Goal: Task Accomplishment & Management: Use online tool/utility

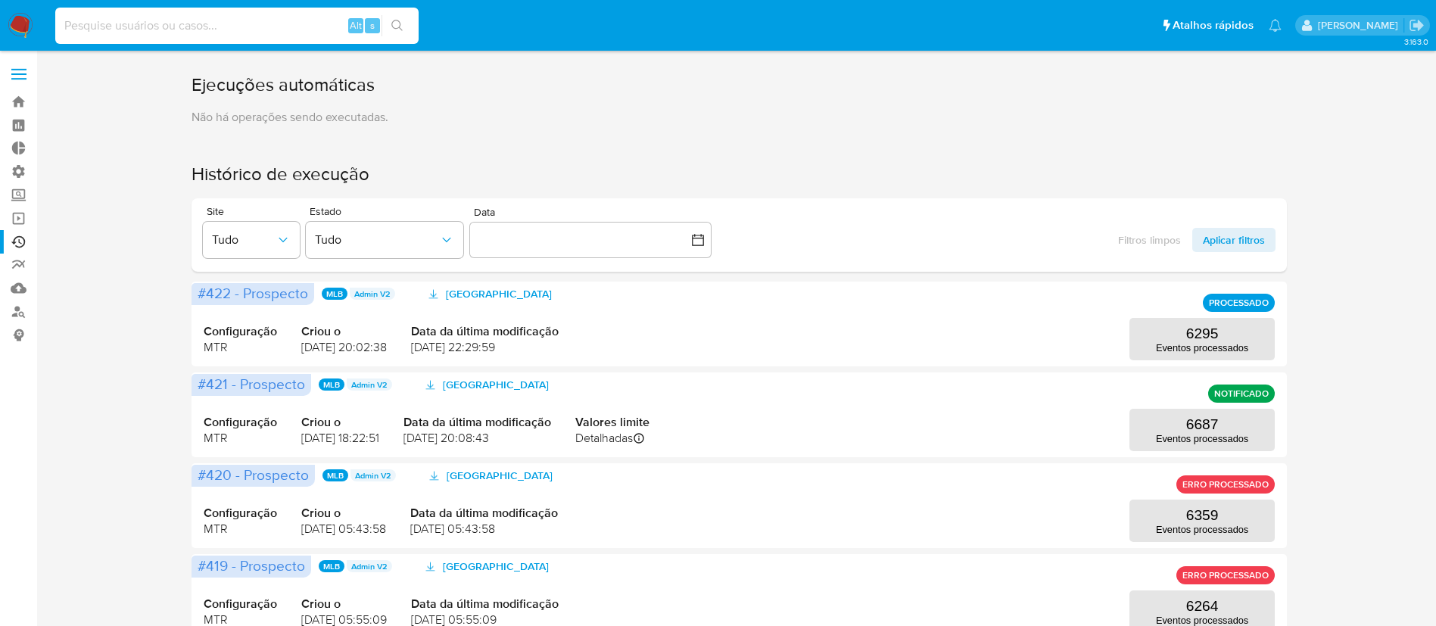
click at [175, 29] on input at bounding box center [236, 26] width 363 height 20
paste input "30584633"
type input "30584633"
click at [394, 25] on icon "search-icon" at bounding box center [397, 26] width 12 height 12
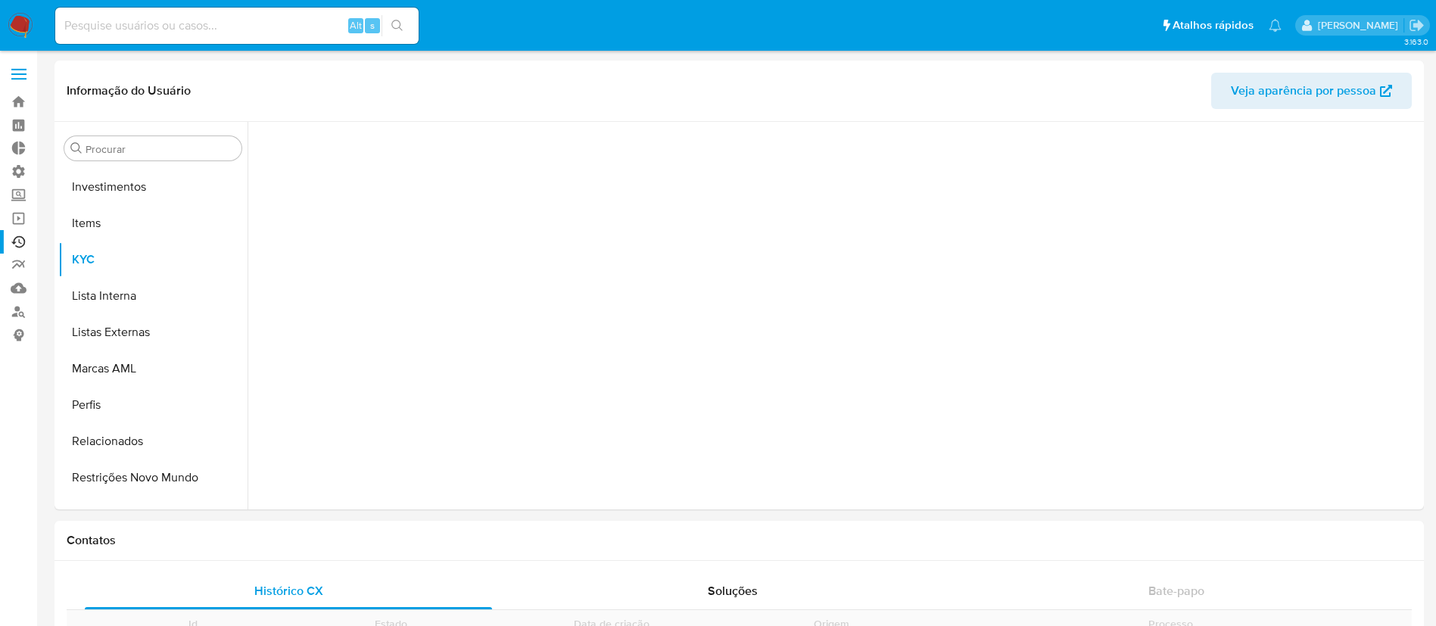
scroll to position [821, 0]
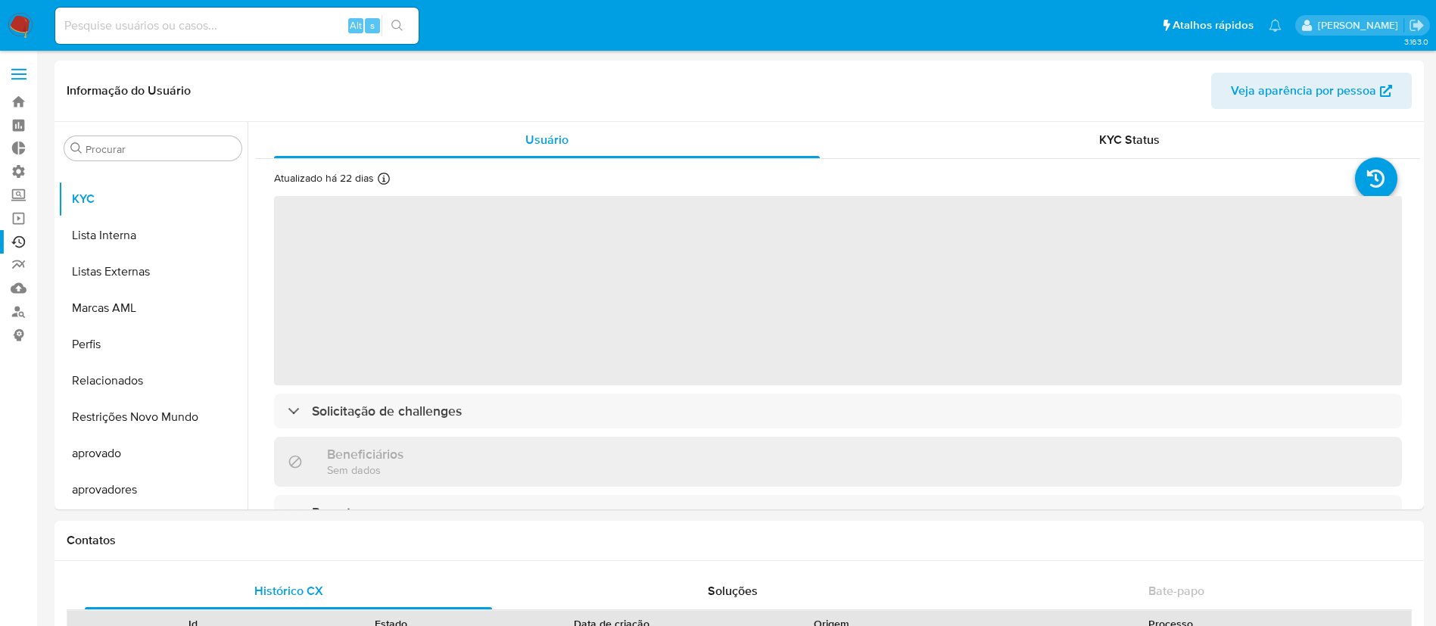
select select "10"
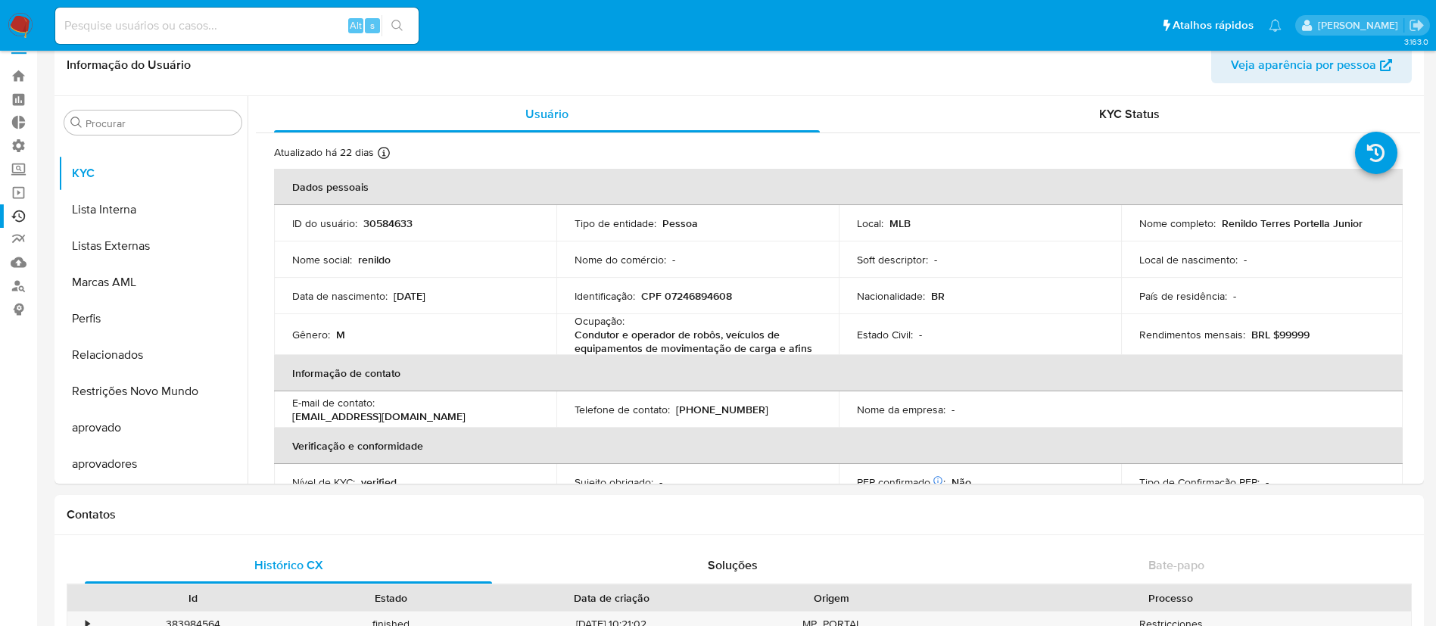
scroll to position [0, 0]
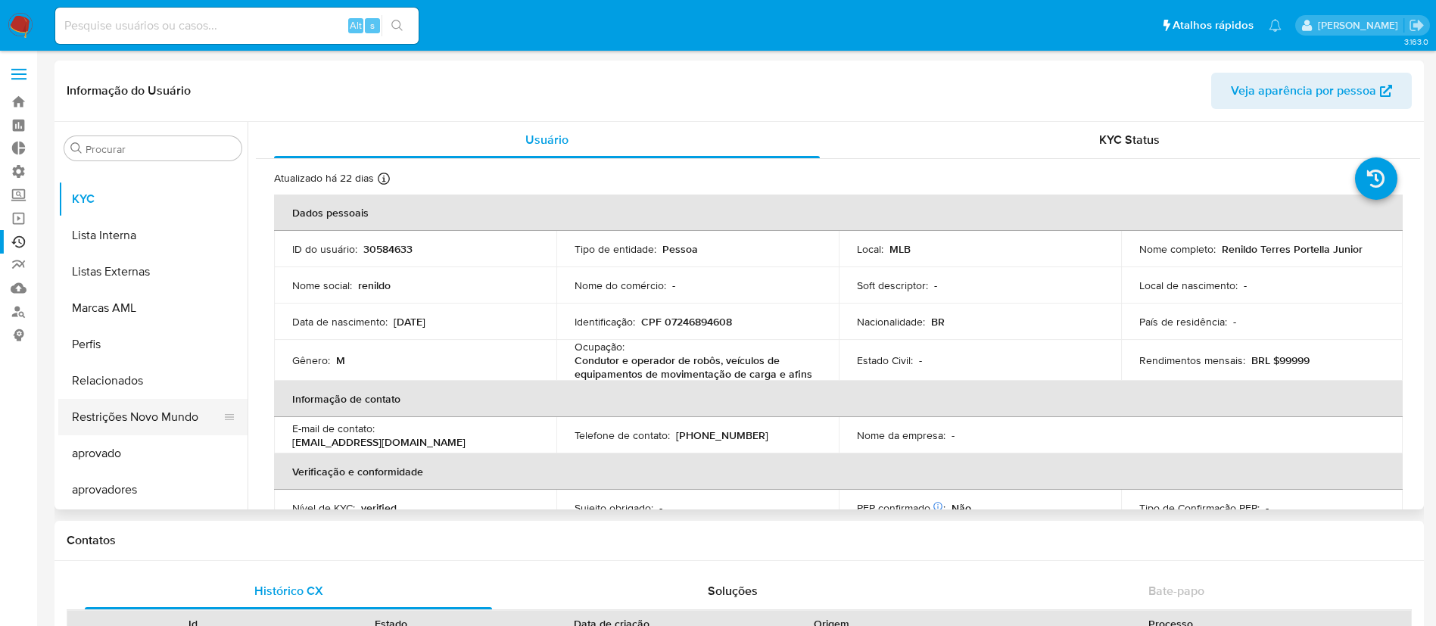
click at [235, 422] on button "Restrições Novo Mundo" at bounding box center [146, 417] width 177 height 36
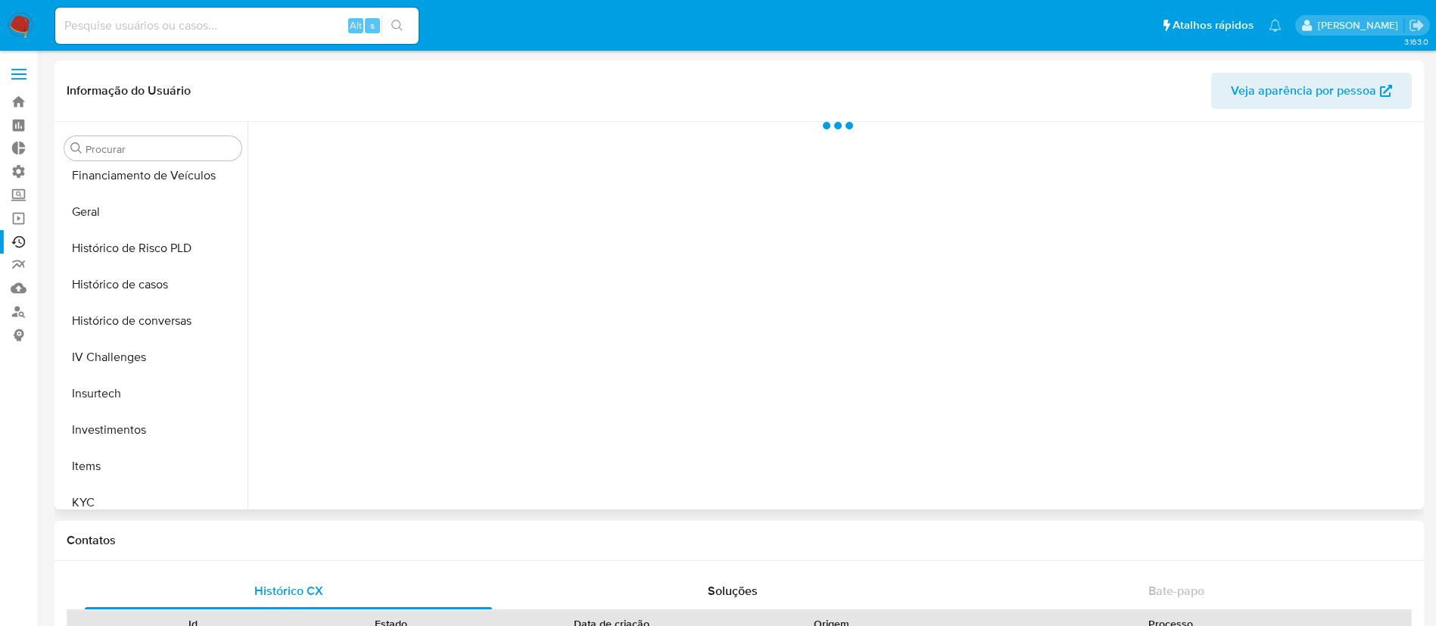
scroll to position [502, 0]
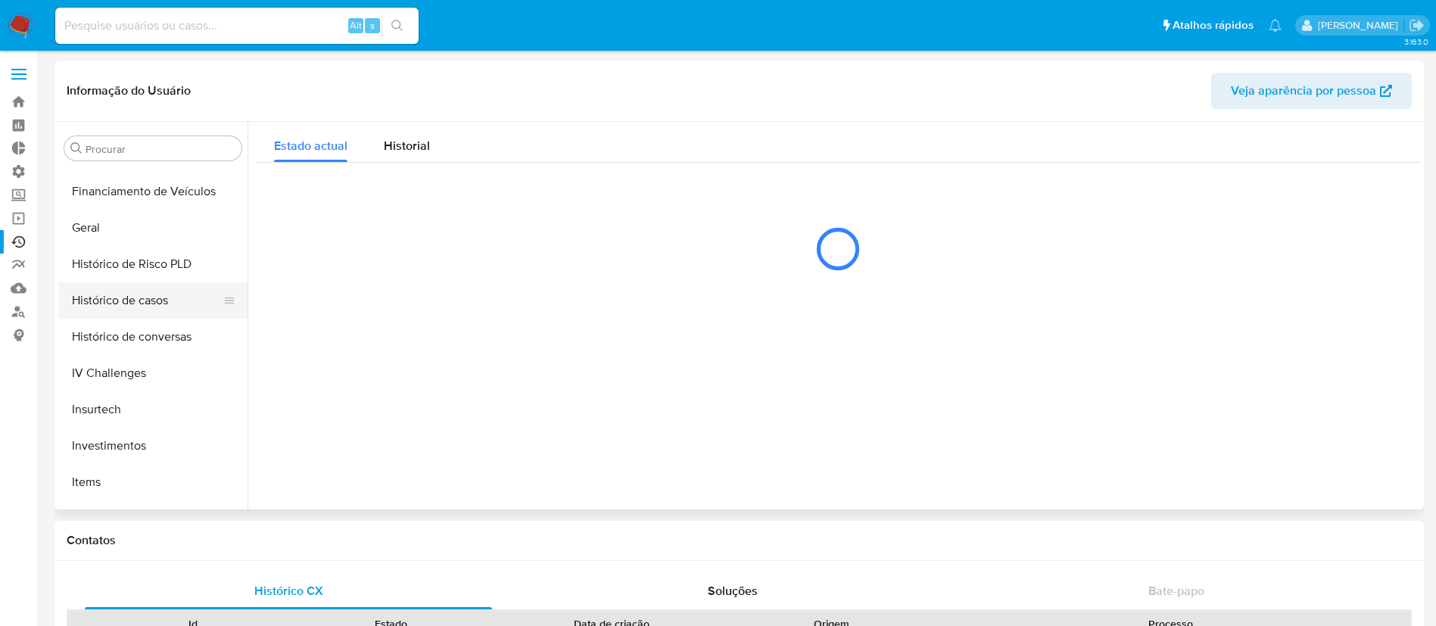
click at [185, 315] on button "Histórico de casos" at bounding box center [146, 300] width 177 height 36
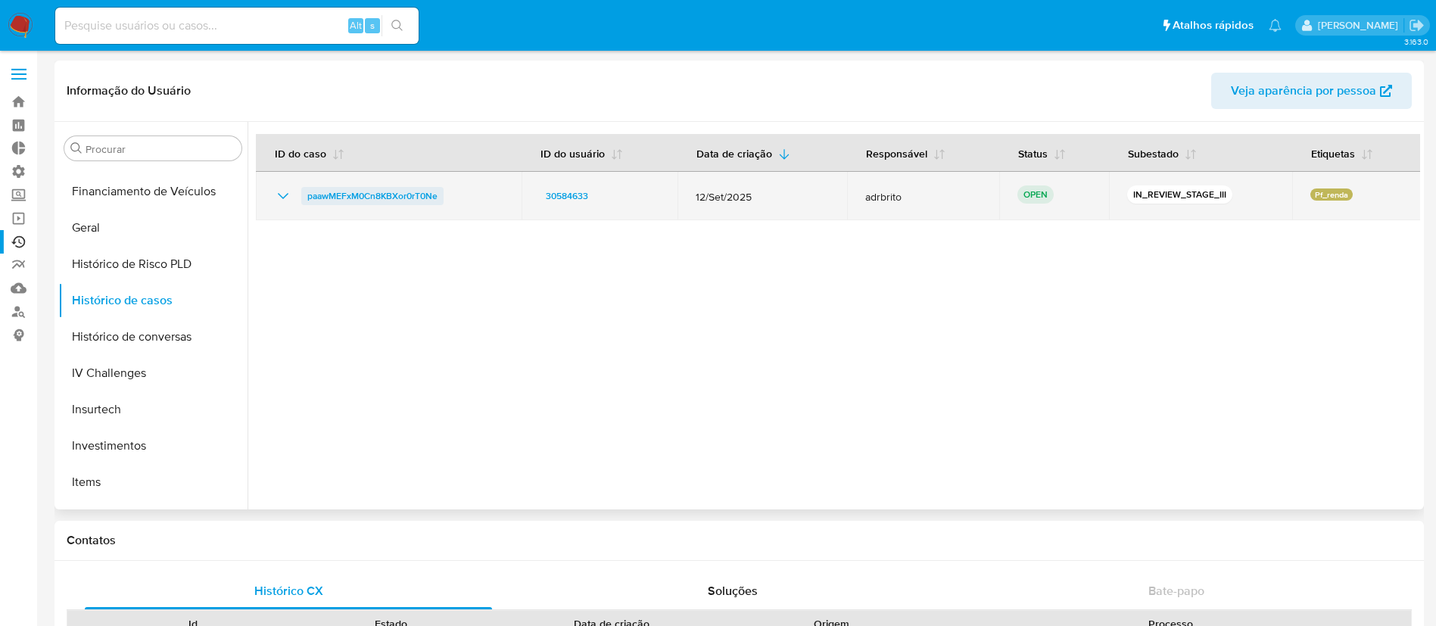
click at [411, 195] on span "paawMEFxM0Cn8KBXor0rT0Ne" at bounding box center [372, 196] width 130 height 18
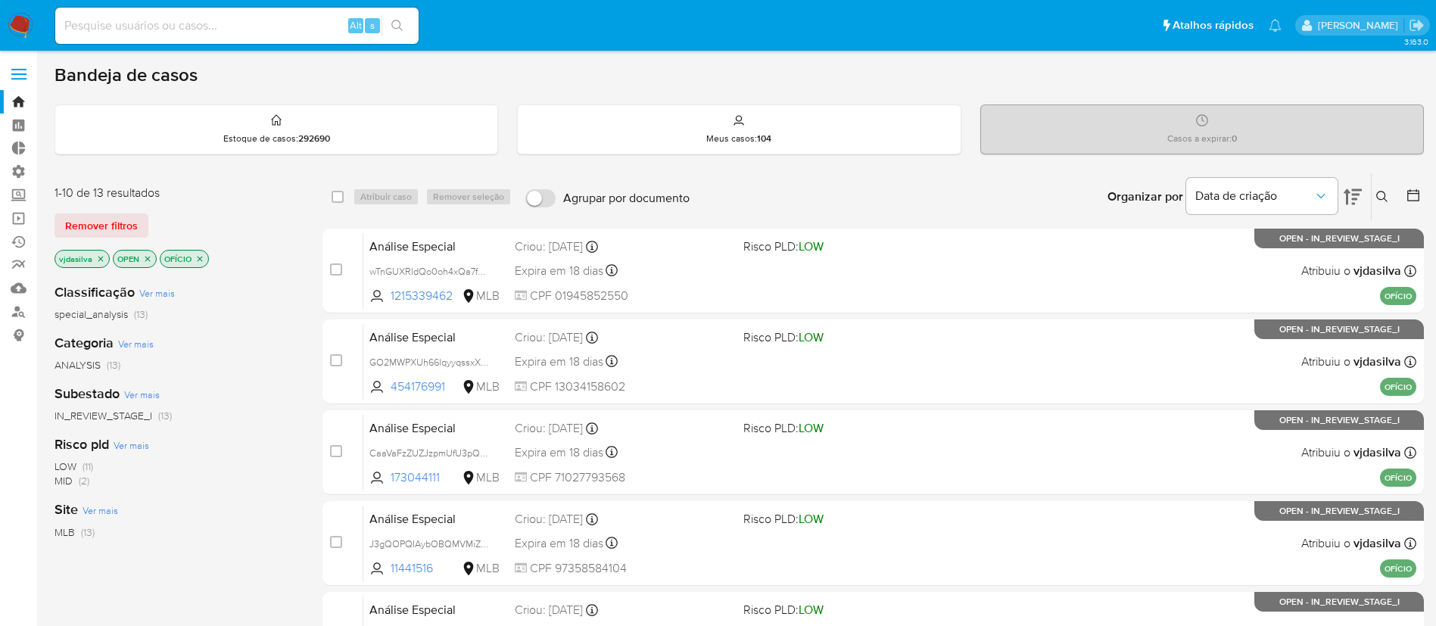
click at [101, 259] on icon "close-filter" at bounding box center [100, 258] width 9 height 9
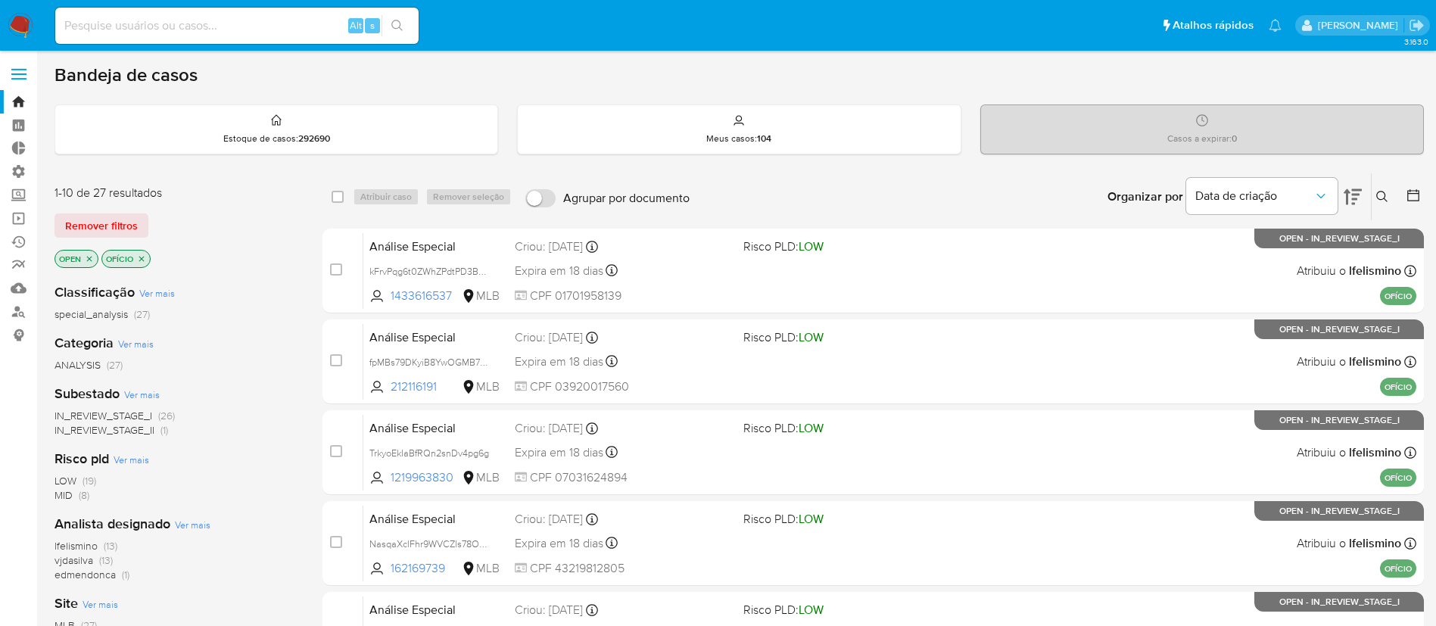
click at [142, 256] on icon "close-filter" at bounding box center [141, 258] width 9 height 9
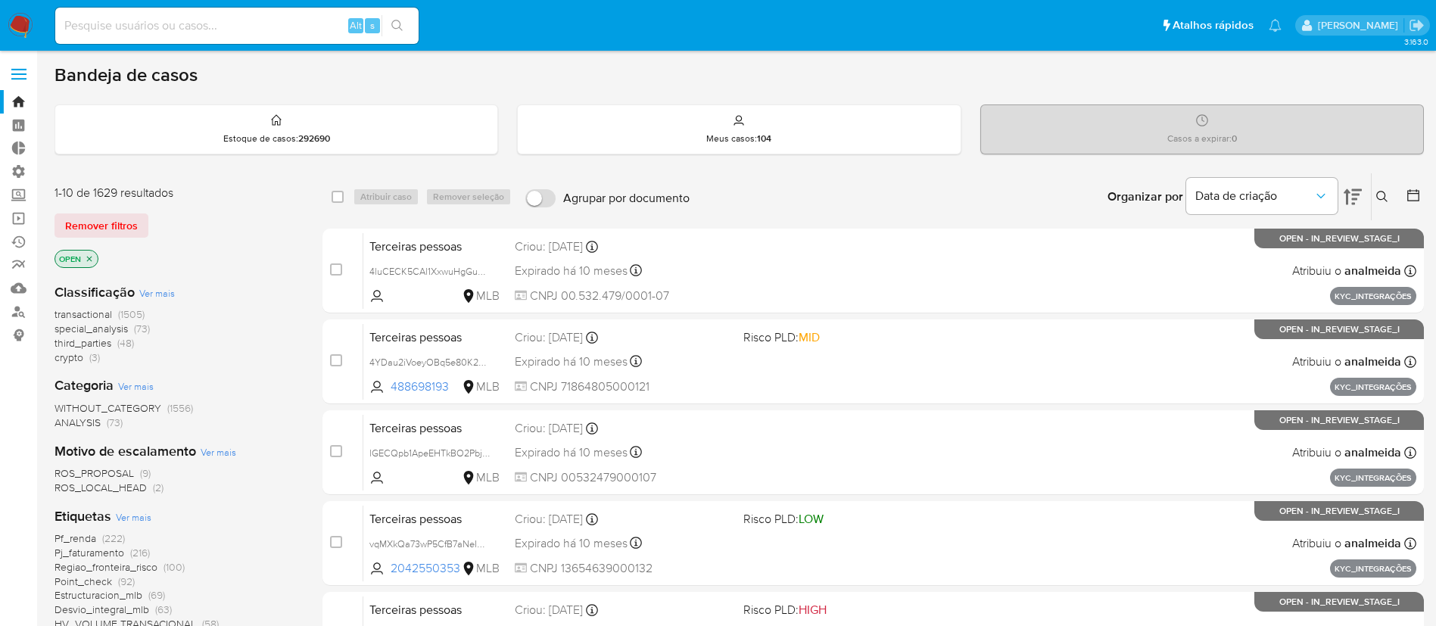
click at [1419, 195] on icon at bounding box center [1413, 195] width 12 height 12
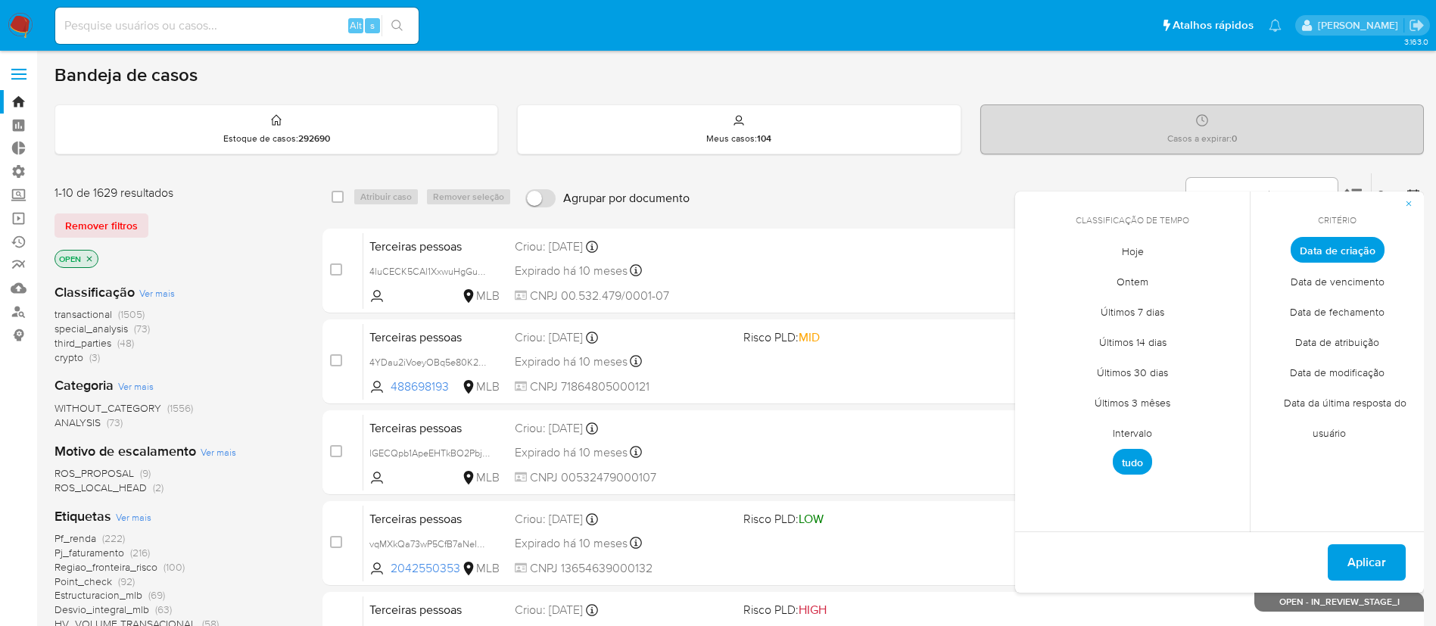
click at [1143, 427] on span "Intervalo" at bounding box center [1132, 432] width 71 height 31
click at [1043, 273] on icon "Mes anterior" at bounding box center [1039, 278] width 18 height 18
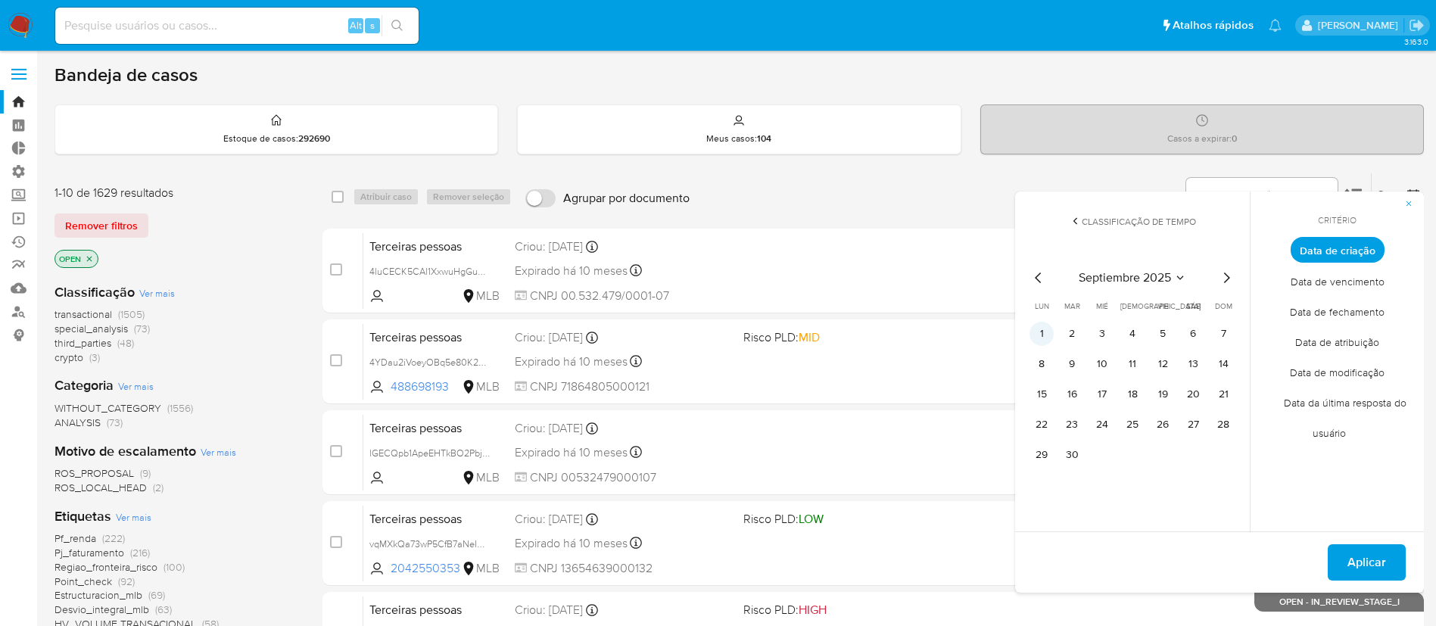
click at [1043, 333] on button "1" at bounding box center [1042, 334] width 24 height 24
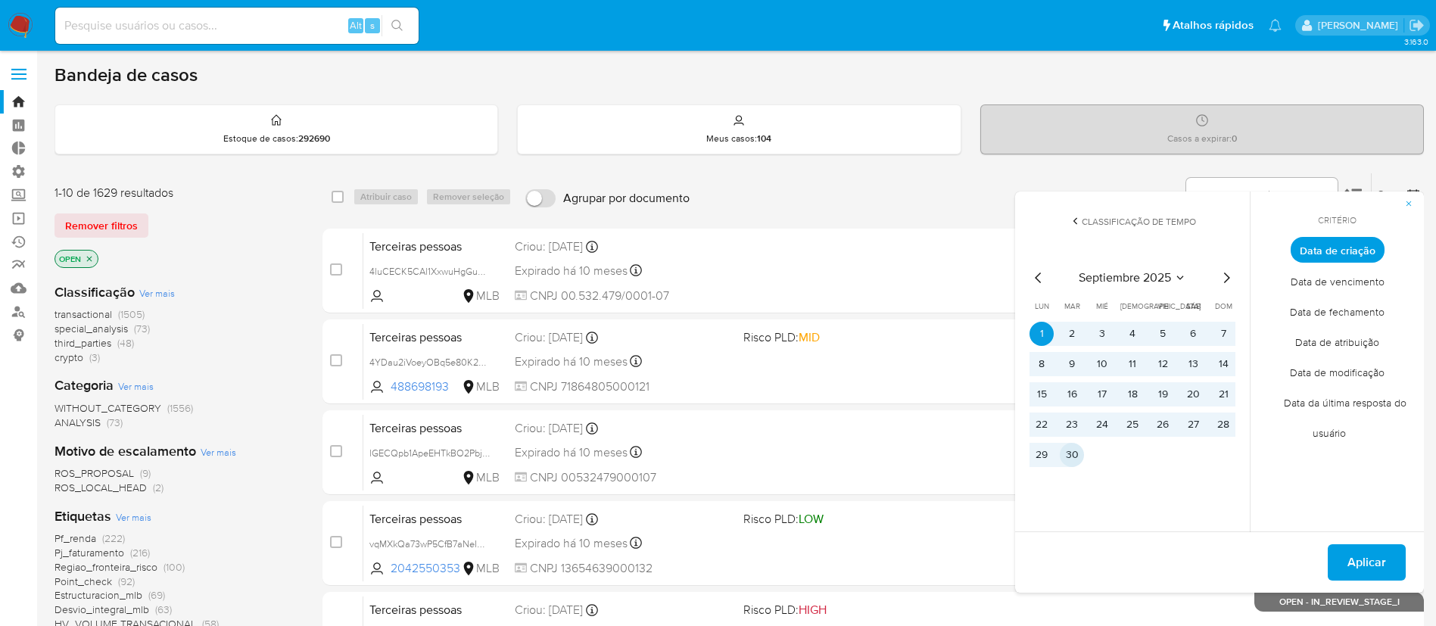
click at [1076, 449] on button "30" at bounding box center [1072, 455] width 24 height 24
click at [1351, 553] on span "Aplicar" at bounding box center [1367, 562] width 39 height 33
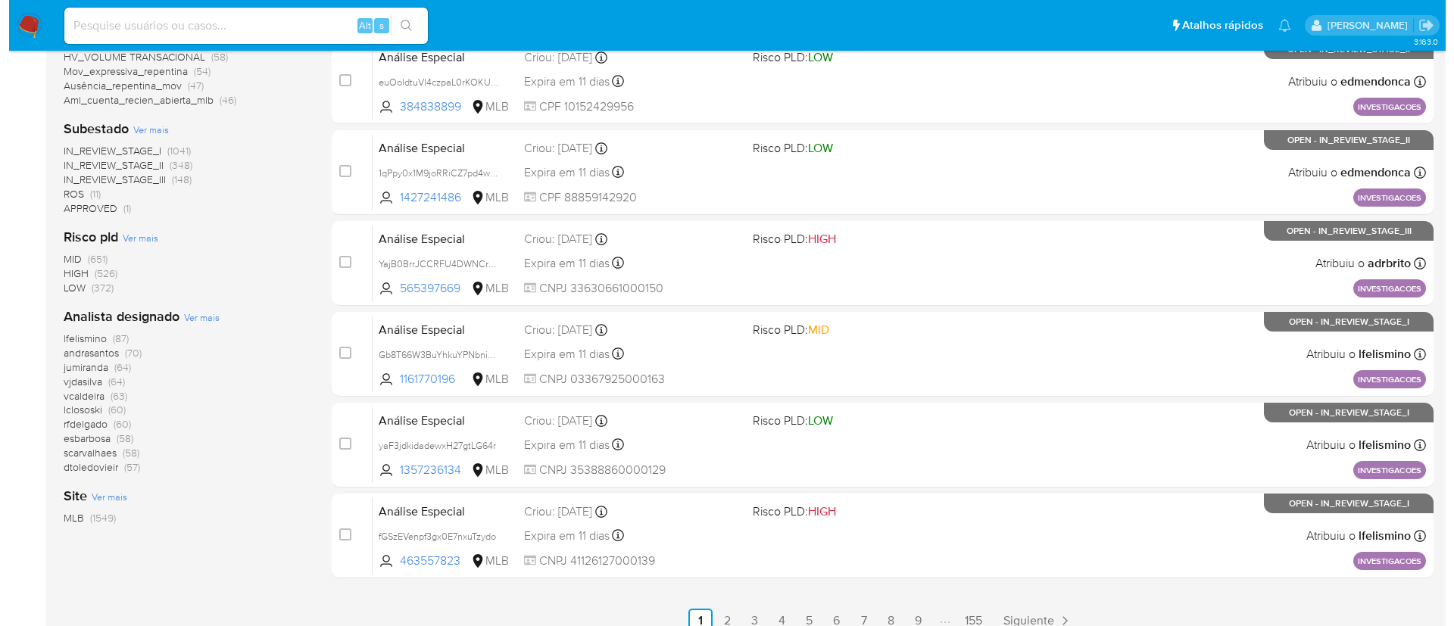
scroll to position [554, 0]
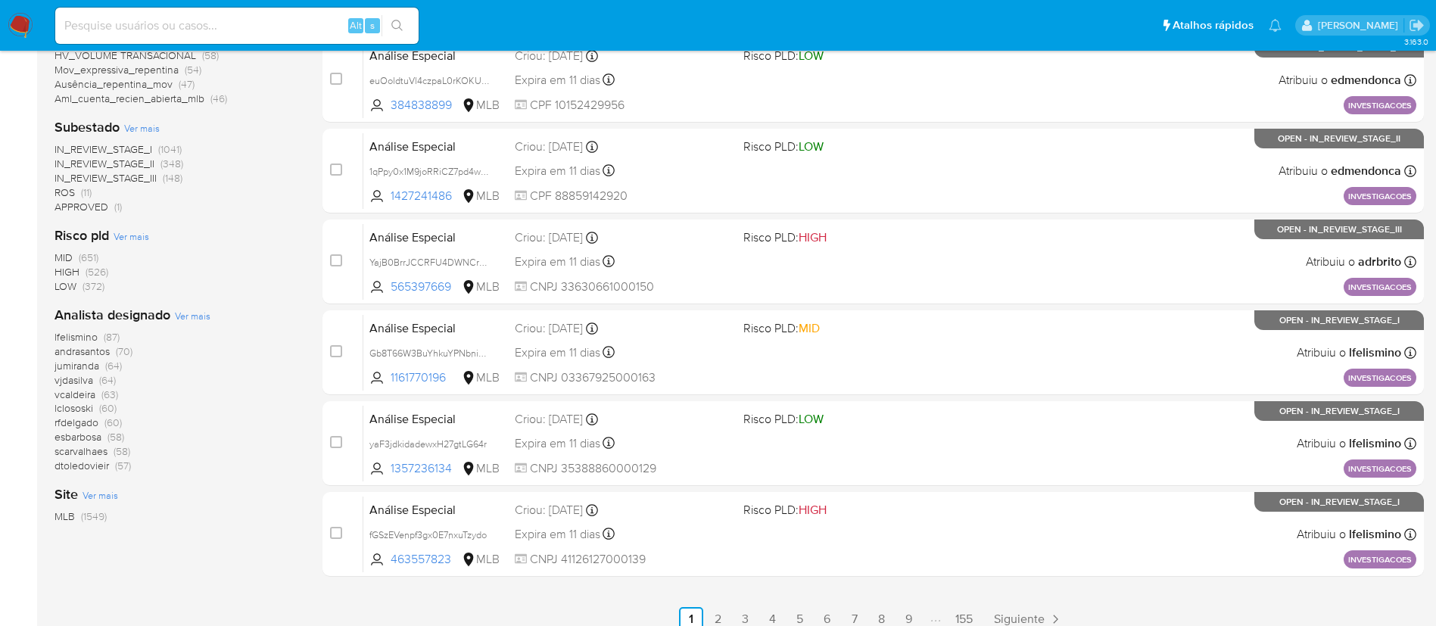
click at [212, 341] on div "lfelismino (87) andrasantos (70) jumiranda (64) vjdasilva (64) vcaldeira (63) l…" at bounding box center [177, 401] width 244 height 143
click at [195, 317] on span "Ver mais" at bounding box center [193, 316] width 36 height 14
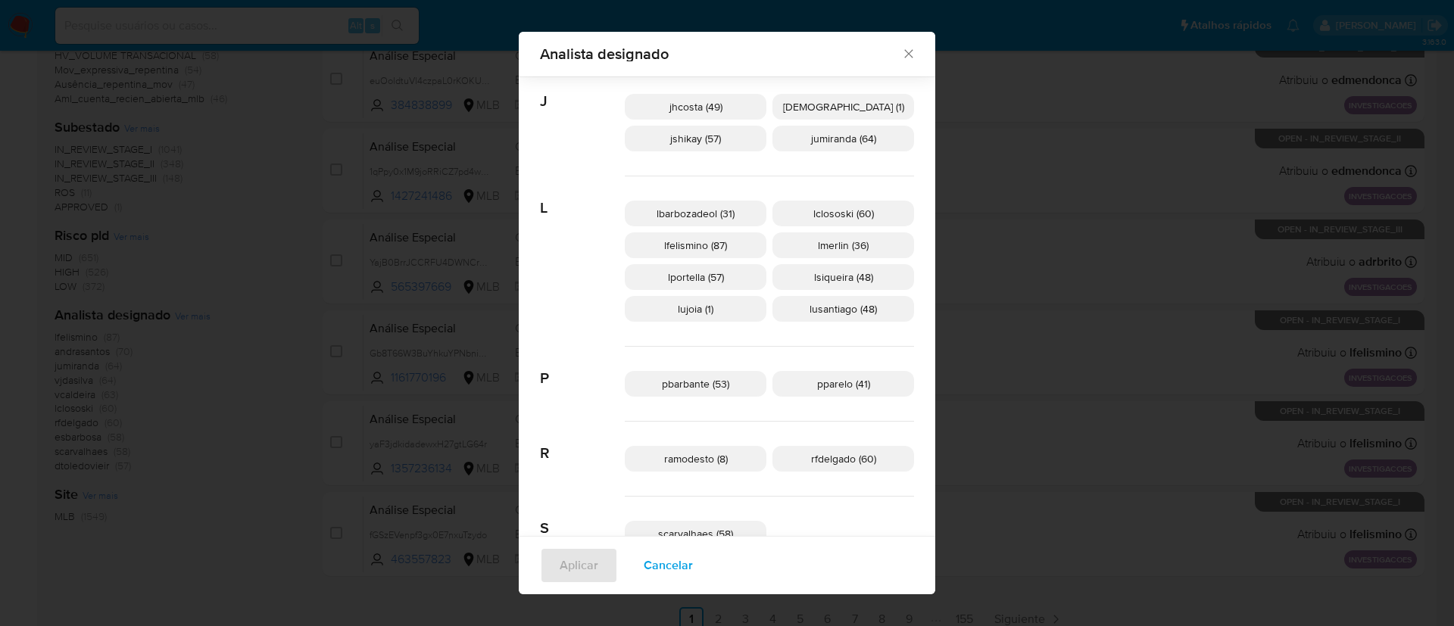
scroll to position [580, 0]
click at [713, 240] on span "lfelismino (87)" at bounding box center [695, 242] width 63 height 15
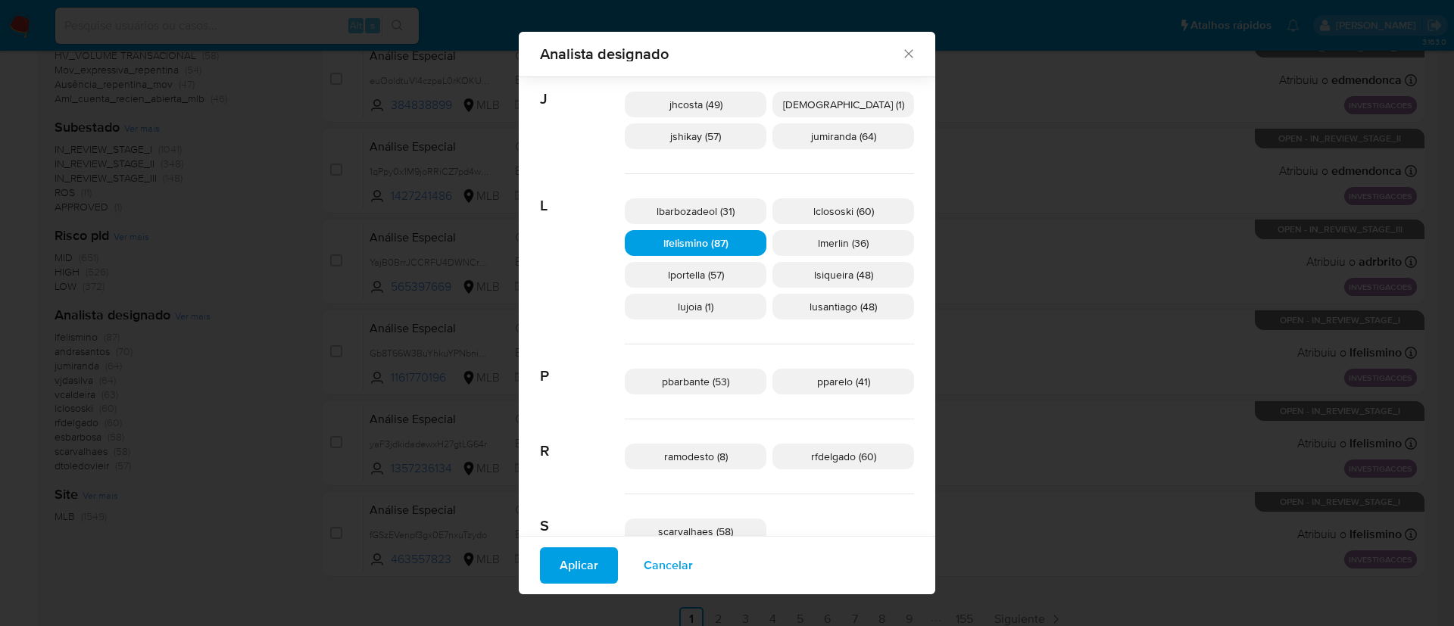
click at [598, 572] on span "Aplicar" at bounding box center [579, 565] width 39 height 33
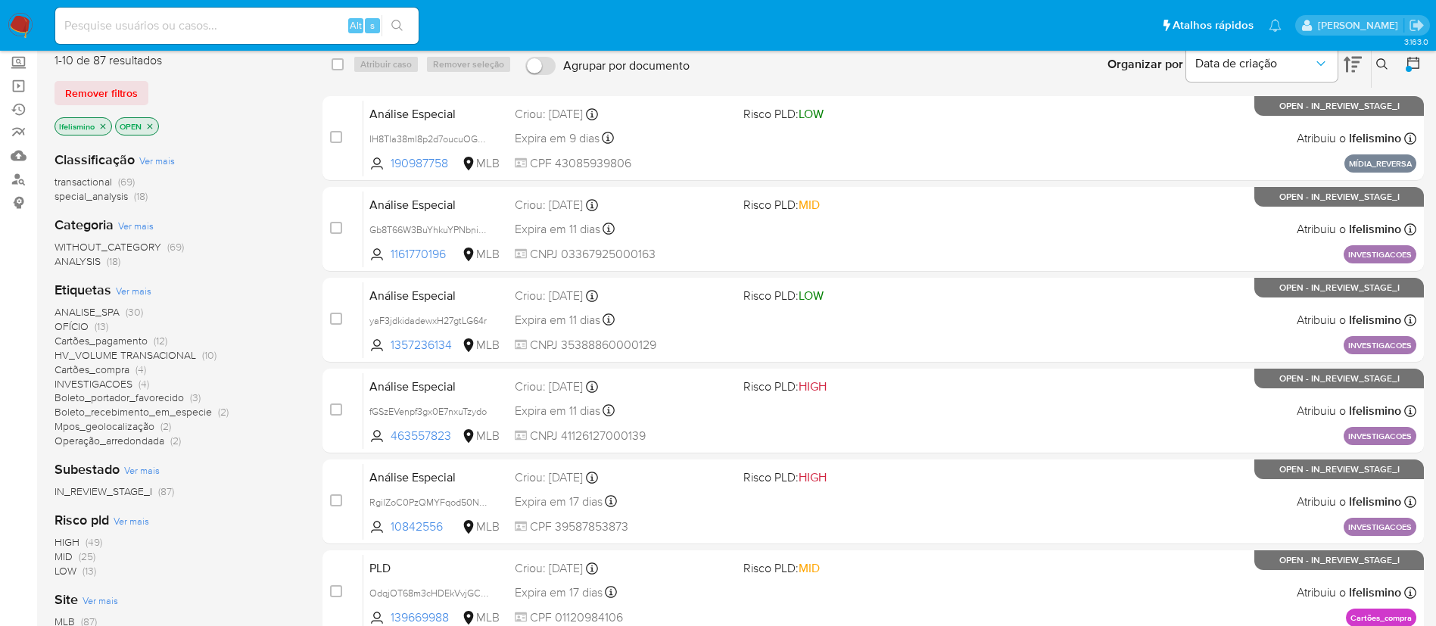
scroll to position [134, 0]
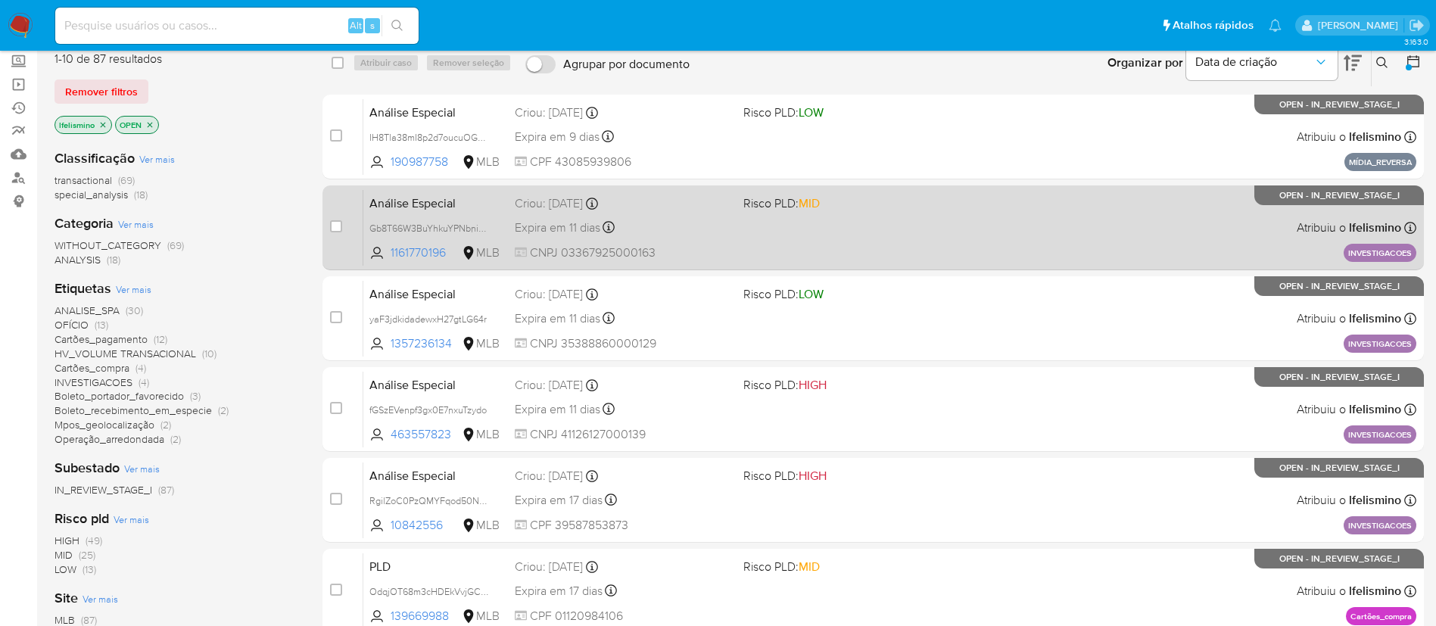
click at [564, 235] on div "Expira em 11 dias Expira em [DATE] 19:07:08" at bounding box center [623, 227] width 217 height 20
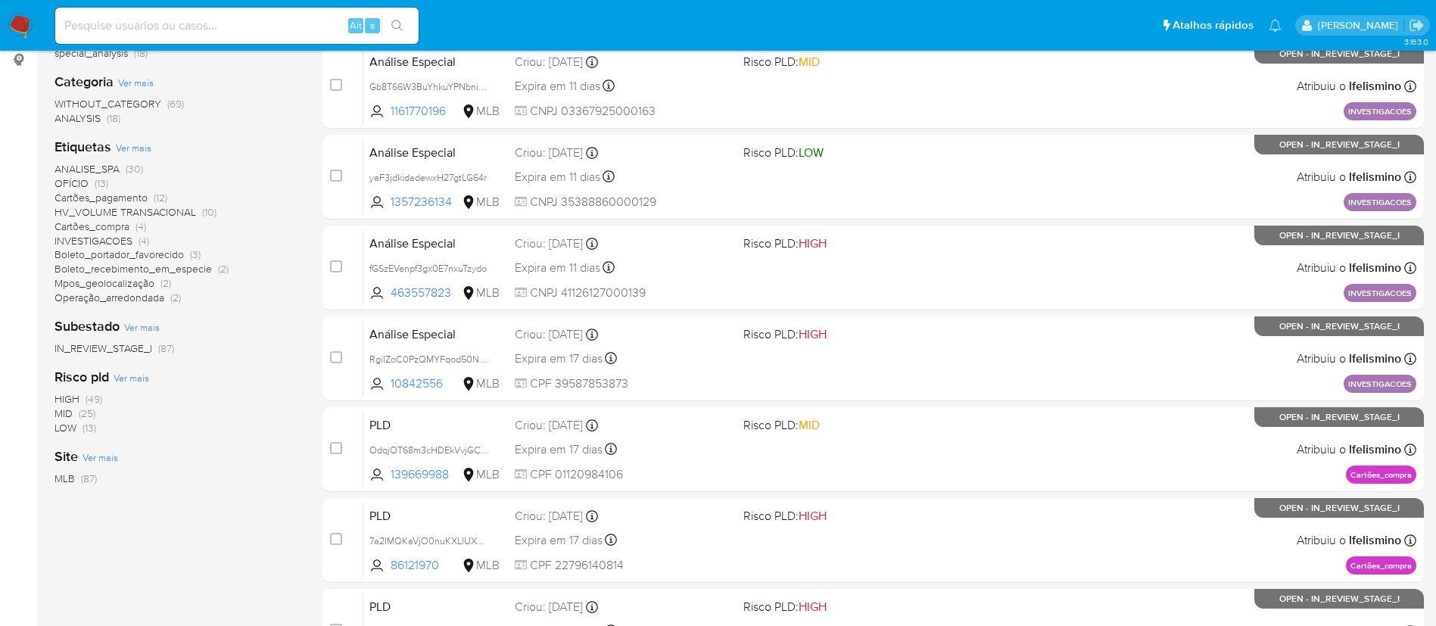
scroll to position [273, 0]
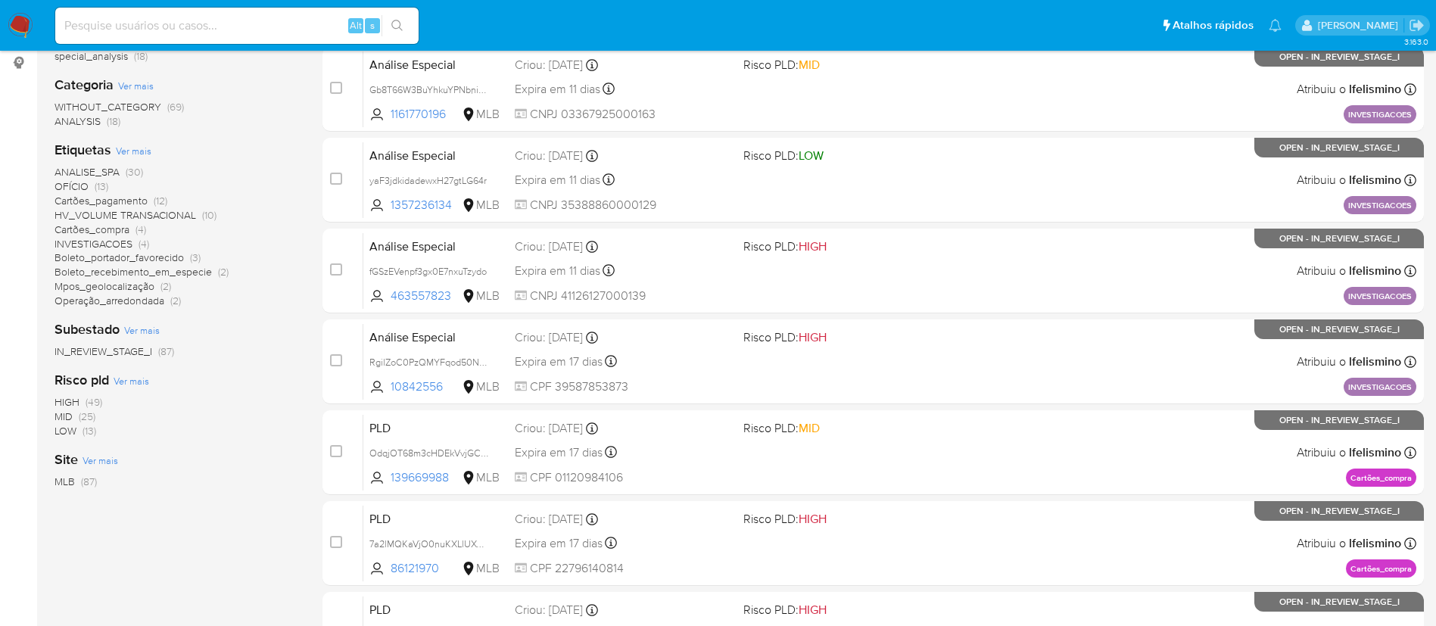
click at [151, 215] on span "HV_VOLUME TRANSACIONAL" at bounding box center [126, 214] width 142 height 15
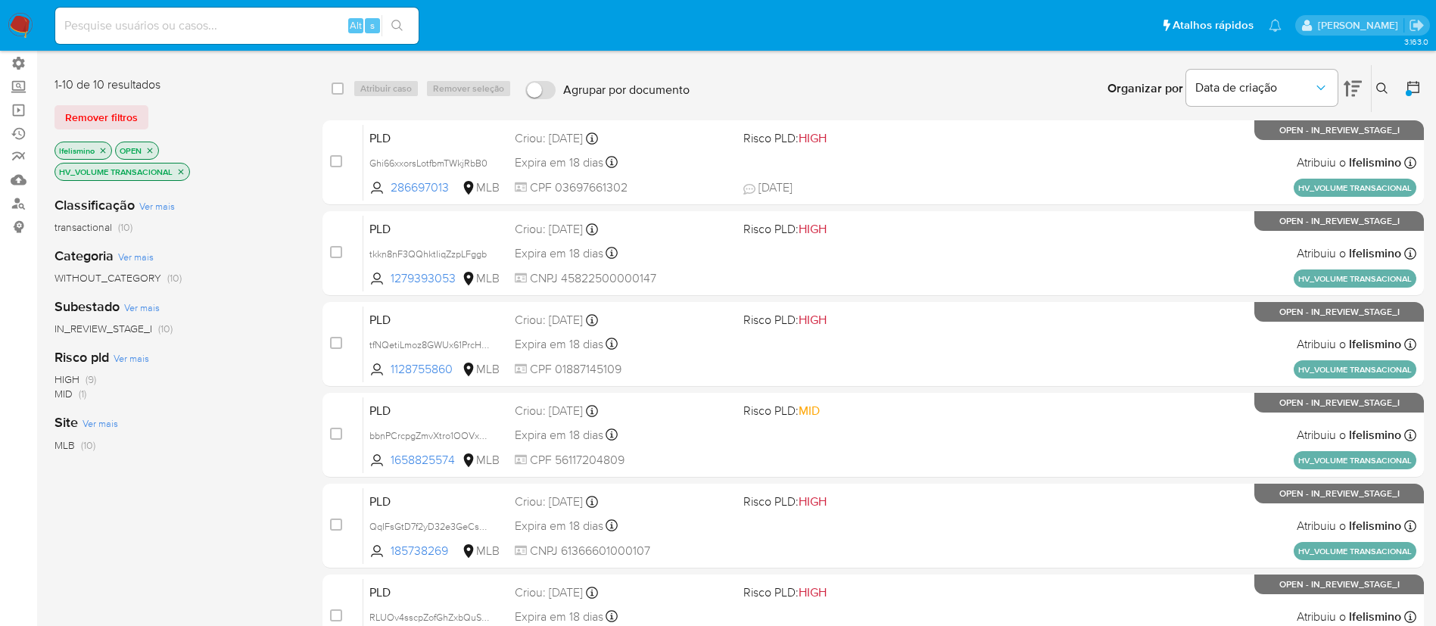
scroll to position [110, 0]
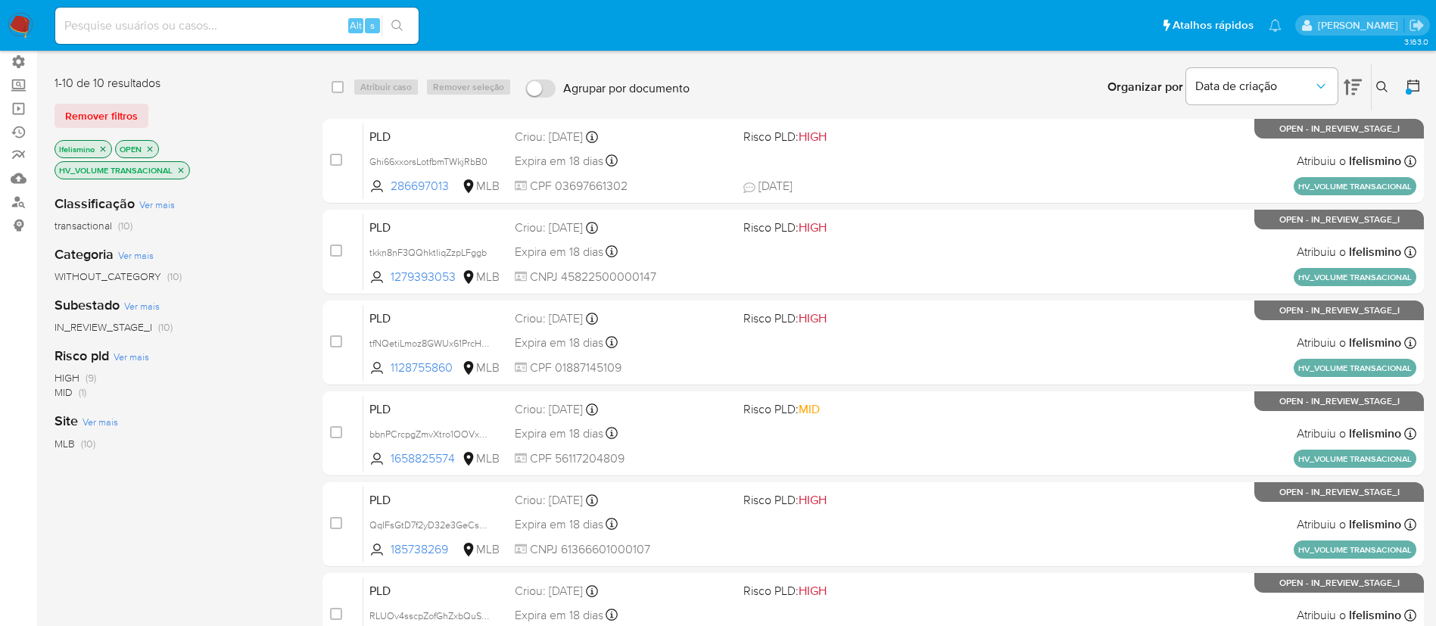
click at [185, 173] on icon "close-filter" at bounding box center [180, 170] width 9 height 9
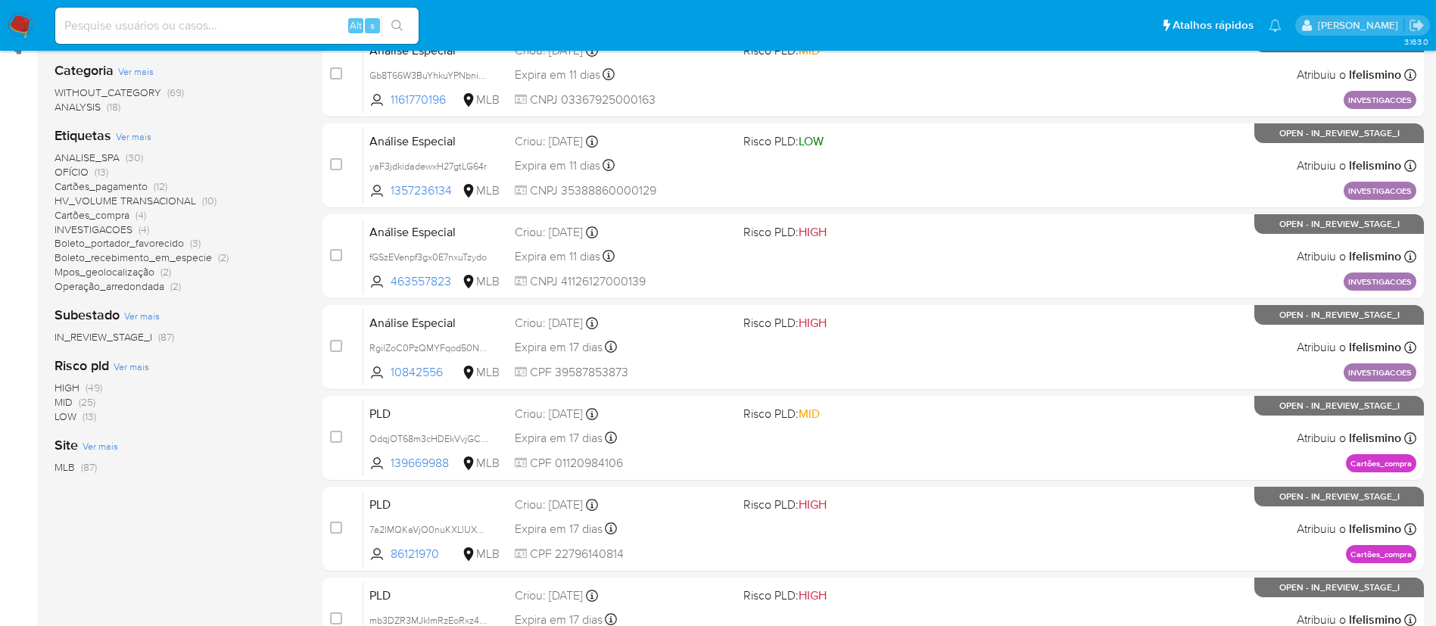
scroll to position [284, 0]
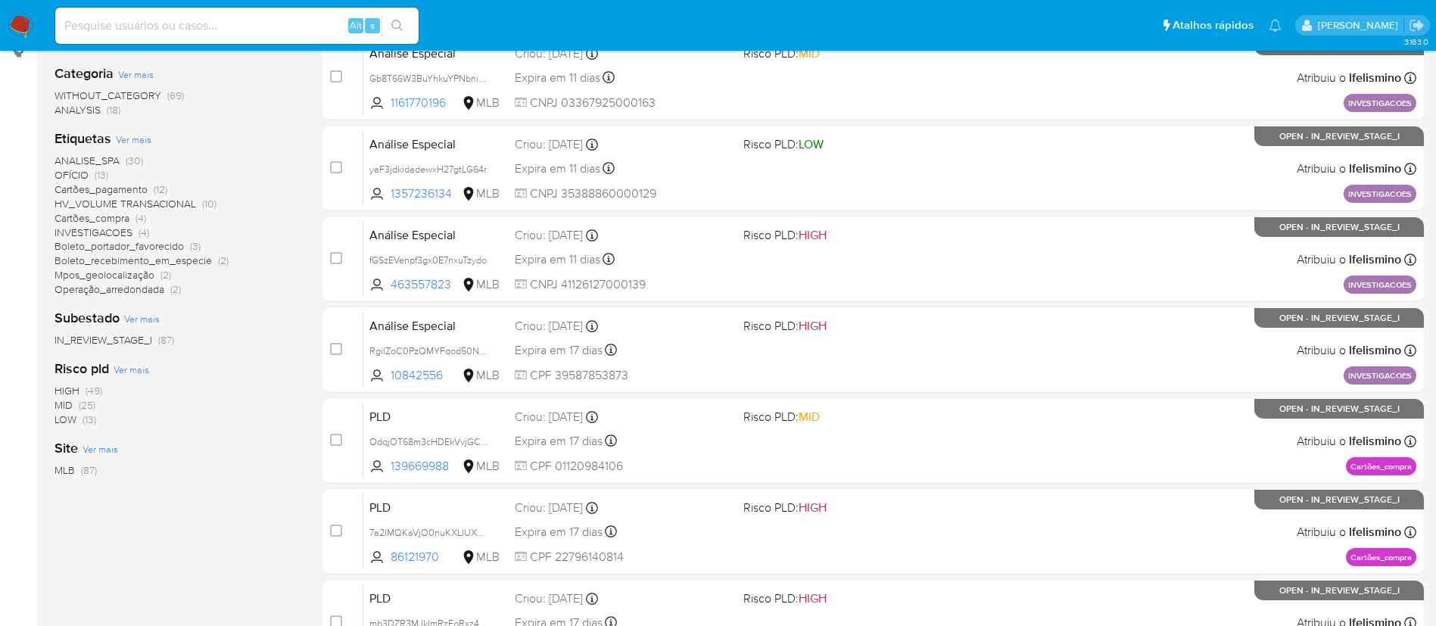
click at [170, 201] on span "HV_VOLUME TRANSACIONAL" at bounding box center [126, 203] width 142 height 15
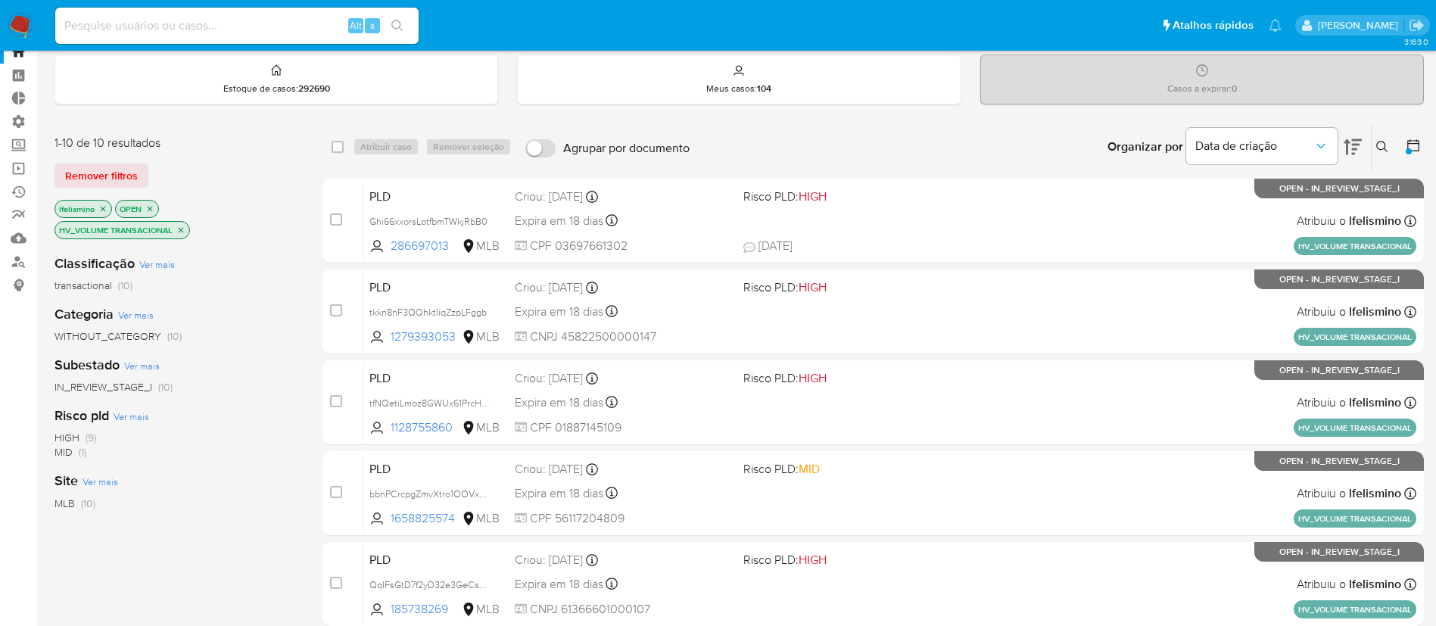
scroll to position [48, 0]
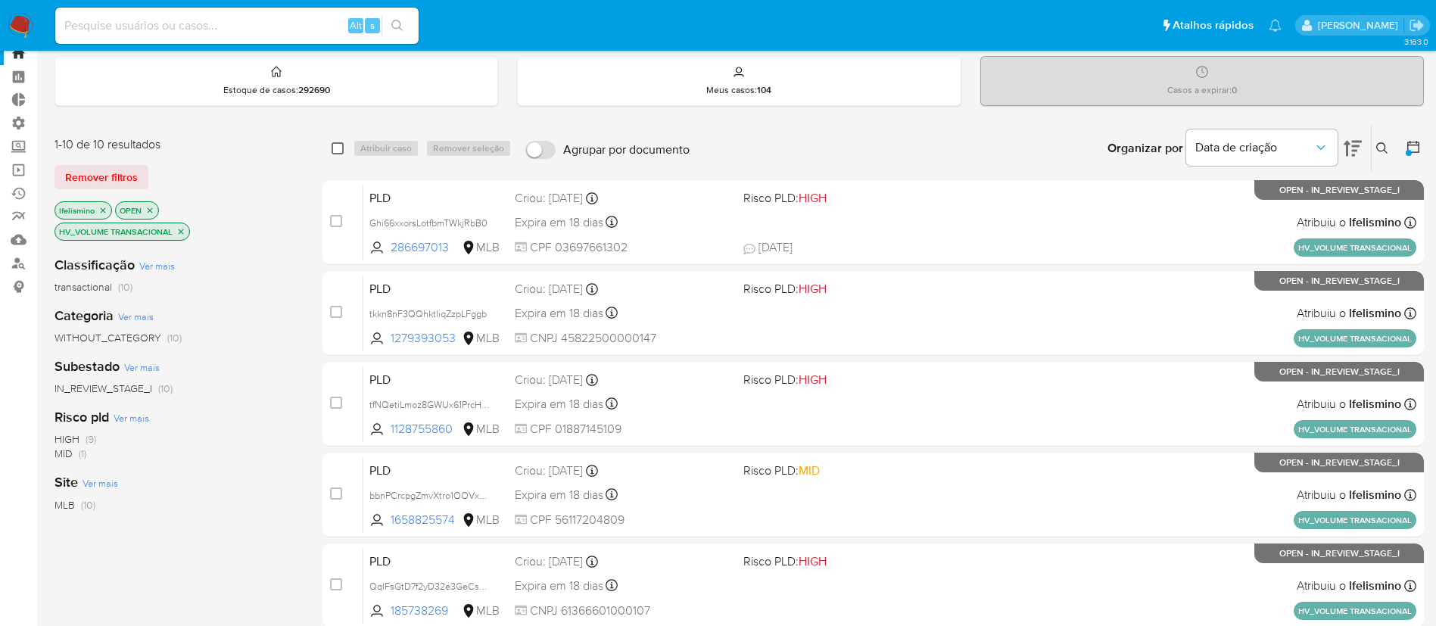
click at [335, 146] on input "checkbox" at bounding box center [338, 148] width 12 height 12
checkbox input "true"
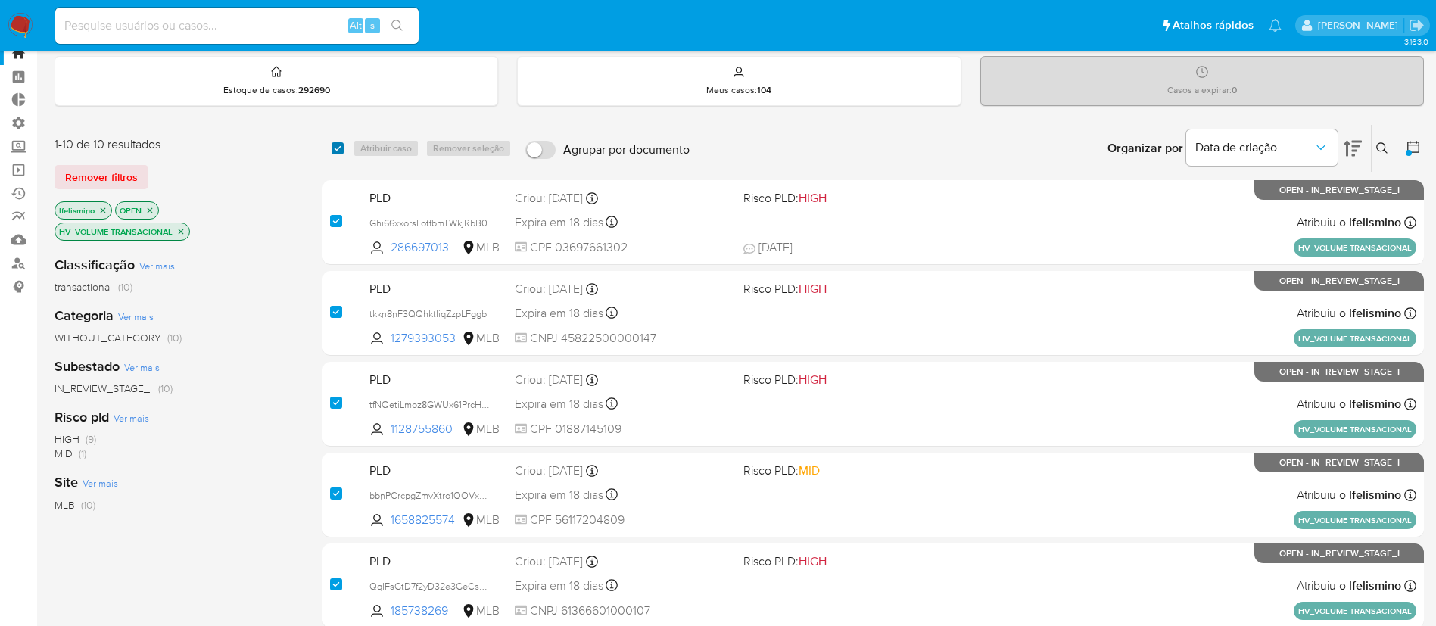
checkbox input "true"
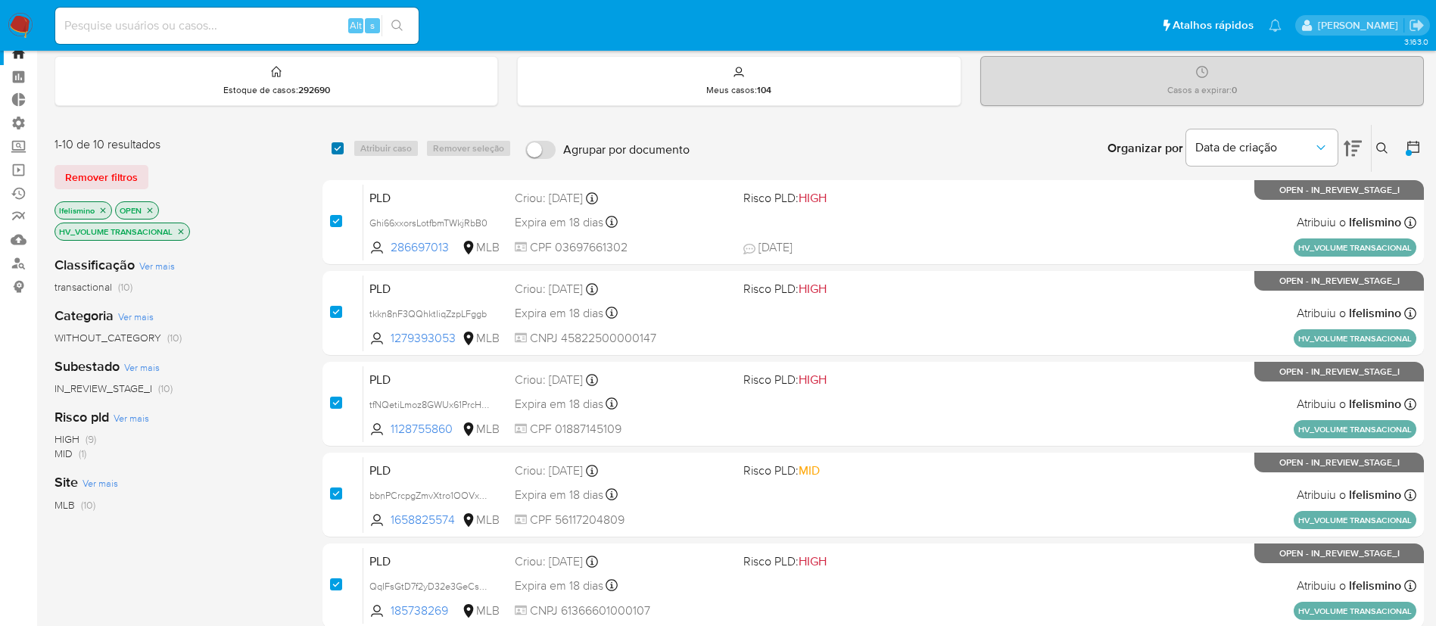
checkbox input "true"
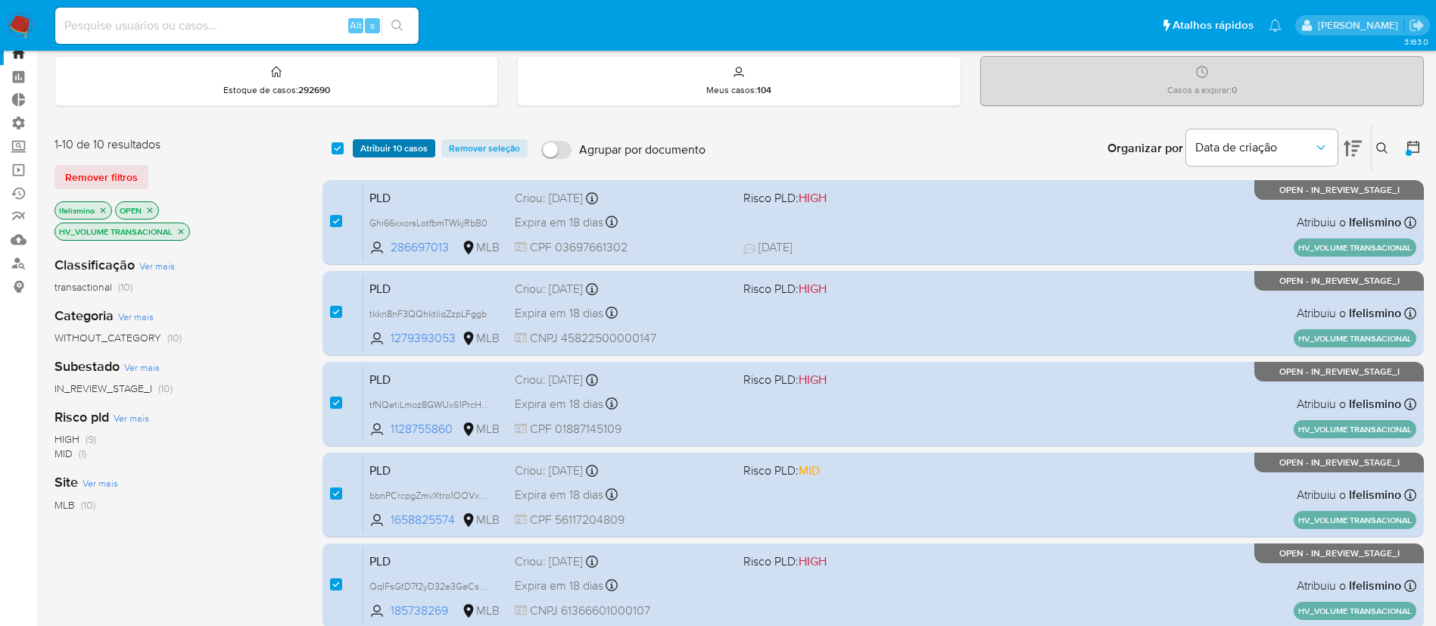
click at [366, 145] on span "Atribuir 10 casos" at bounding box center [393, 148] width 67 height 15
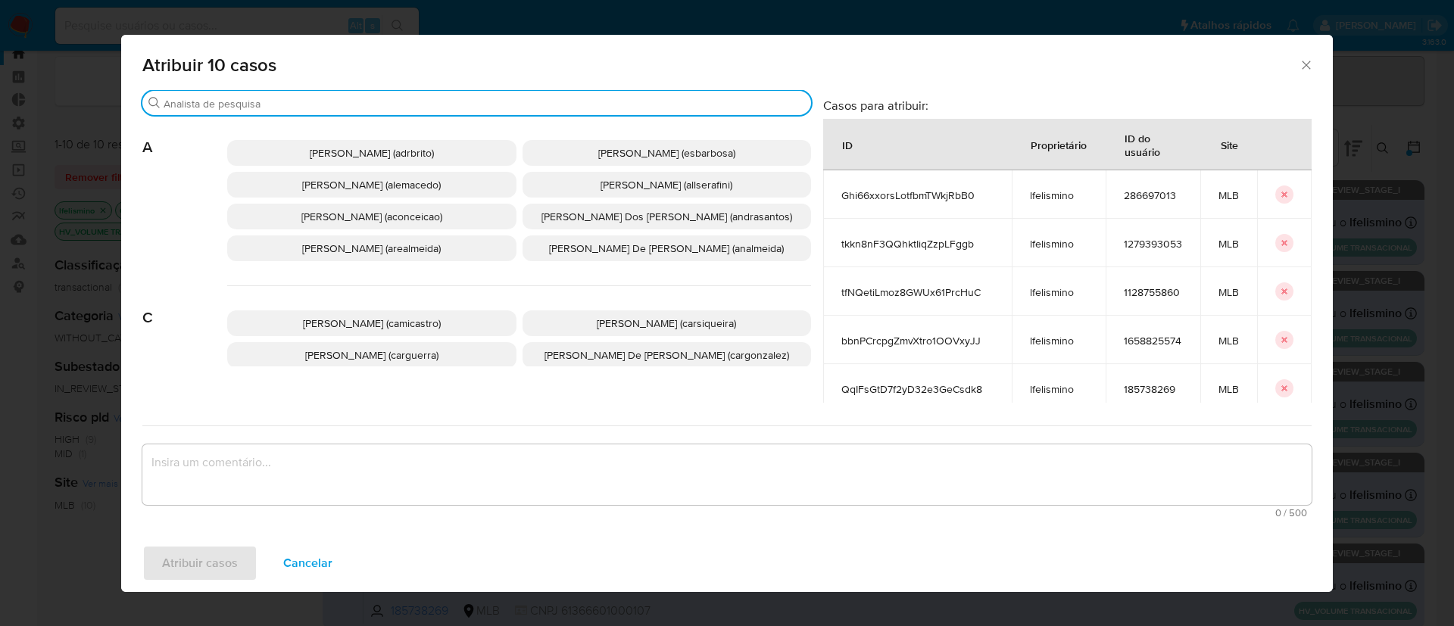
click at [372, 104] on input "Buscar" at bounding box center [484, 104] width 641 height 14
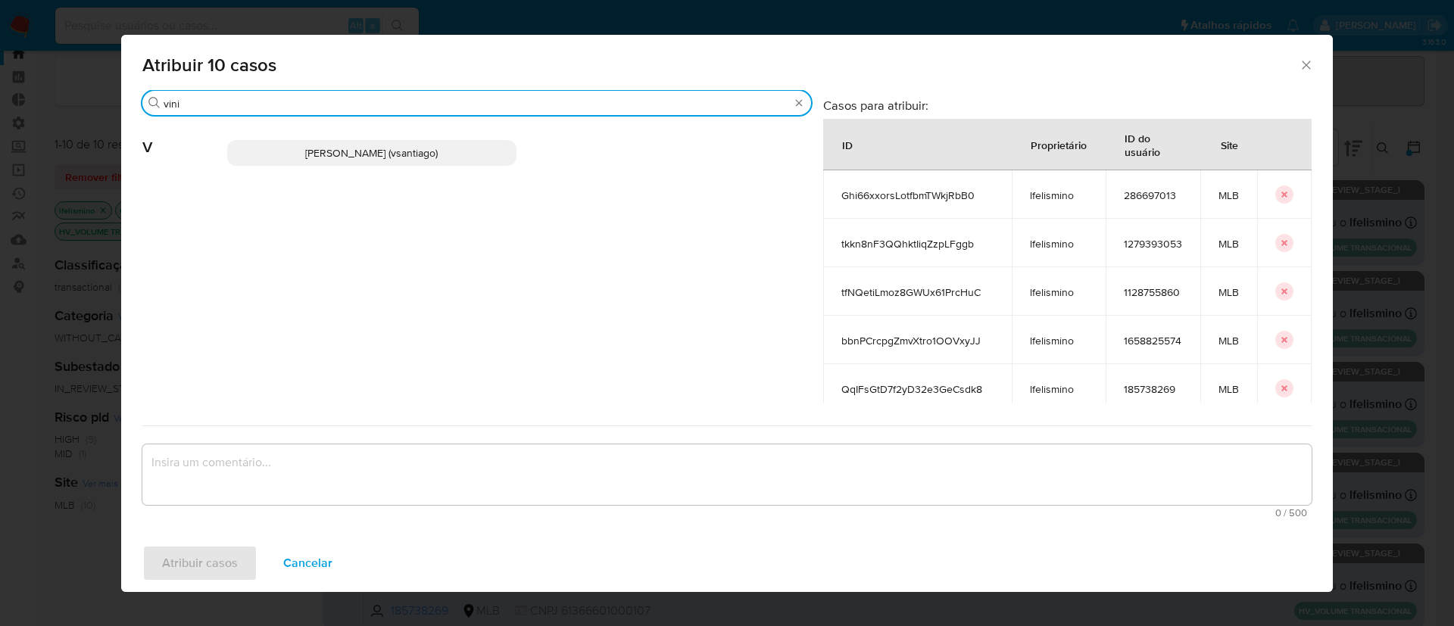
type input "vini"
click at [364, 142] on p "[PERSON_NAME] (vsantiago)" at bounding box center [371, 153] width 289 height 26
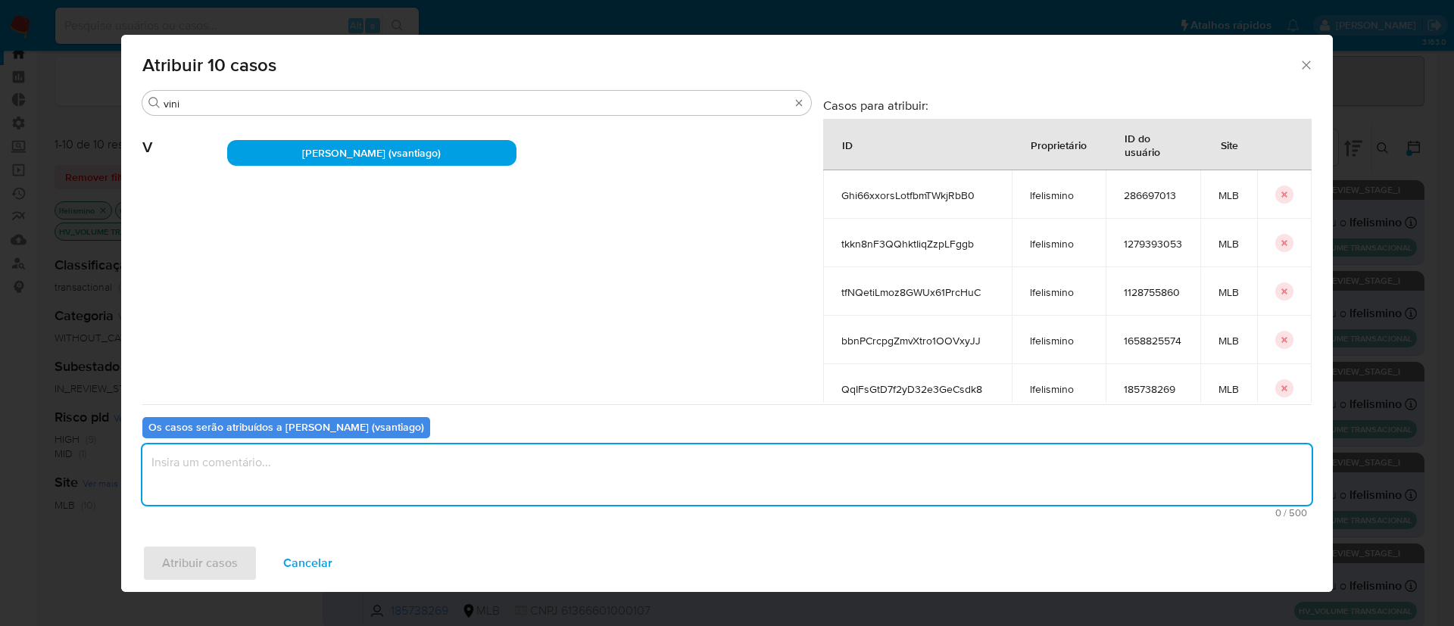
click at [273, 472] on textarea "assign-modal" at bounding box center [726, 474] width 1169 height 61
type textarea "ok"
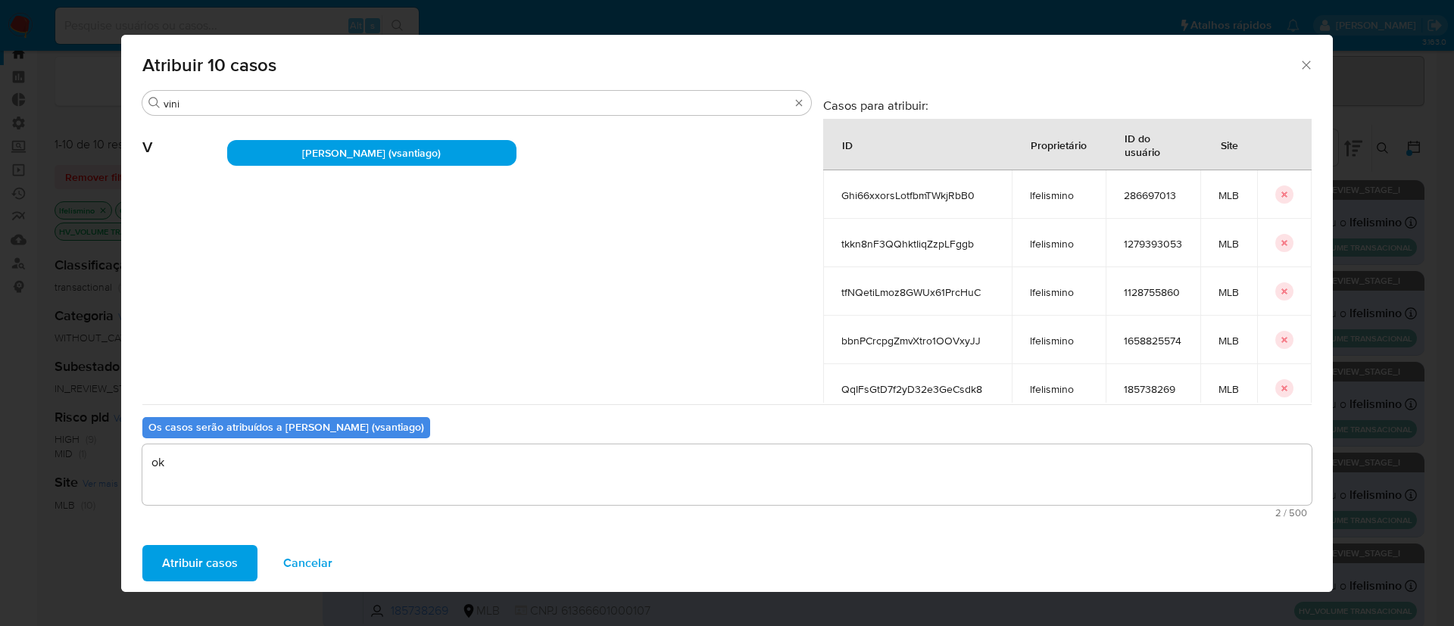
click at [1310, 67] on icon "Fechar a janela" at bounding box center [1305, 65] width 15 height 15
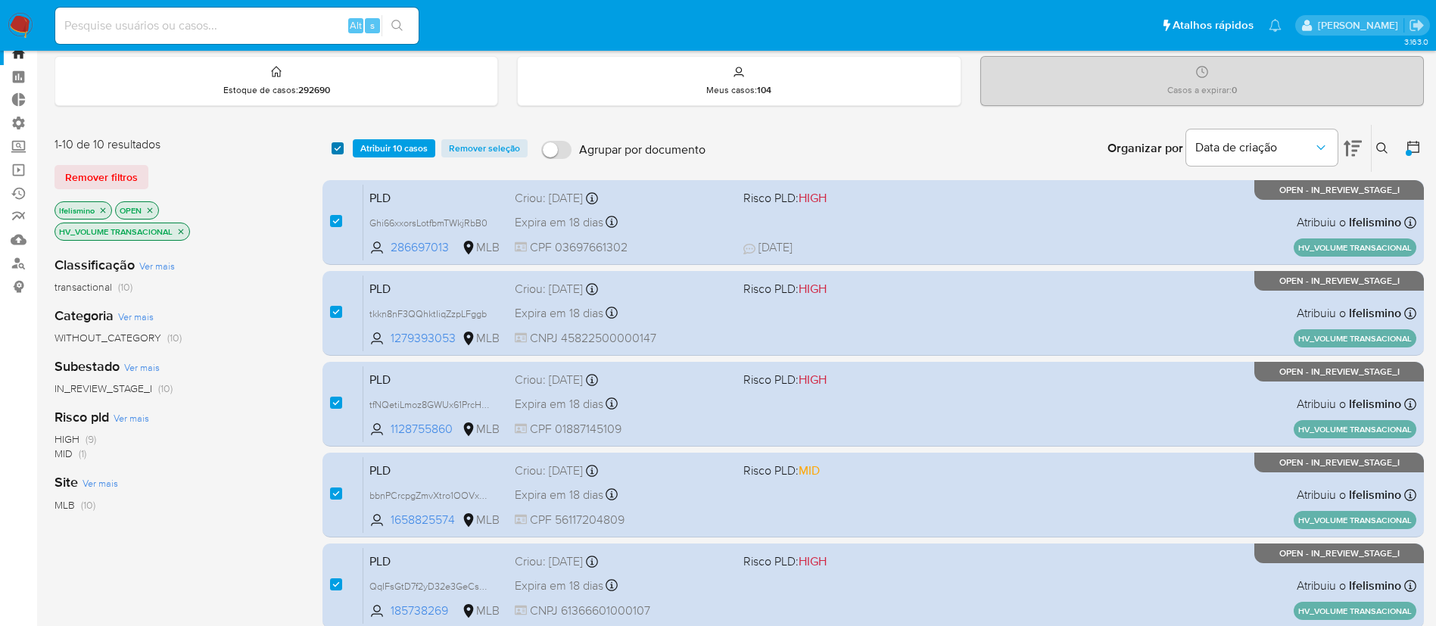
click at [338, 151] on input "checkbox" at bounding box center [338, 148] width 12 height 12
checkbox input "false"
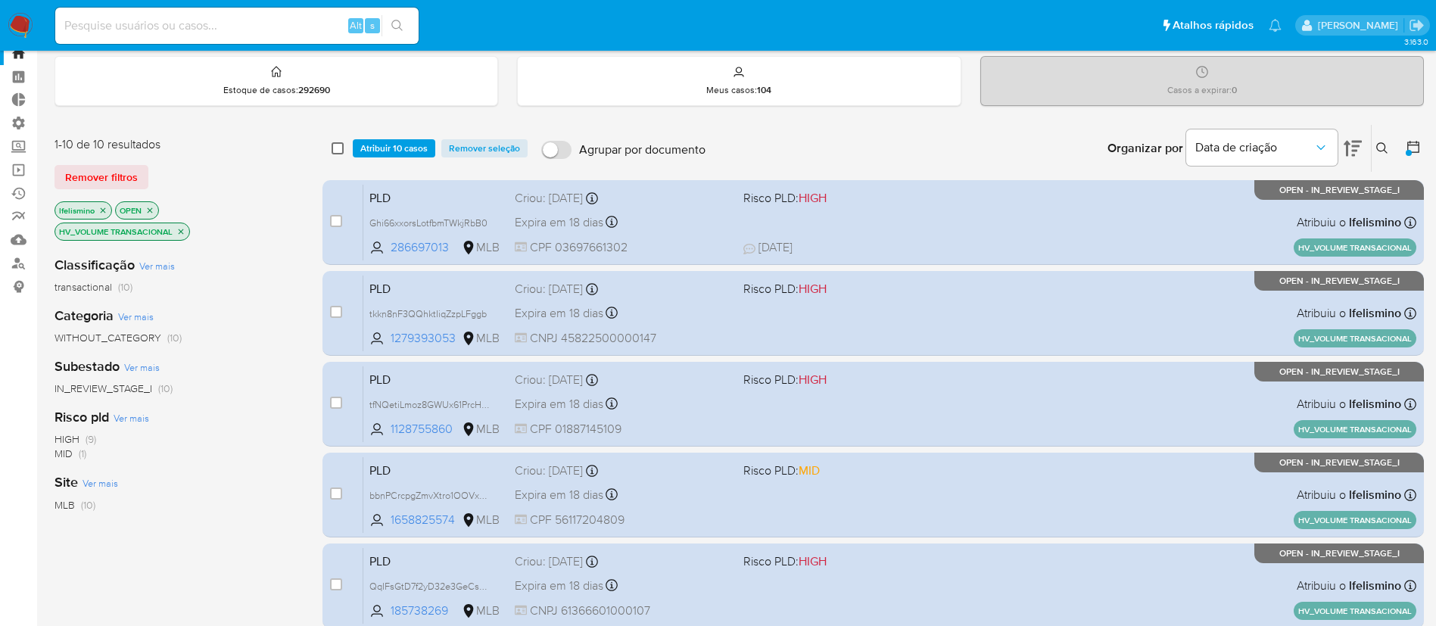
checkbox input "false"
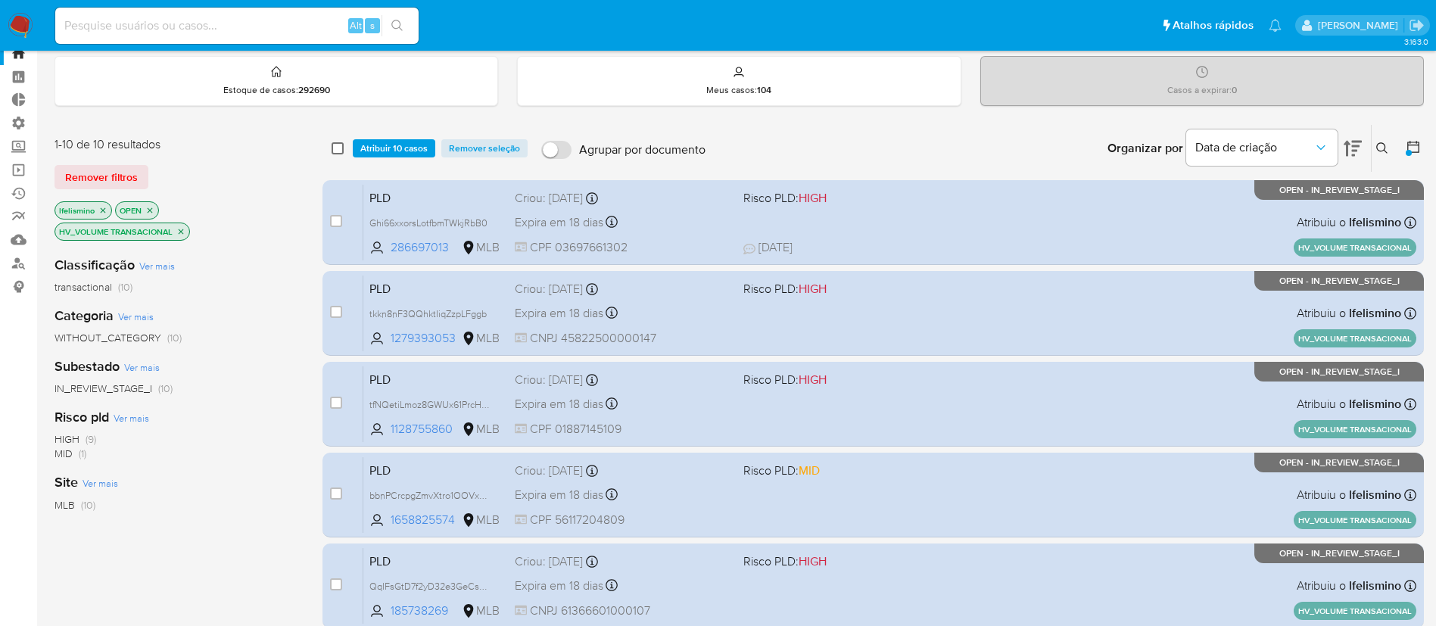
checkbox input "false"
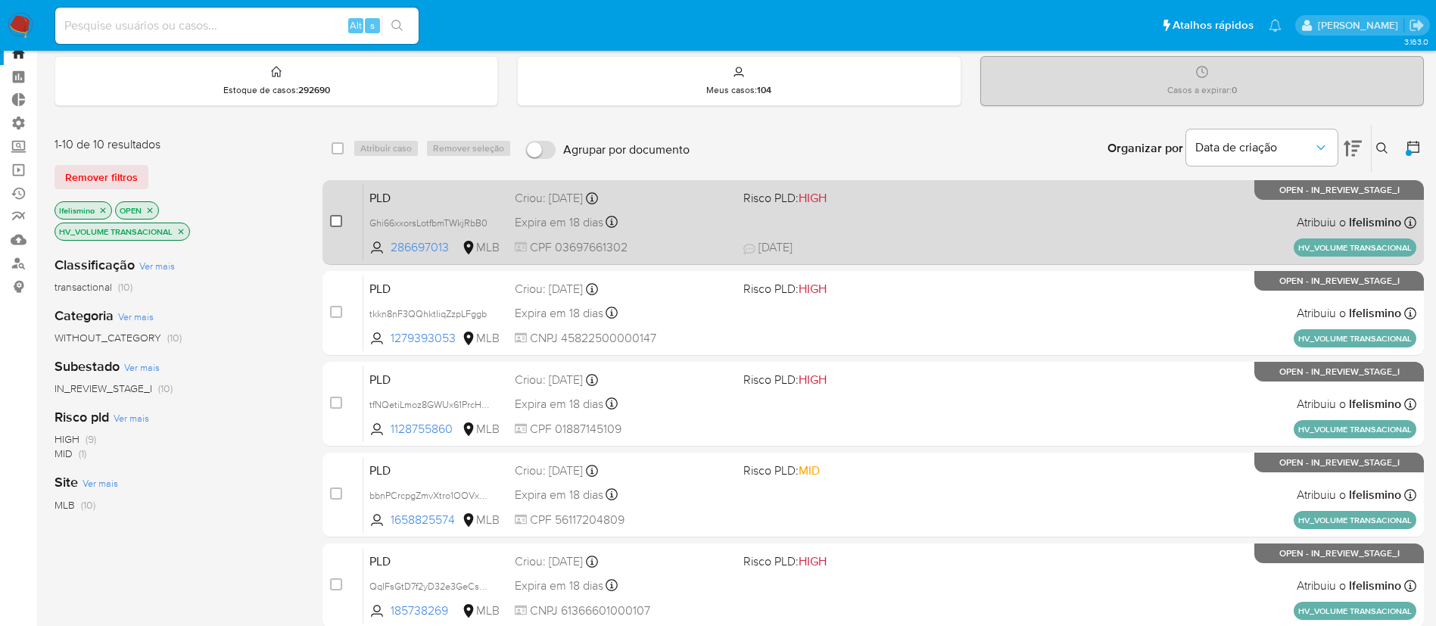
click at [332, 223] on input "checkbox" at bounding box center [336, 221] width 12 height 12
checkbox input "true"
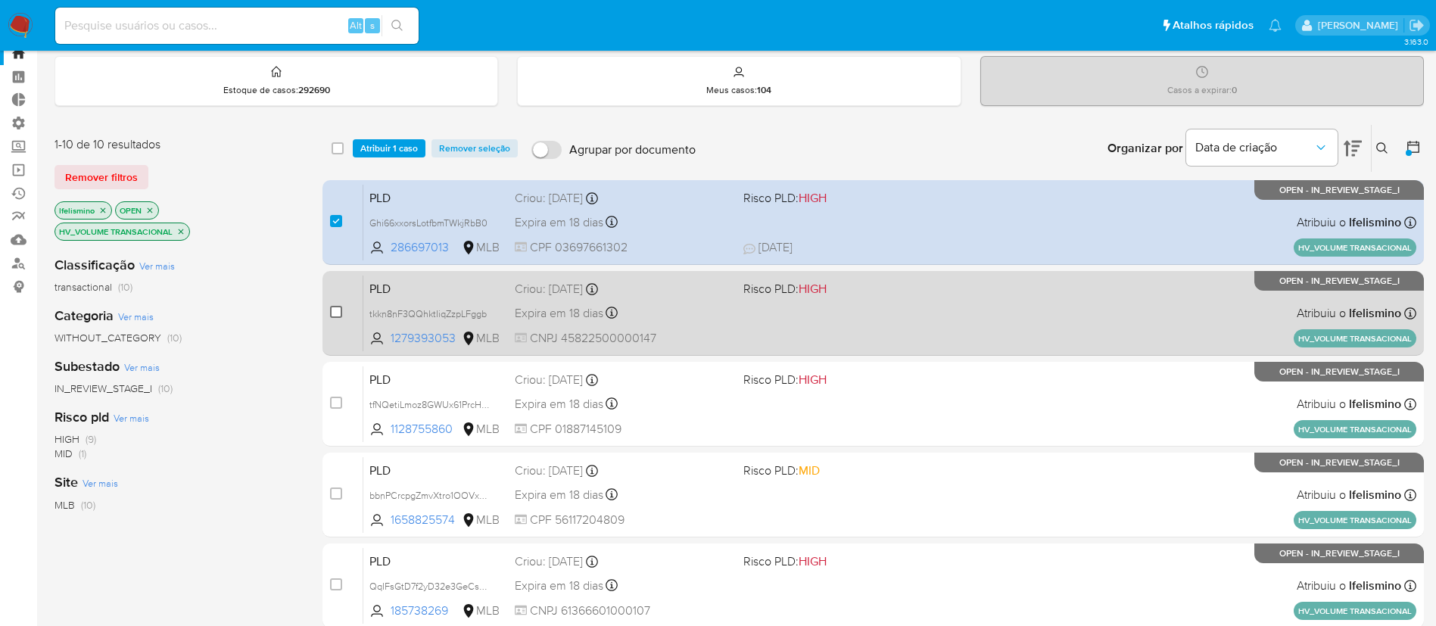
click at [333, 310] on input "checkbox" at bounding box center [336, 312] width 12 height 12
checkbox input "true"
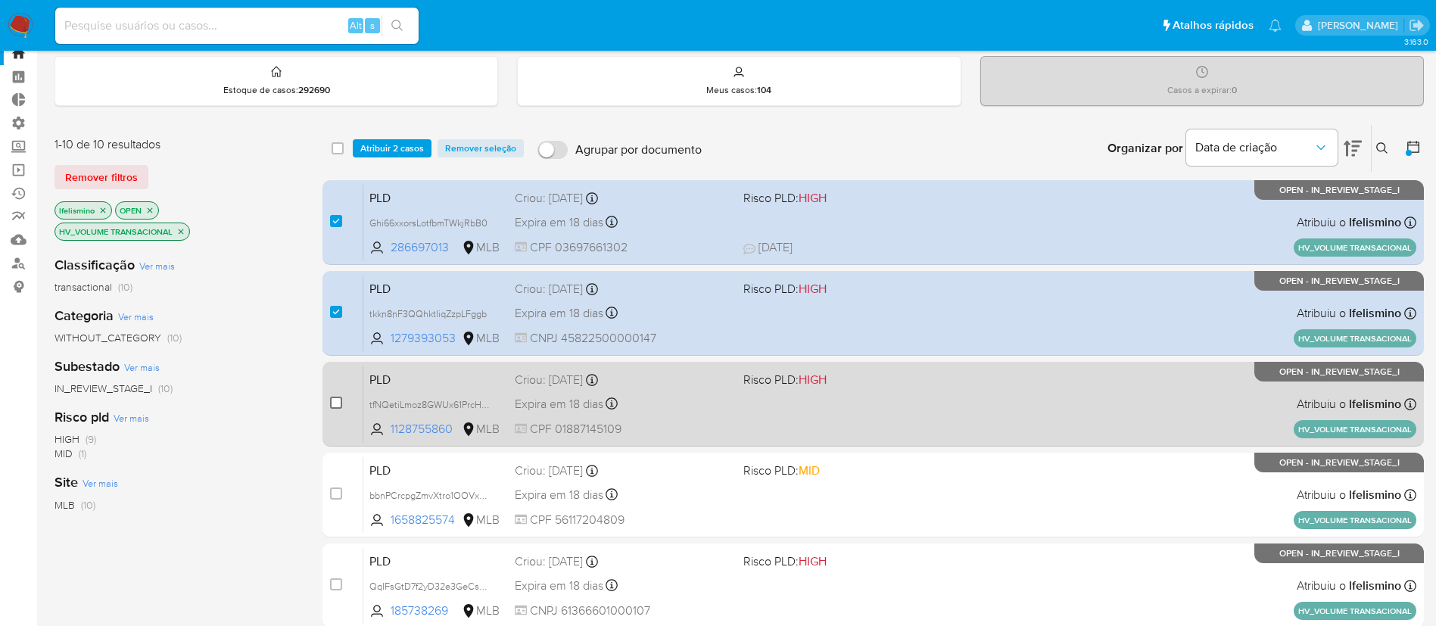
click at [335, 402] on input "checkbox" at bounding box center [336, 403] width 12 height 12
checkbox input "true"
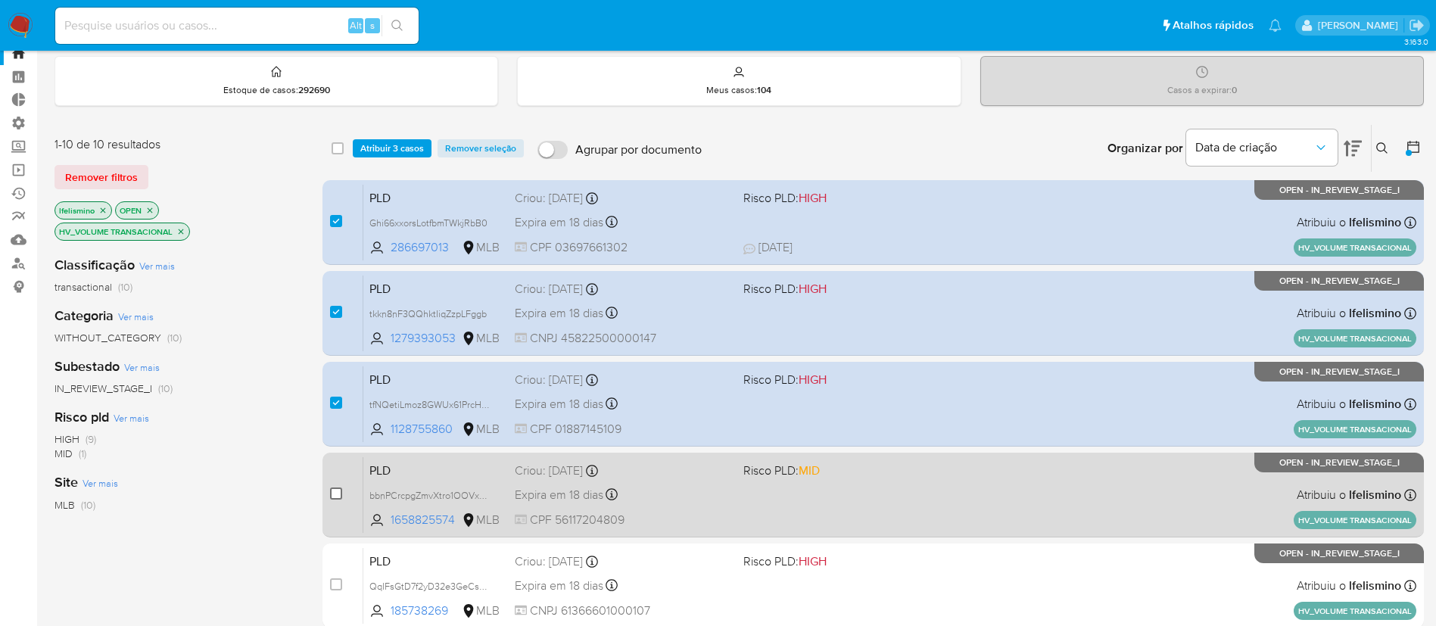
click at [337, 488] on input "checkbox" at bounding box center [336, 494] width 12 height 12
checkbox input "true"
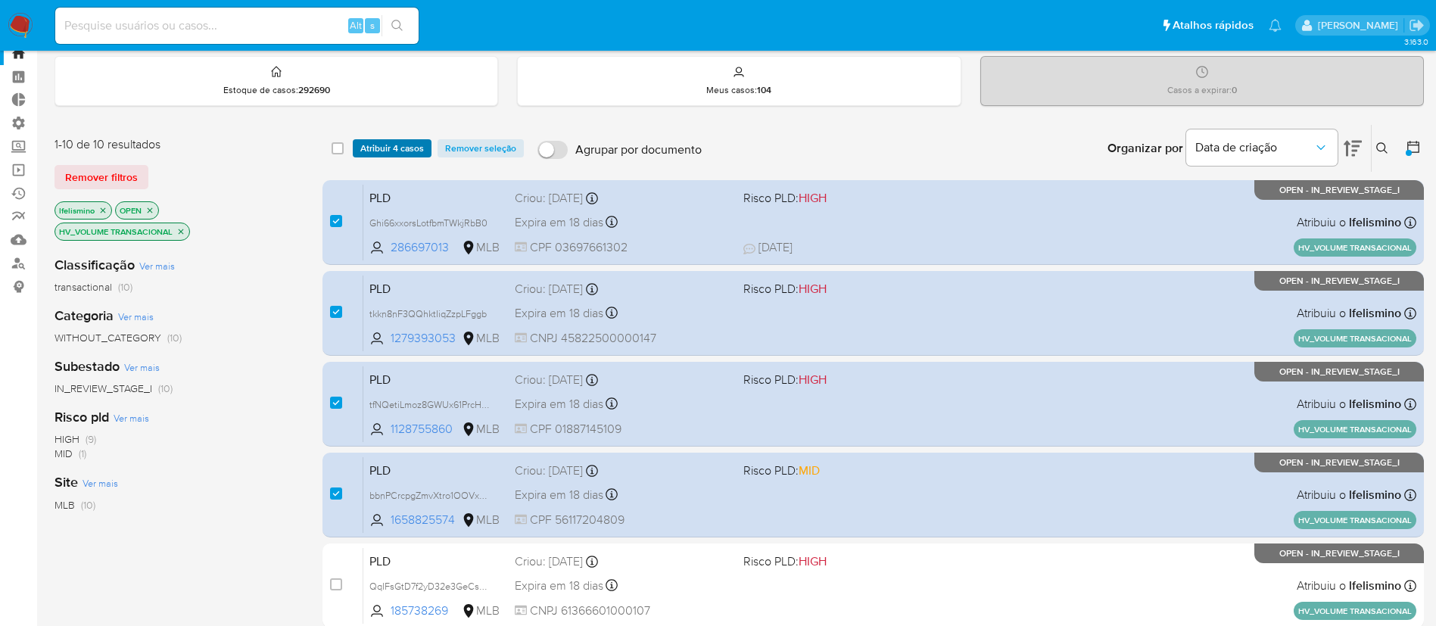
click at [414, 145] on span "Atribuir 4 casos" at bounding box center [392, 148] width 64 height 15
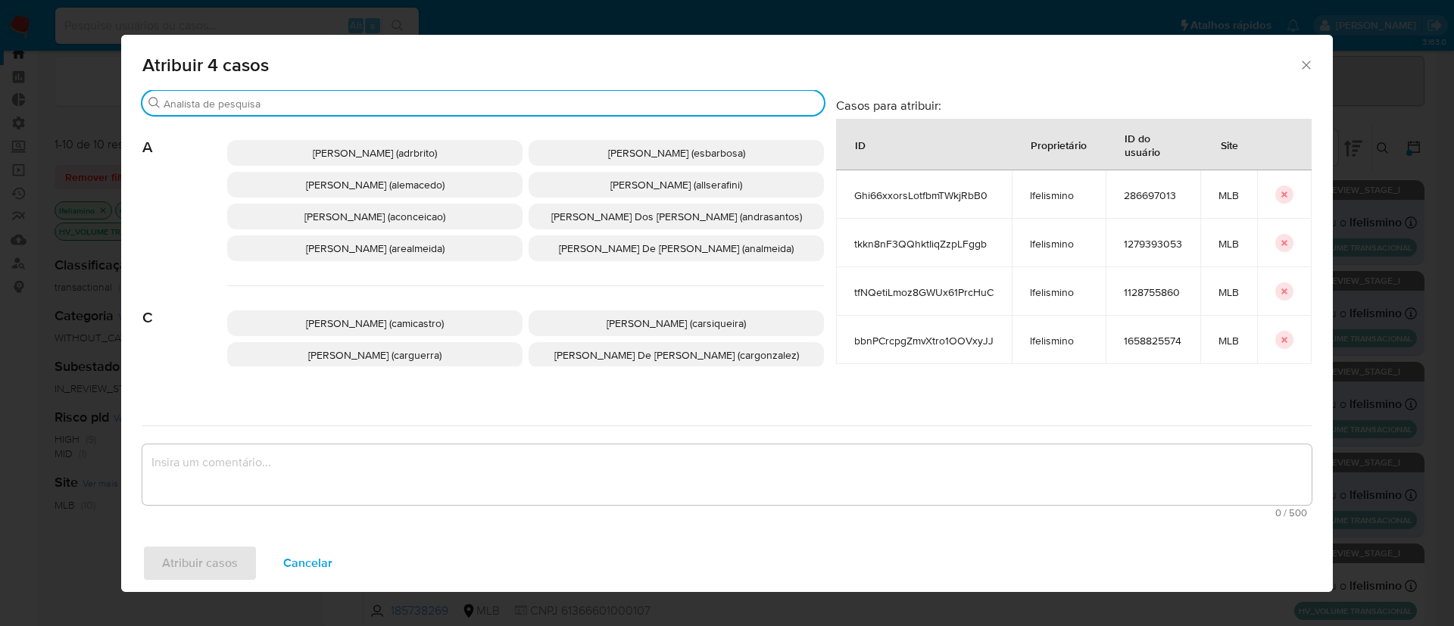
click at [440, 98] on input "Buscar" at bounding box center [491, 104] width 654 height 14
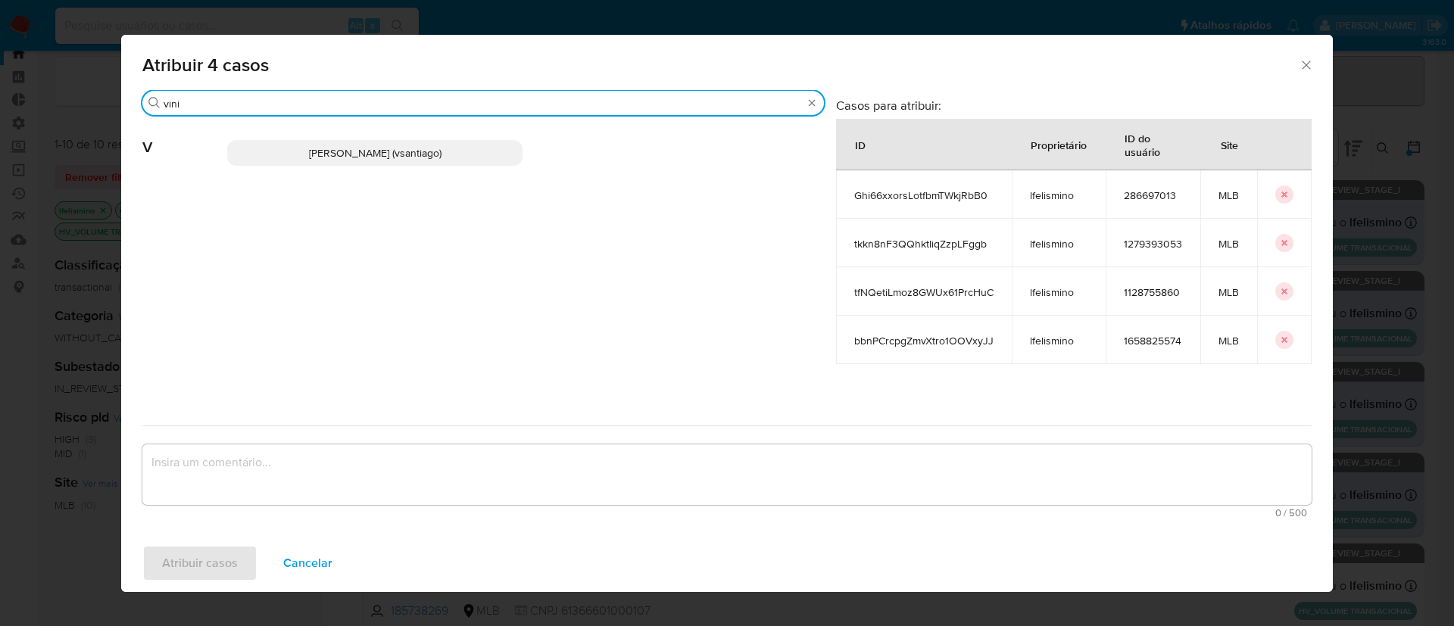
type input "vini"
click at [375, 147] on span "[PERSON_NAME] (vsantiago)" at bounding box center [375, 152] width 132 height 15
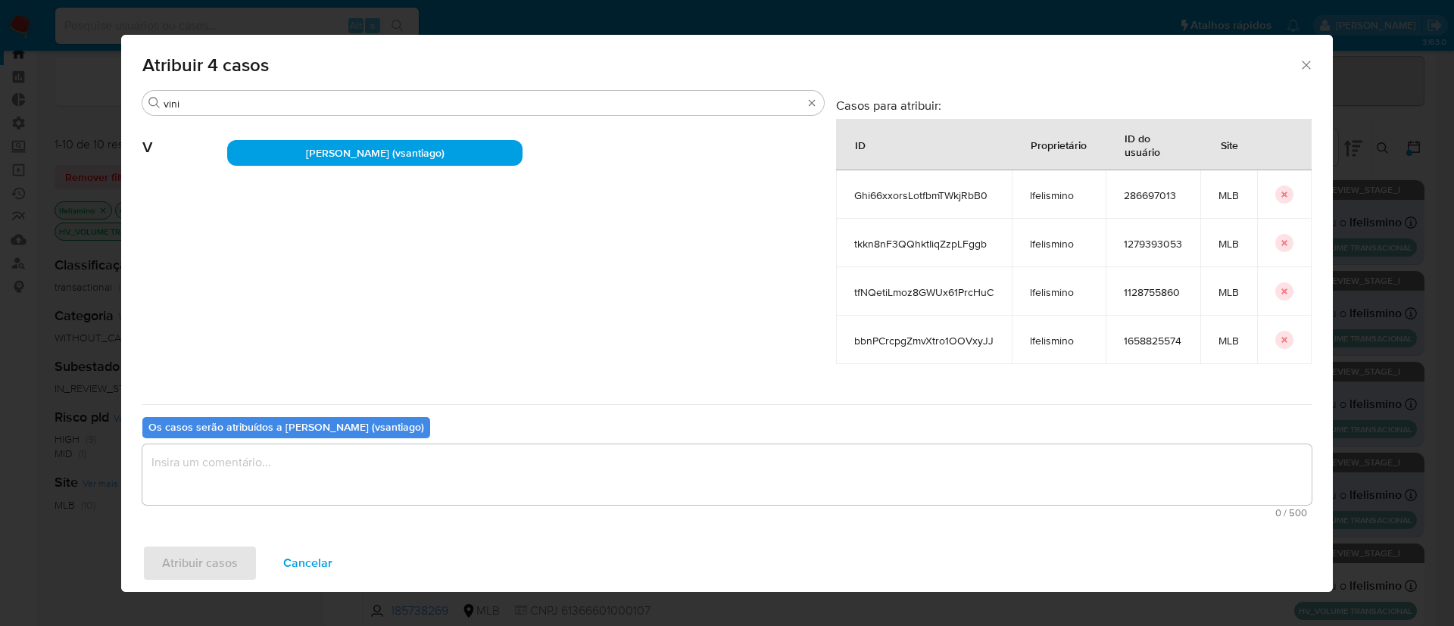
click at [263, 462] on textarea "assign-modal" at bounding box center [726, 474] width 1169 height 61
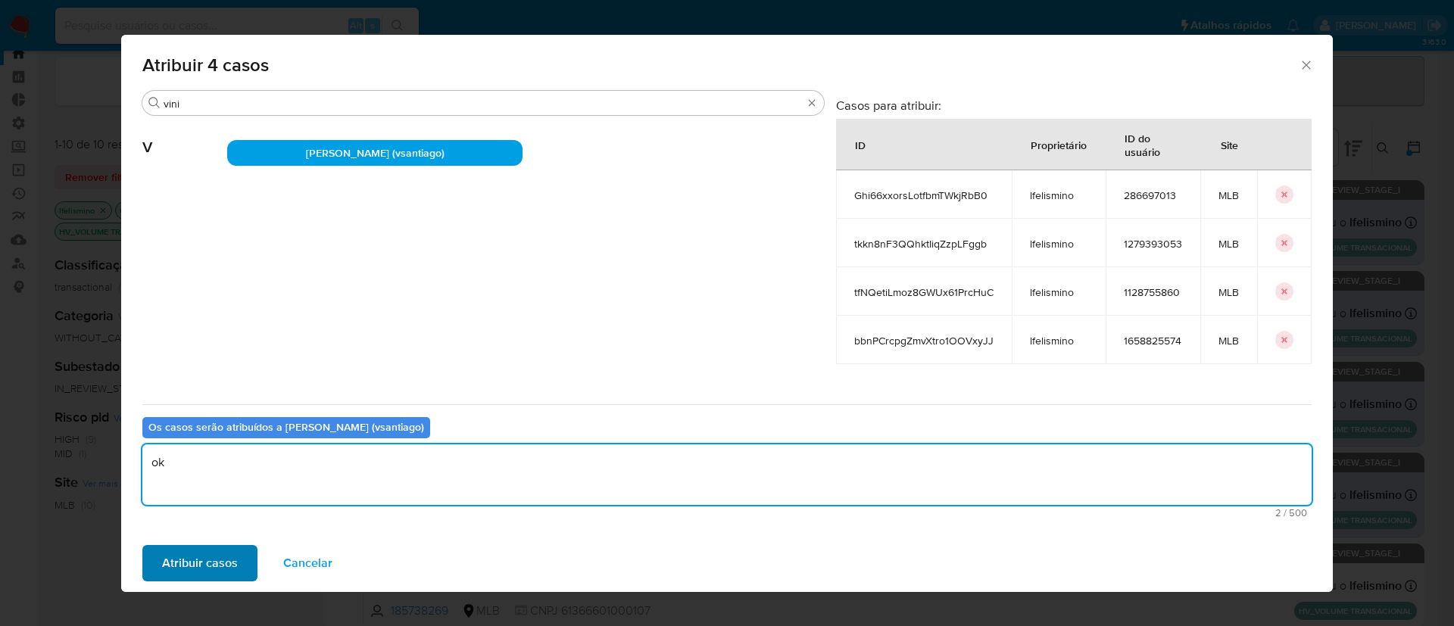
type textarea "ok"
click at [204, 553] on span "Atribuir casos" at bounding box center [200, 563] width 76 height 33
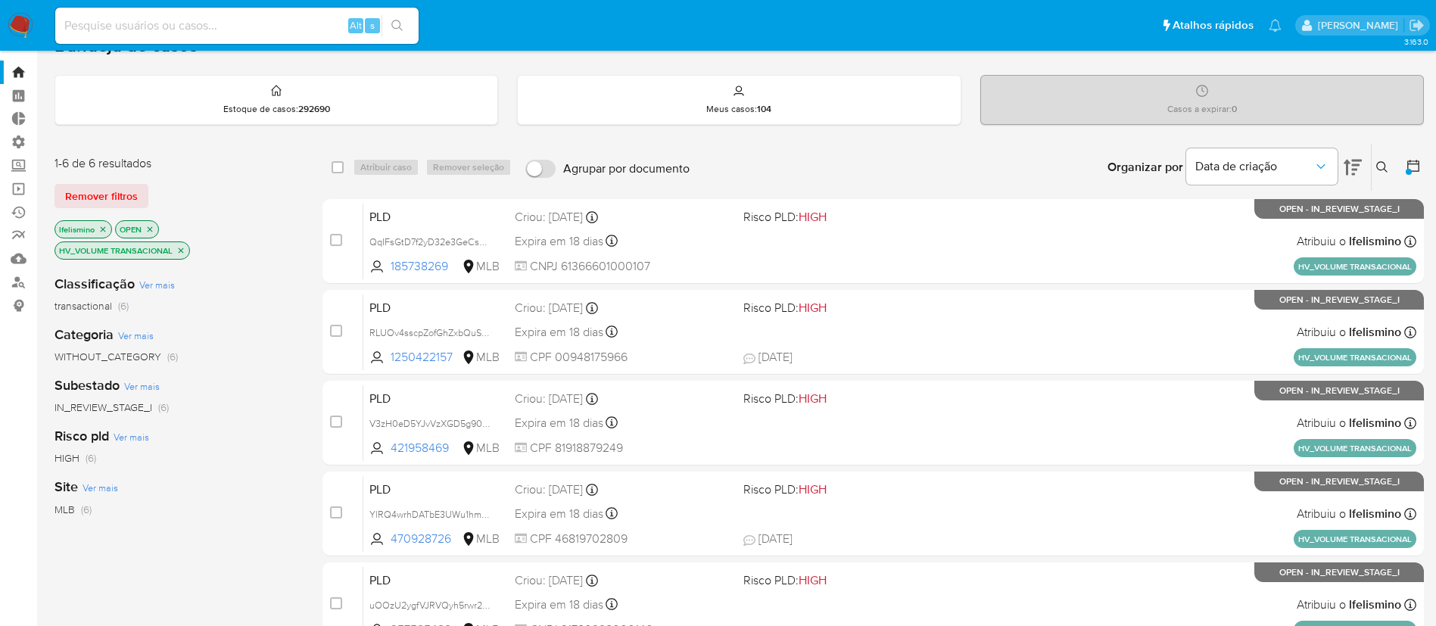
scroll to position [3, 0]
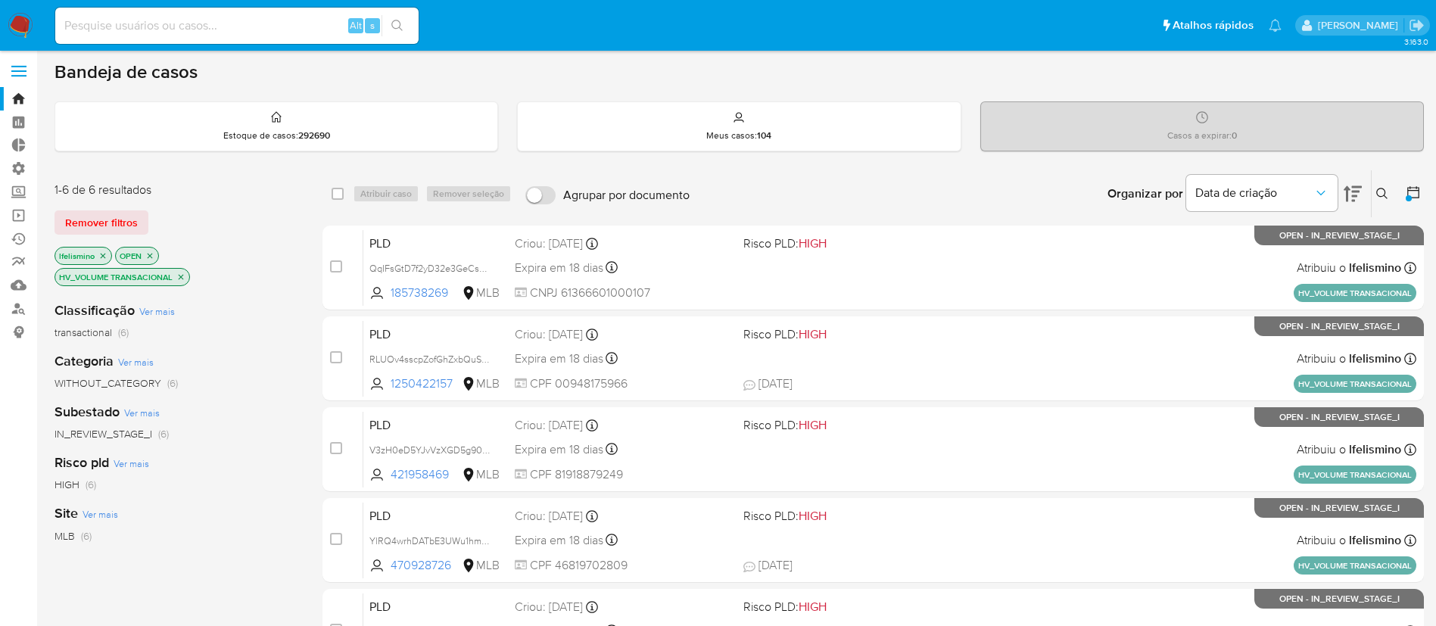
click at [180, 277] on icon "close-filter" at bounding box center [180, 277] width 9 height 9
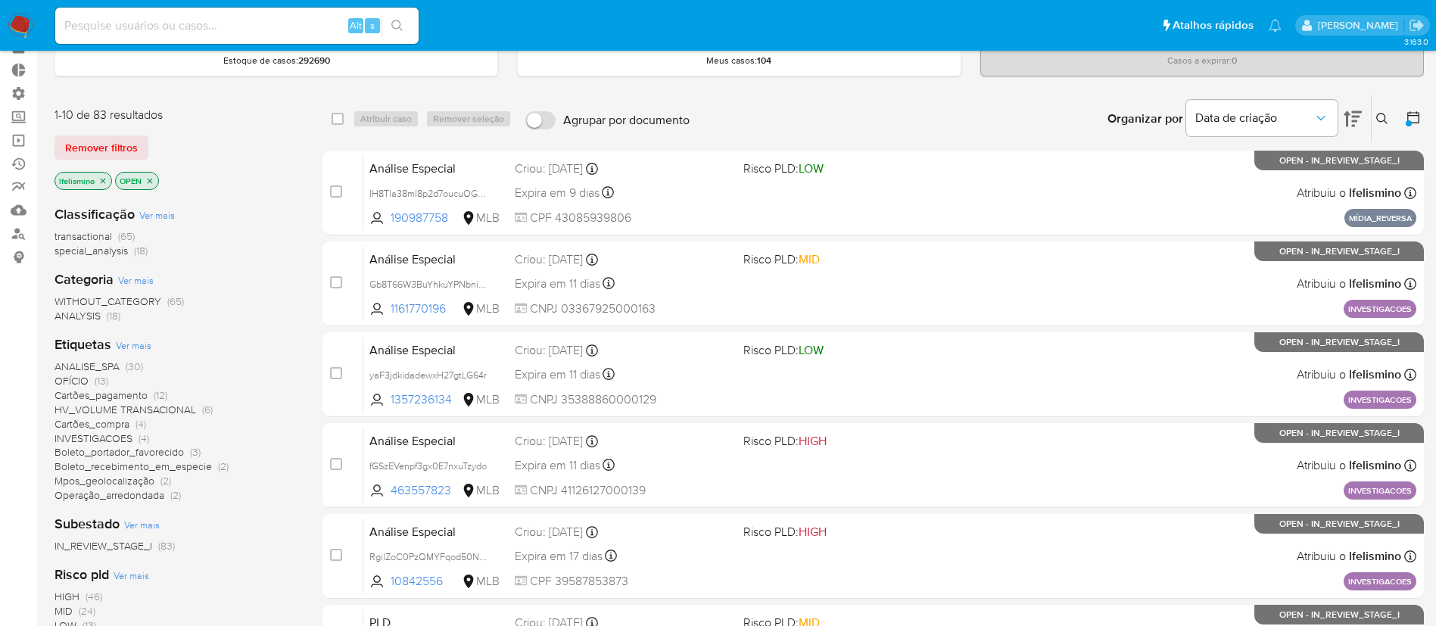
scroll to position [79, 0]
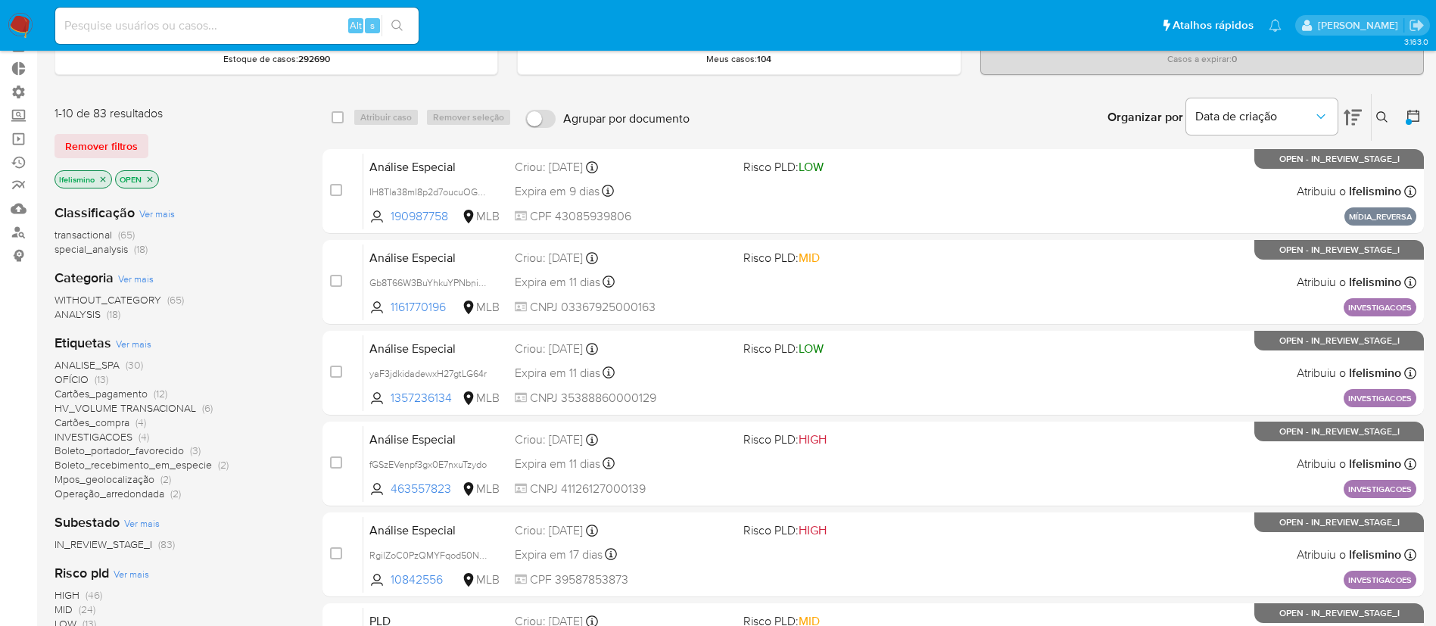
click at [161, 497] on span "Operação_arredondada" at bounding box center [110, 493] width 110 height 15
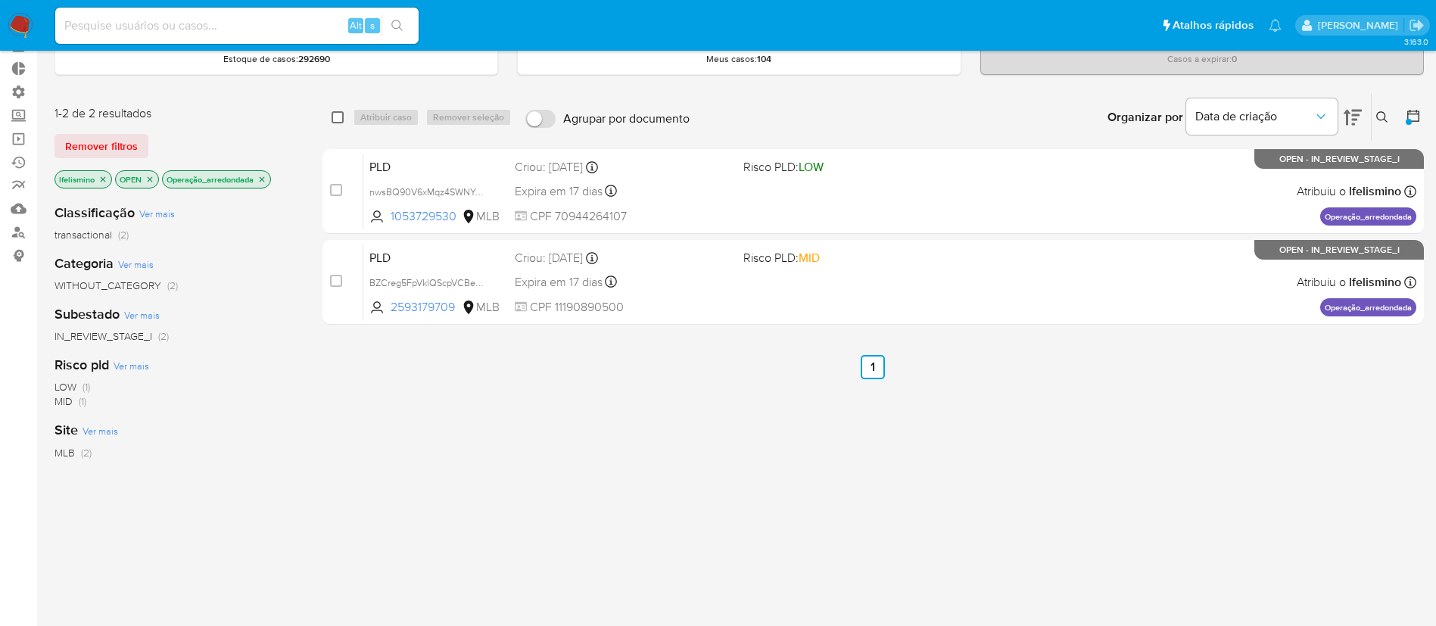
click at [339, 117] on input "checkbox" at bounding box center [338, 117] width 12 height 12
checkbox input "true"
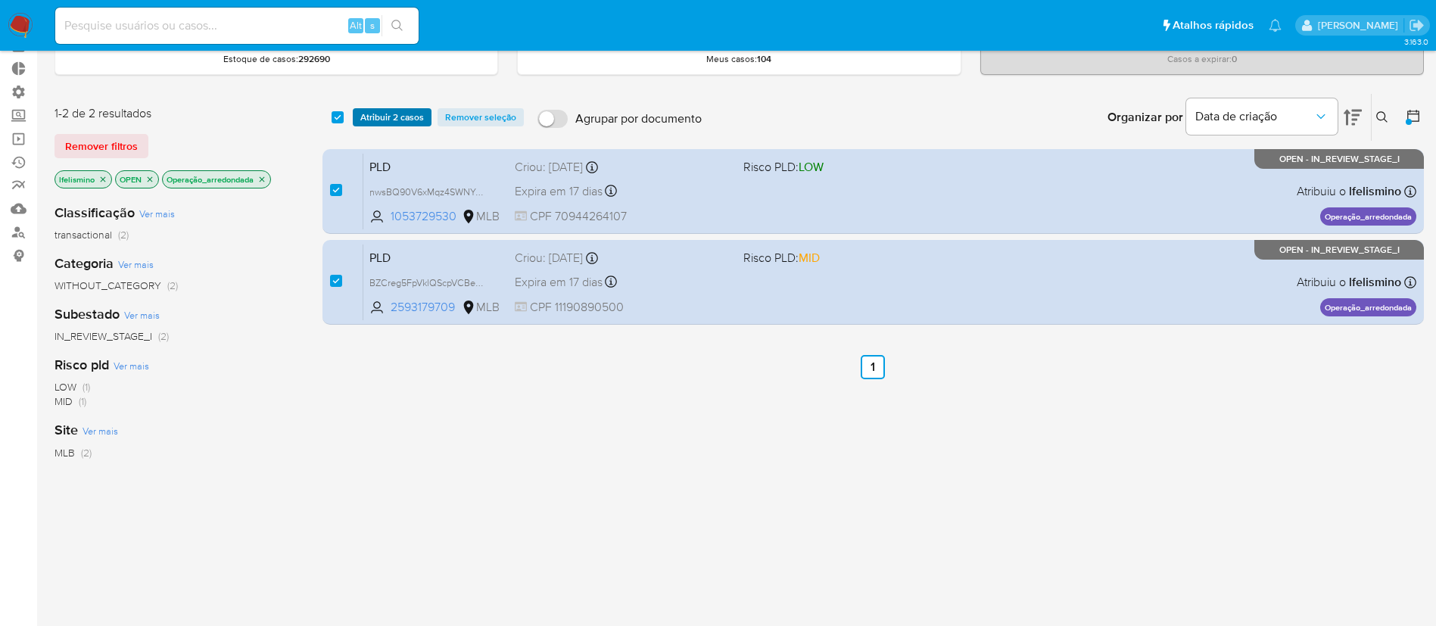
click at [381, 111] on span "Atribuir 2 casos" at bounding box center [392, 117] width 64 height 15
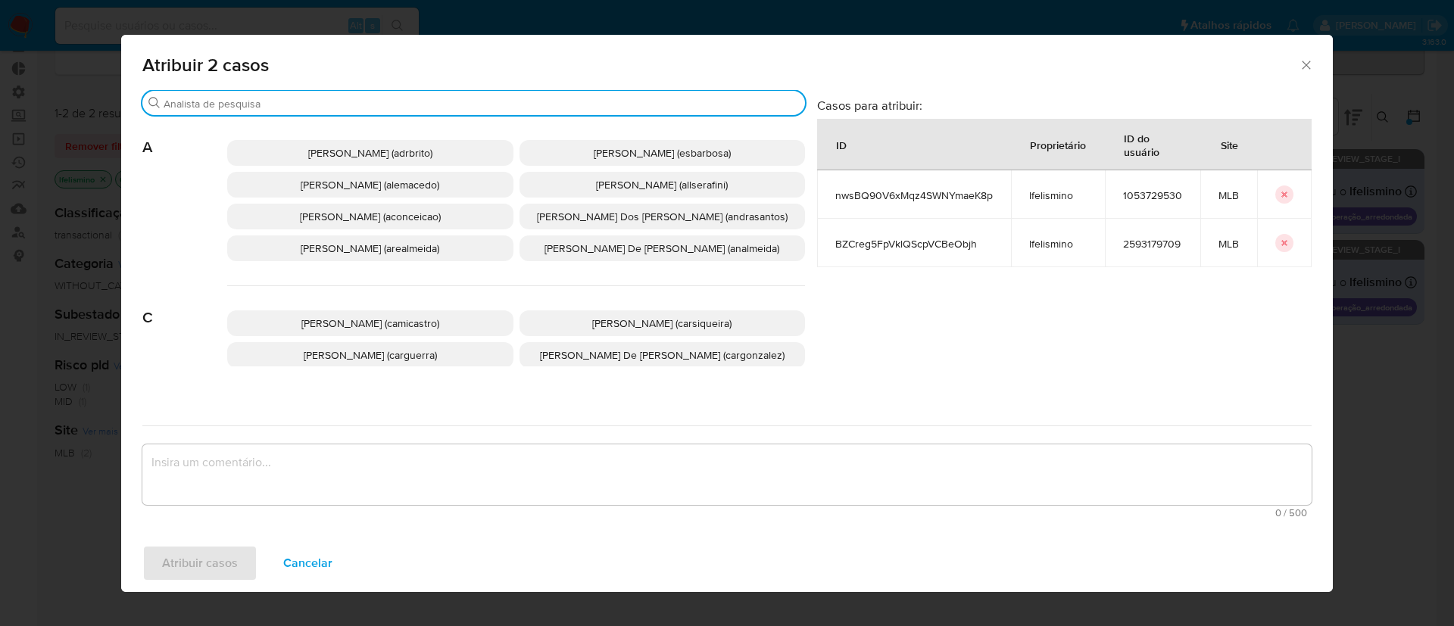
click at [341, 108] on input "Buscar" at bounding box center [481, 104] width 635 height 14
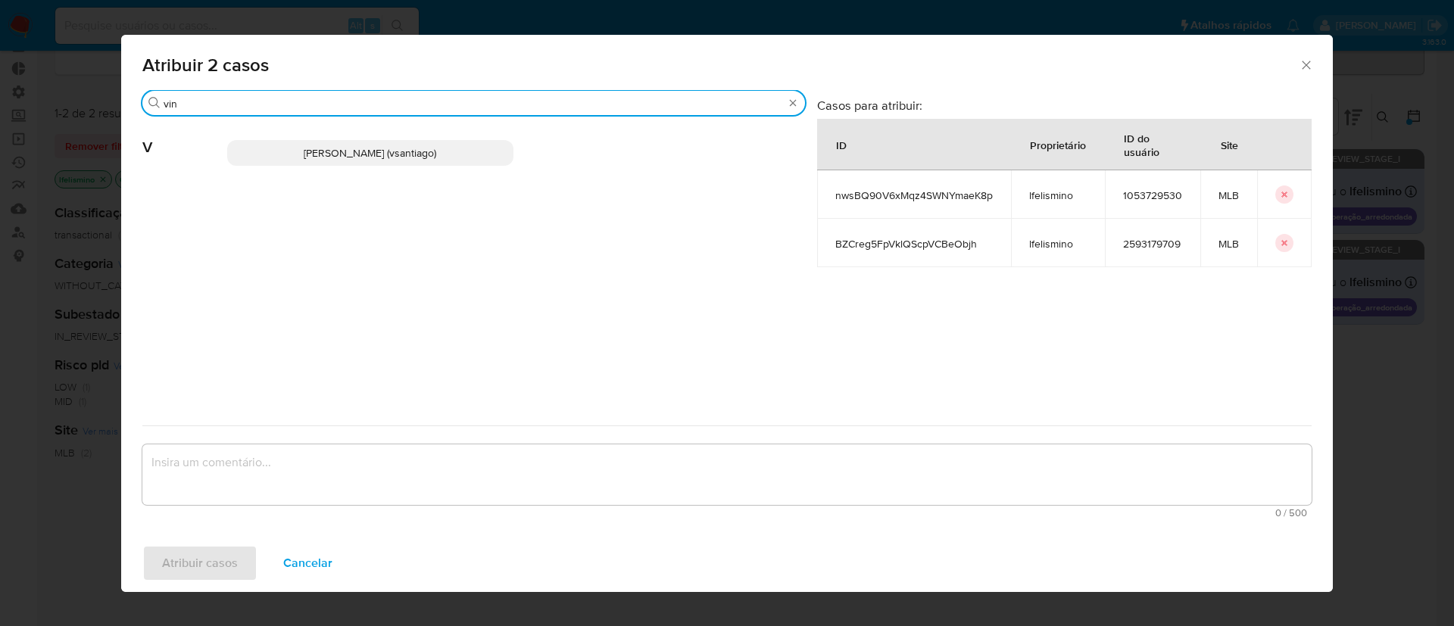
type input "vin"
click at [344, 164] on p "[PERSON_NAME] (vsantiago)" at bounding box center [370, 153] width 286 height 26
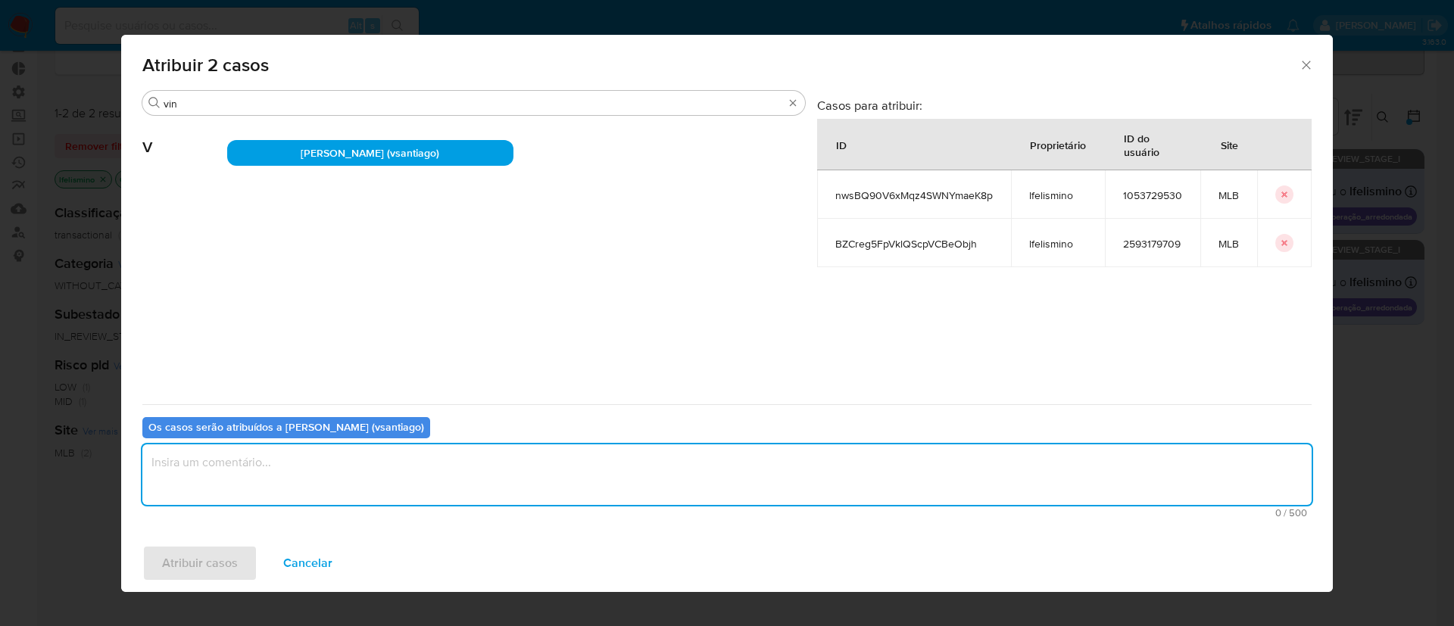
click at [235, 467] on textarea "assign-modal" at bounding box center [726, 474] width 1169 height 61
type textarea "ok"
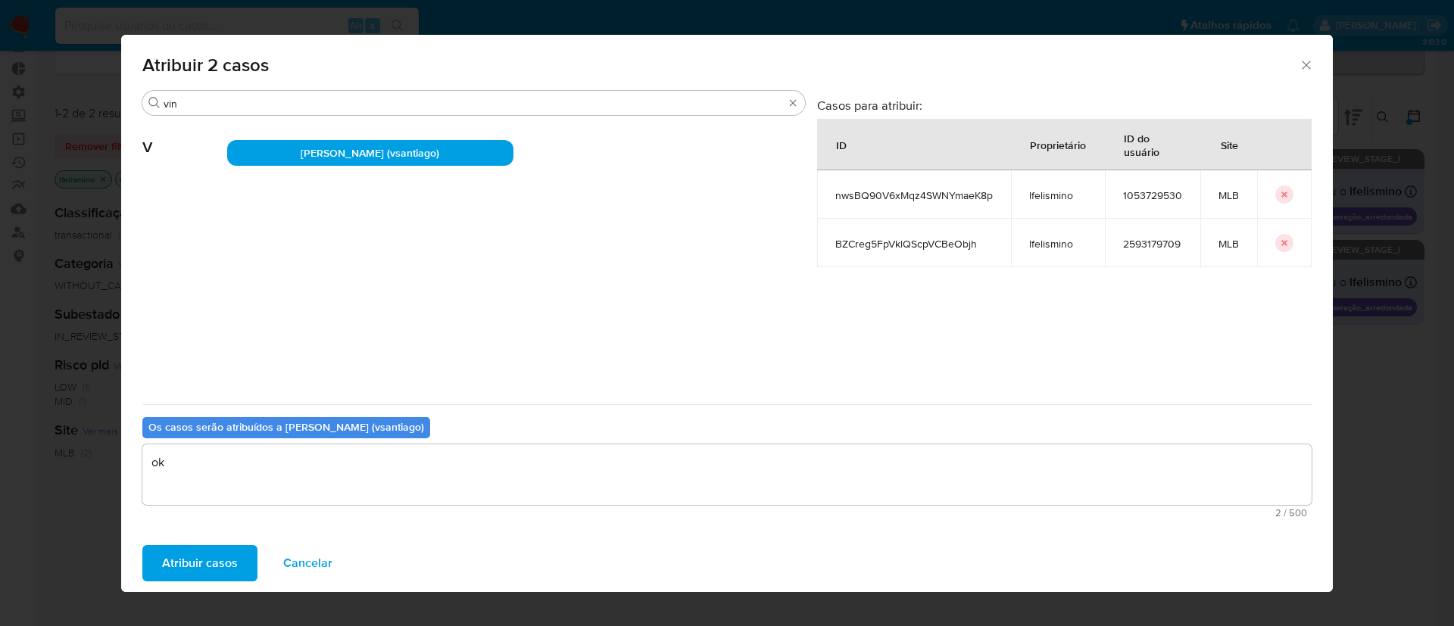
click at [202, 563] on span "Atribuir casos" at bounding box center [200, 563] width 76 height 33
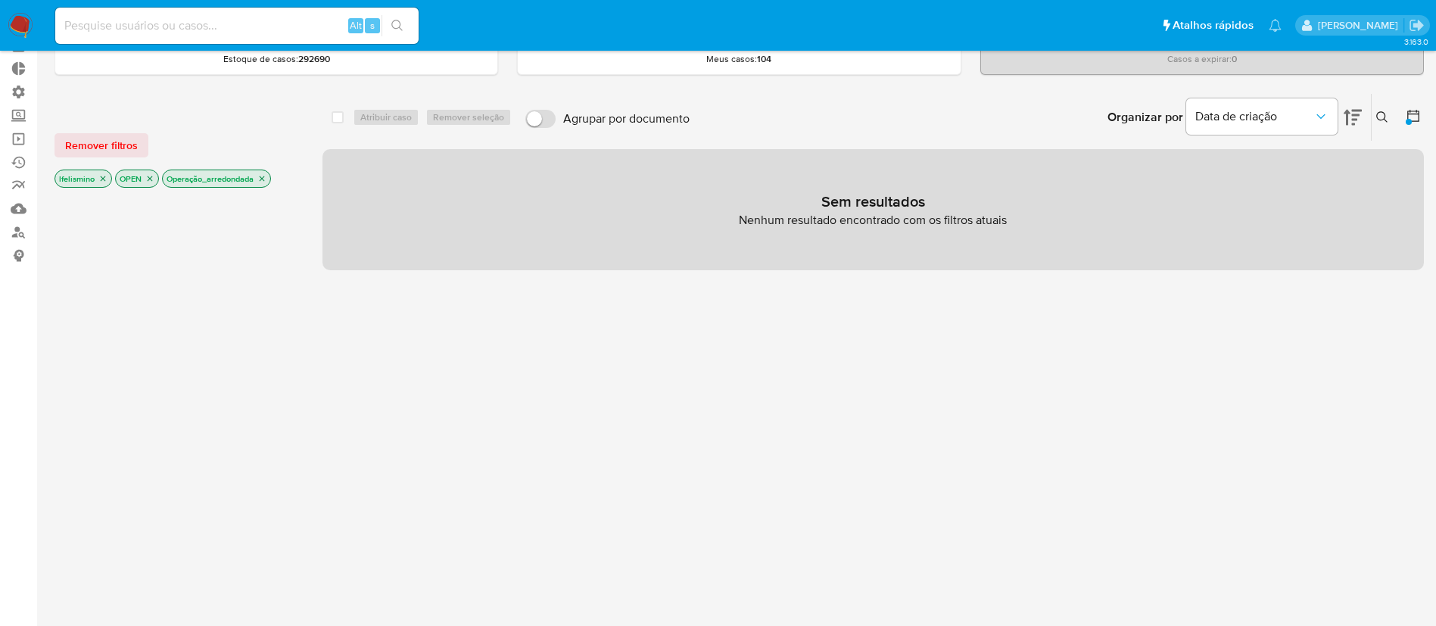
click at [262, 179] on icon "close-filter" at bounding box center [261, 178] width 9 height 9
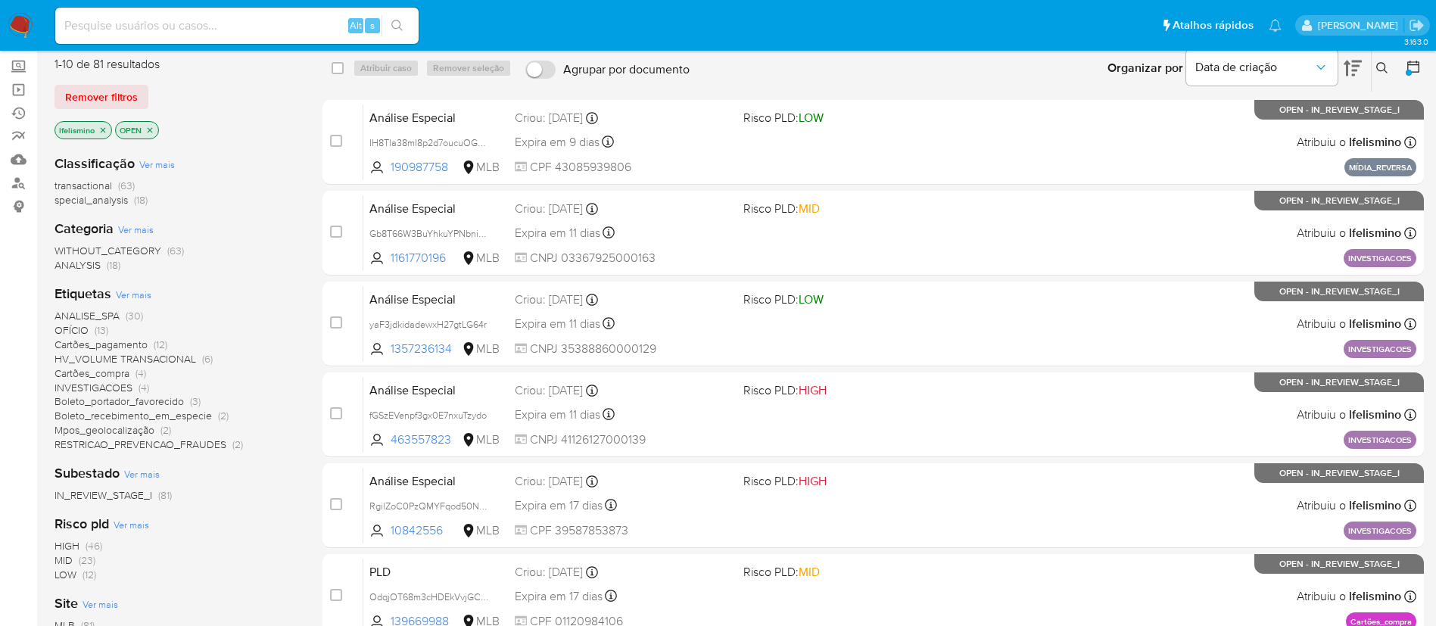
scroll to position [127, 0]
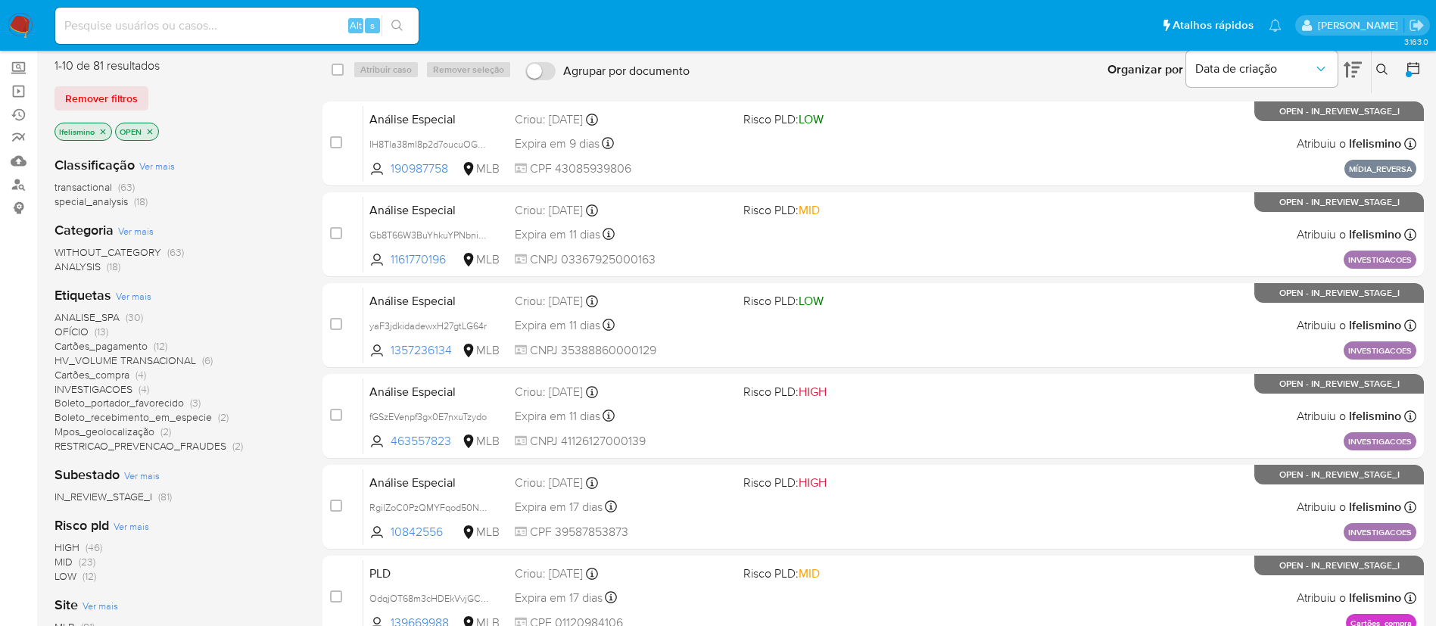
click at [208, 444] on span "RESTRICAO_PREVENCAO_FRAUDES" at bounding box center [141, 445] width 172 height 15
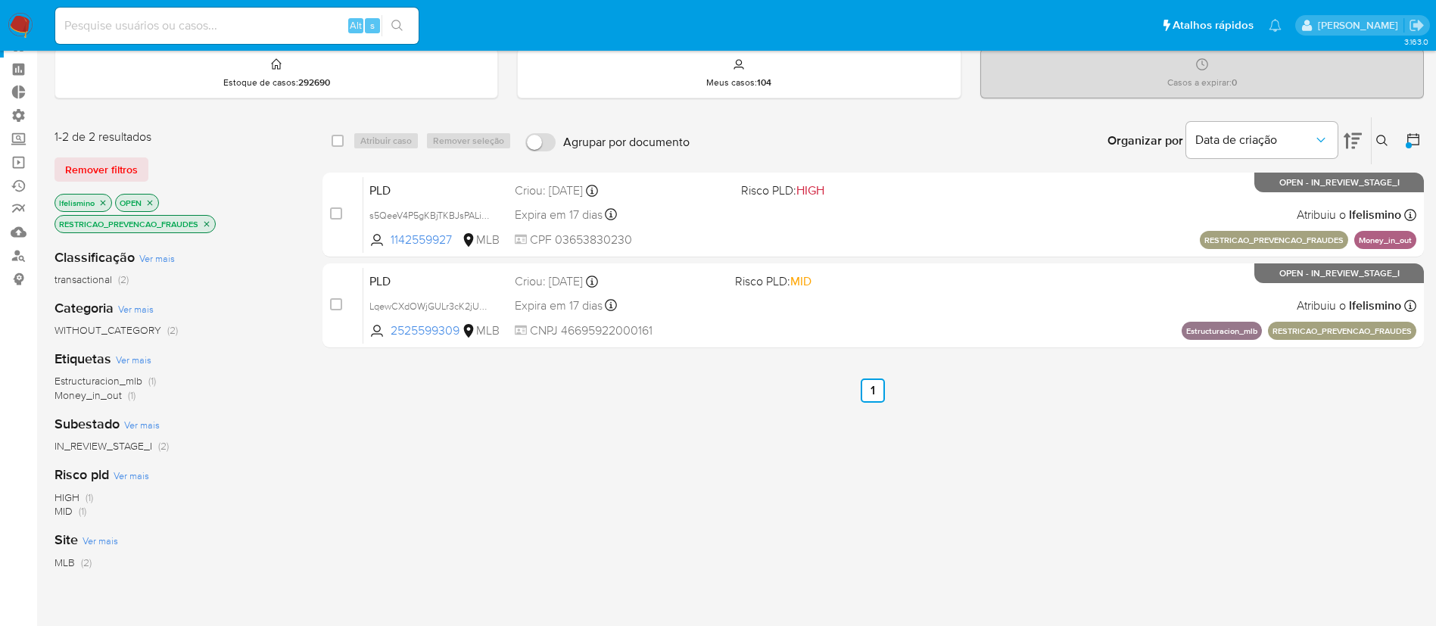
scroll to position [55, 0]
click at [335, 143] on input "checkbox" at bounding box center [338, 142] width 12 height 12
checkbox input "true"
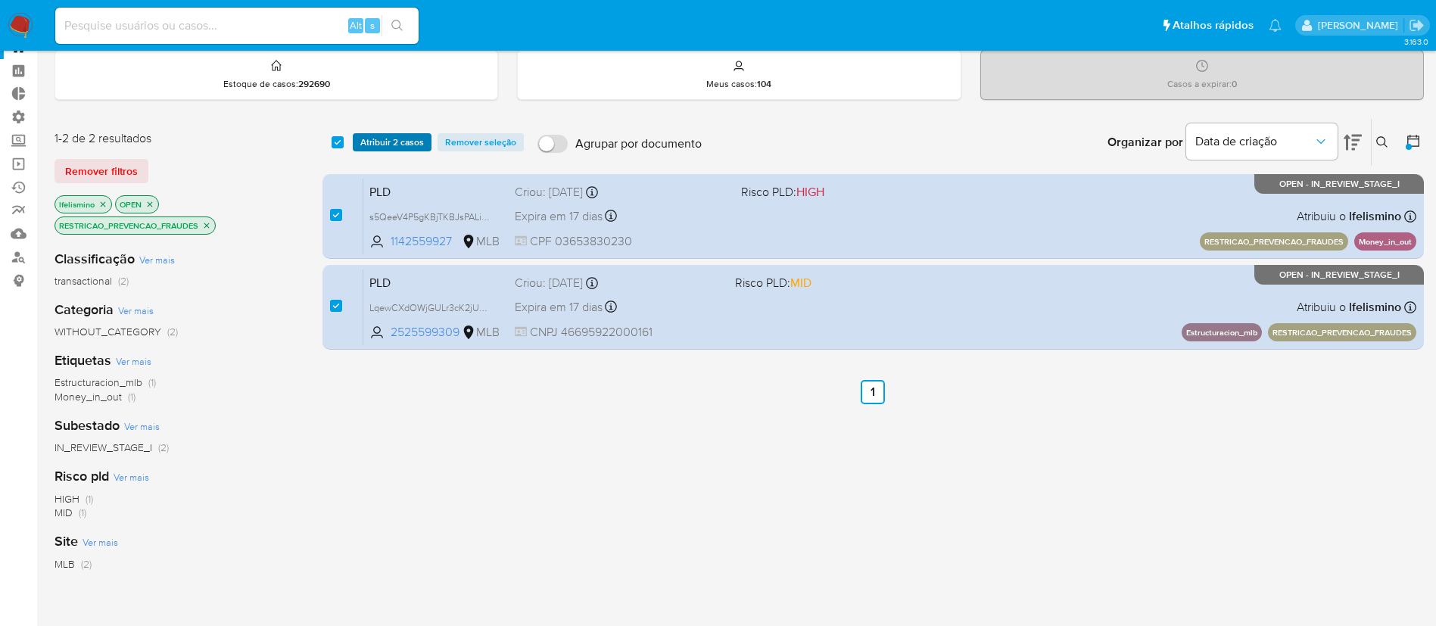
click at [376, 136] on span "Atribuir 2 casos" at bounding box center [392, 142] width 64 height 15
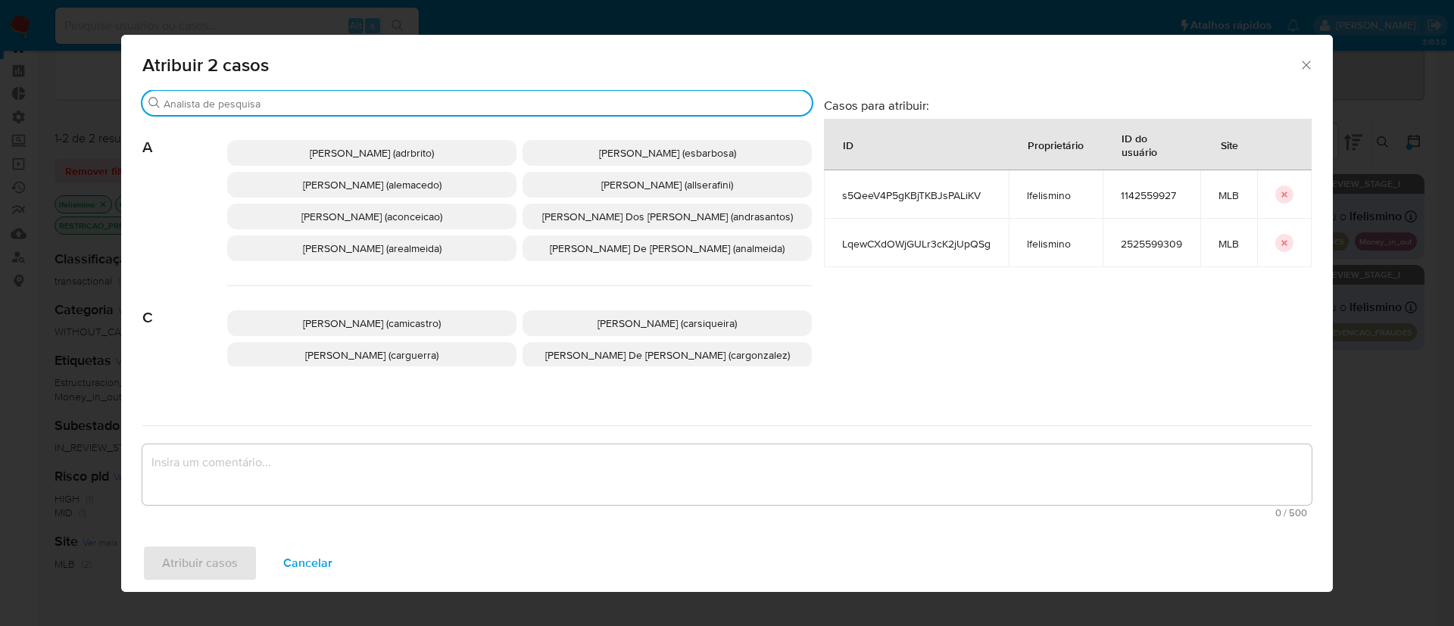
click at [310, 104] on input "Buscar" at bounding box center [485, 104] width 642 height 14
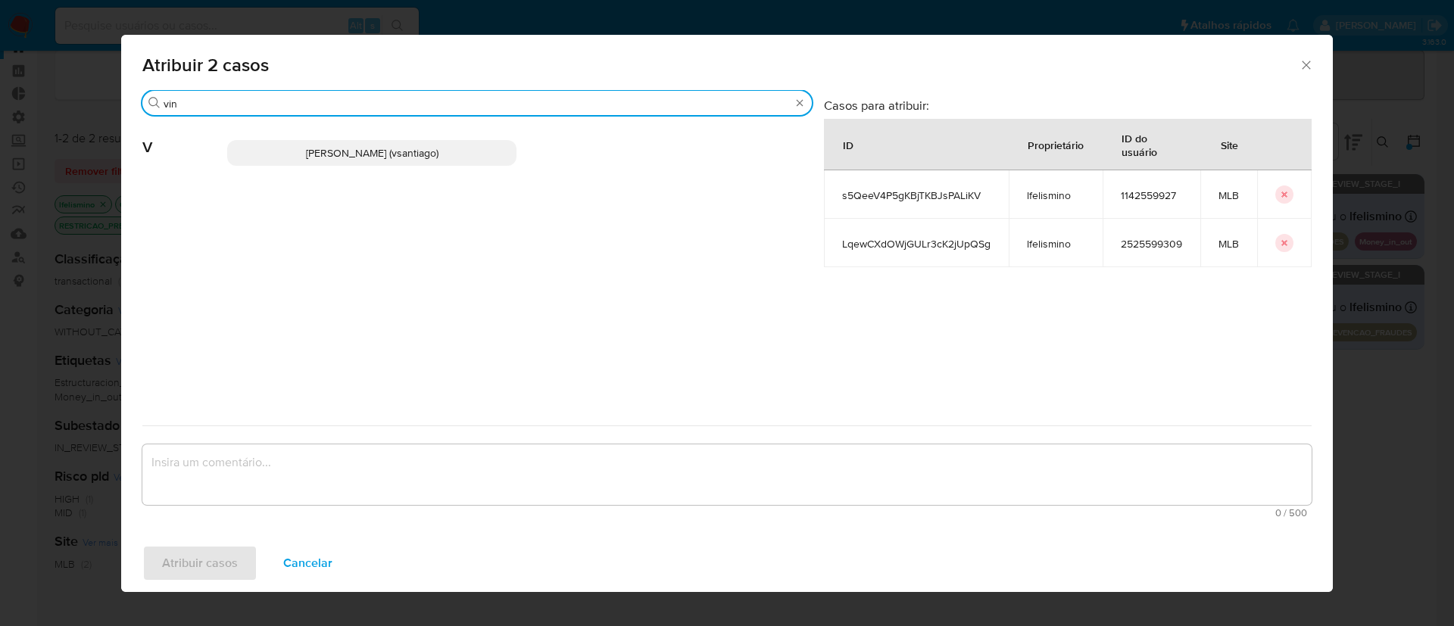
type input "vin"
click at [335, 159] on span "[PERSON_NAME] (vsantiago)" at bounding box center [372, 152] width 132 height 15
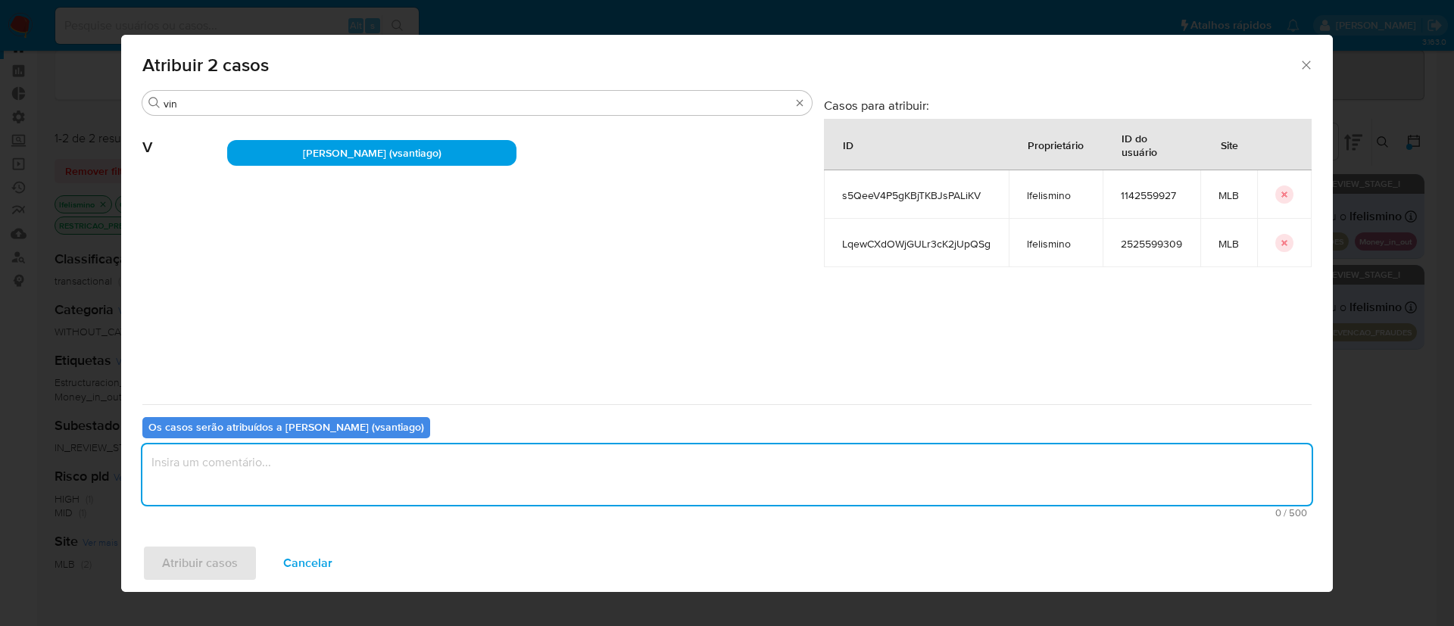
click at [288, 491] on textarea "assign-modal" at bounding box center [726, 474] width 1169 height 61
type textarea "ok"
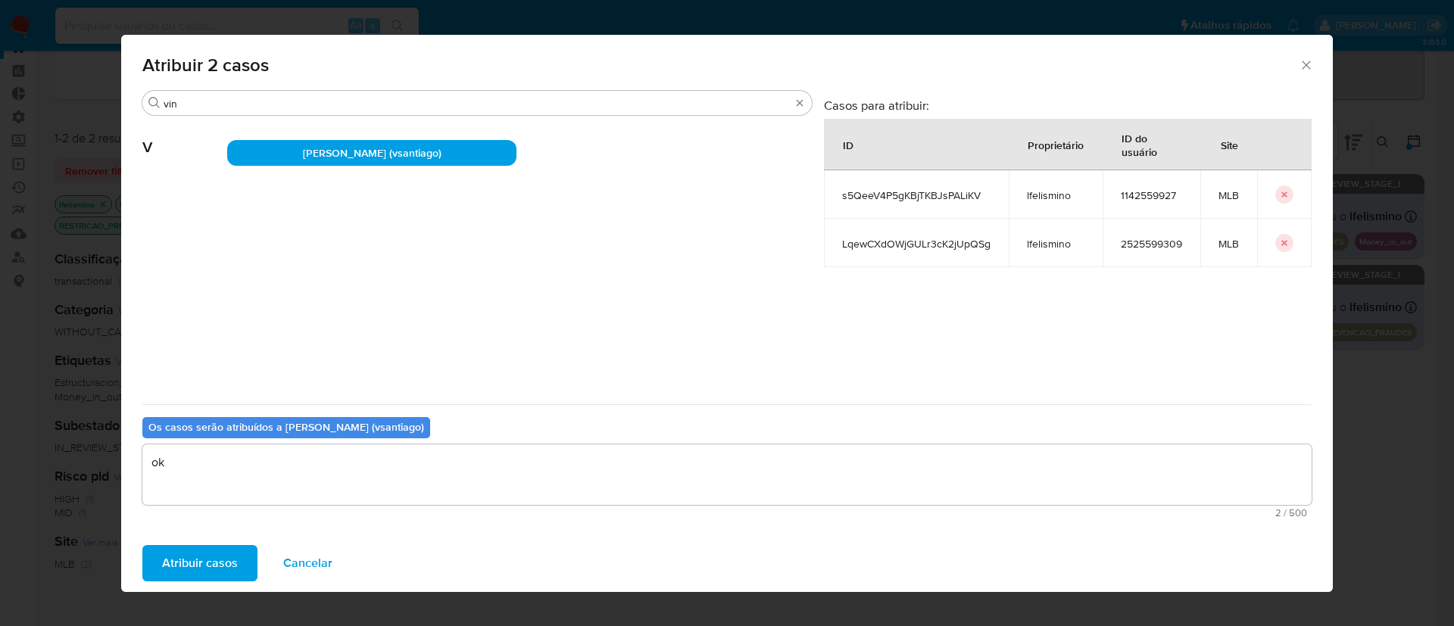
click at [201, 572] on span "Atribuir casos" at bounding box center [200, 563] width 76 height 33
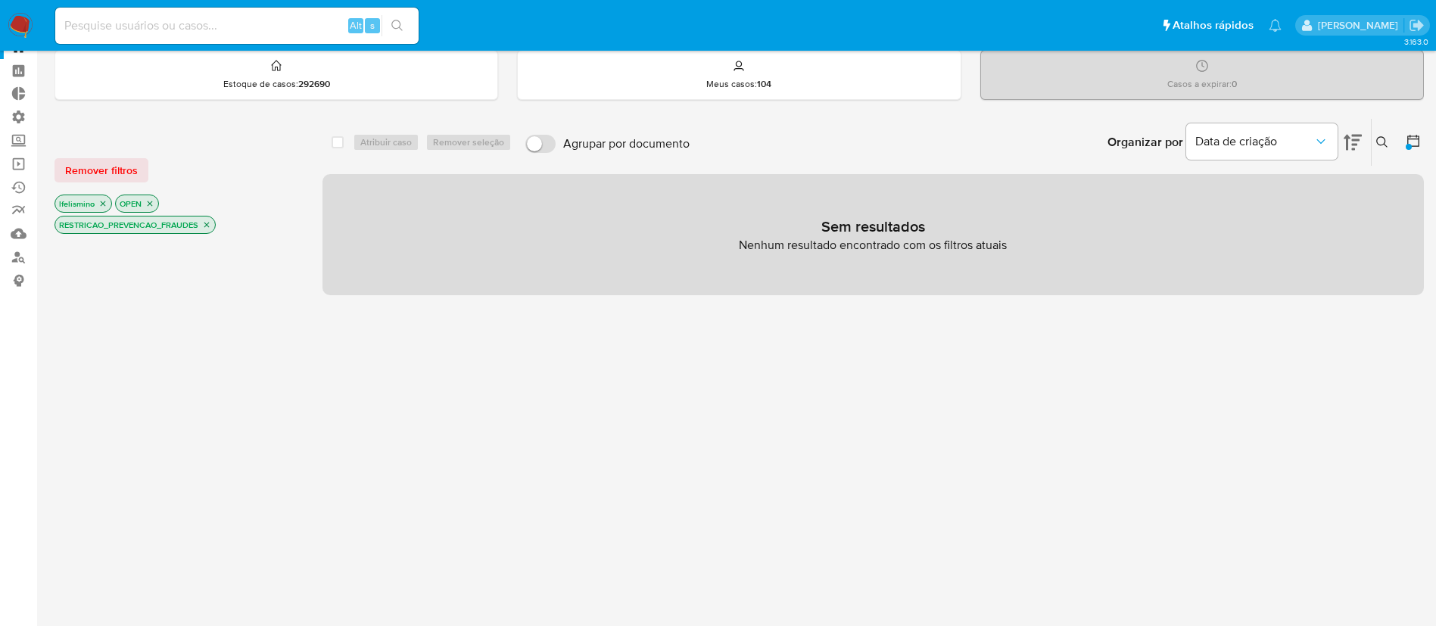
click at [208, 223] on icon "close-filter" at bounding box center [206, 225] width 5 height 5
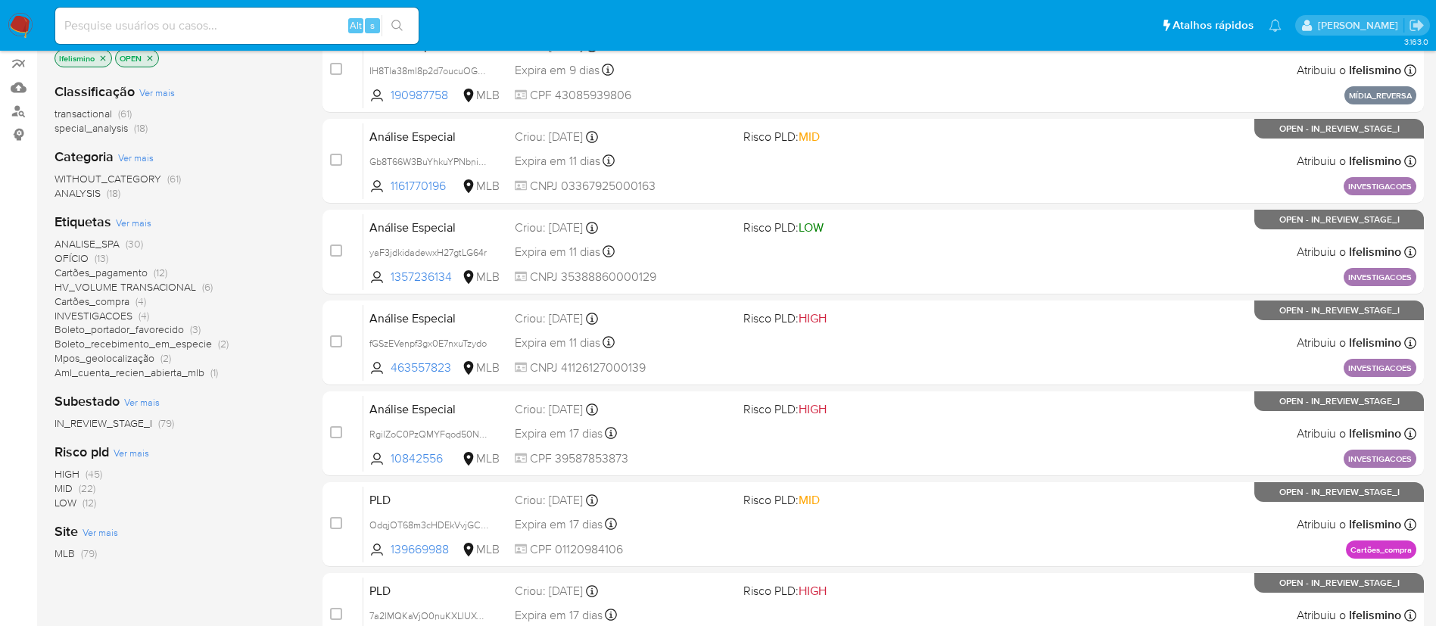
scroll to position [203, 0]
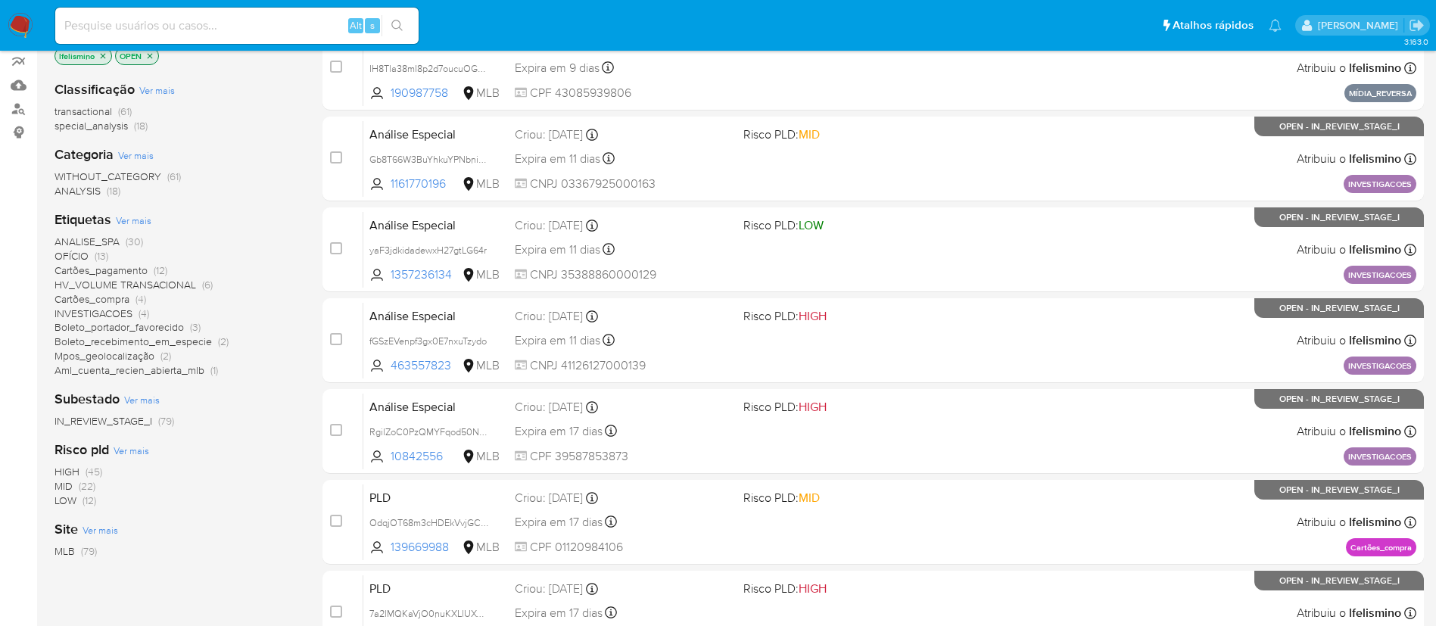
click at [87, 237] on span "ANALISE_SPA" at bounding box center [87, 241] width 65 height 15
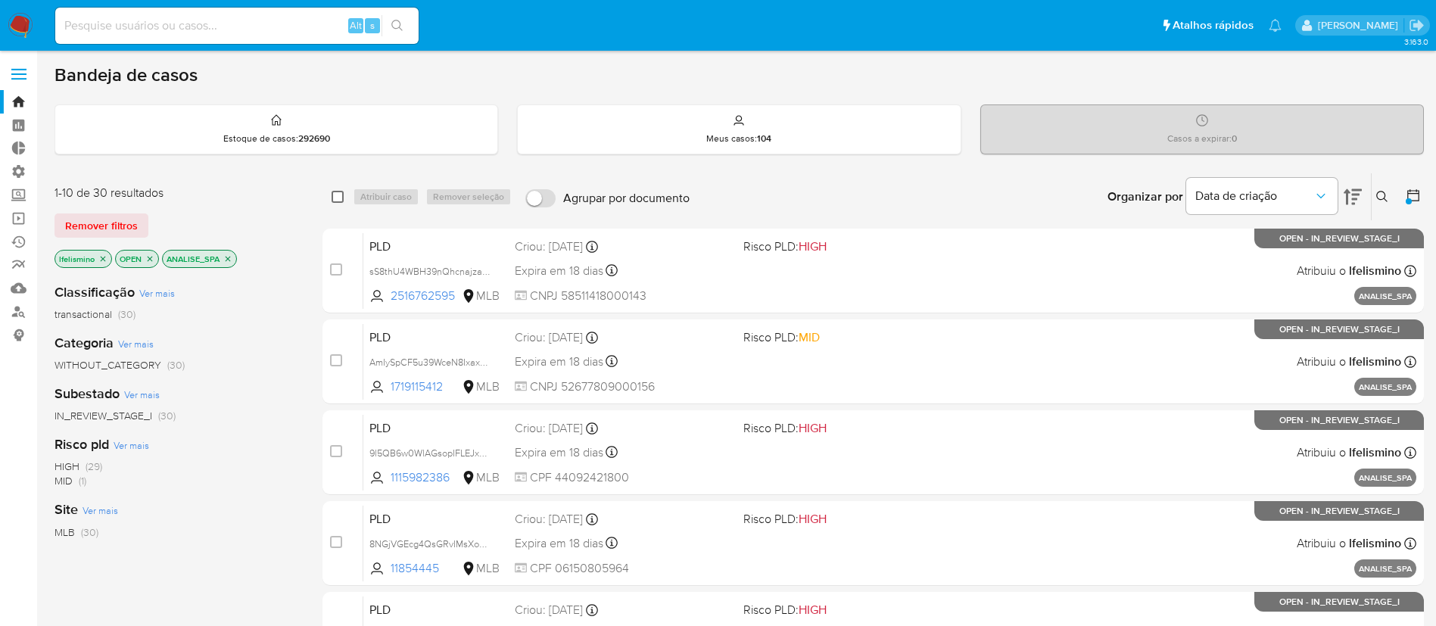
click at [338, 198] on input "checkbox" at bounding box center [338, 197] width 12 height 12
checkbox input "true"
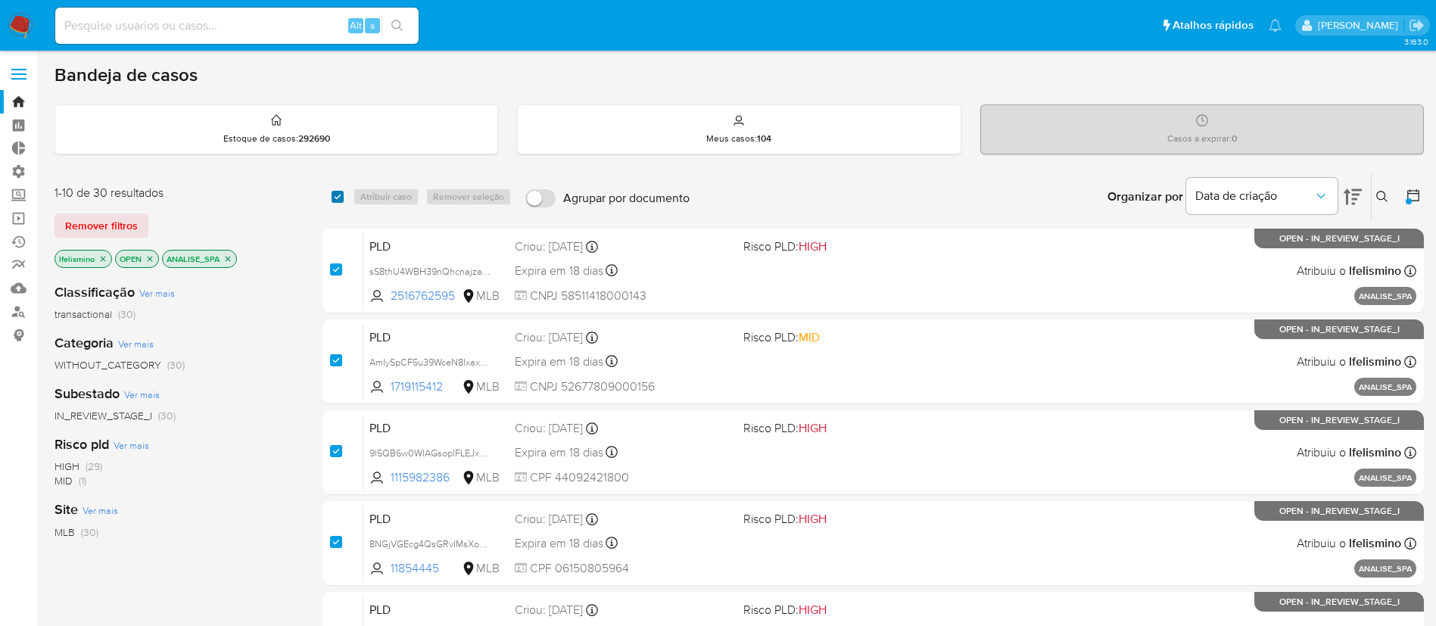
checkbox input "true"
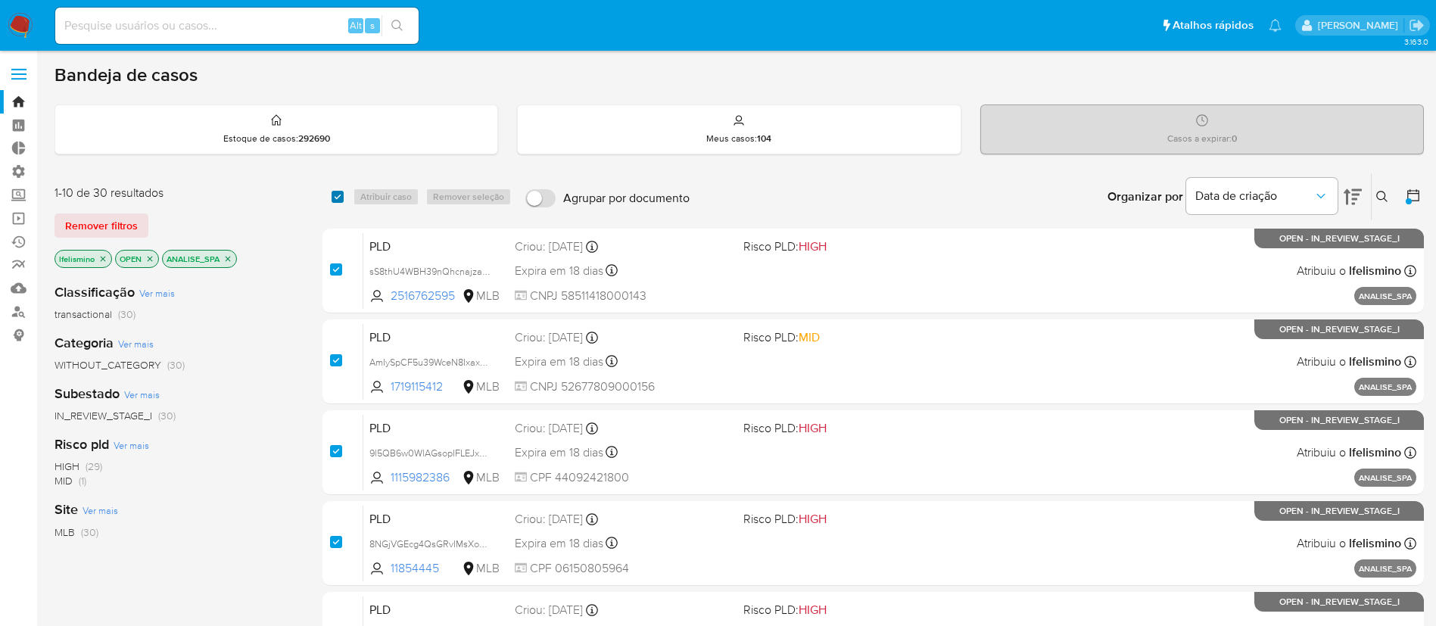
checkbox input "true"
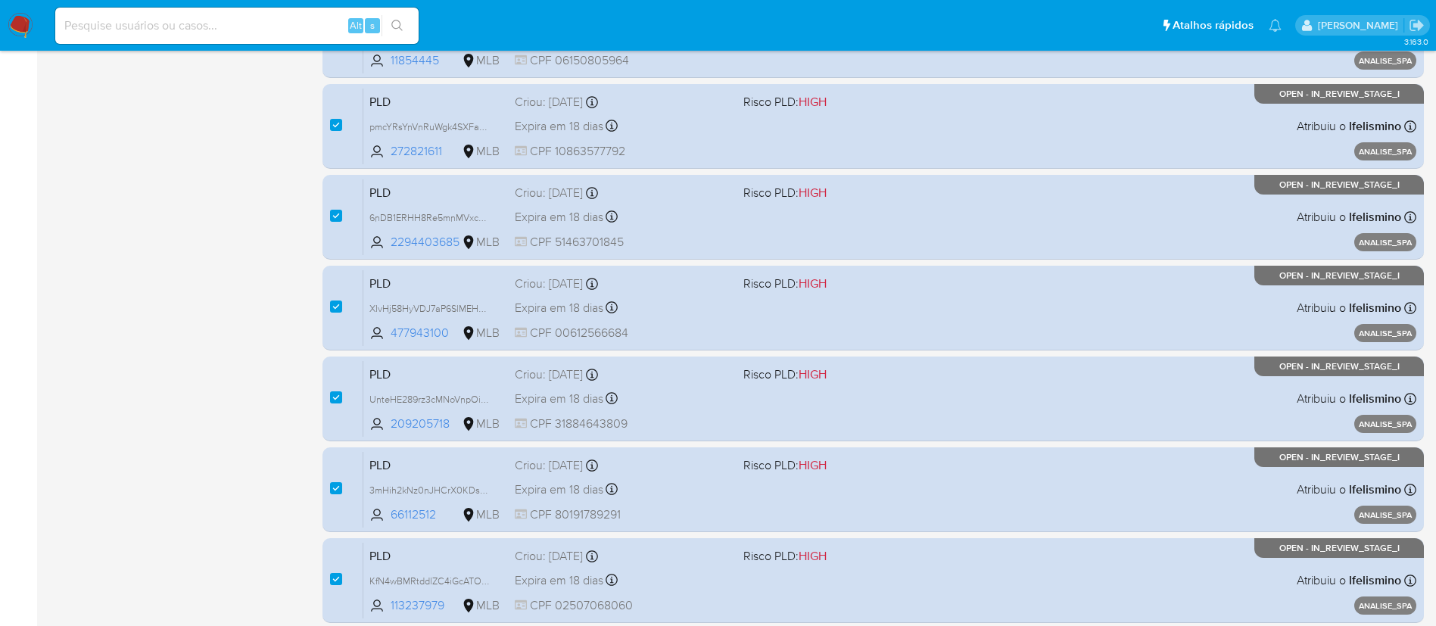
scroll to position [624, 0]
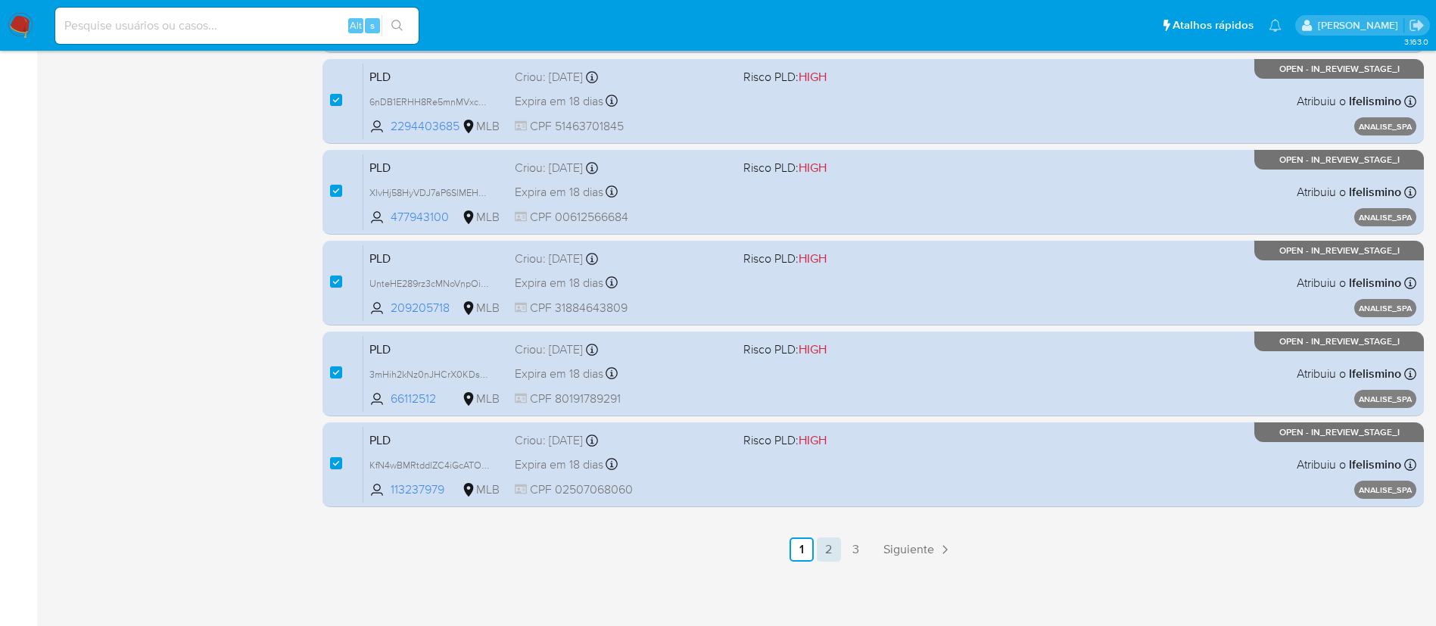
click at [829, 553] on link "2" at bounding box center [829, 550] width 24 height 24
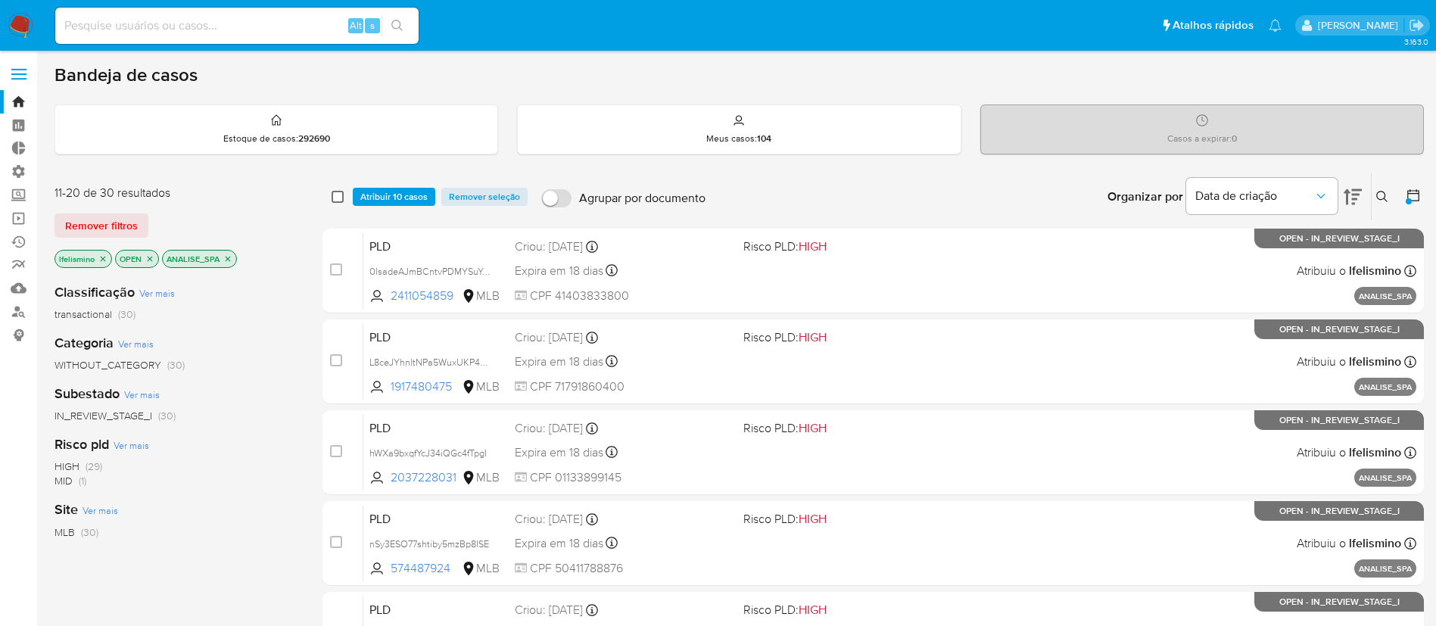
click at [334, 195] on input "checkbox" at bounding box center [338, 197] width 12 height 12
checkbox input "true"
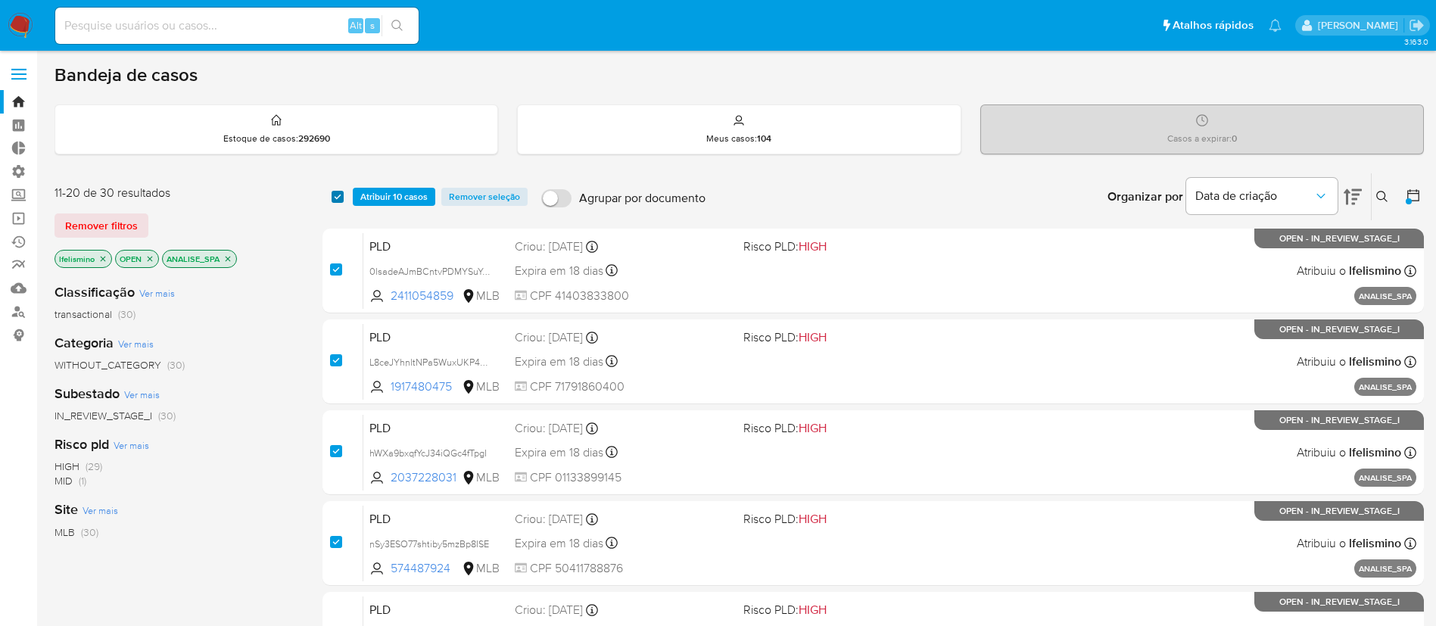
checkbox input "true"
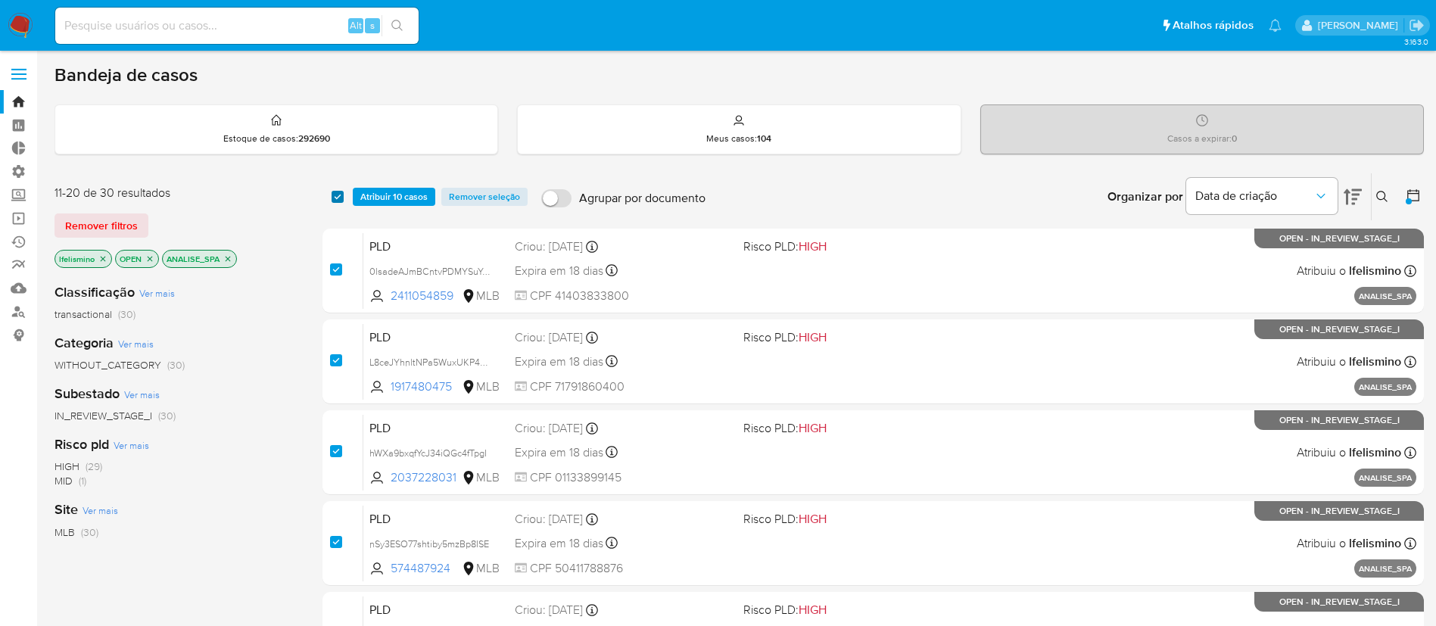
checkbox input "true"
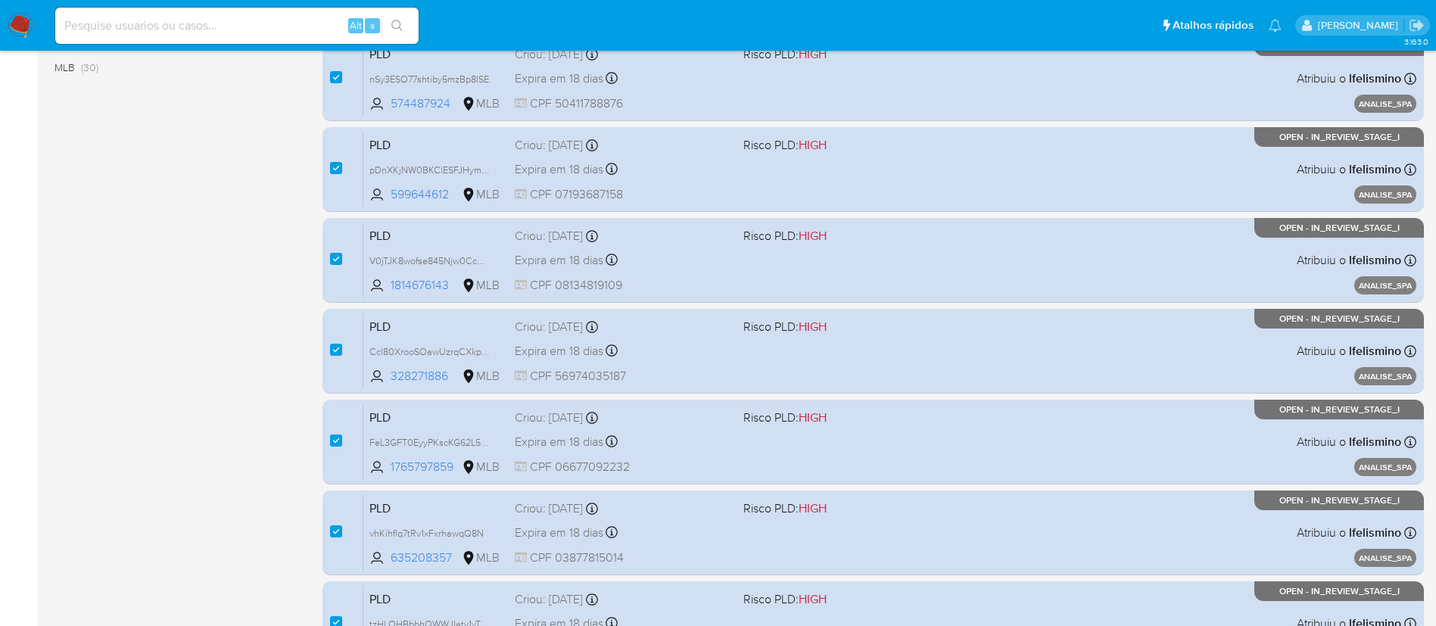
scroll to position [624, 0]
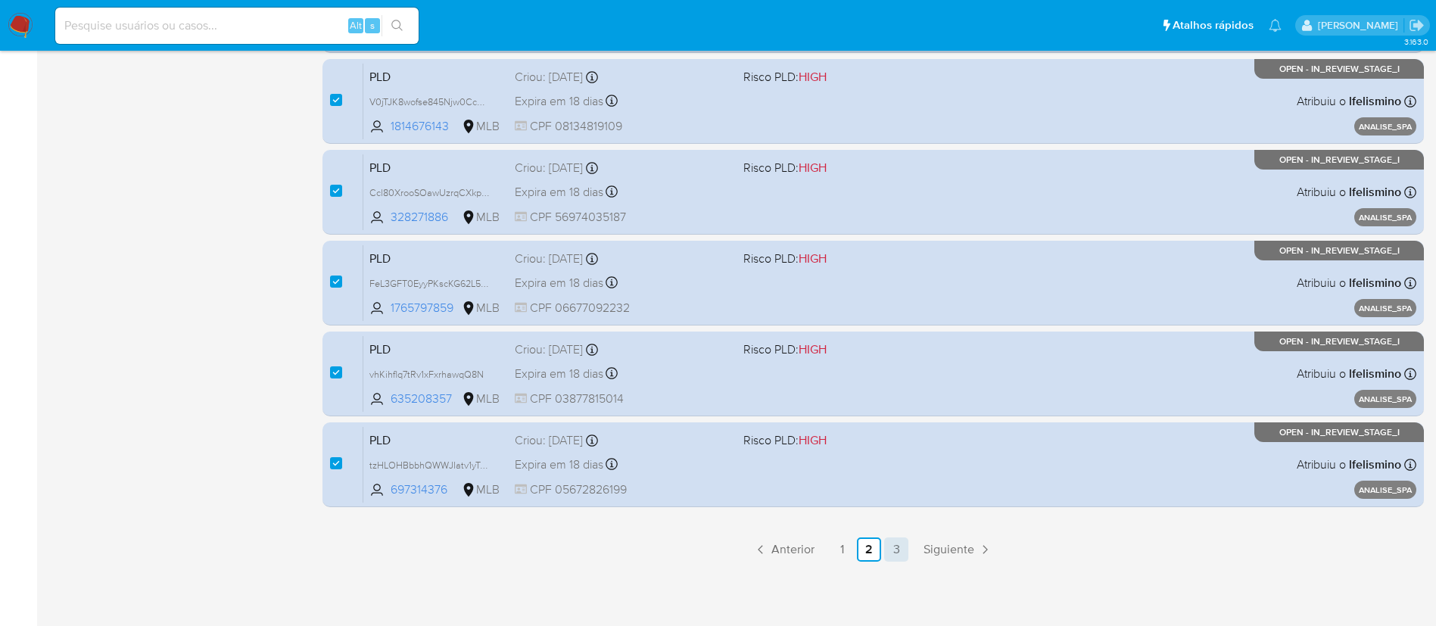
click at [895, 555] on link "3" at bounding box center [896, 550] width 24 height 24
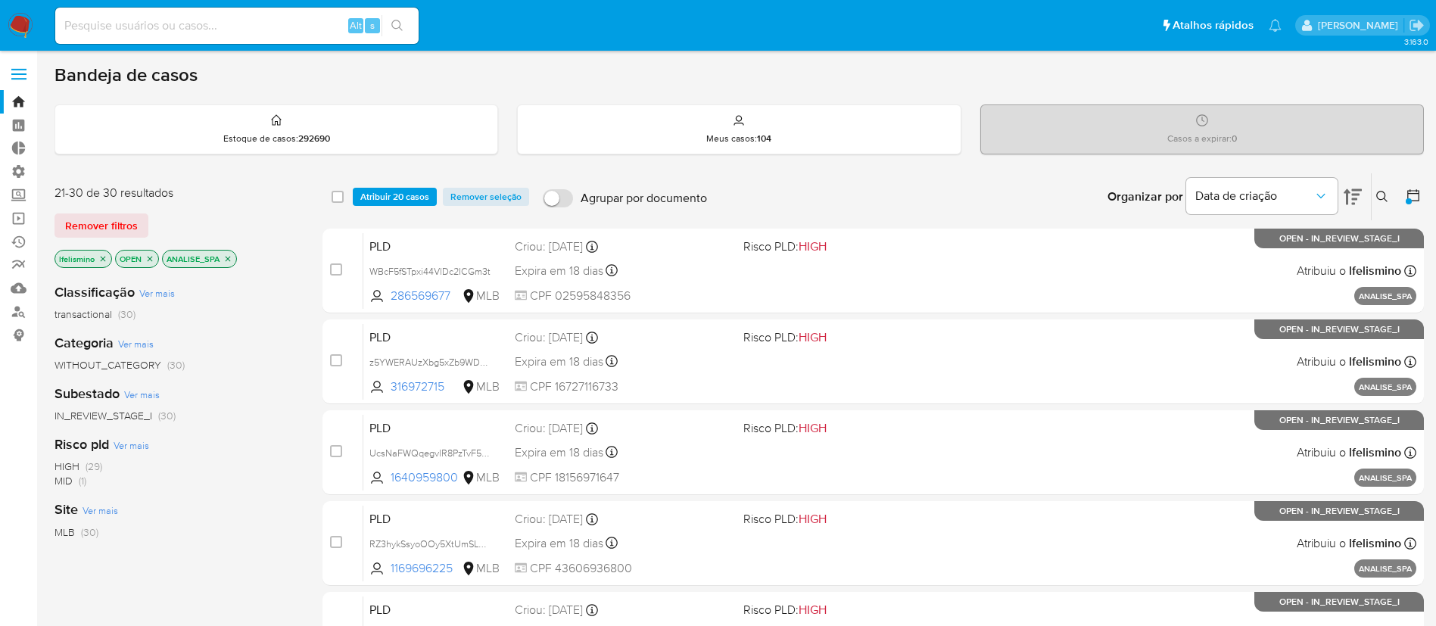
click at [338, 191] on input "checkbox" at bounding box center [338, 197] width 12 height 12
checkbox input "true"
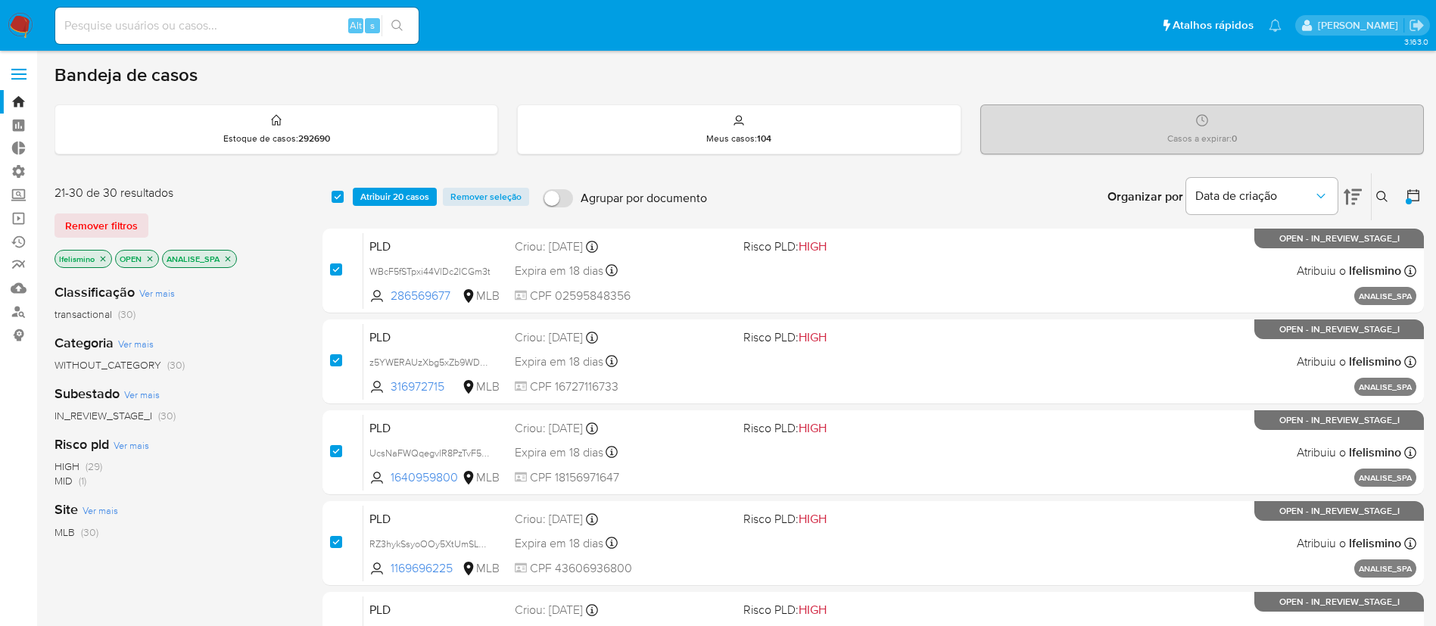
checkbox input "true"
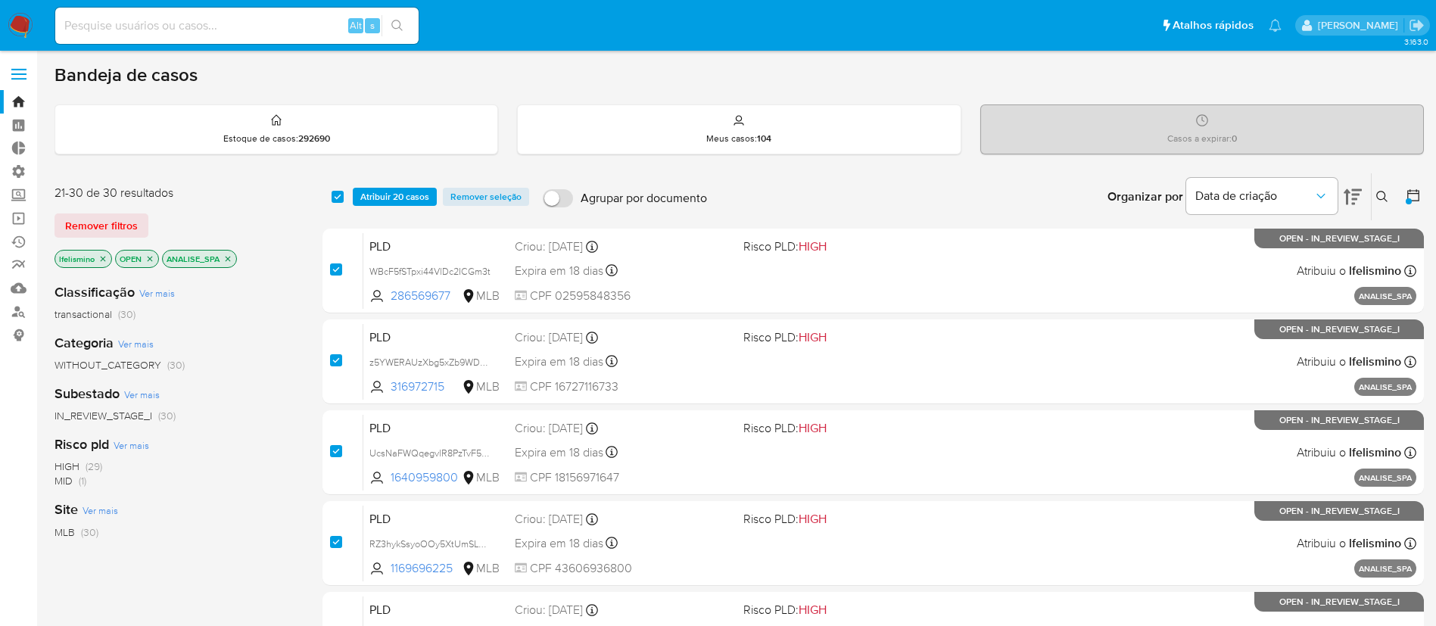
checkbox input "true"
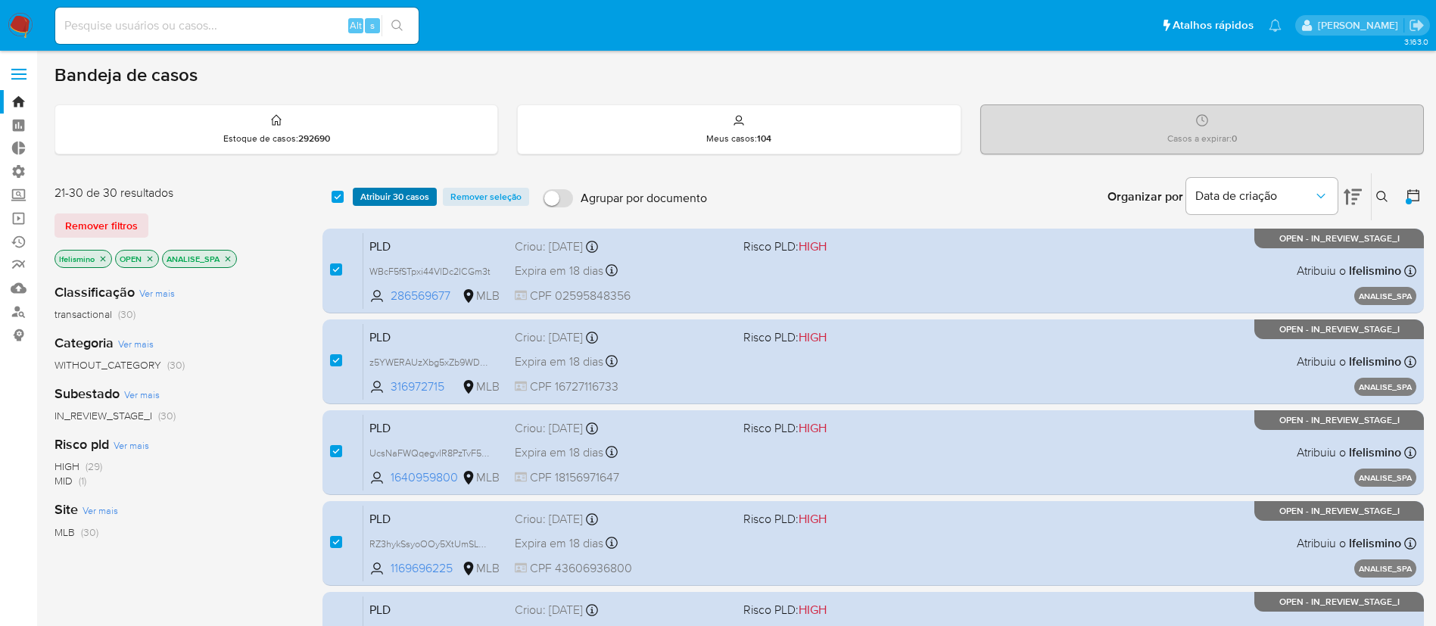
click at [370, 194] on span "Atribuir 30 casos" at bounding box center [394, 196] width 69 height 15
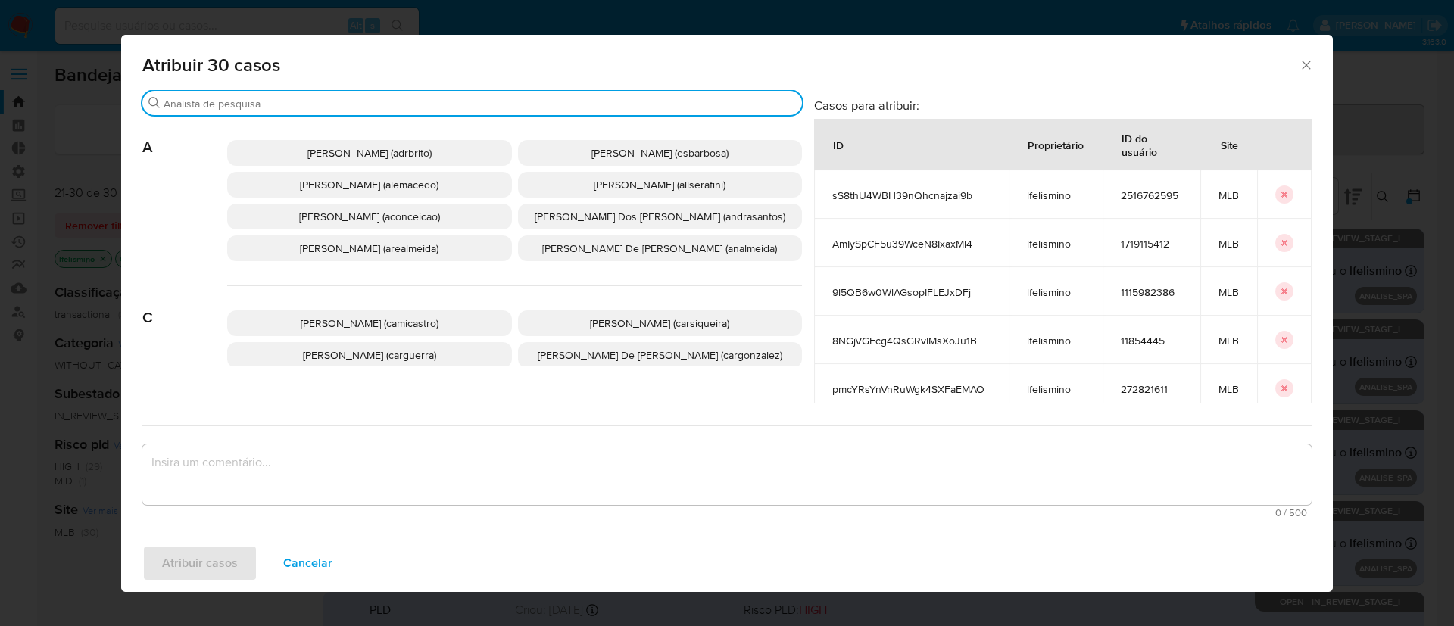
click at [339, 108] on input "Buscar" at bounding box center [480, 104] width 632 height 14
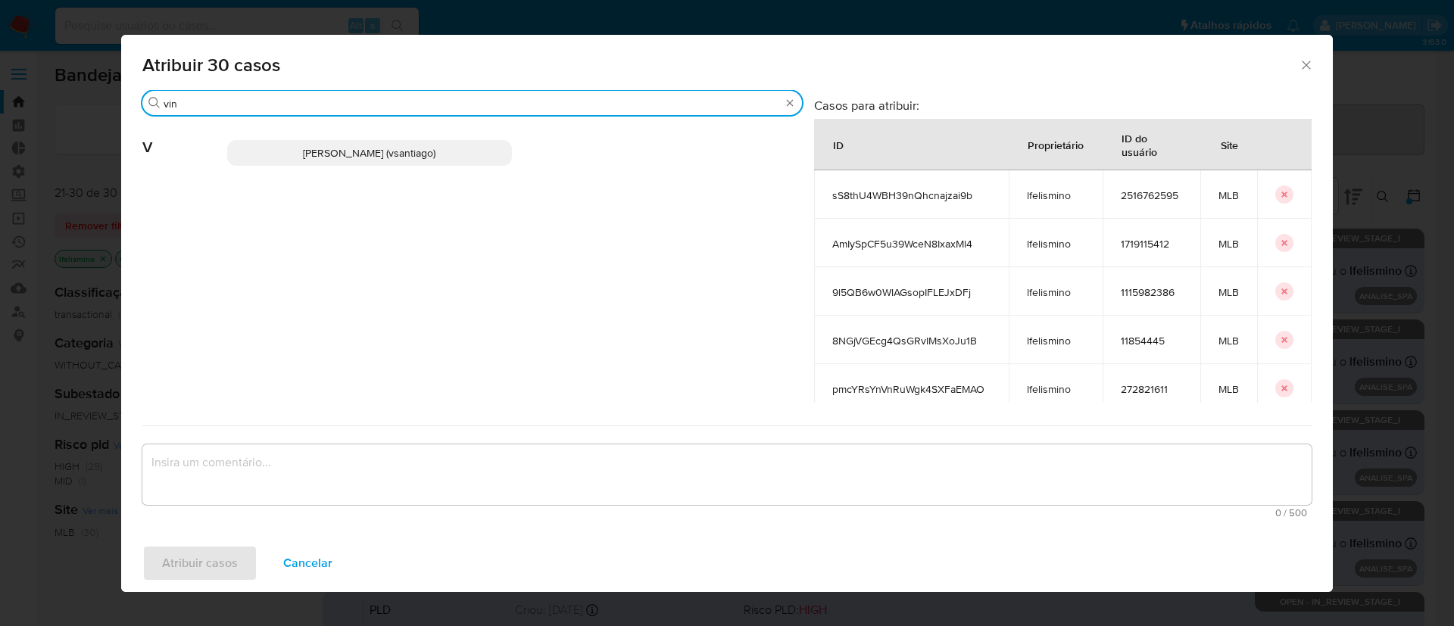
type input "vin"
click at [342, 157] on span "[PERSON_NAME] (vsantiago)" at bounding box center [369, 152] width 132 height 15
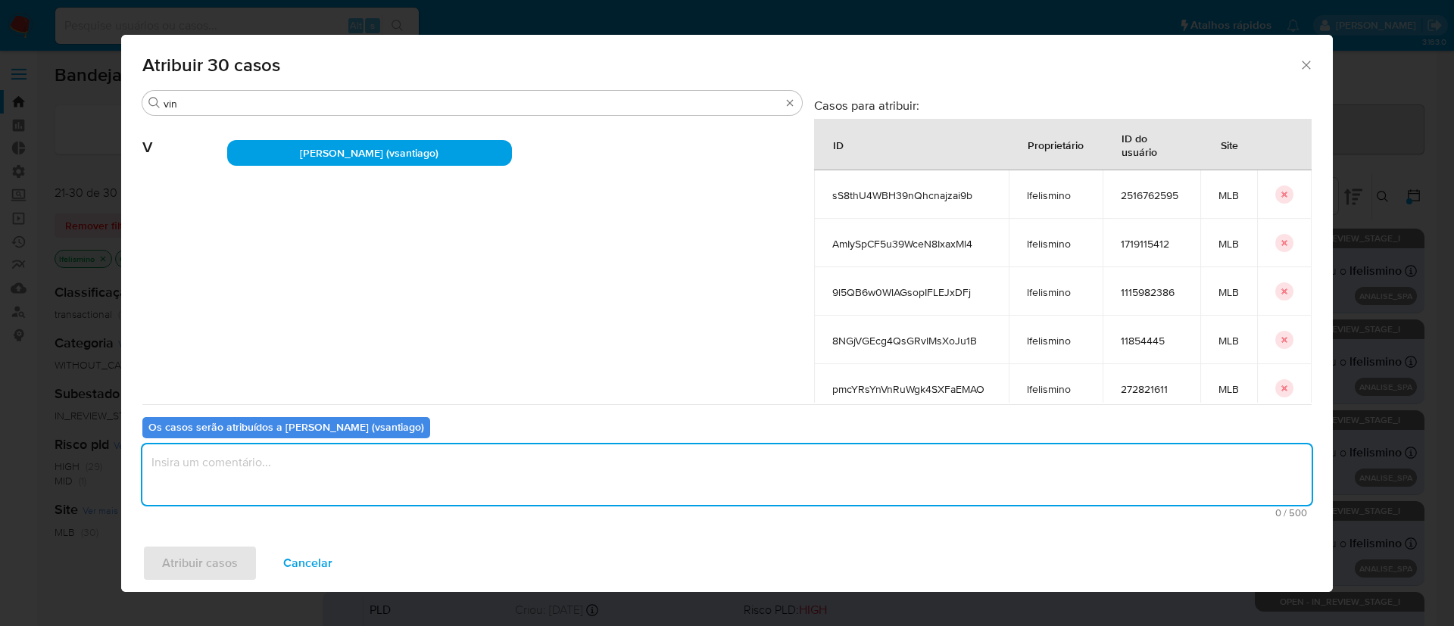
click at [207, 489] on textarea "assign-modal" at bounding box center [726, 474] width 1169 height 61
type textarea "ok"
click at [201, 559] on span "Atribuir casos" at bounding box center [200, 563] width 76 height 33
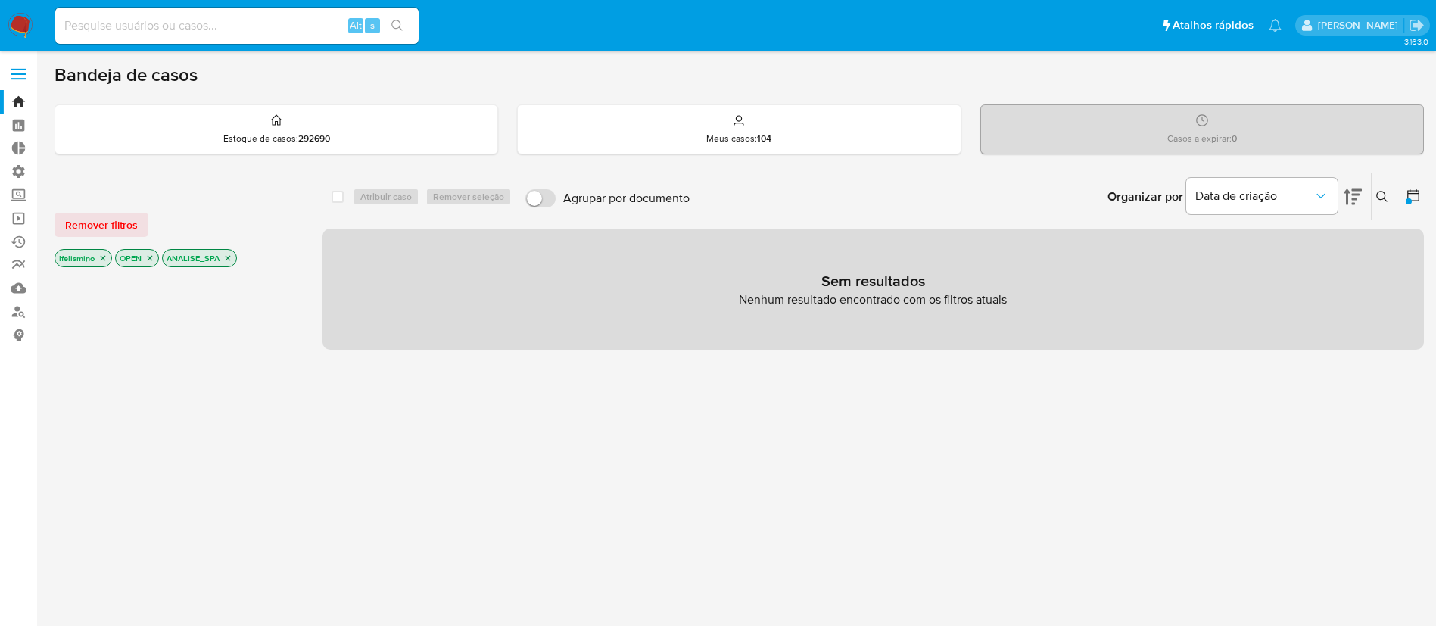
click at [232, 259] on icon "close-filter" at bounding box center [227, 258] width 9 height 9
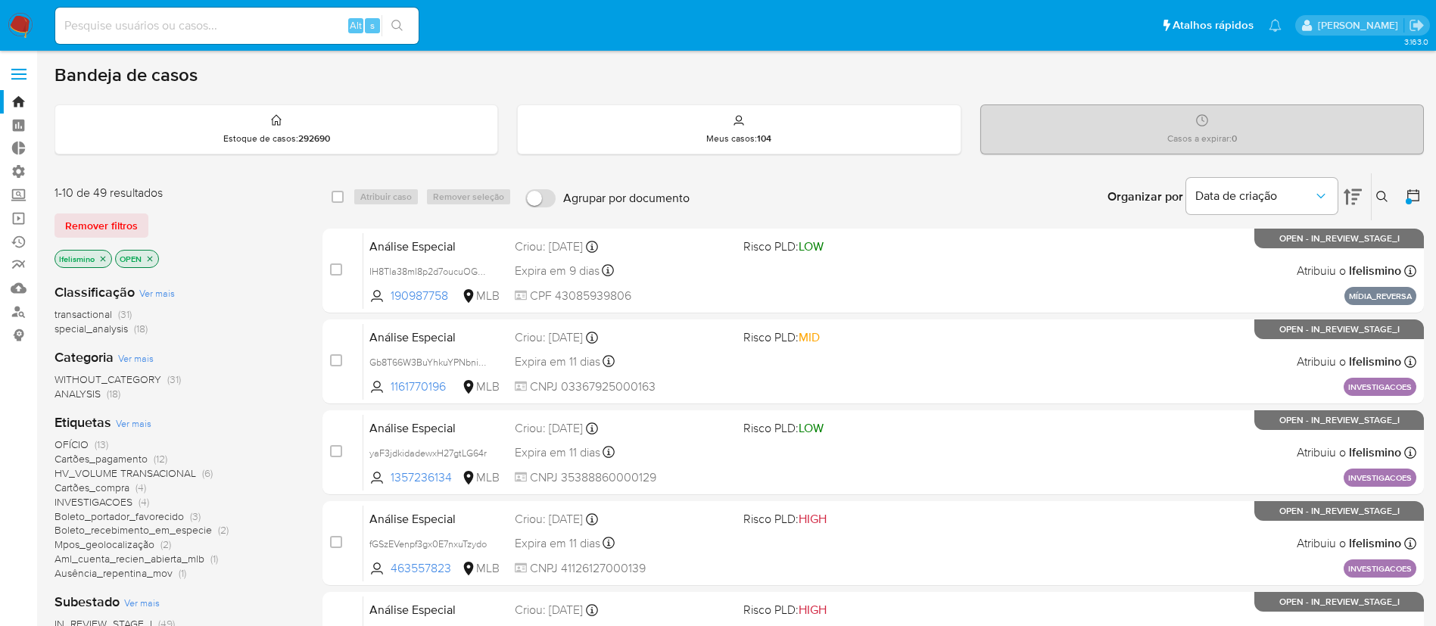
click at [106, 258] on icon "close-filter" at bounding box center [102, 258] width 9 height 9
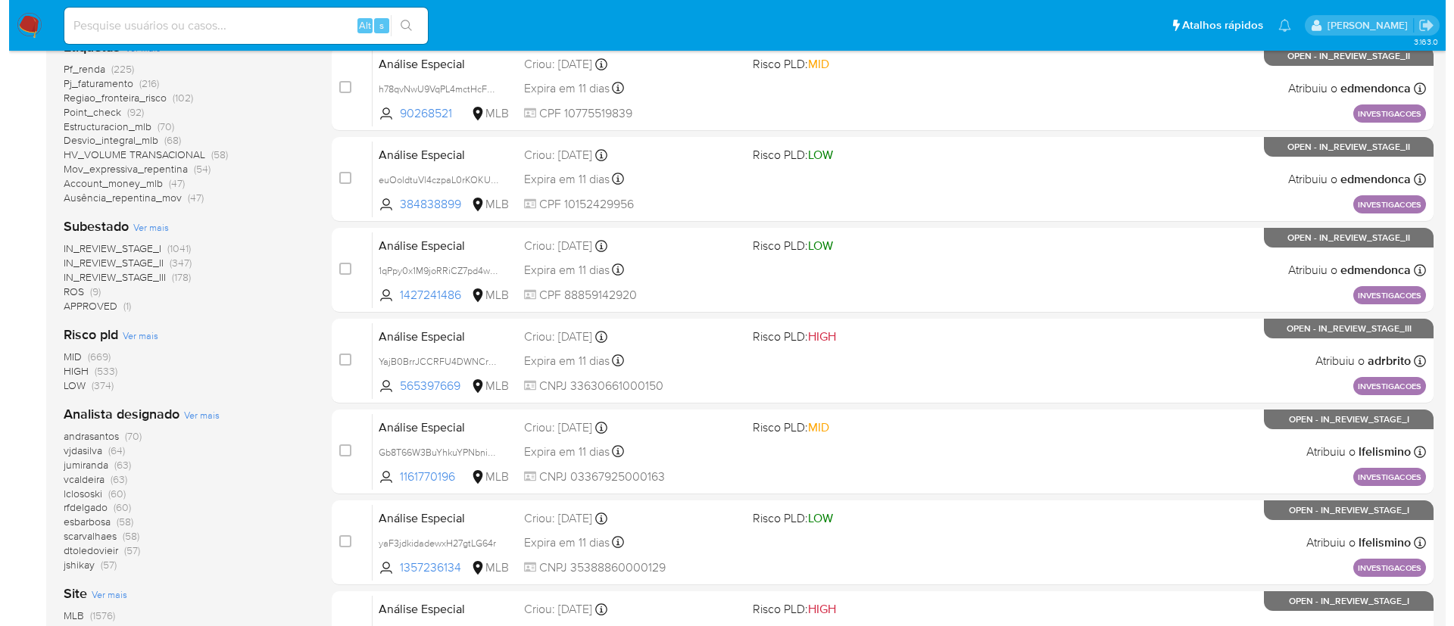
scroll to position [454, 0]
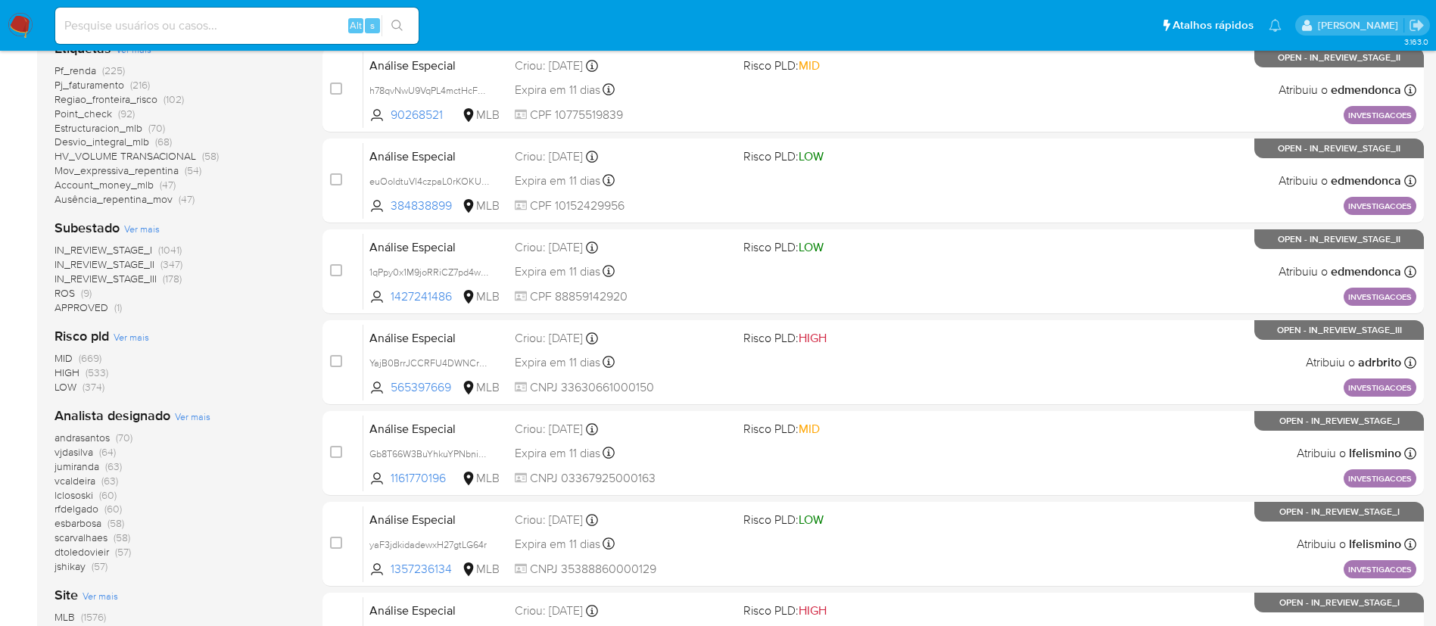
click at [175, 417] on span "Ver mais" at bounding box center [193, 417] width 36 height 14
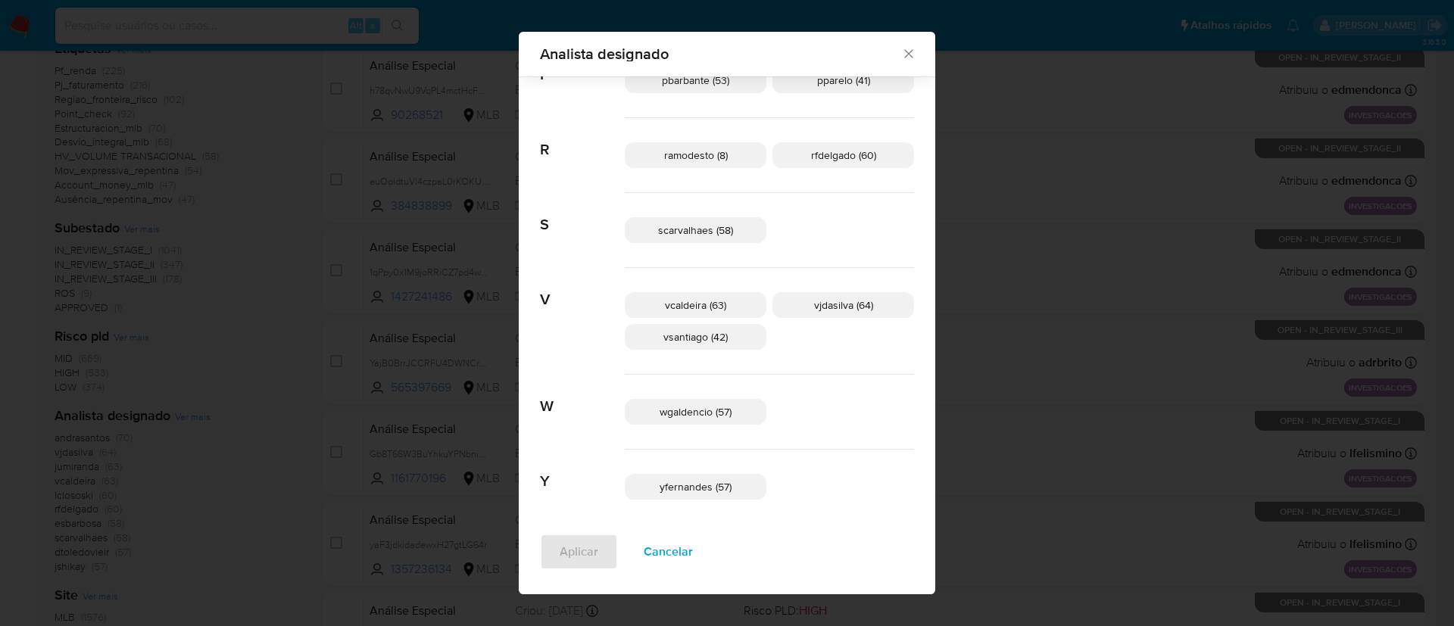
scroll to position [884, 0]
click at [728, 338] on span "vsantiago (42)" at bounding box center [695, 334] width 64 height 15
click at [598, 558] on span "Aplicar" at bounding box center [579, 551] width 39 height 33
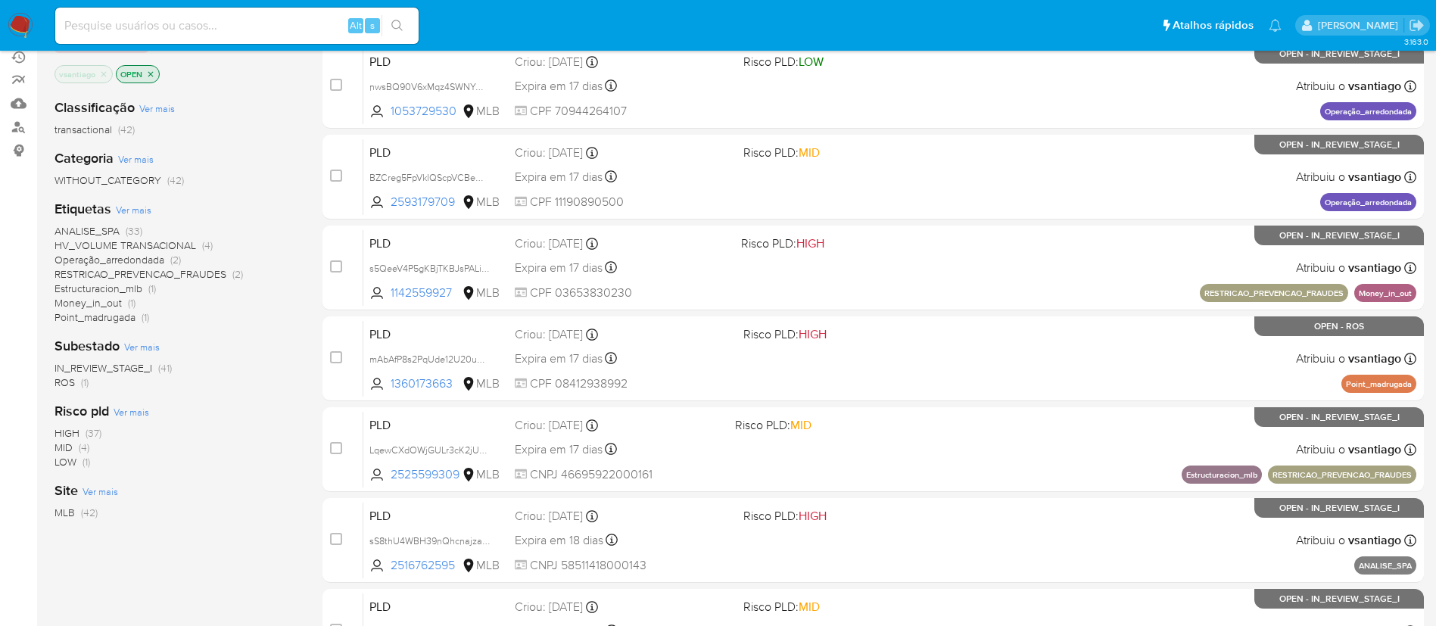
scroll to position [183, 0]
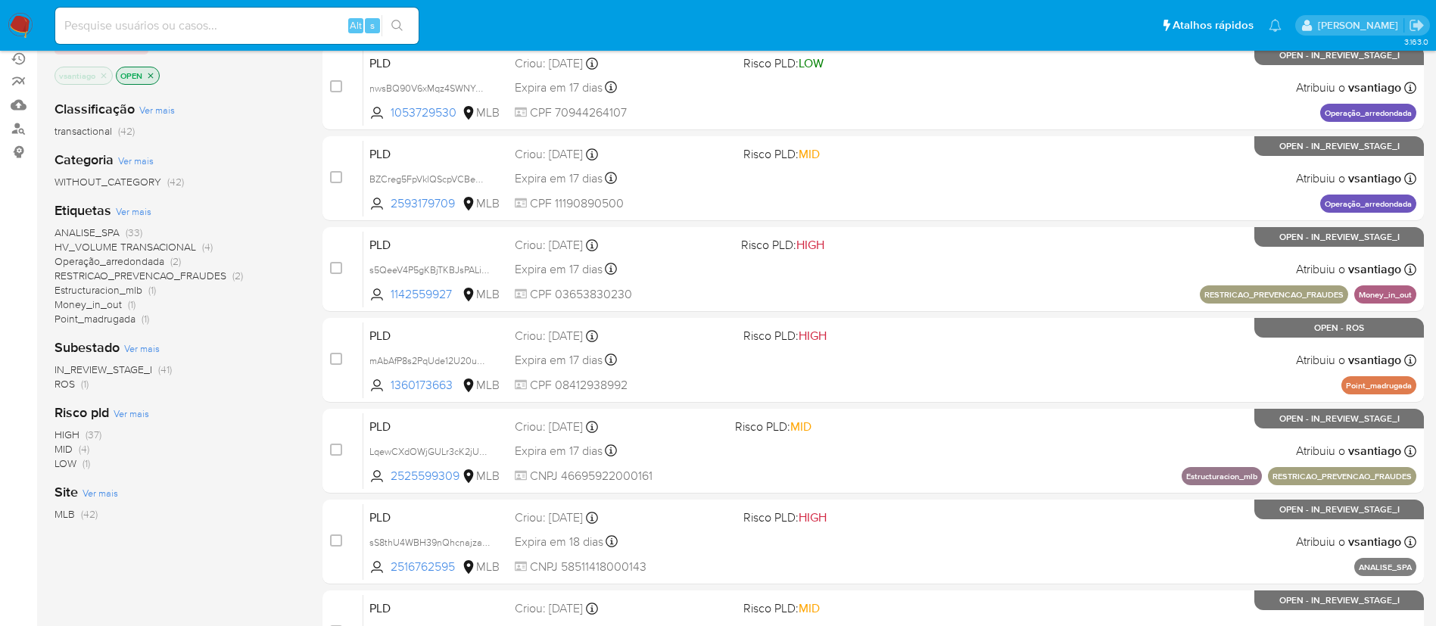
click at [199, 276] on span "RESTRICAO_PREVENCAO_FRAUDES" at bounding box center [141, 275] width 172 height 15
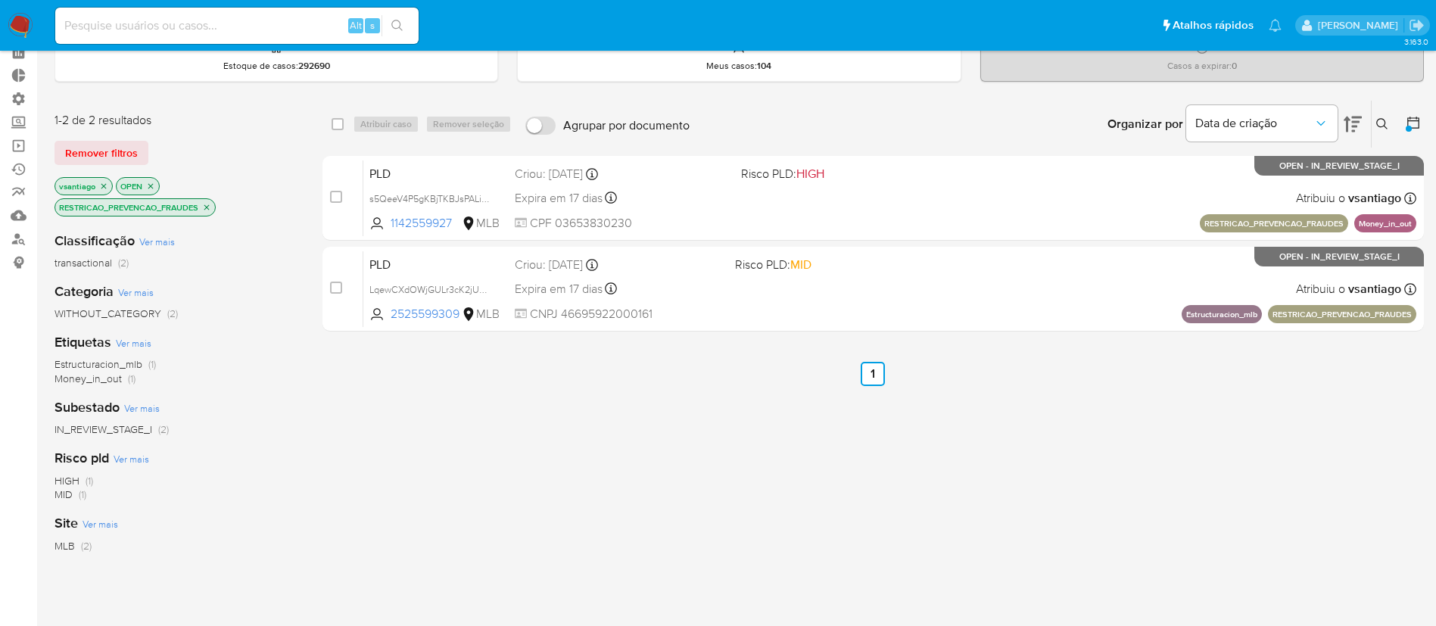
scroll to position [51, 0]
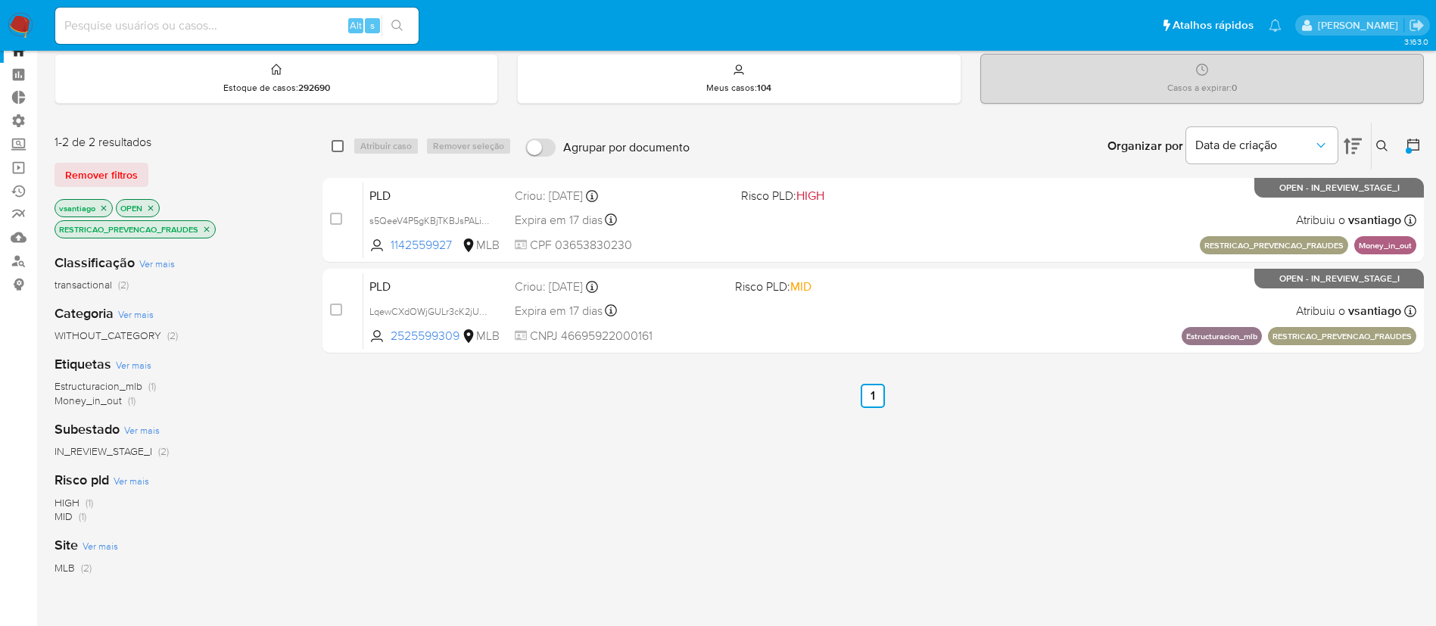
click at [338, 142] on input "checkbox" at bounding box center [338, 146] width 12 height 12
checkbox input "true"
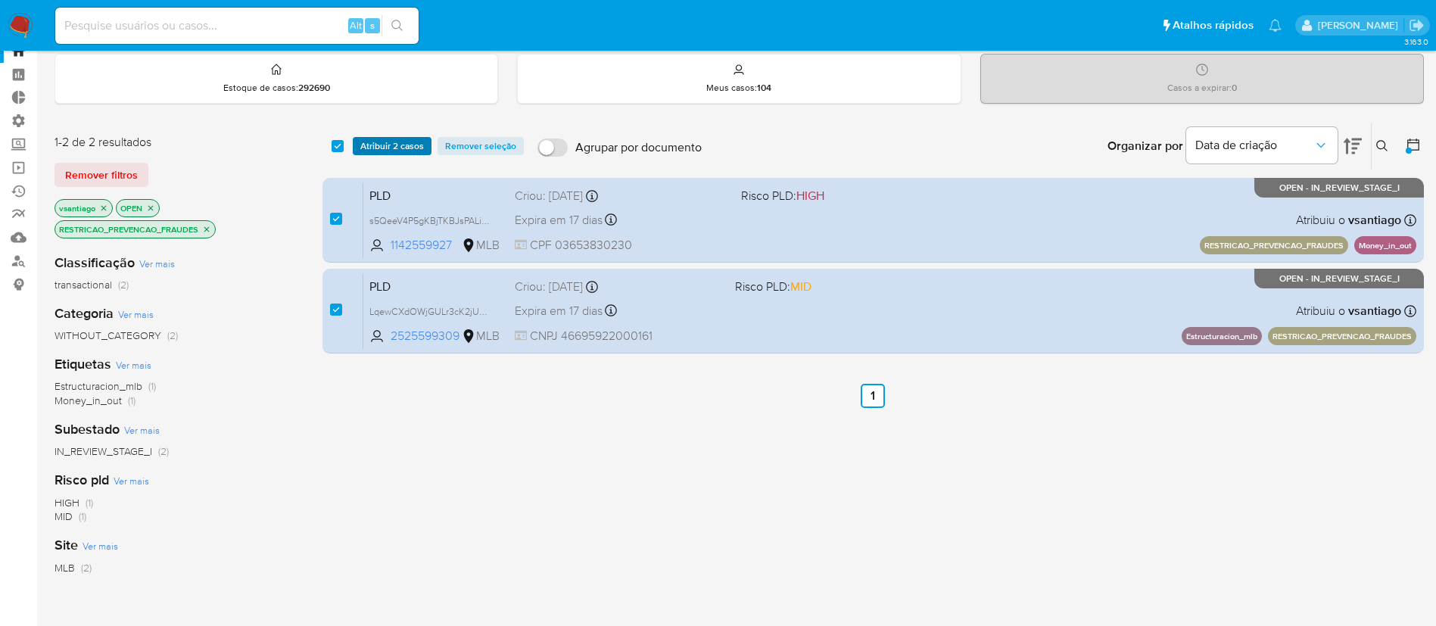
click at [373, 139] on span "Atribuir 2 casos" at bounding box center [392, 146] width 64 height 15
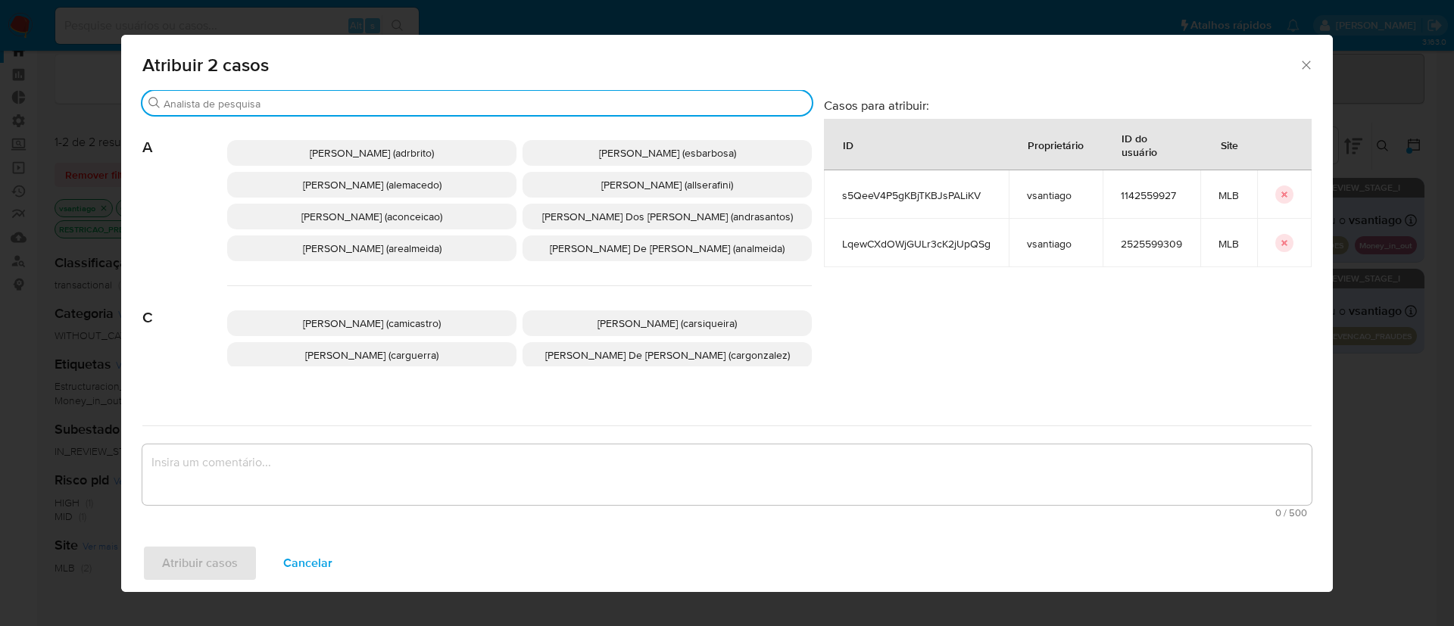
click at [298, 104] on input "Buscar" at bounding box center [485, 104] width 642 height 14
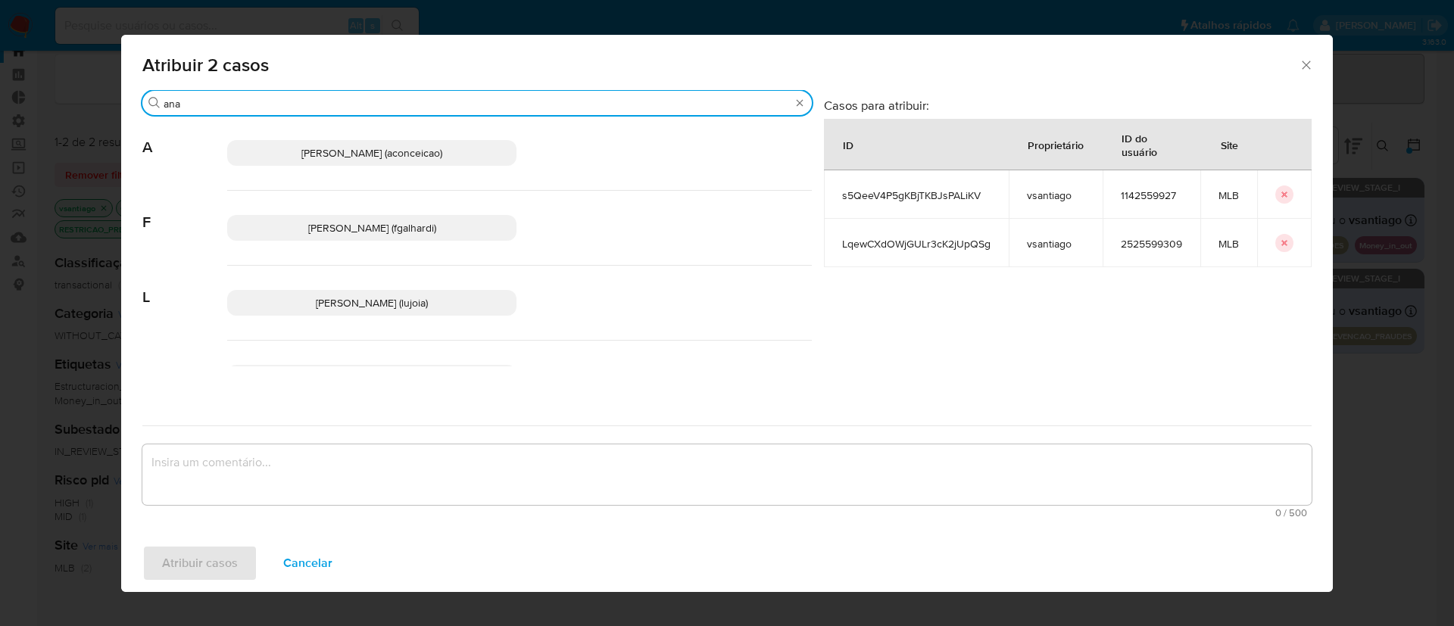
type input "ana"
click at [318, 146] on span "[PERSON_NAME] (aconceicao)" at bounding box center [371, 152] width 141 height 15
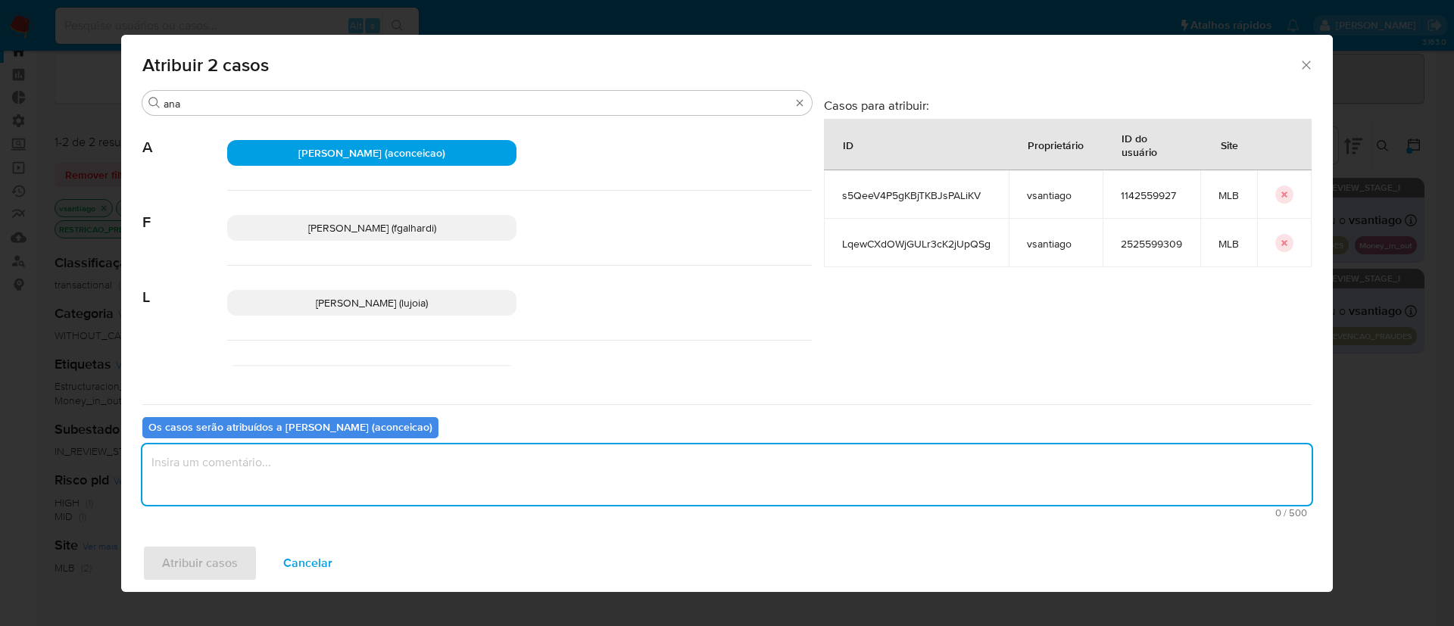
click at [257, 460] on textarea "assign-modal" at bounding box center [726, 474] width 1169 height 61
type textarea "ok"
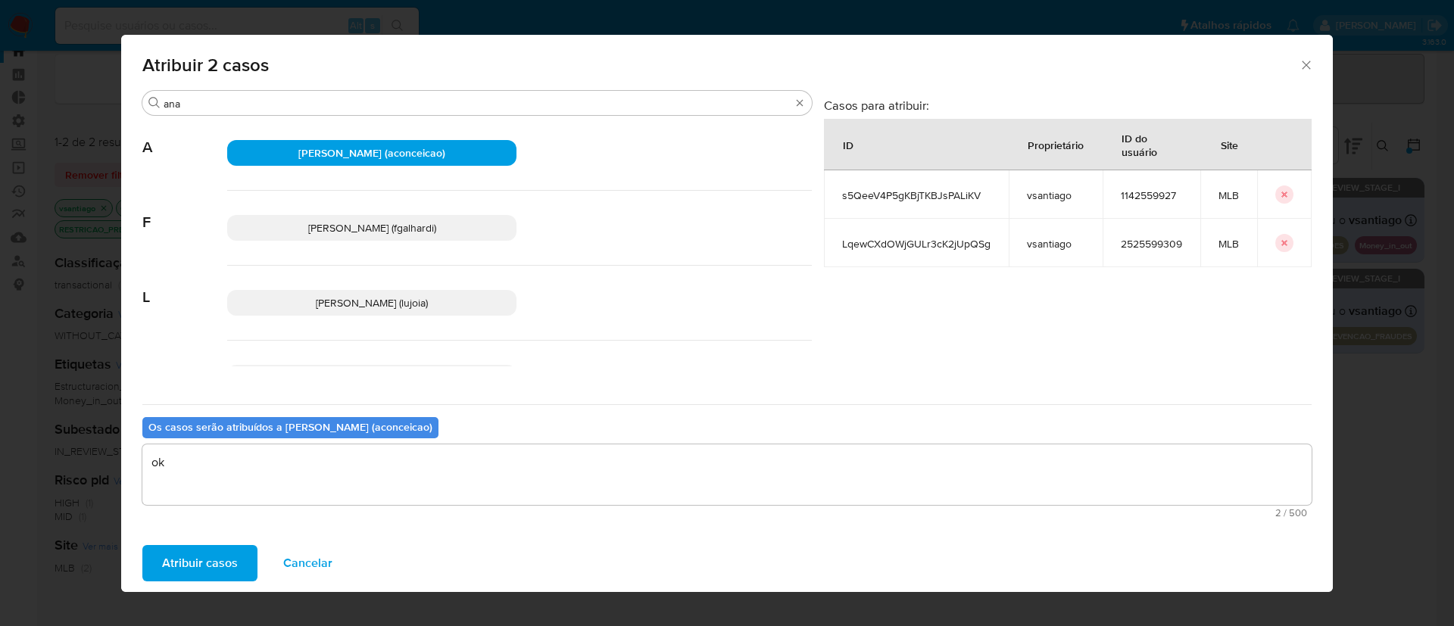
click at [206, 560] on span "Atribuir casos" at bounding box center [200, 563] width 76 height 33
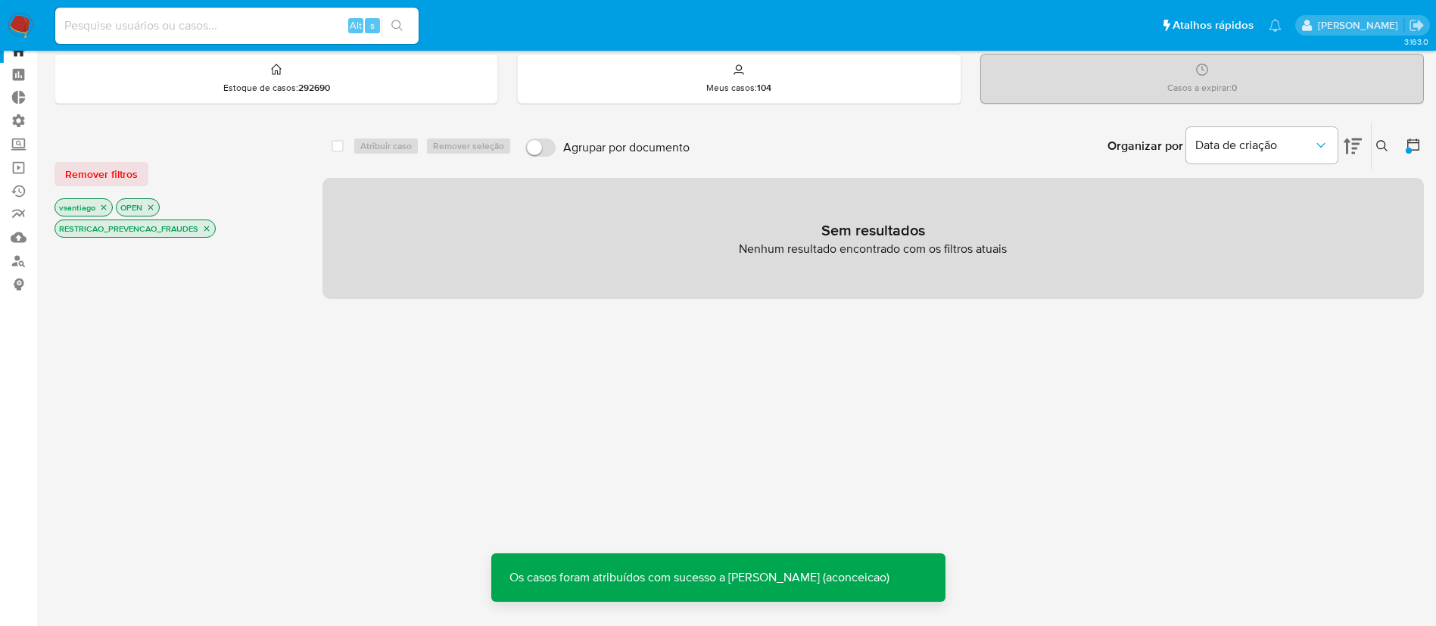
click at [207, 228] on icon "close-filter" at bounding box center [206, 228] width 5 height 5
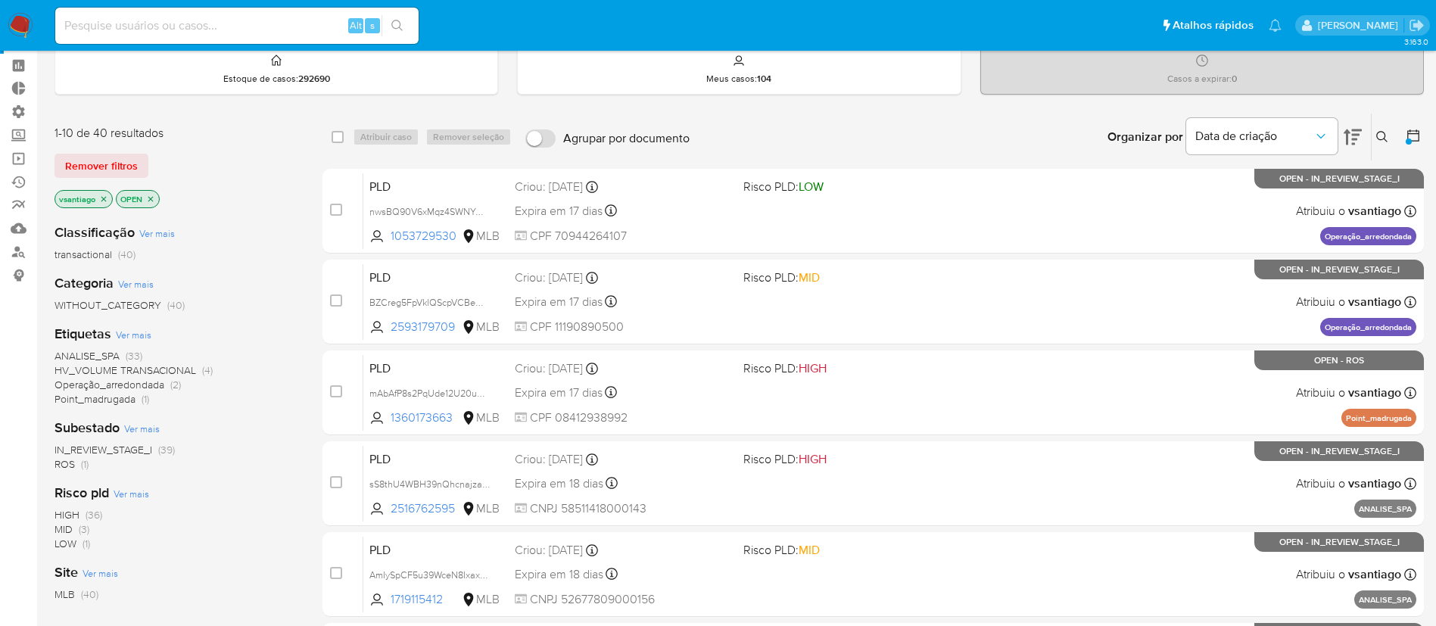
scroll to position [61, 0]
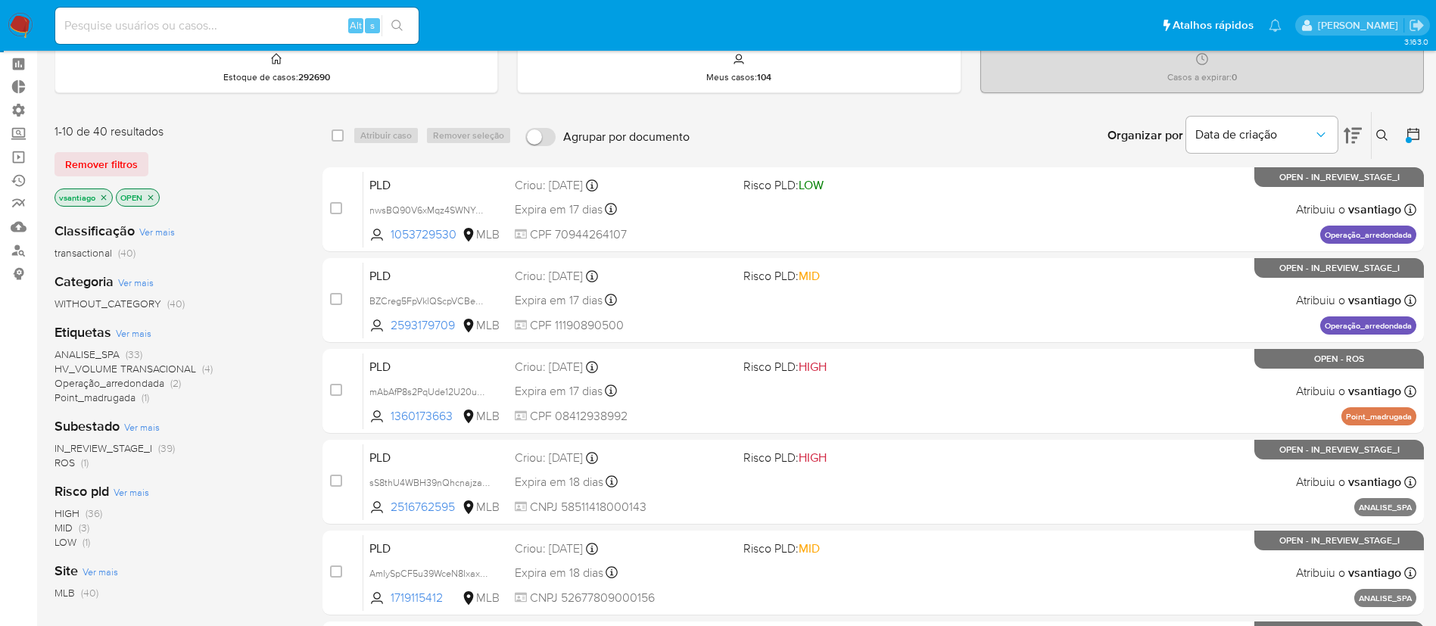
click at [105, 198] on icon "close-filter" at bounding box center [103, 197] width 9 height 9
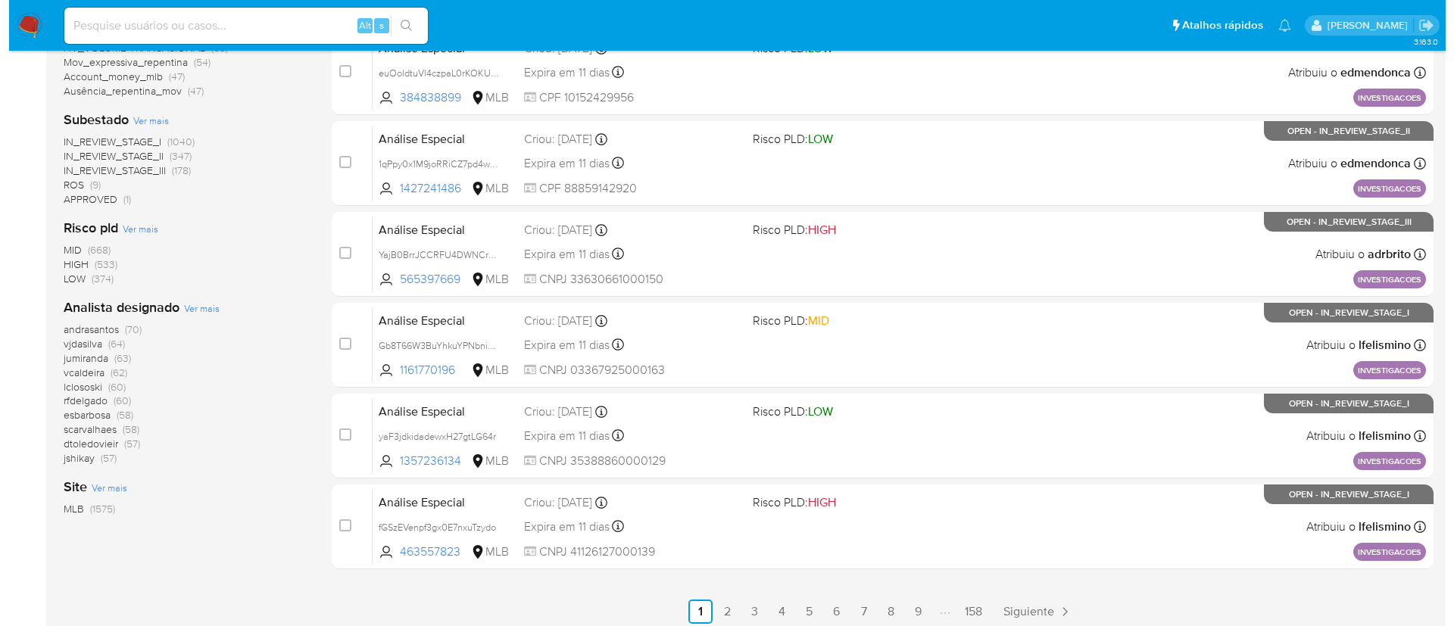
scroll to position [563, 0]
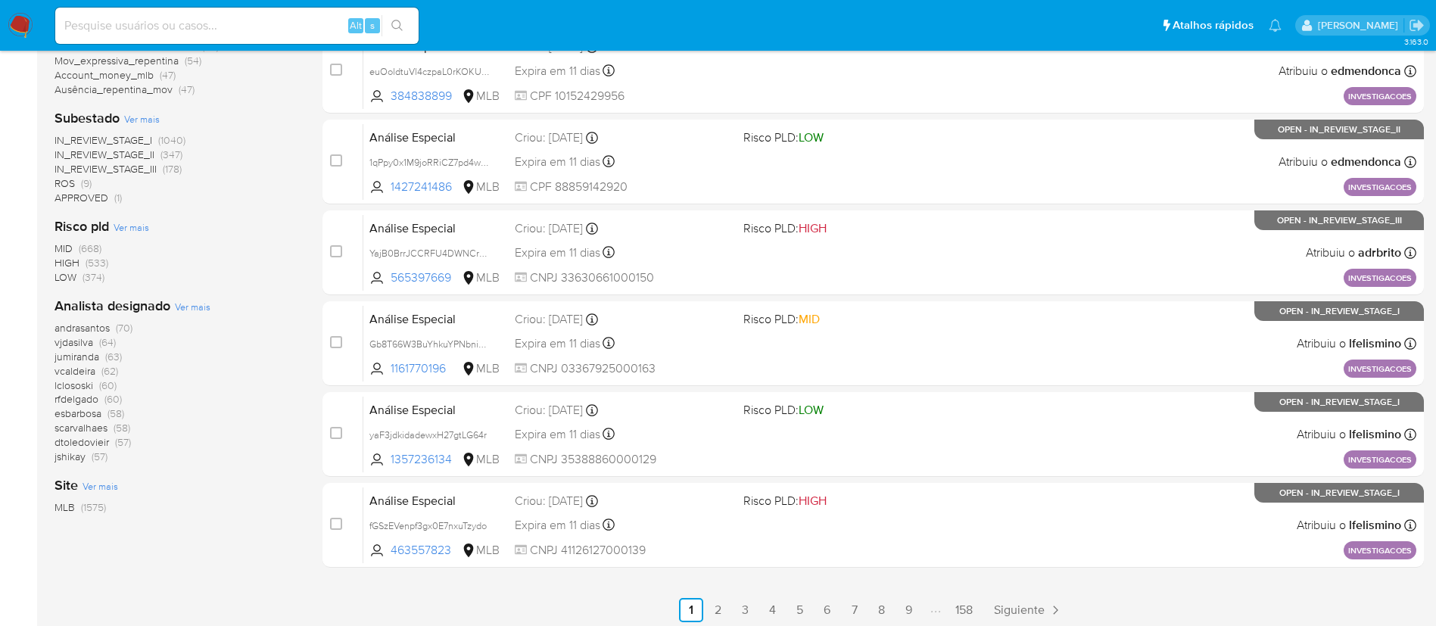
click at [204, 304] on span "Ver mais" at bounding box center [193, 307] width 36 height 14
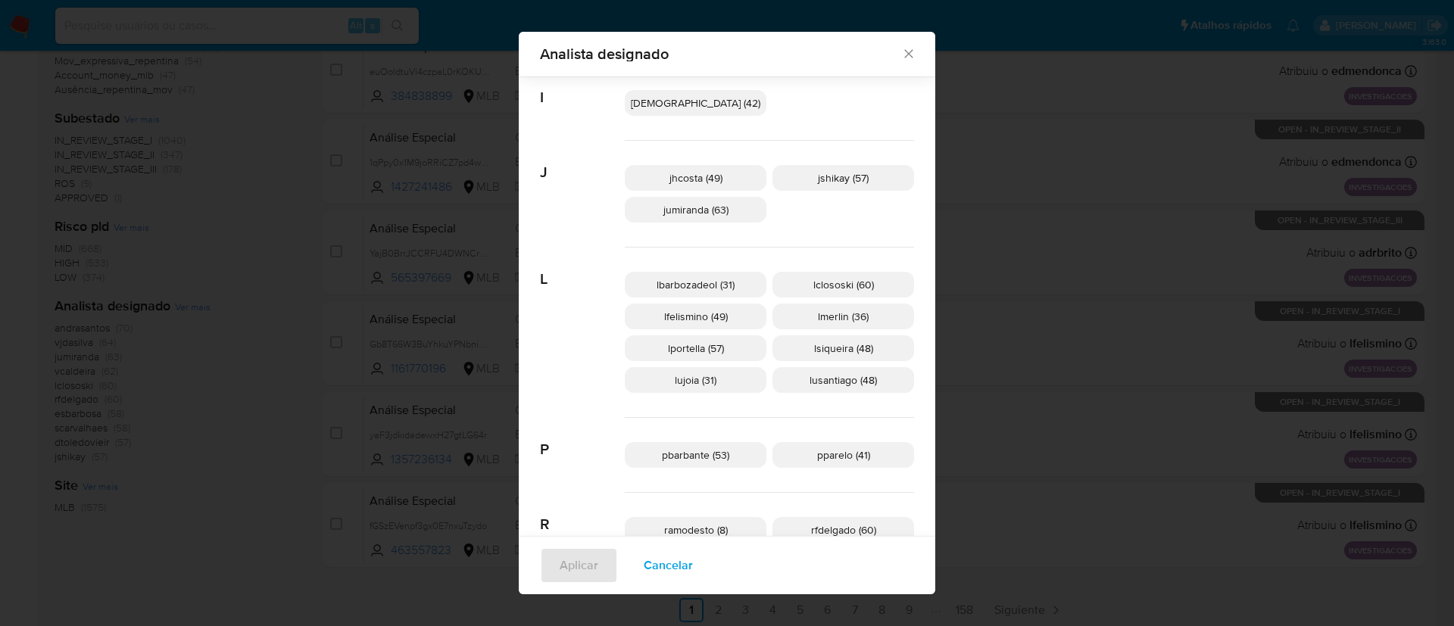
scroll to position [508, 0]
click at [813, 283] on span "lclososki (60)" at bounding box center [843, 283] width 61 height 15
click at [598, 566] on span "Aplicar" at bounding box center [579, 565] width 39 height 33
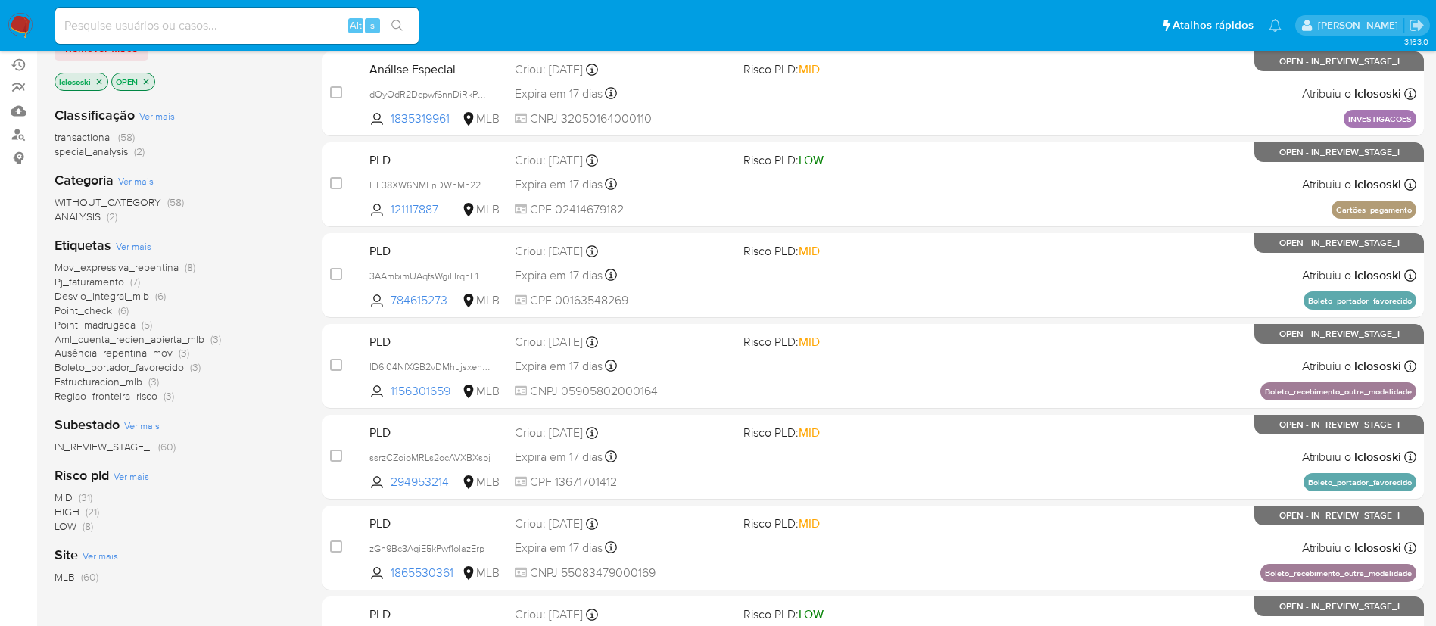
scroll to position [159, 0]
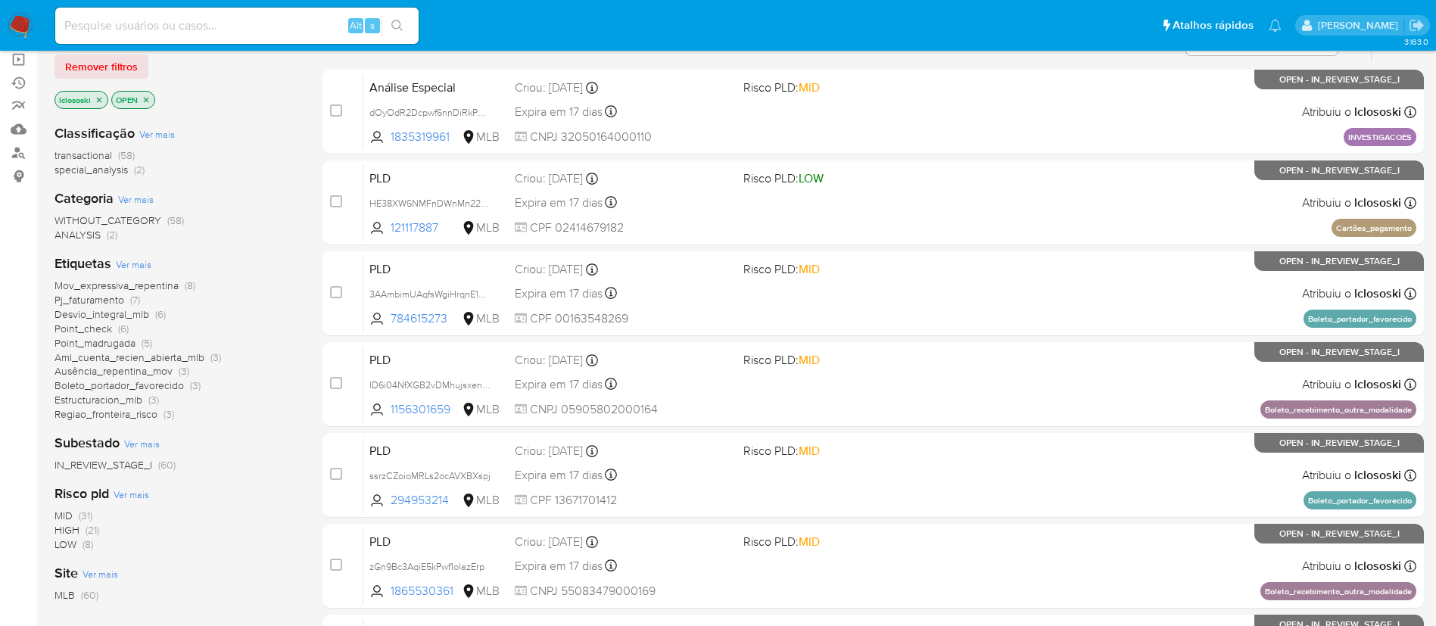
click at [101, 96] on icon "close-filter" at bounding box center [99, 99] width 9 height 9
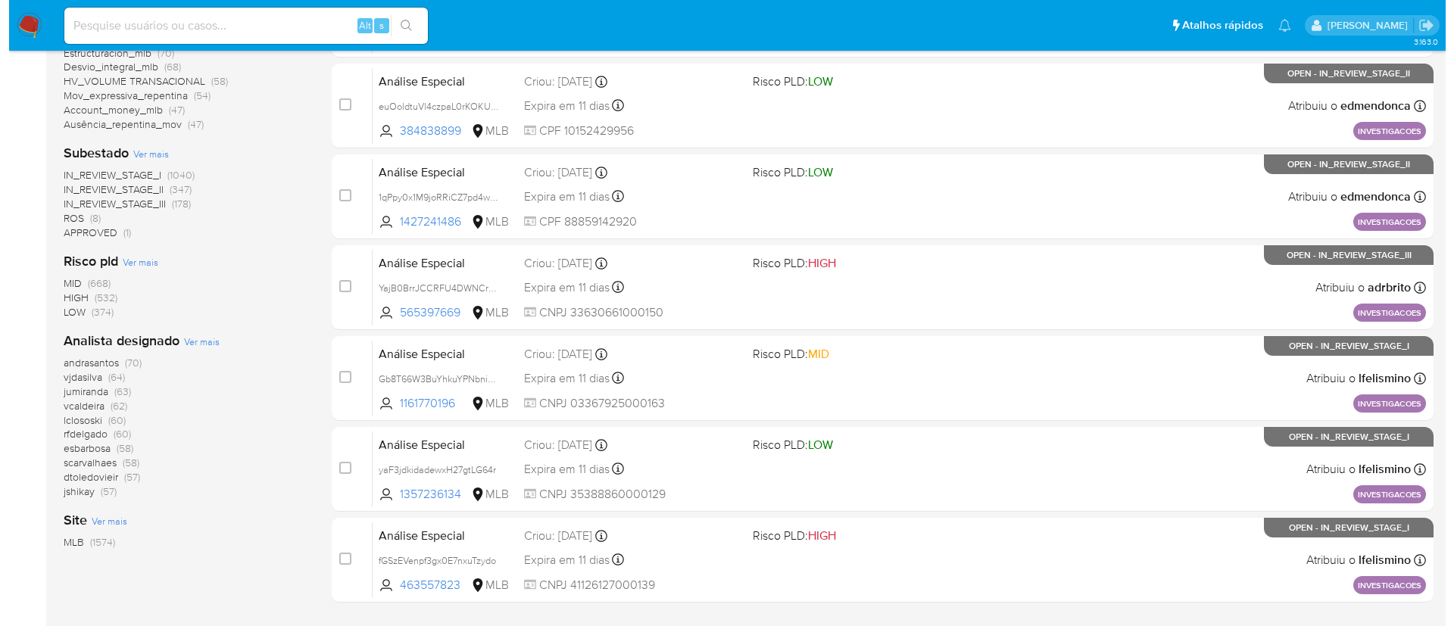
scroll to position [530, 0]
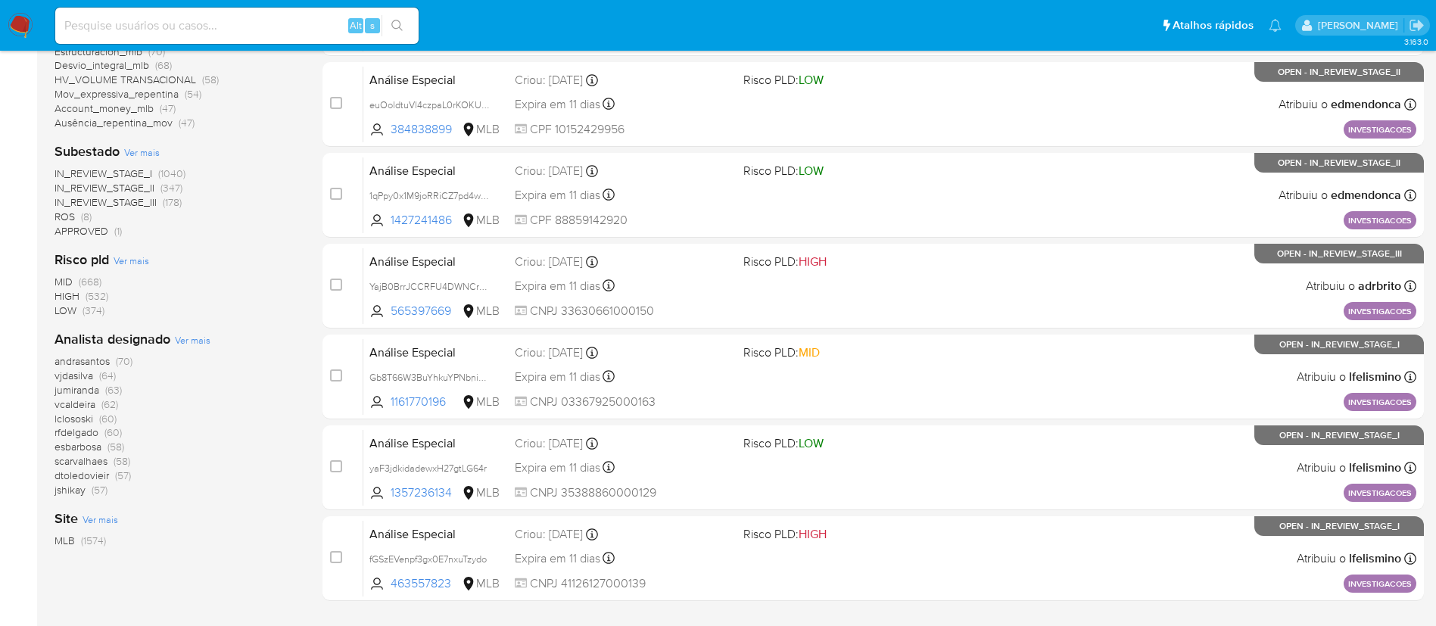
click at [191, 335] on span "Ver mais" at bounding box center [193, 340] width 36 height 14
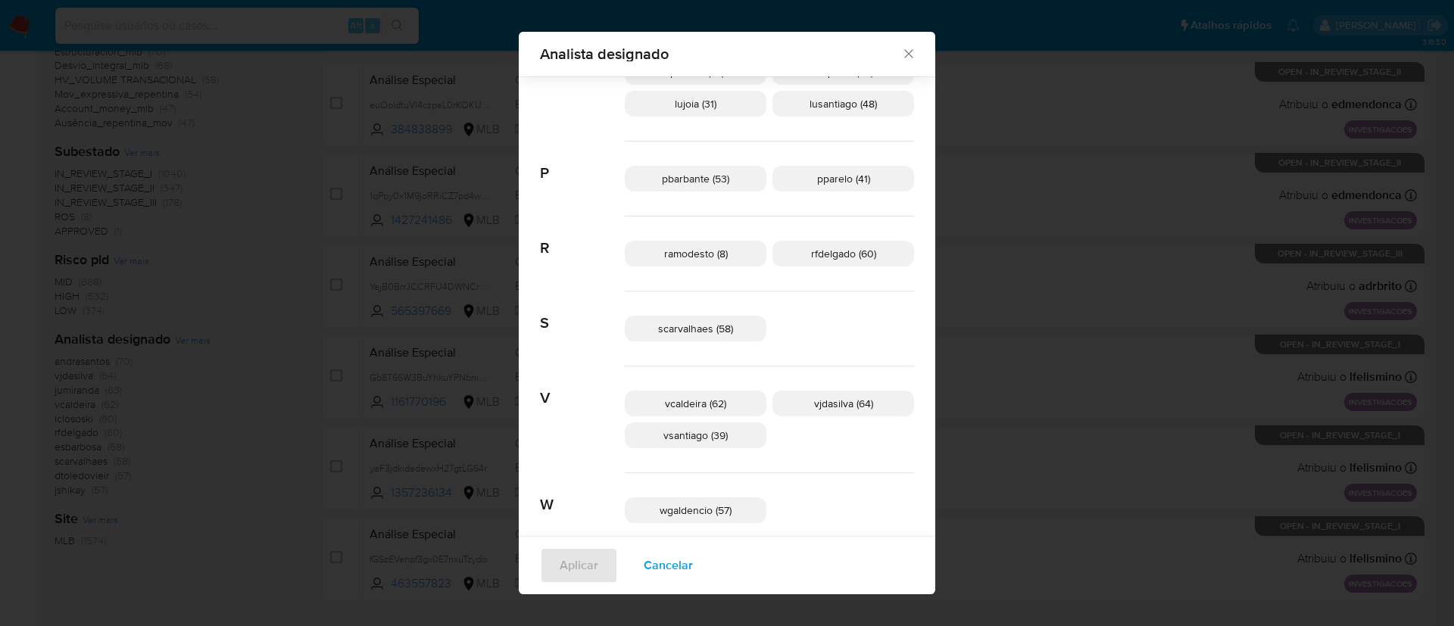
scroll to position [785, 0]
click at [812, 412] on p "vjdasilva (64)" at bounding box center [843, 401] width 142 height 26
click at [598, 566] on span "Aplicar" at bounding box center [579, 565] width 39 height 33
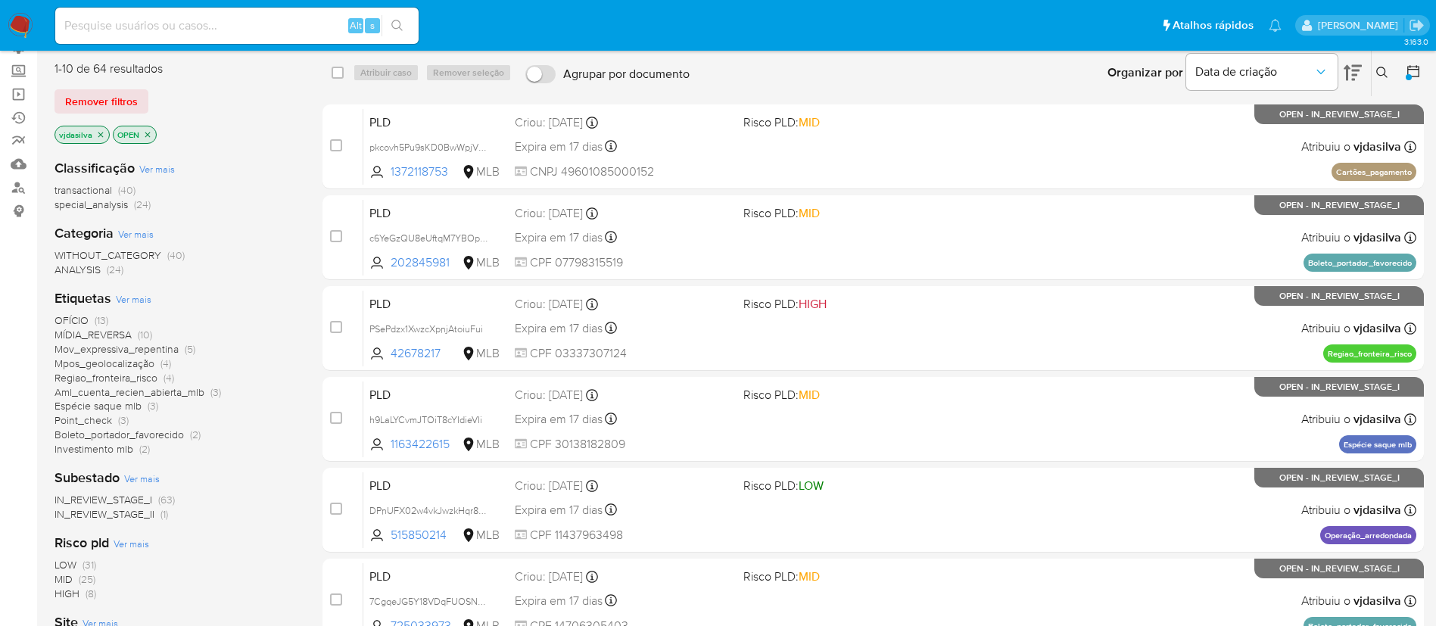
scroll to position [123, 0]
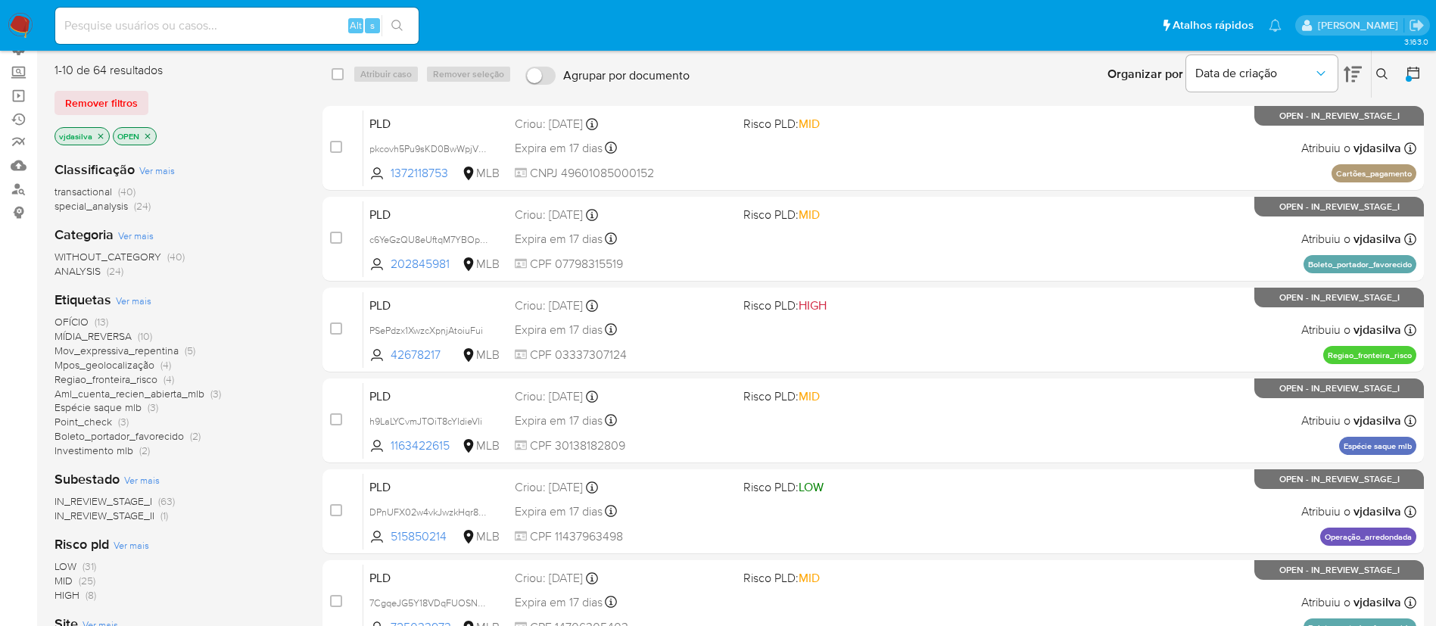
click at [112, 335] on span "MÍDIA_REVERSA" at bounding box center [93, 336] width 77 height 15
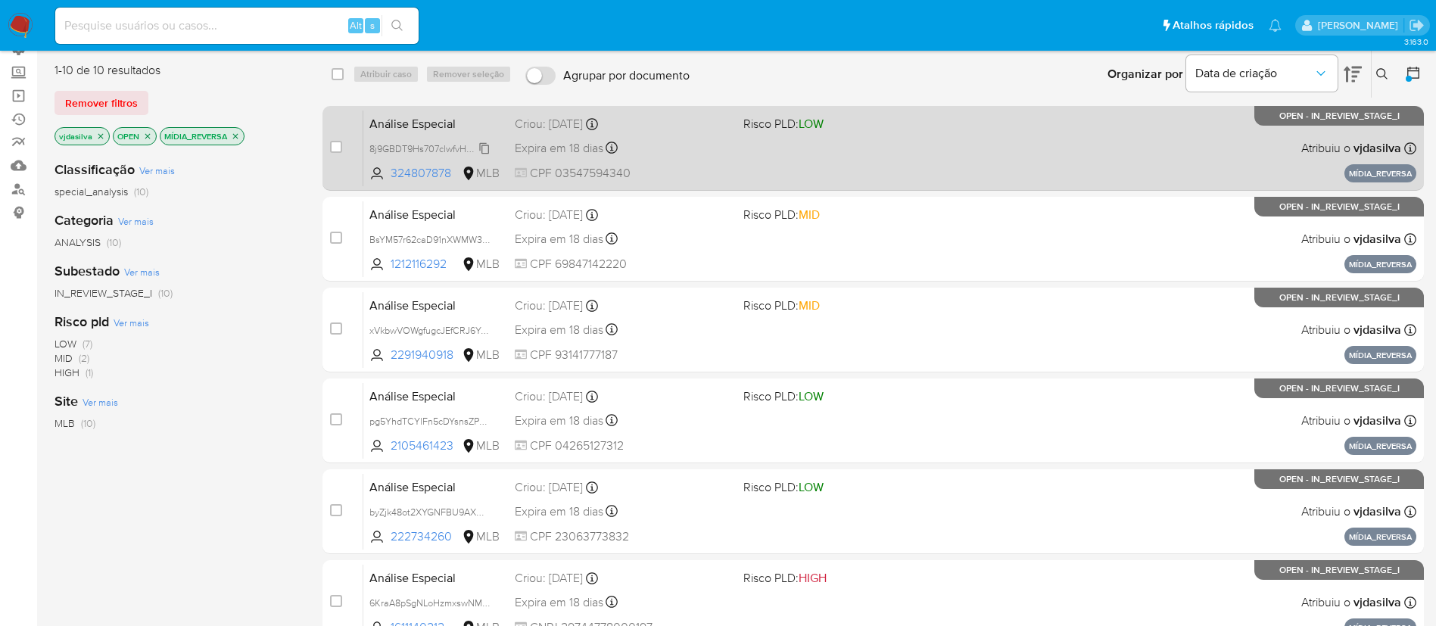
click at [487, 148] on span "8j9GBDT9Hs707clwfvHybV4U" at bounding box center [431, 147] width 124 height 17
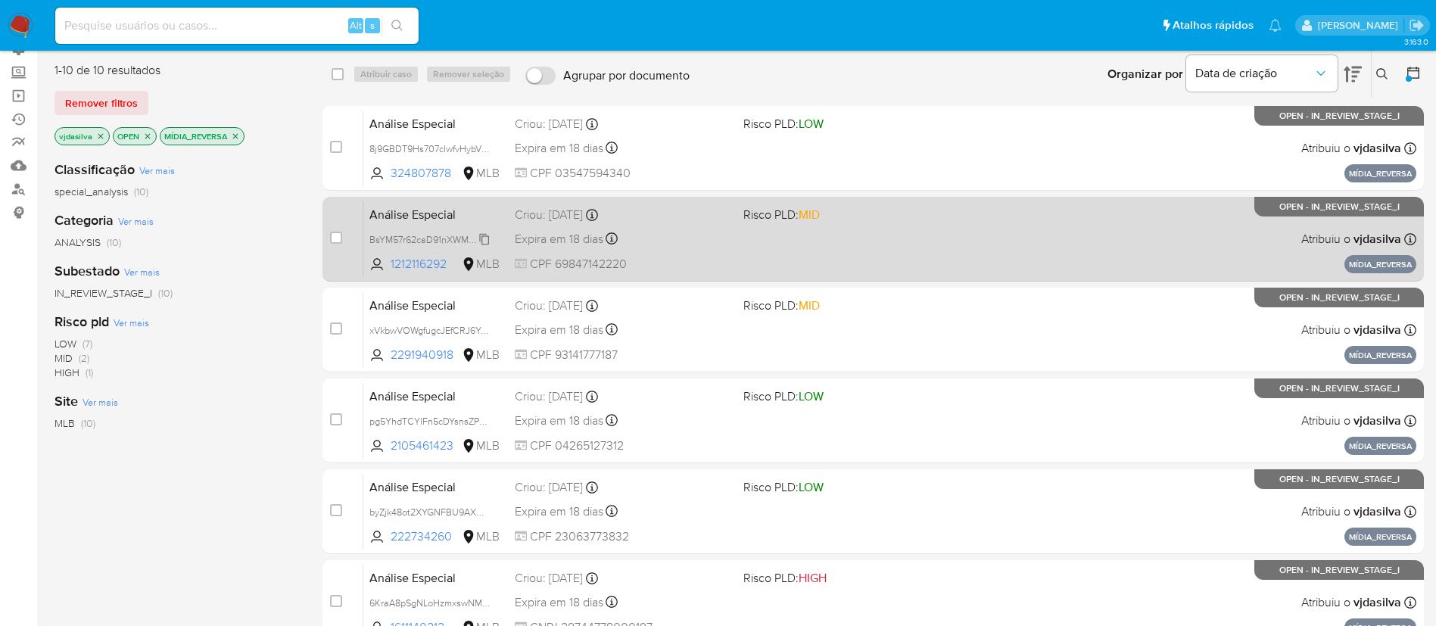
click at [483, 238] on span "BsYM57r62caD91nXWMW3bhQQ" at bounding box center [438, 238] width 139 height 17
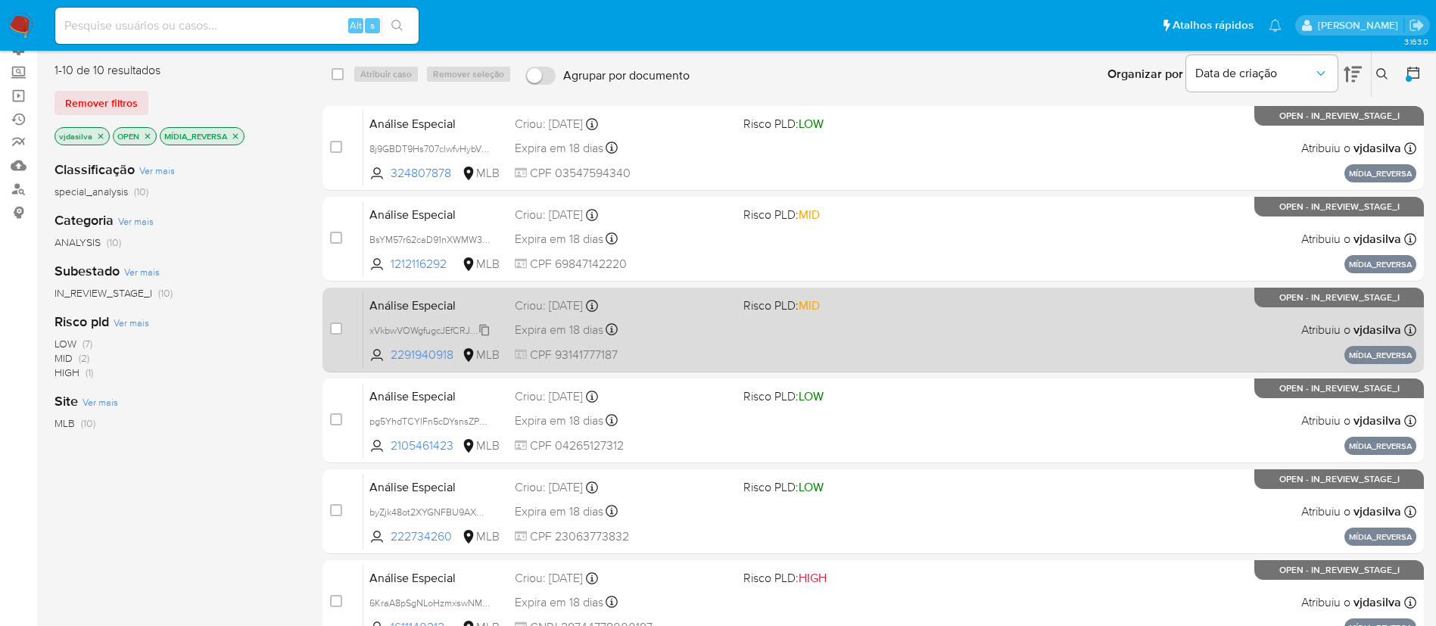
click at [484, 328] on span "xVkbwVOWgfugcJEfCRJ6YA7K" at bounding box center [433, 329] width 128 height 17
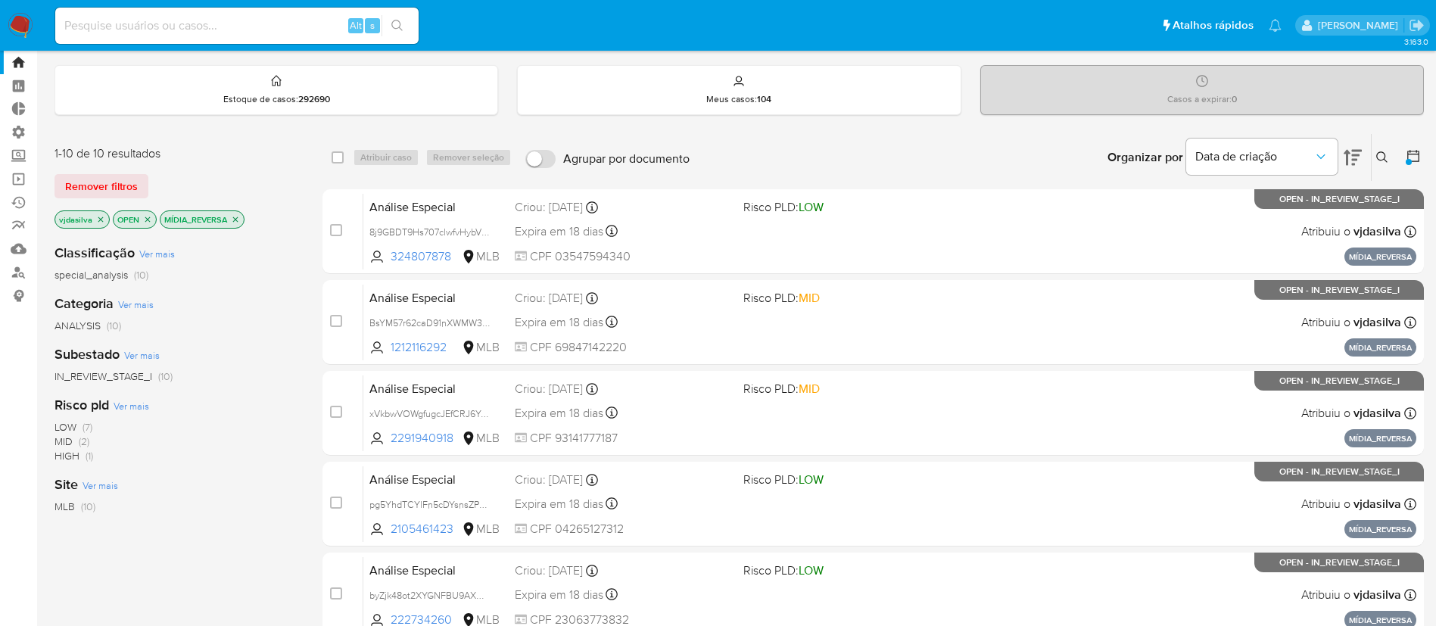
scroll to position [5, 0]
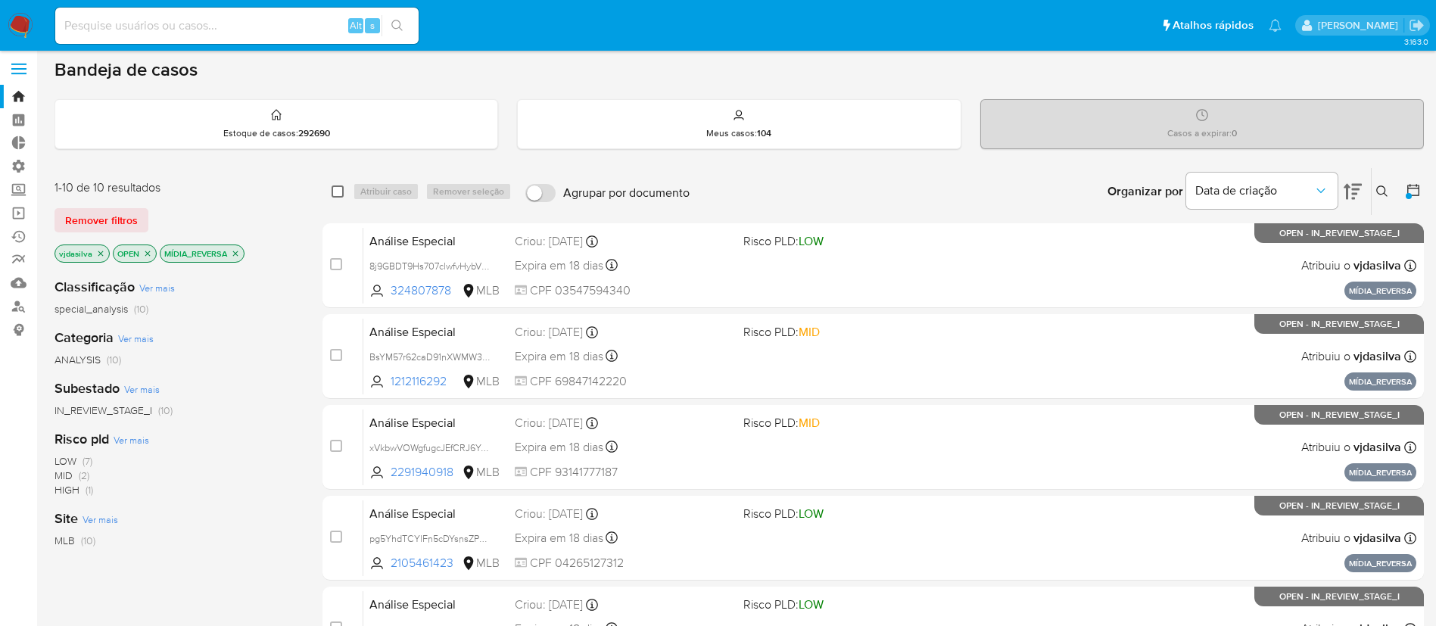
click at [335, 193] on input "checkbox" at bounding box center [338, 191] width 12 height 12
checkbox input "true"
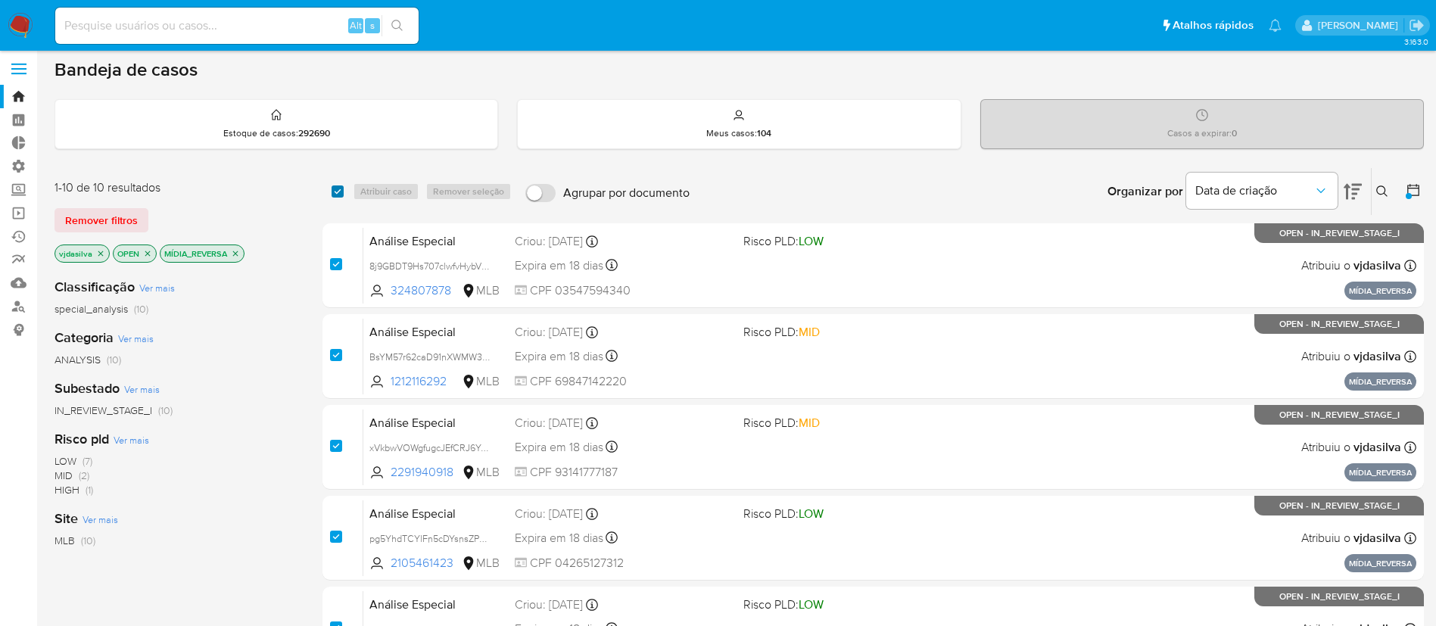
checkbox input "true"
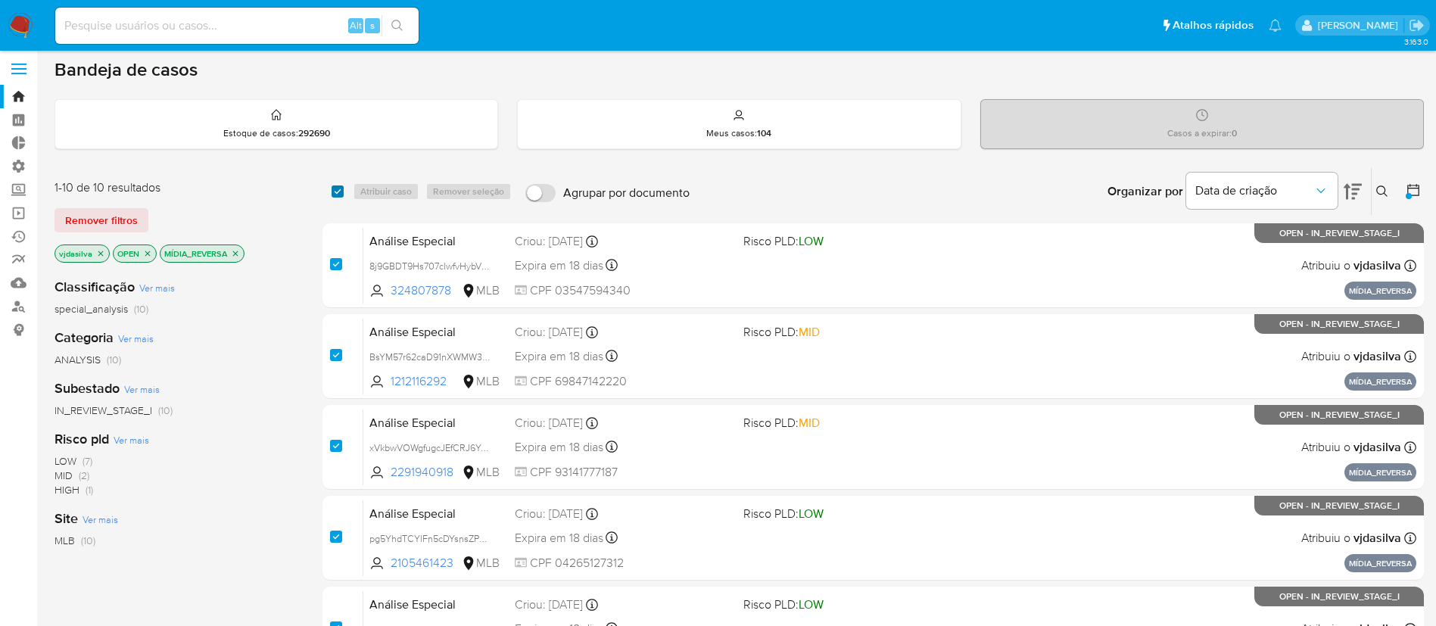
checkbox input "true"
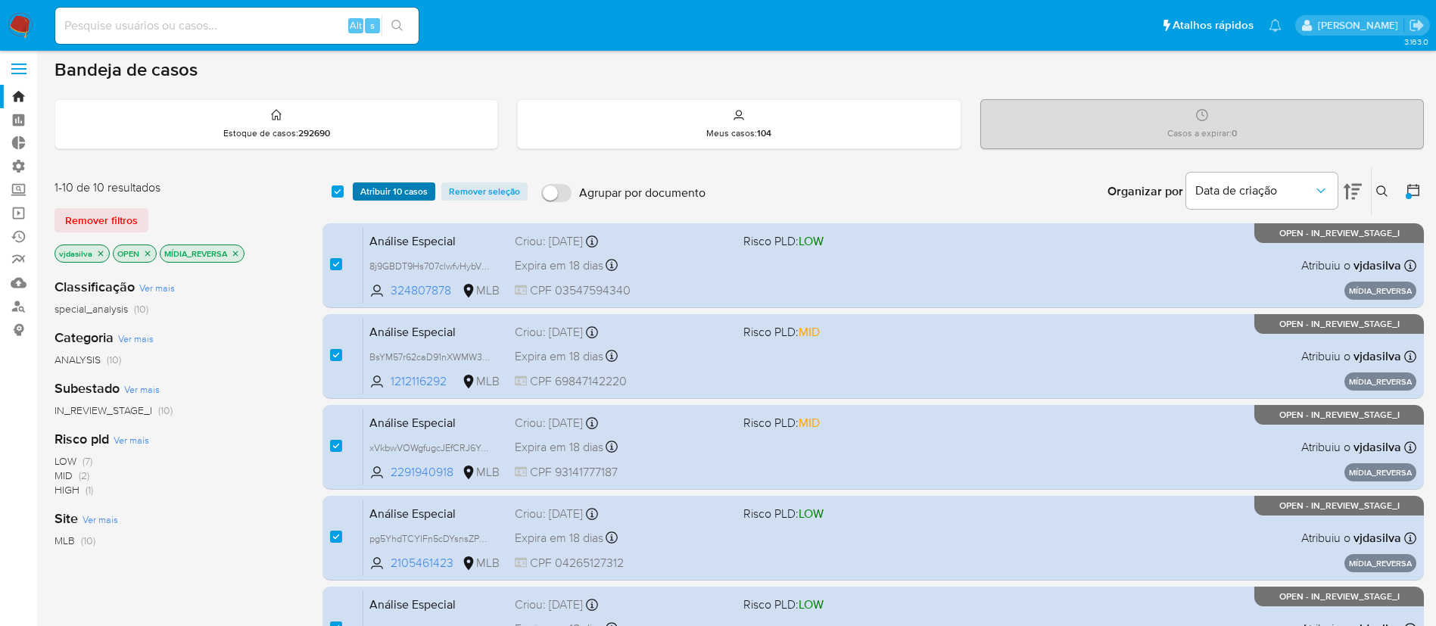
click at [372, 196] on span "Atribuir 10 casos" at bounding box center [393, 191] width 67 height 15
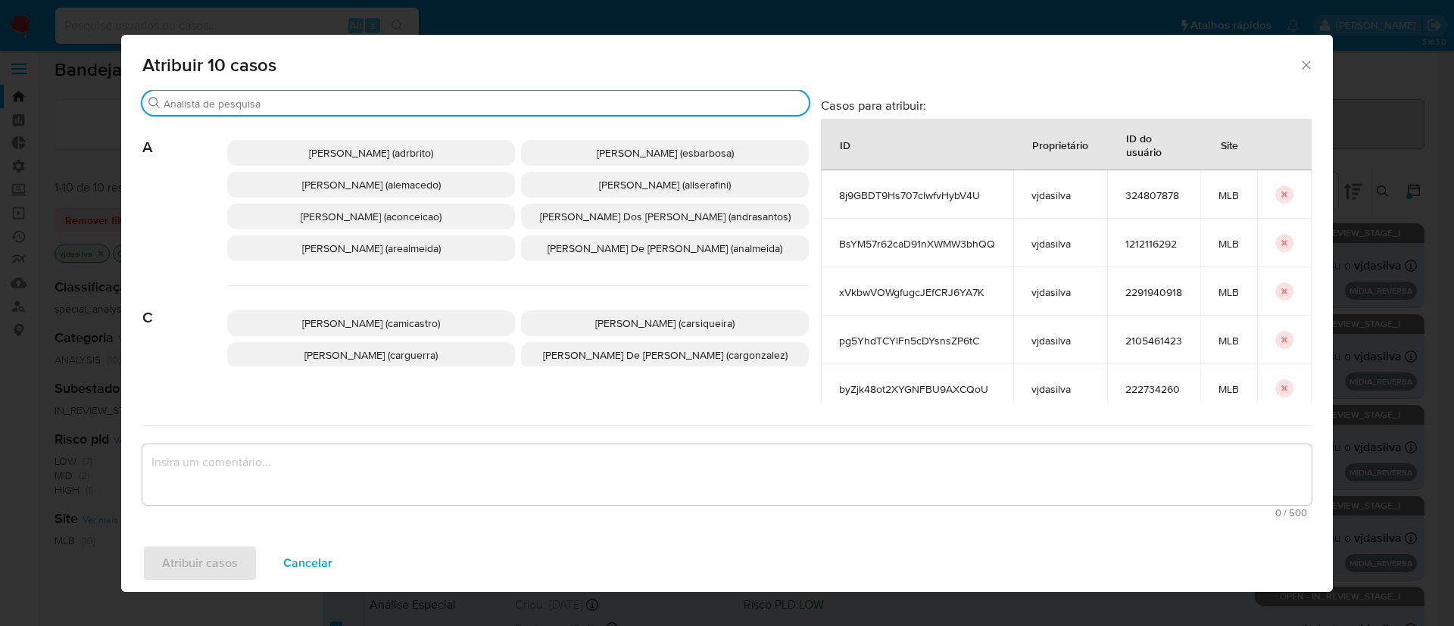
click at [288, 108] on input "Buscar" at bounding box center [483, 104] width 639 height 14
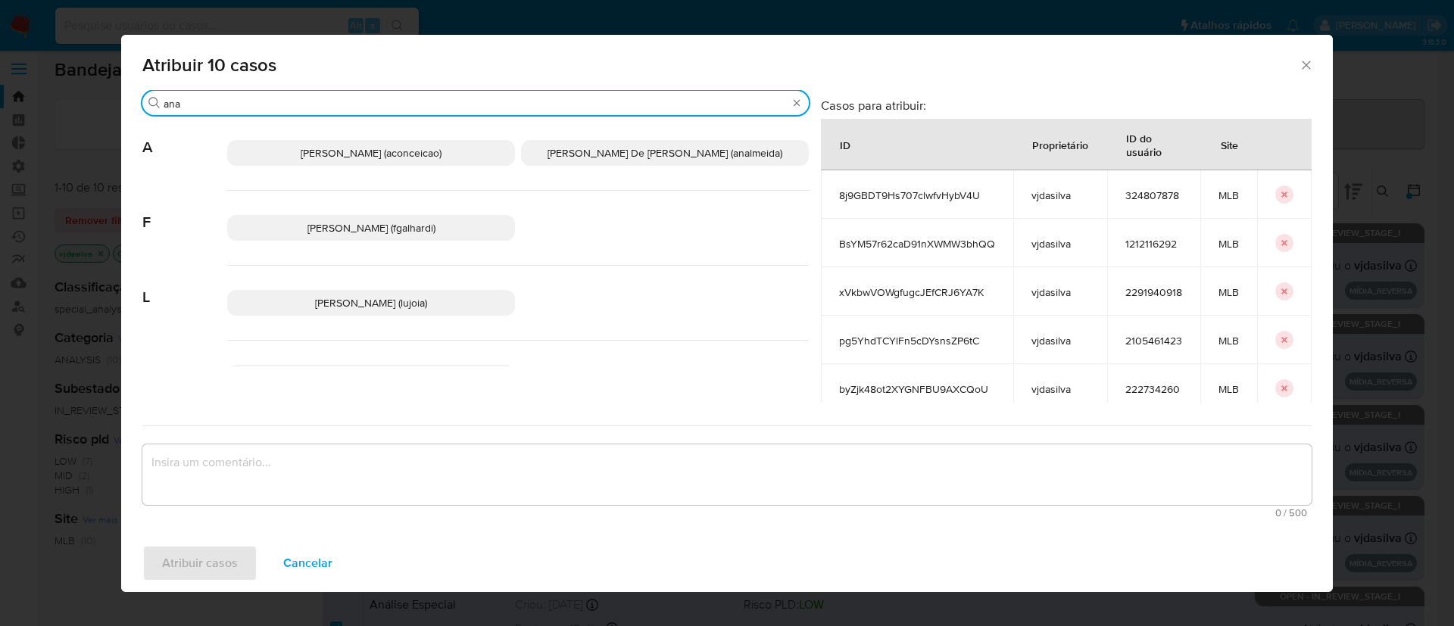
type input "ana"
click at [309, 150] on span "[PERSON_NAME] (aconceicao)" at bounding box center [371, 152] width 141 height 15
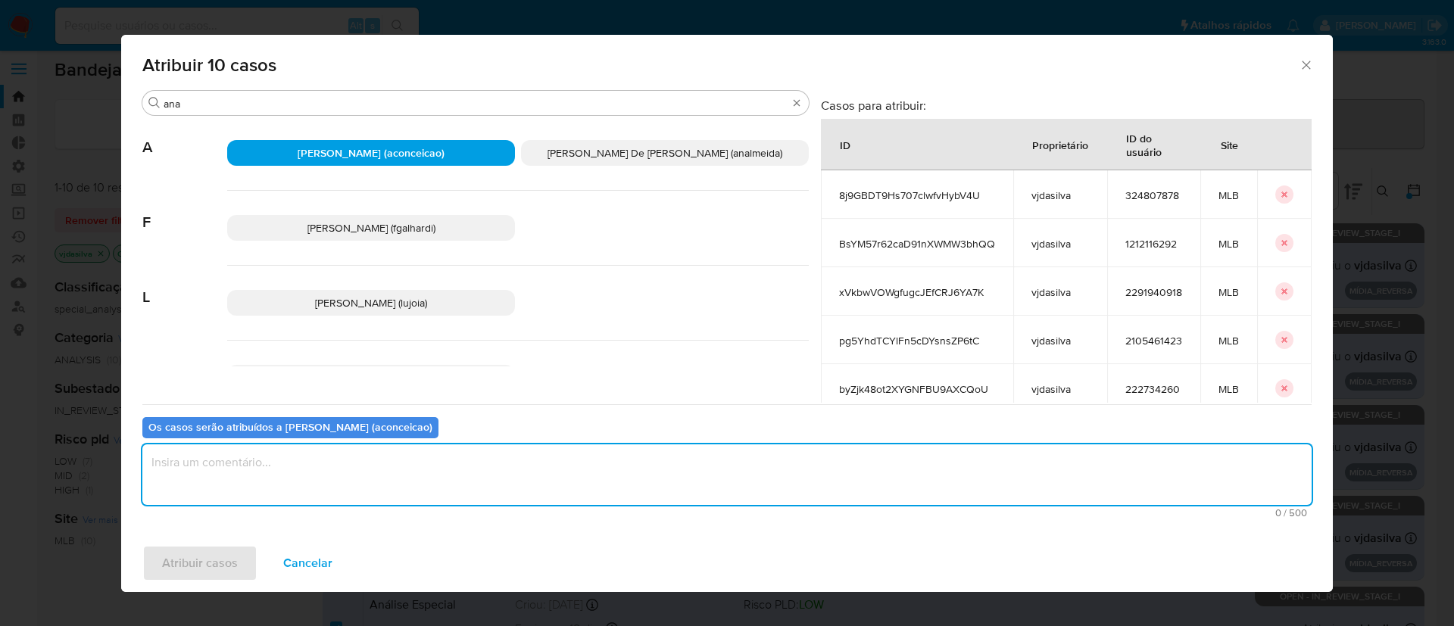
click at [262, 455] on textarea "assign-modal" at bounding box center [726, 474] width 1169 height 61
type textarea "ok"
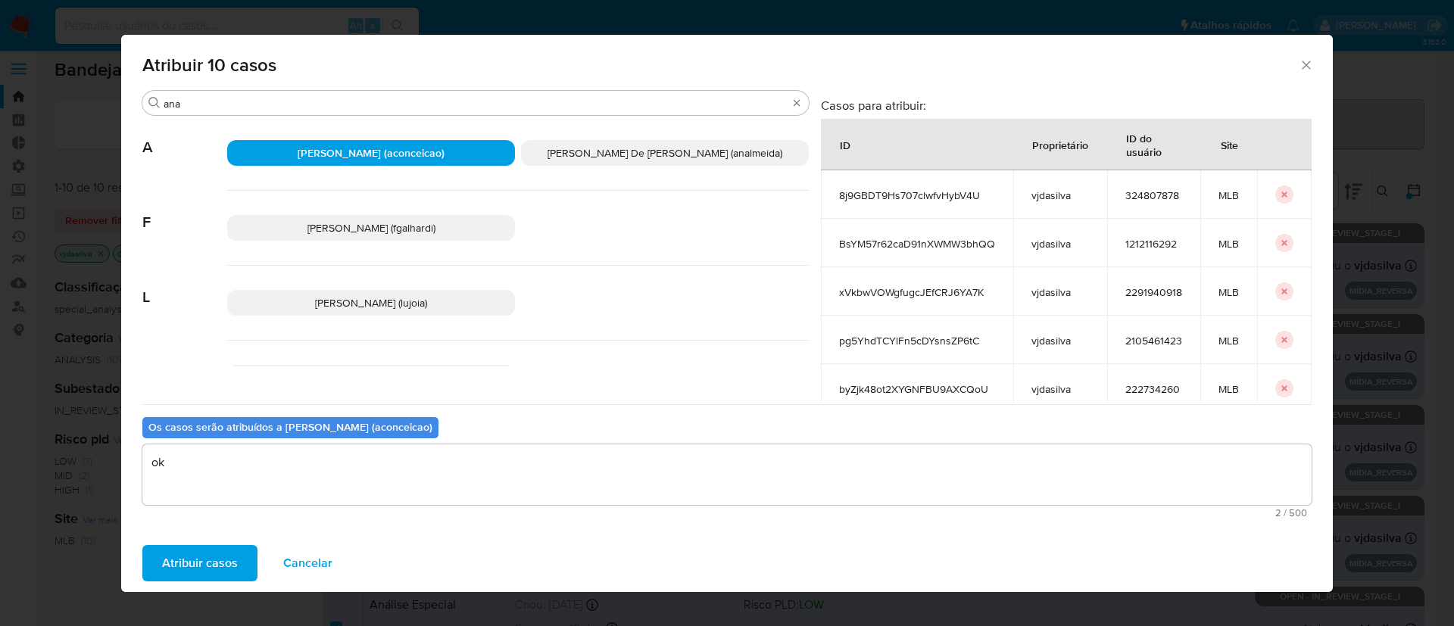
click at [198, 564] on span "Atribuir casos" at bounding box center [200, 563] width 76 height 33
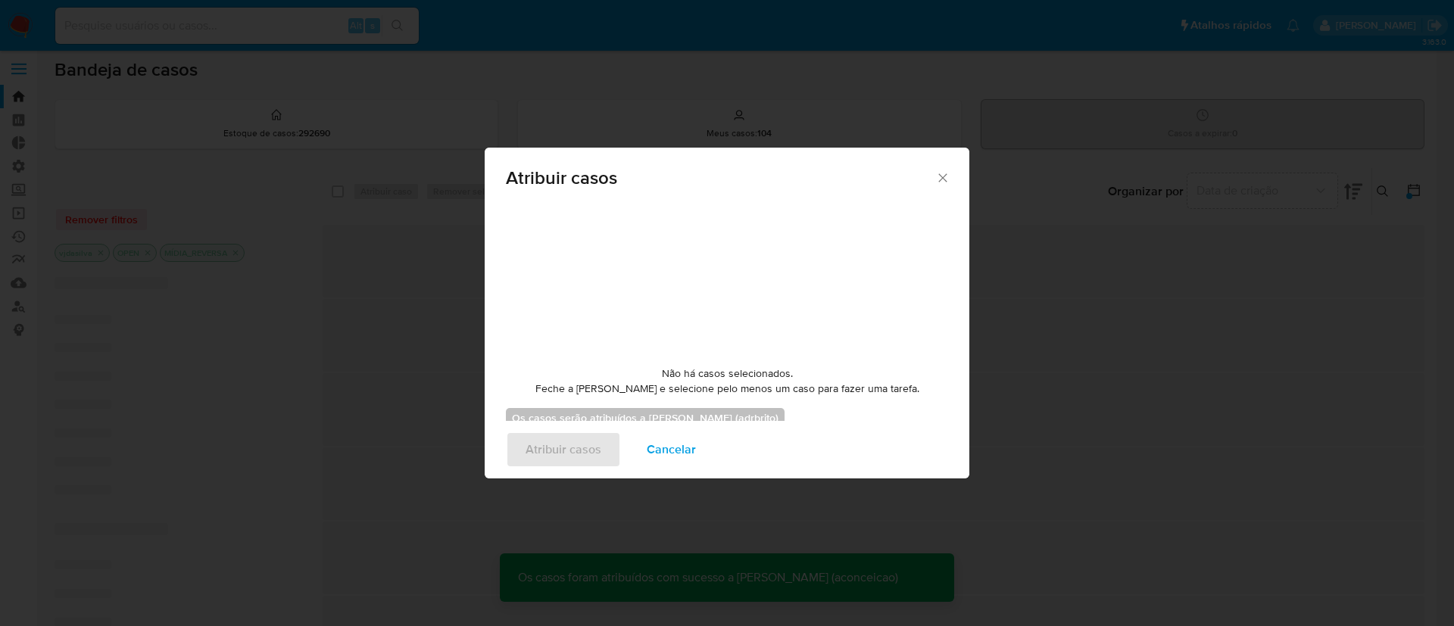
checkbox input "false"
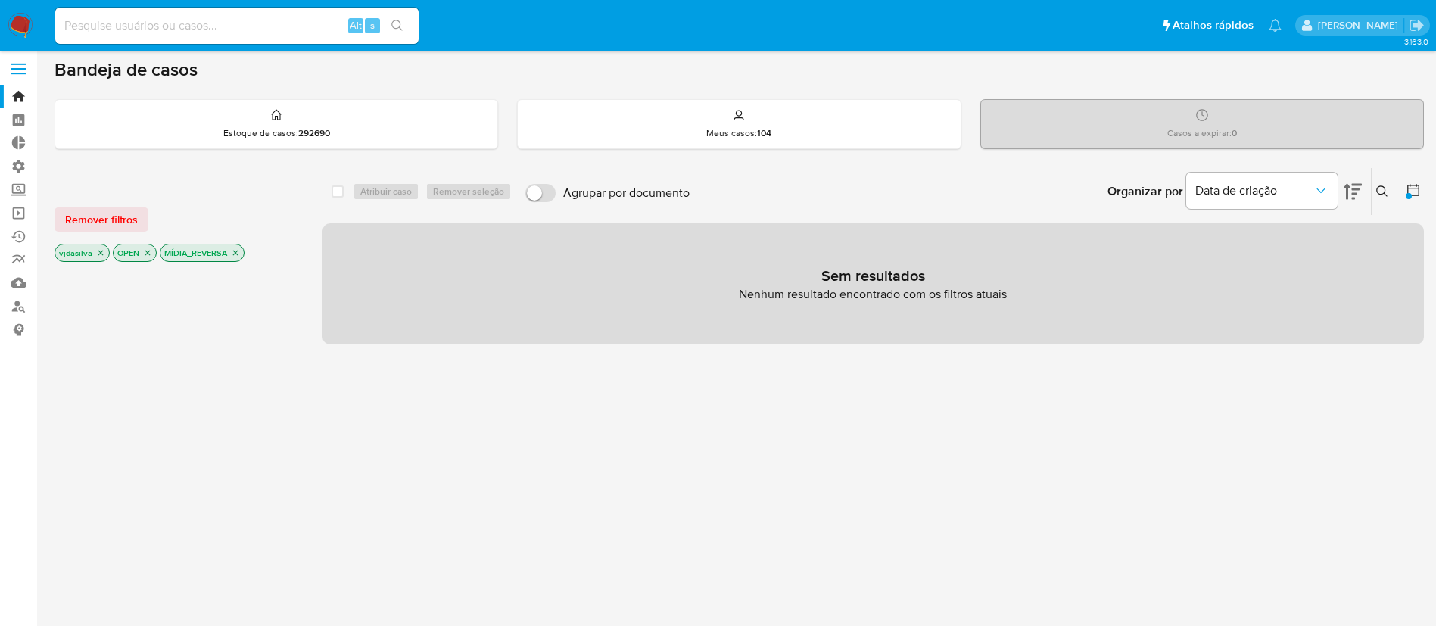
click at [98, 251] on icon "close-filter" at bounding box center [100, 252] width 9 height 9
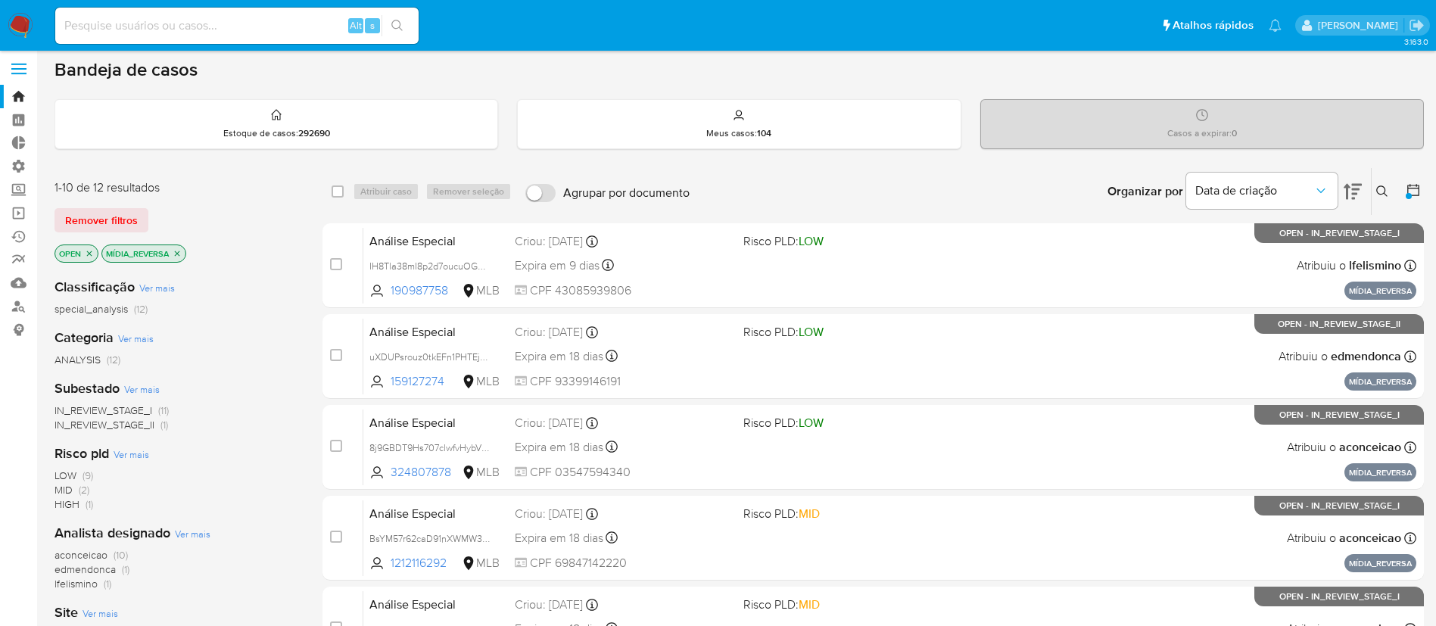
click at [177, 253] on icon "close-filter" at bounding box center [177, 253] width 9 height 9
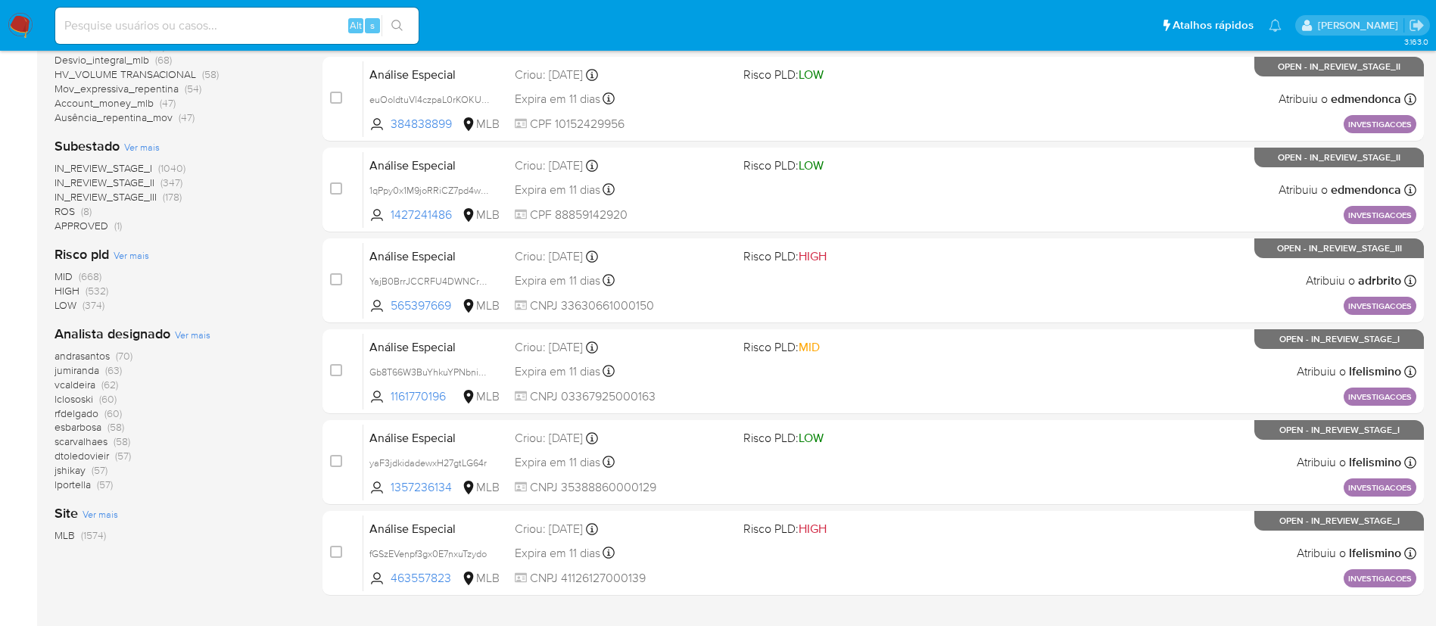
scroll to position [537, 0]
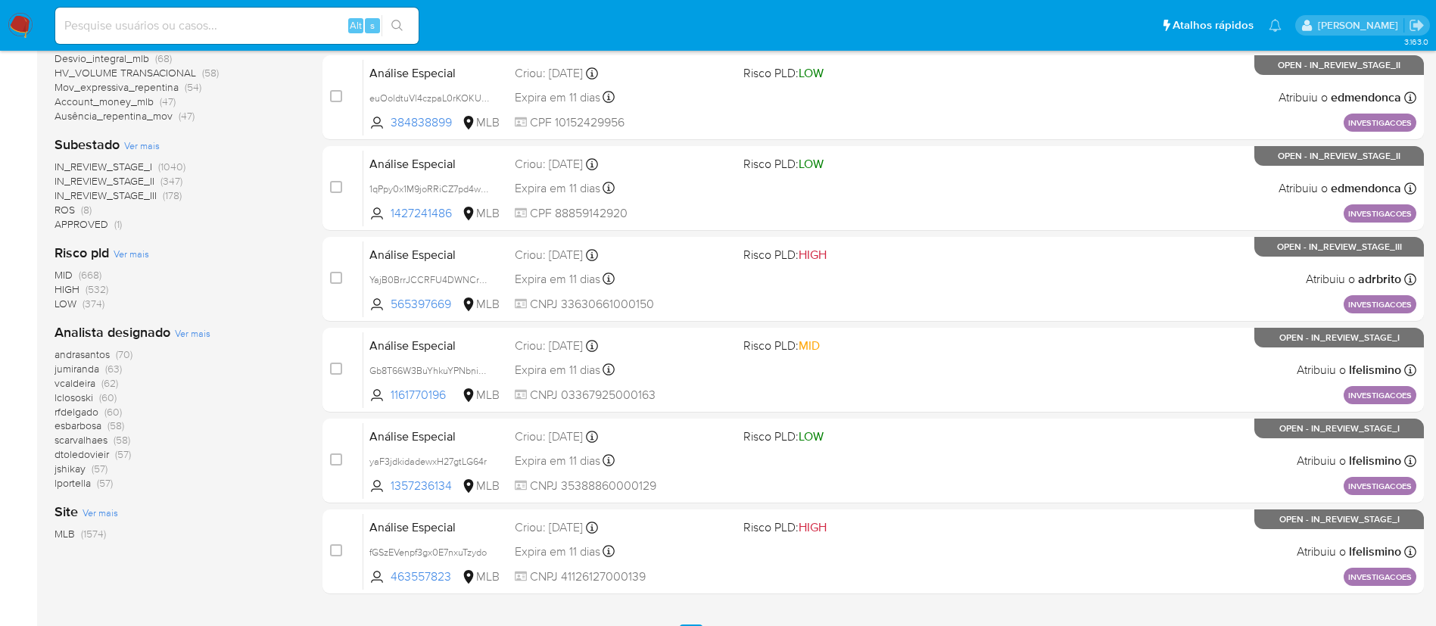
click at [84, 366] on span "jumiranda" at bounding box center [77, 368] width 45 height 15
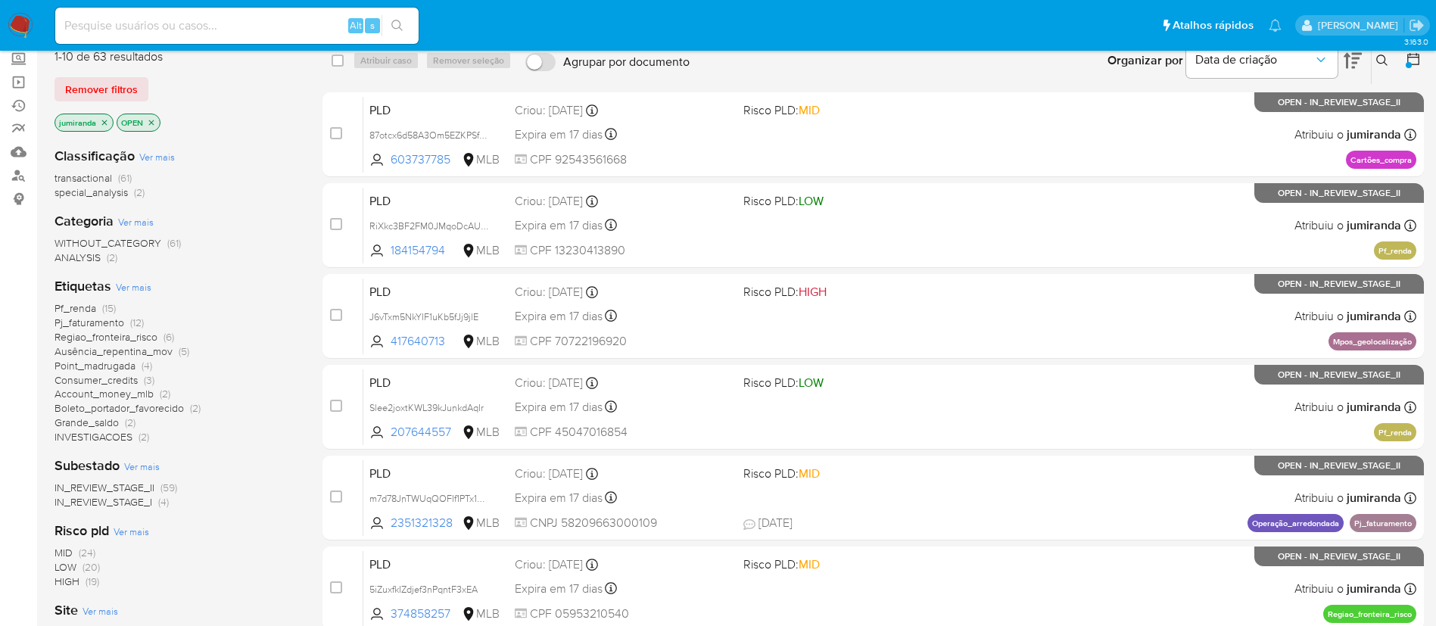
scroll to position [131, 0]
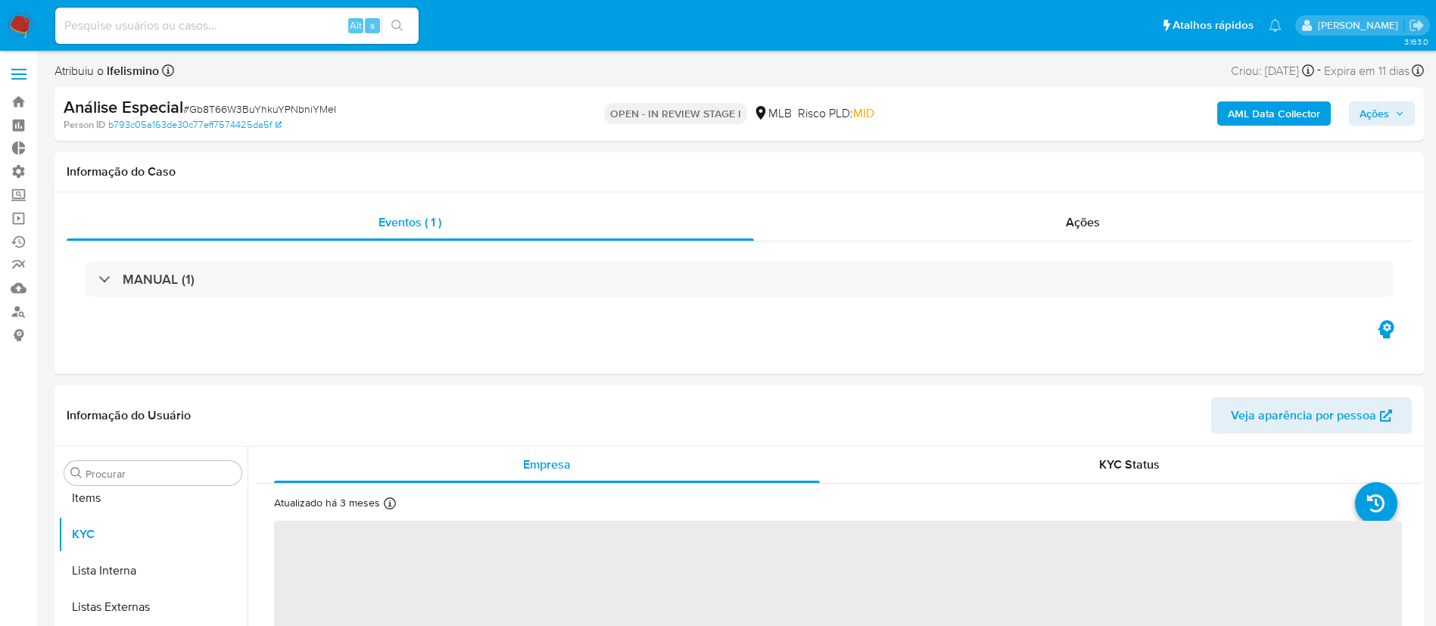
scroll to position [821, 0]
select select "10"
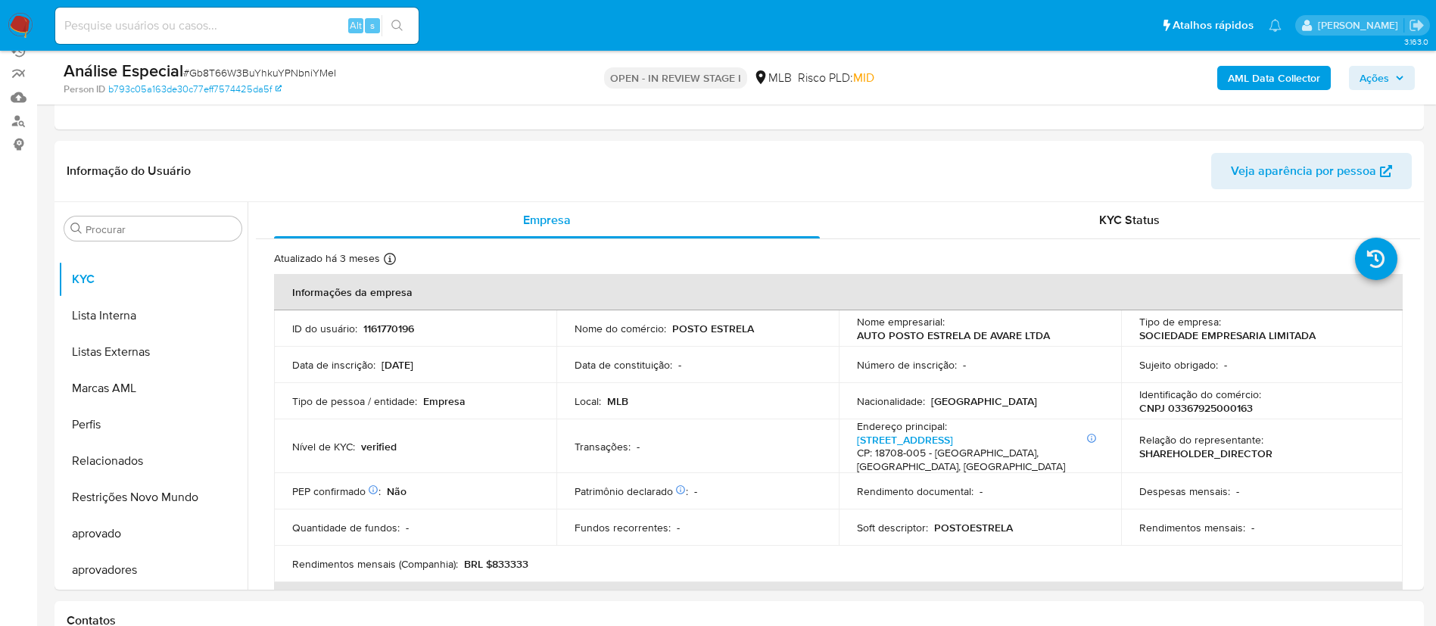
scroll to position [0, 0]
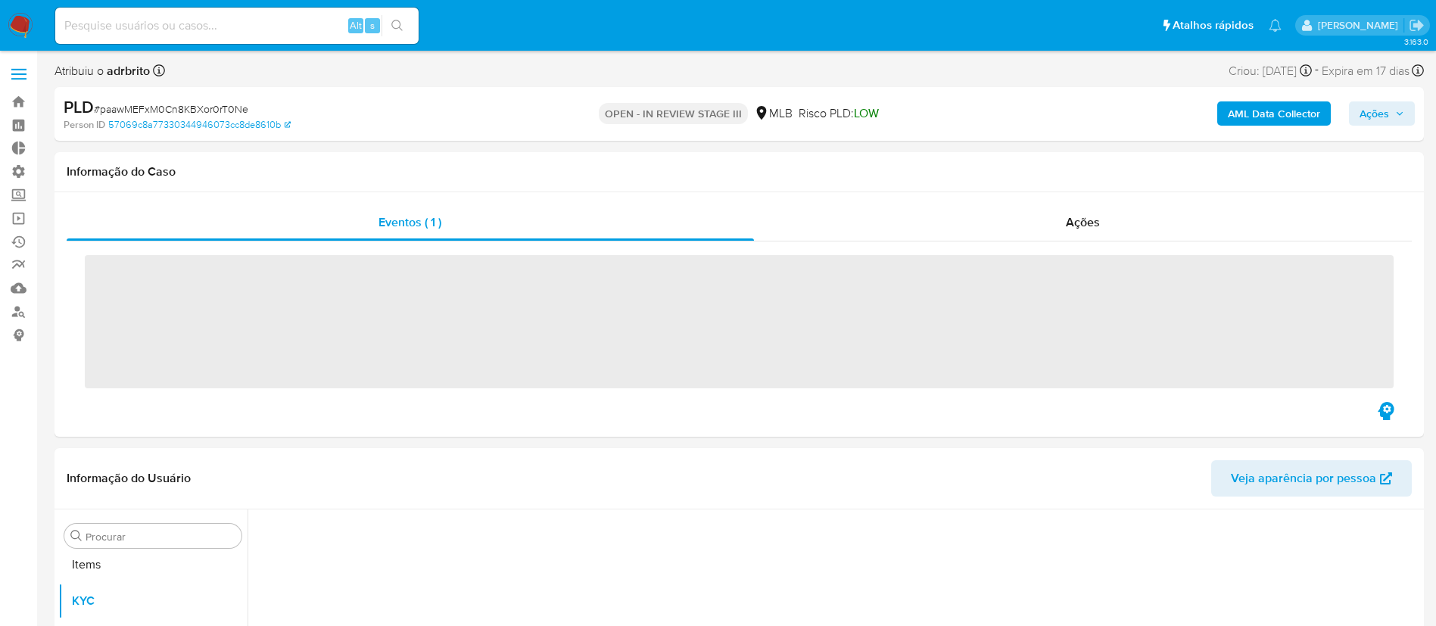
scroll to position [821, 0]
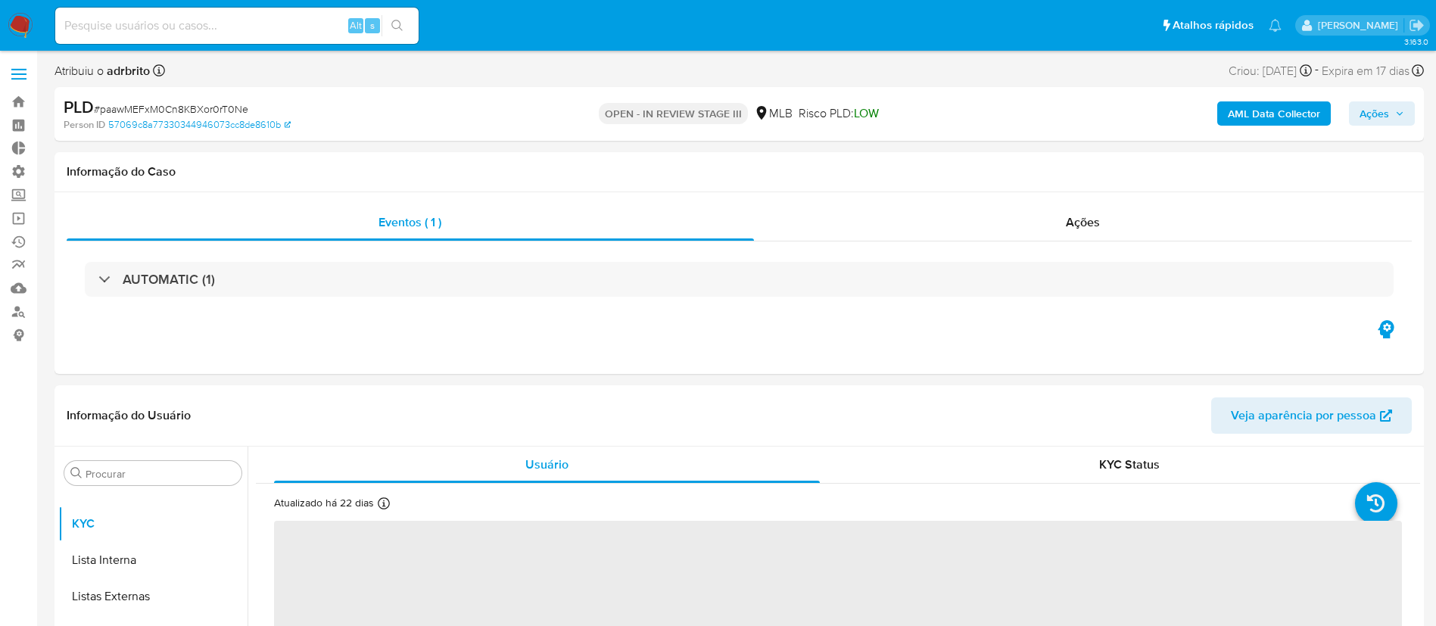
select select "10"
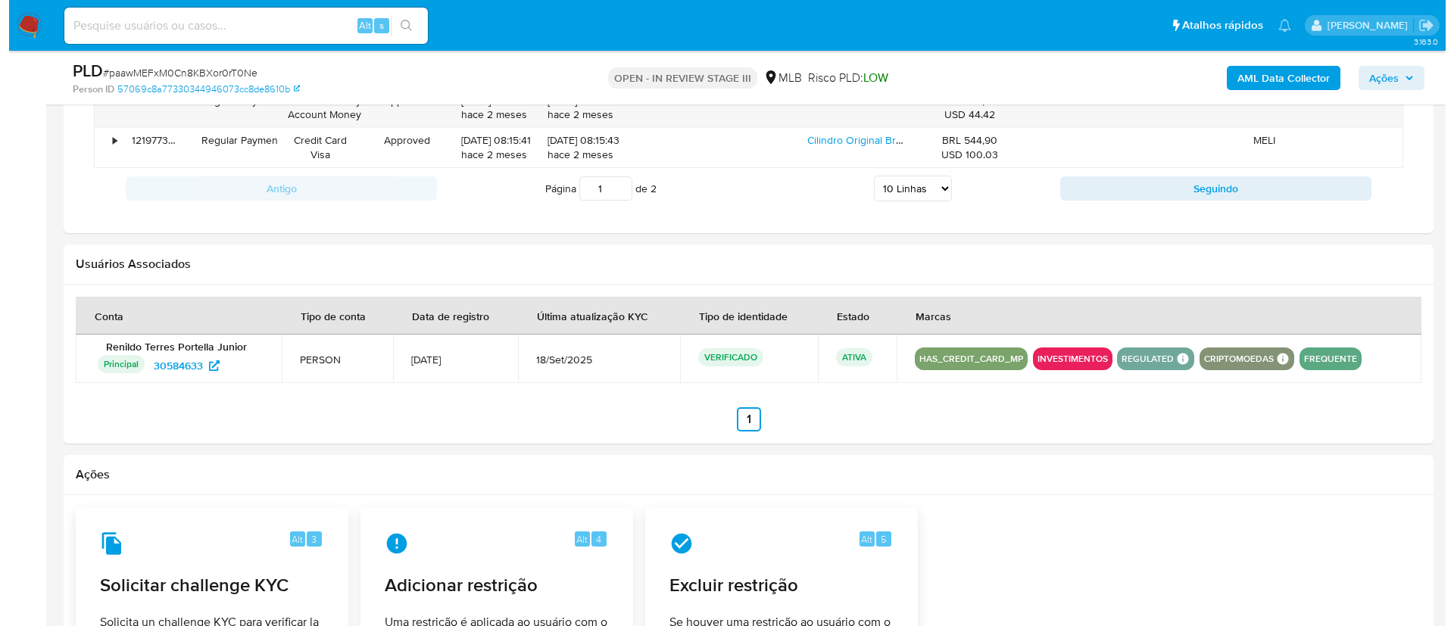
scroll to position [1925, 0]
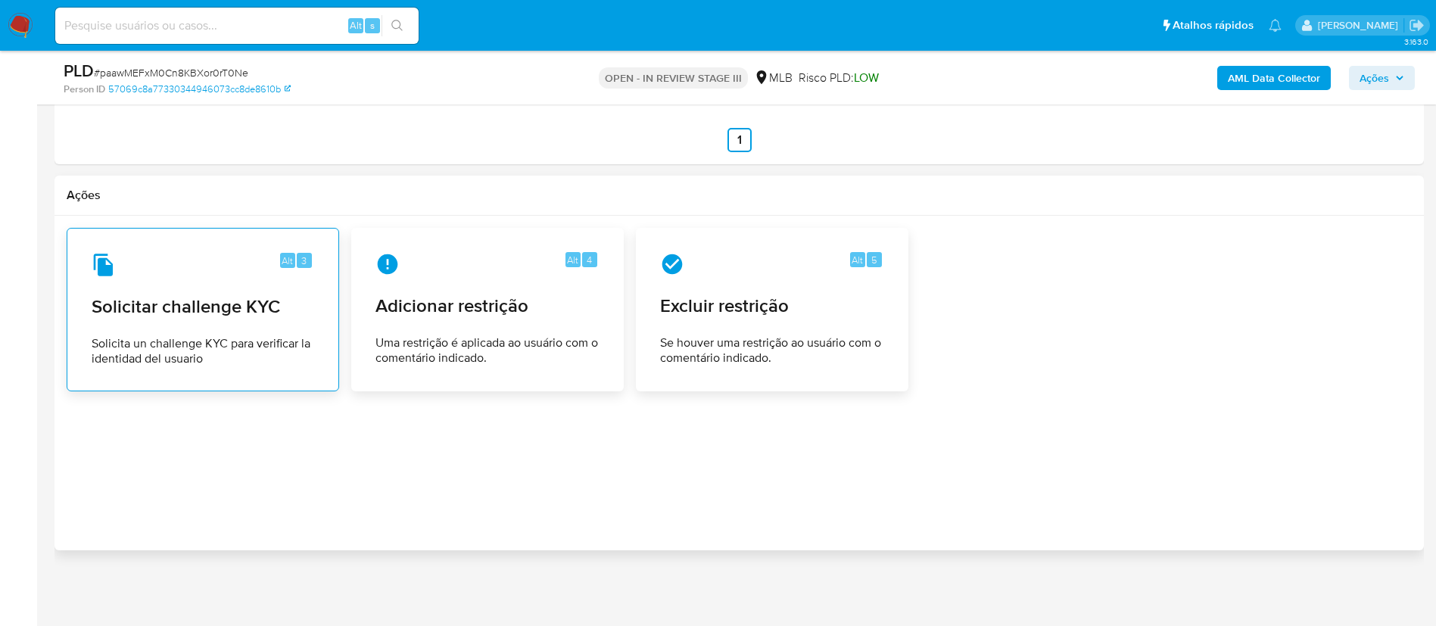
click at [189, 303] on span "Solicitar challenge KYC" at bounding box center [203, 306] width 223 height 23
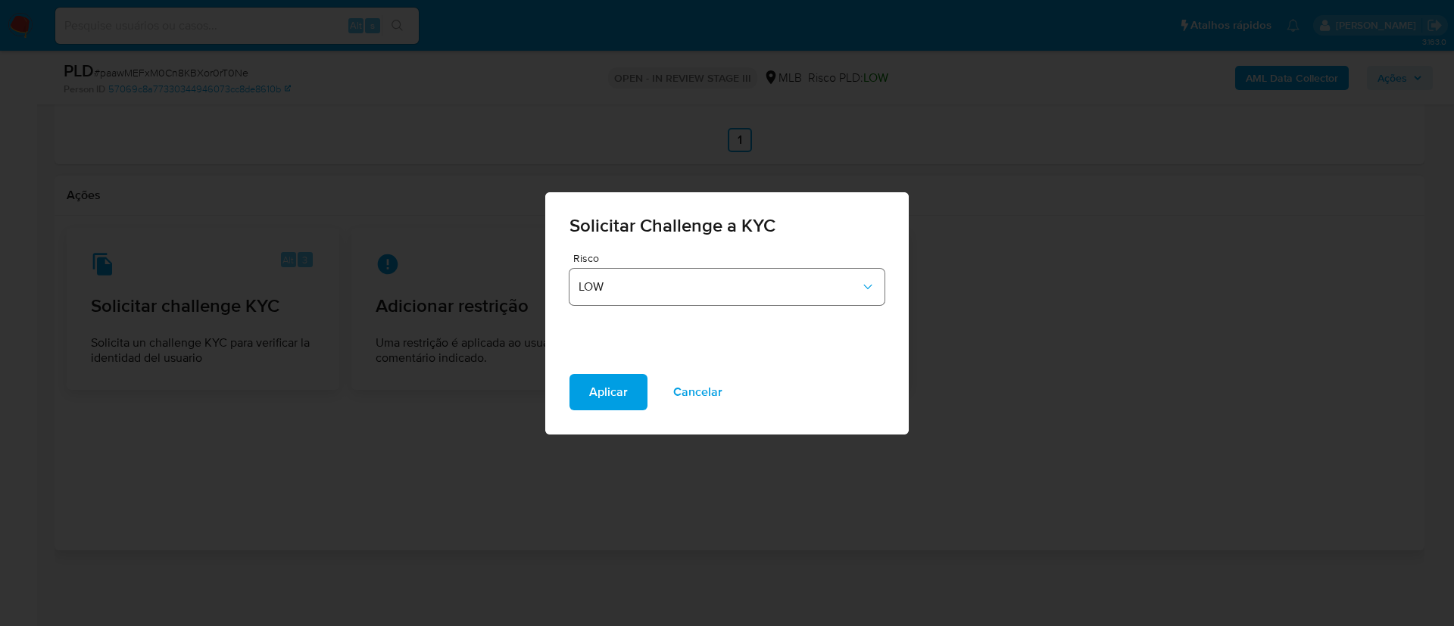
click at [728, 282] on span "LOW" at bounding box center [719, 286] width 282 height 15
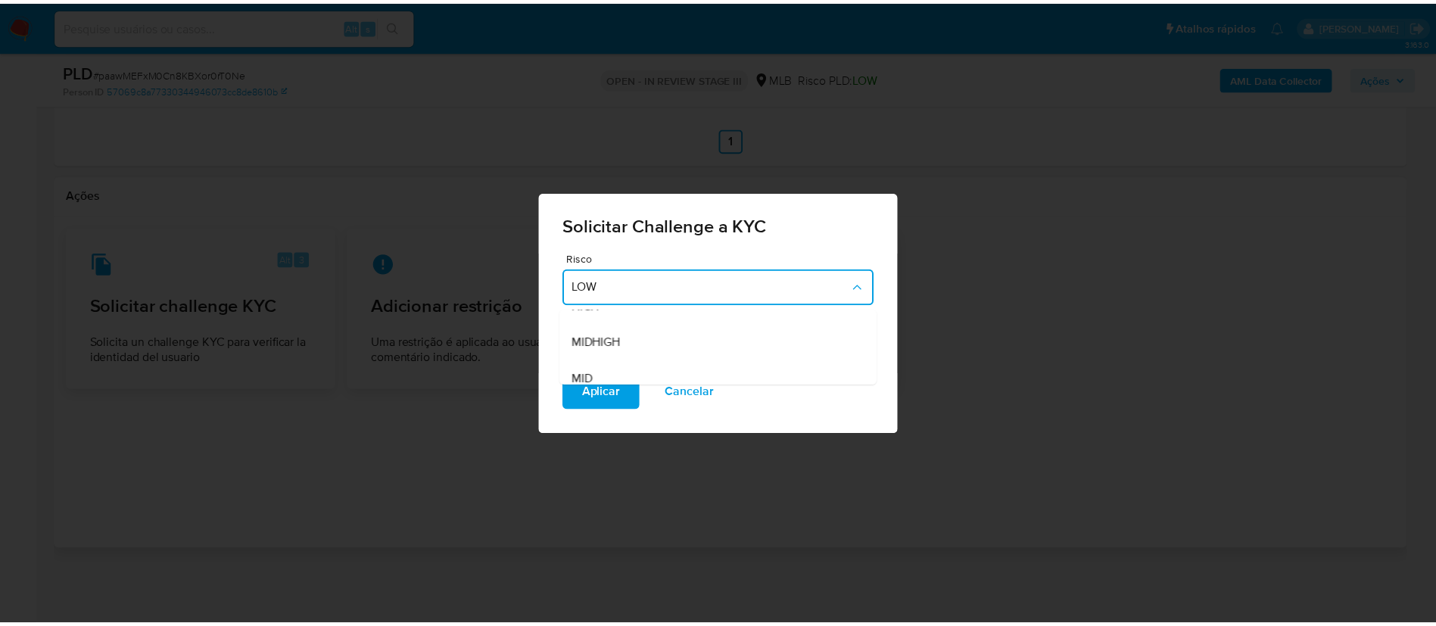
scroll to position [0, 0]
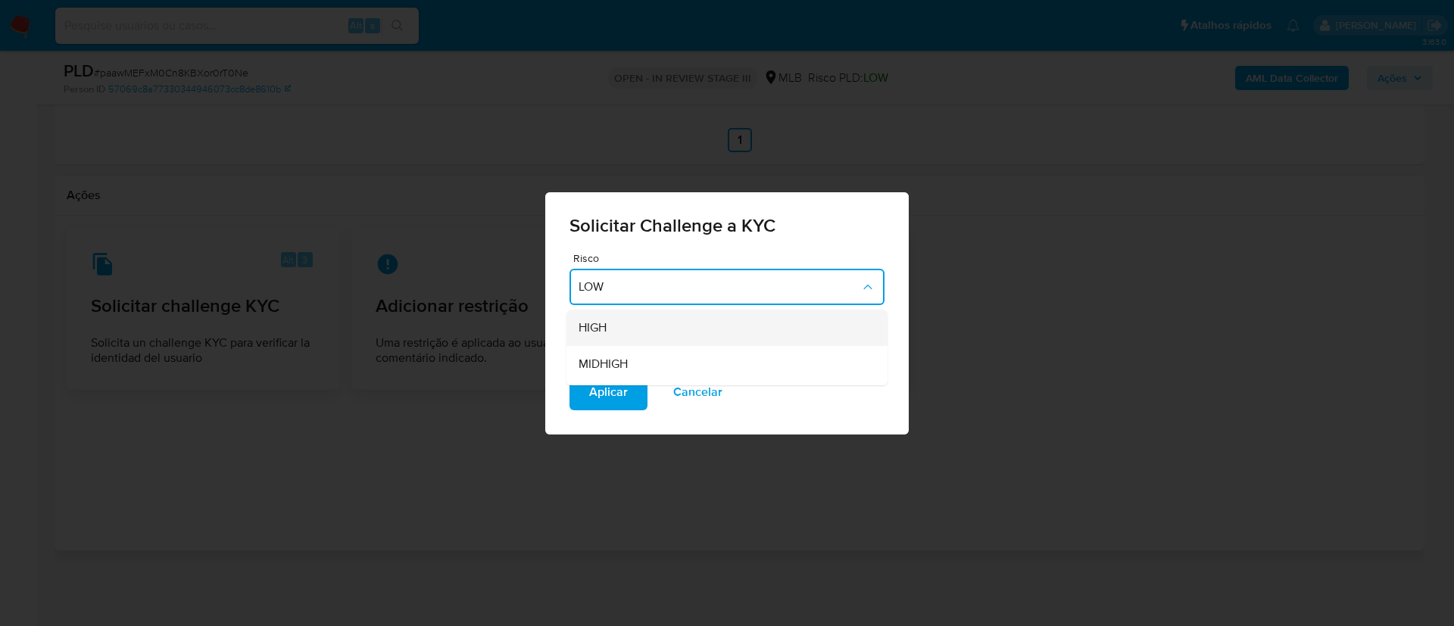
click at [781, 330] on div "HIGH" at bounding box center [722, 328] width 288 height 36
click at [605, 382] on span "Aplicar" at bounding box center [608, 392] width 39 height 33
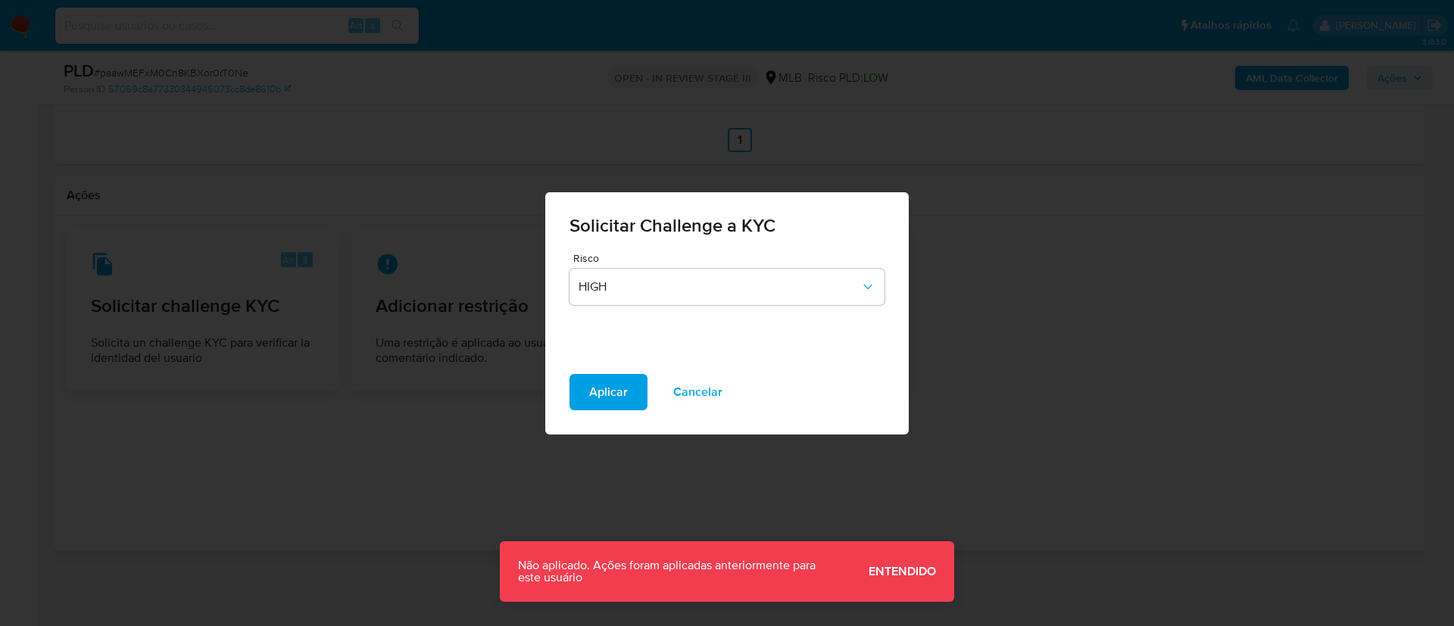
click at [1019, 377] on div "Solicitar Challenge a KYC Risco HIGH Aplicar Cancelar" at bounding box center [727, 313] width 1454 height 626
click at [695, 391] on span "Cancelar" at bounding box center [697, 392] width 49 height 33
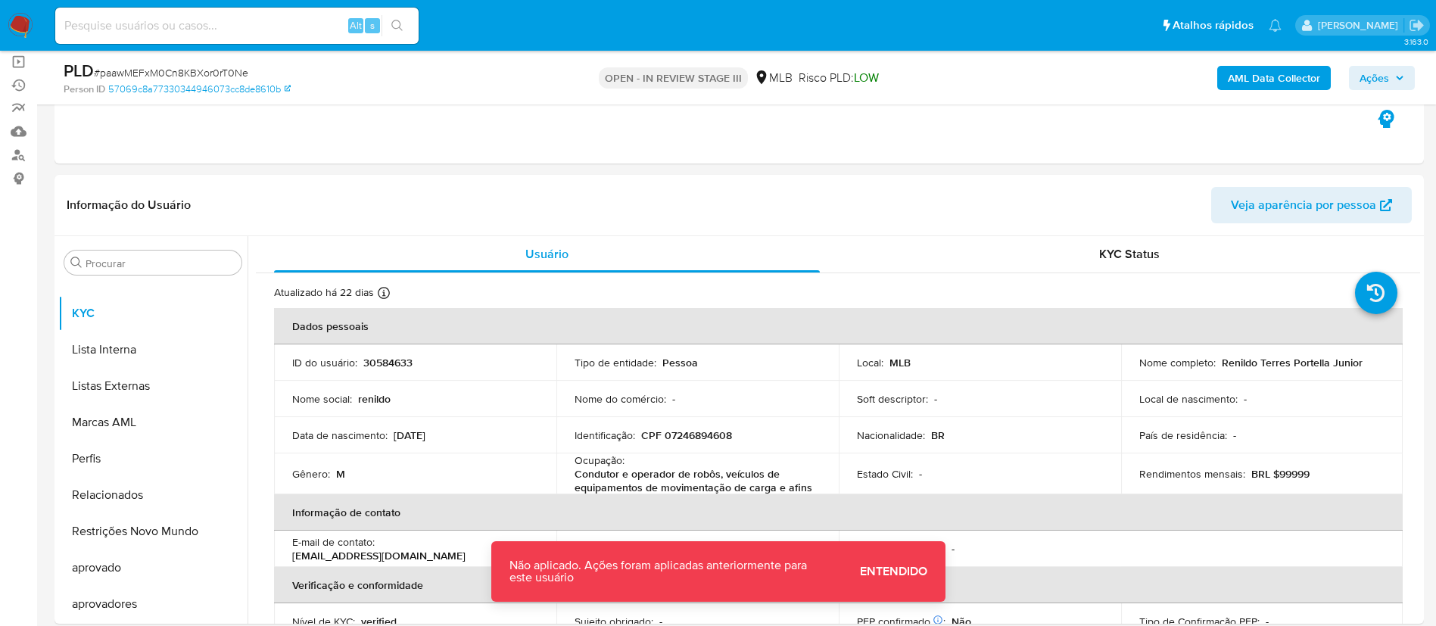
scroll to position [164, 0]
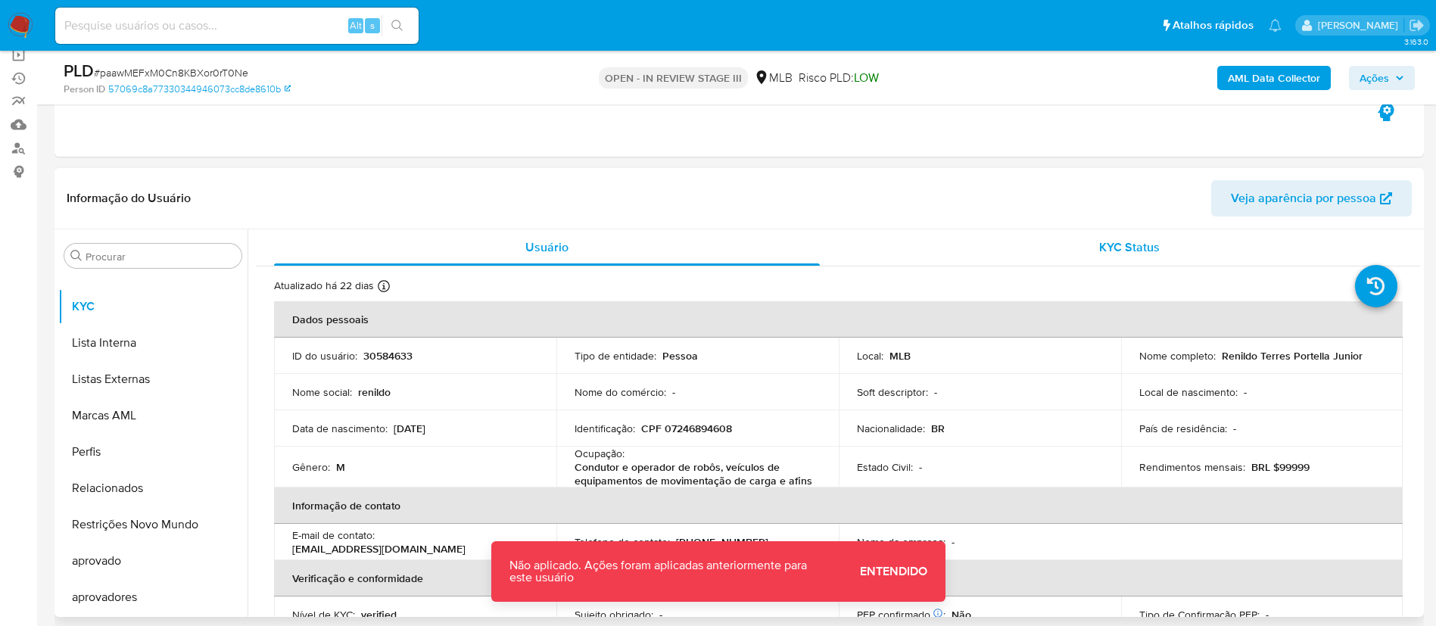
click at [1130, 242] on span "KYC Status" at bounding box center [1129, 246] width 61 height 17
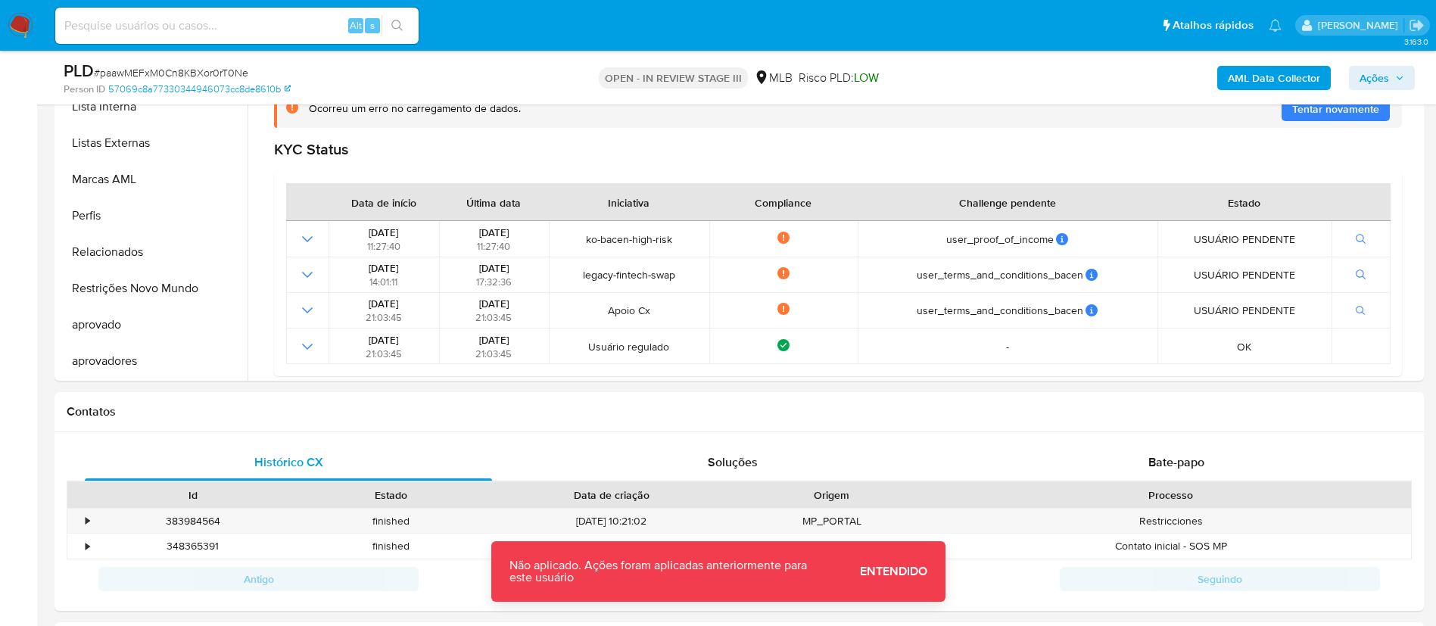
scroll to position [396, 0]
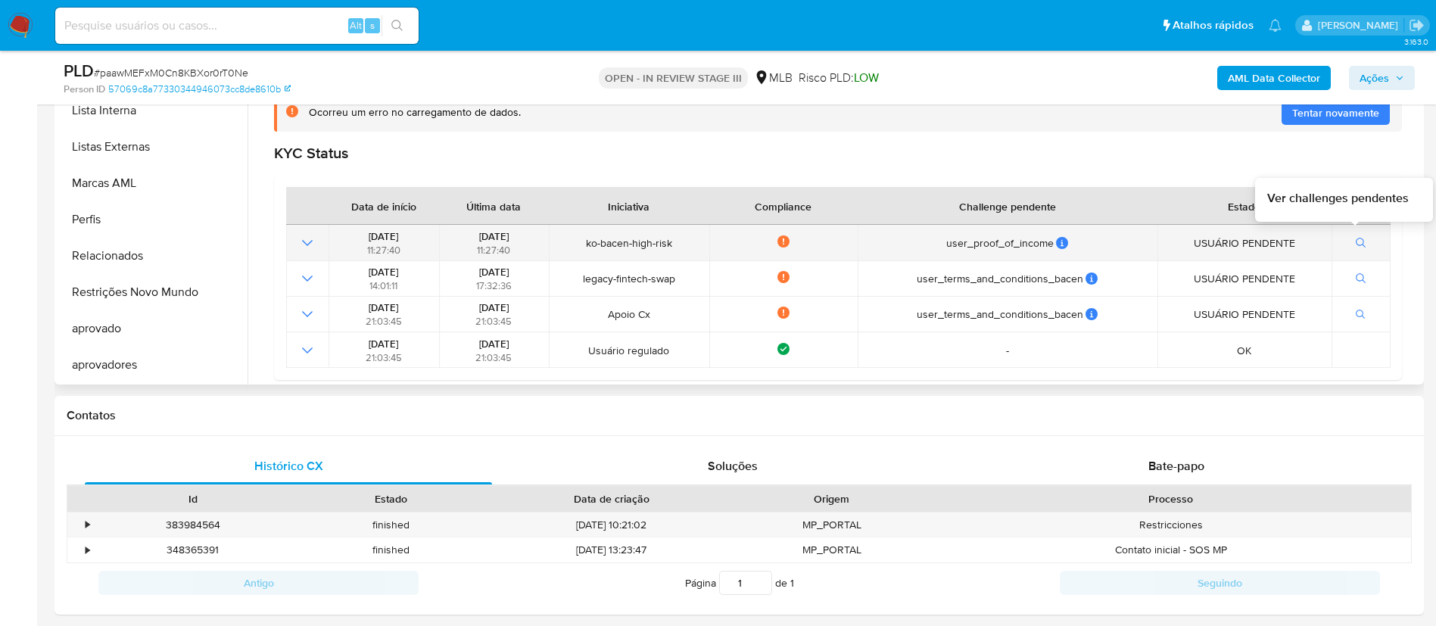
click at [1348, 246] on button "button" at bounding box center [1361, 243] width 26 height 18
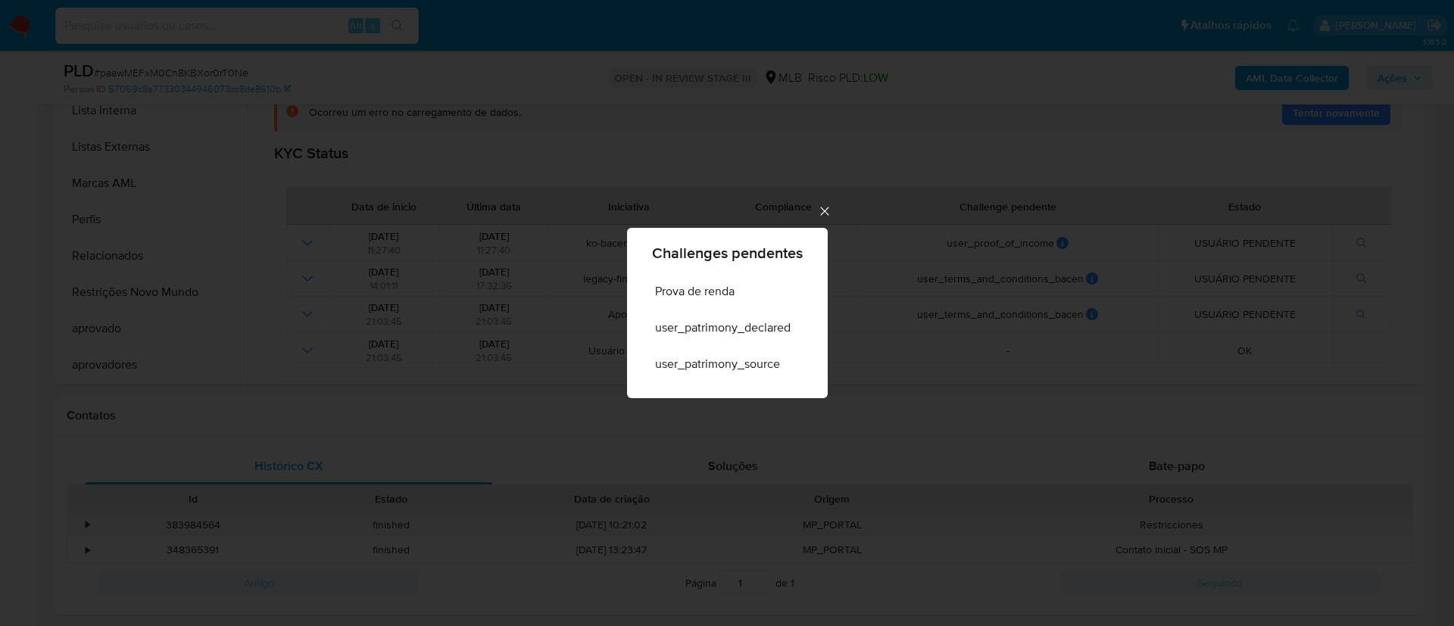
click at [828, 215] on icon "Cerrar" at bounding box center [824, 211] width 15 height 15
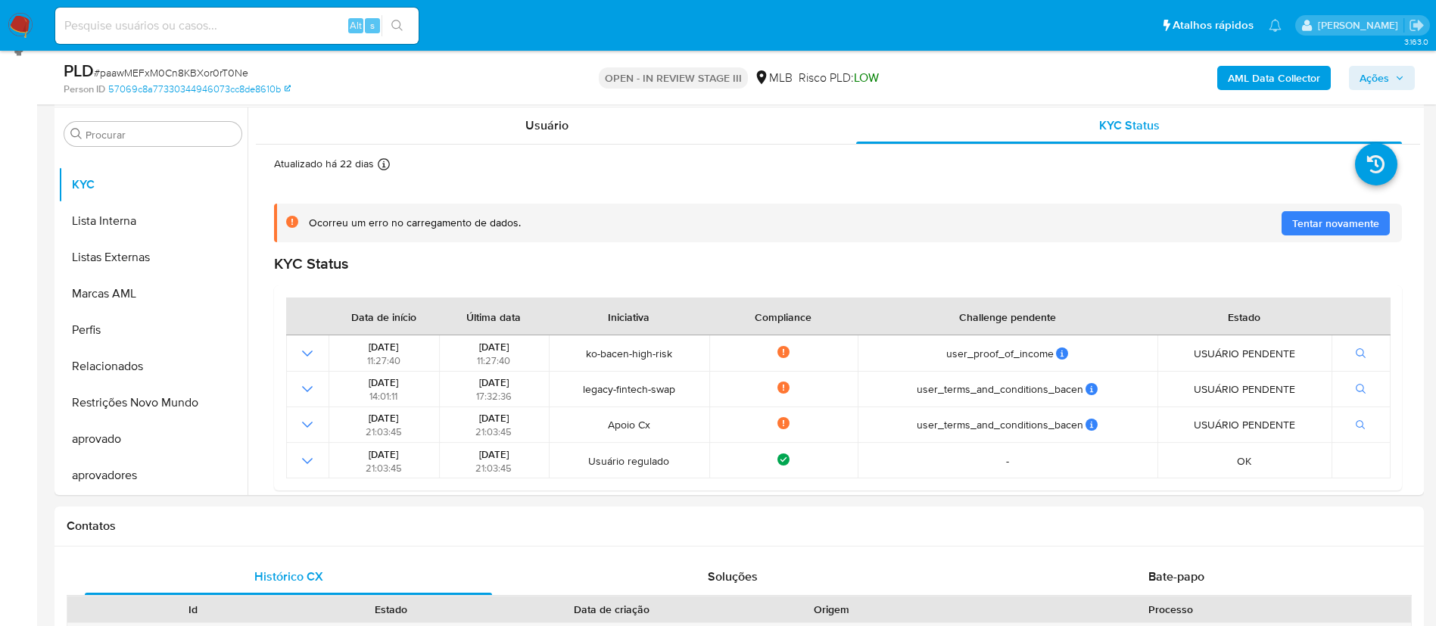
scroll to position [289, 0]
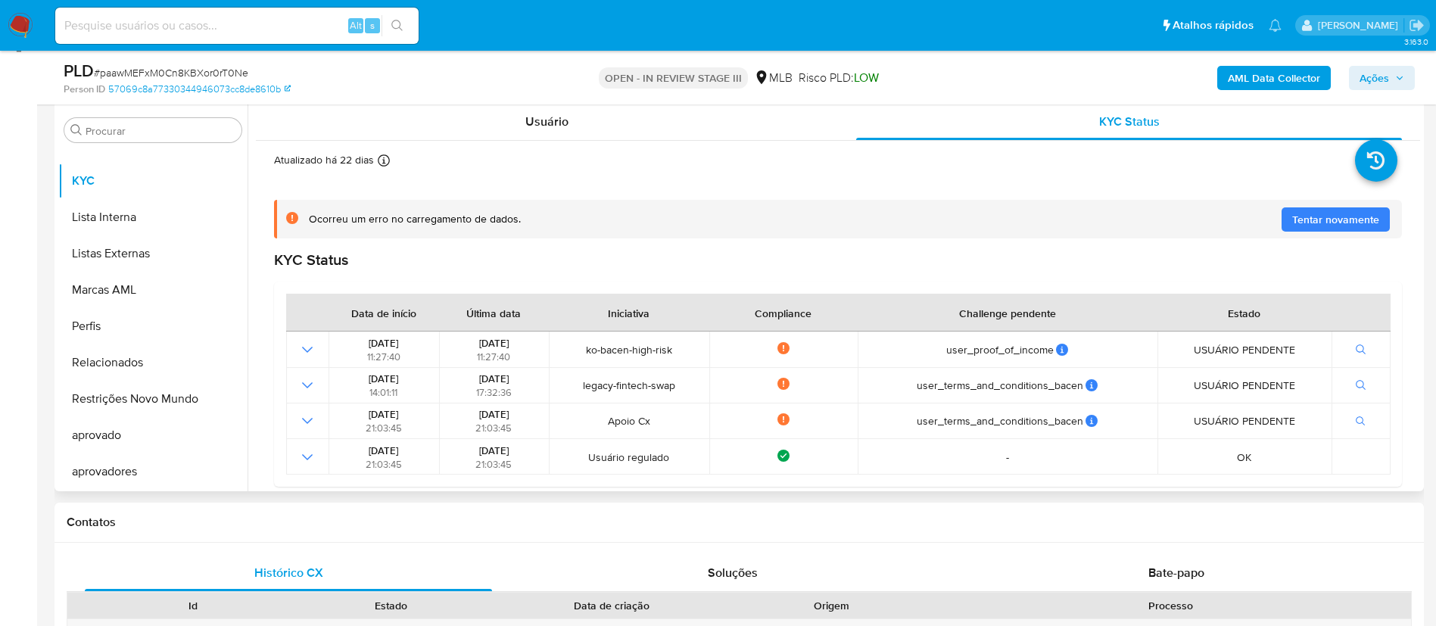
click at [1323, 213] on span "Tentar novamente" at bounding box center [1335, 219] width 87 height 24
click at [1346, 217] on span "Tentar novamente" at bounding box center [1335, 219] width 87 height 24
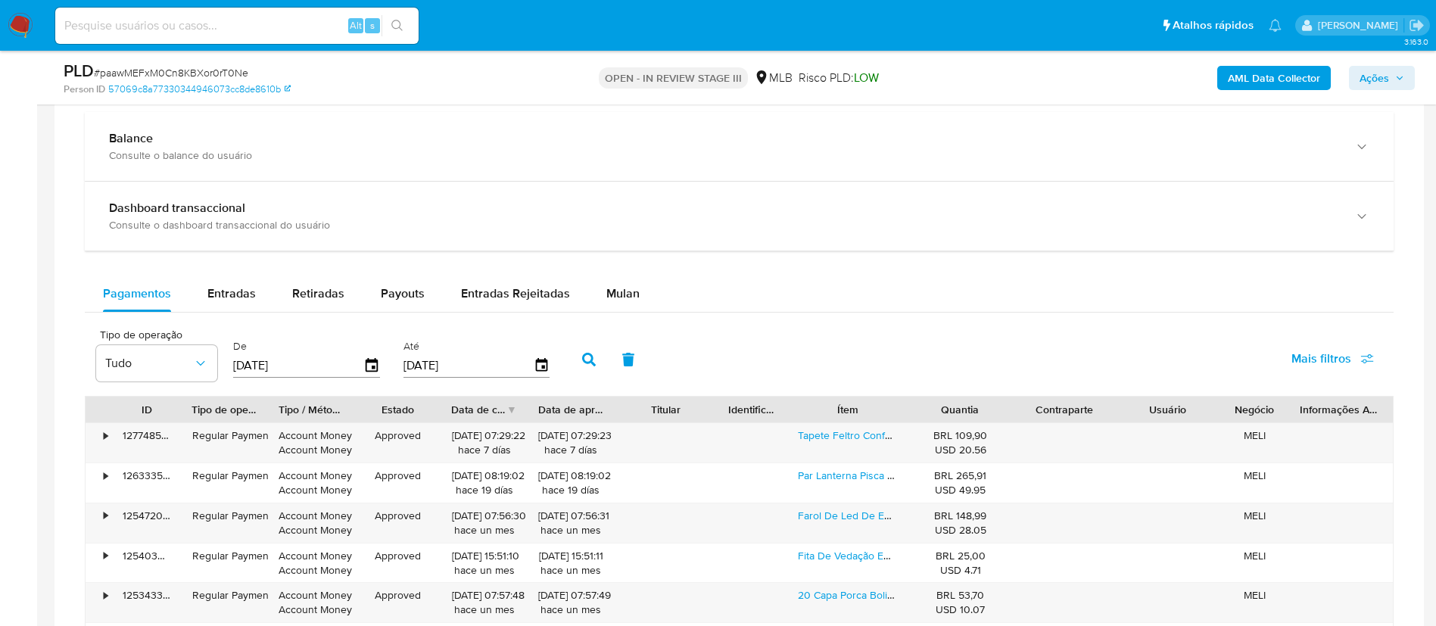
scroll to position [983, 0]
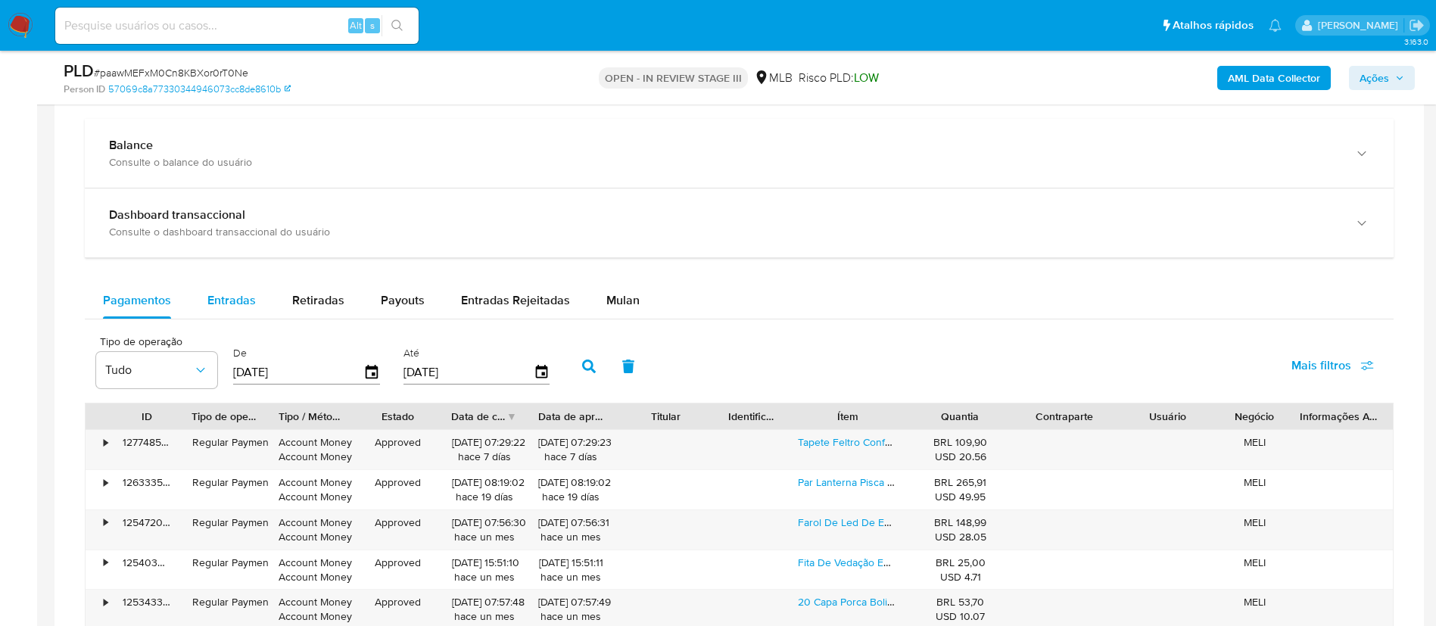
click at [238, 300] on span "Entradas" at bounding box center [231, 299] width 48 height 17
select select "10"
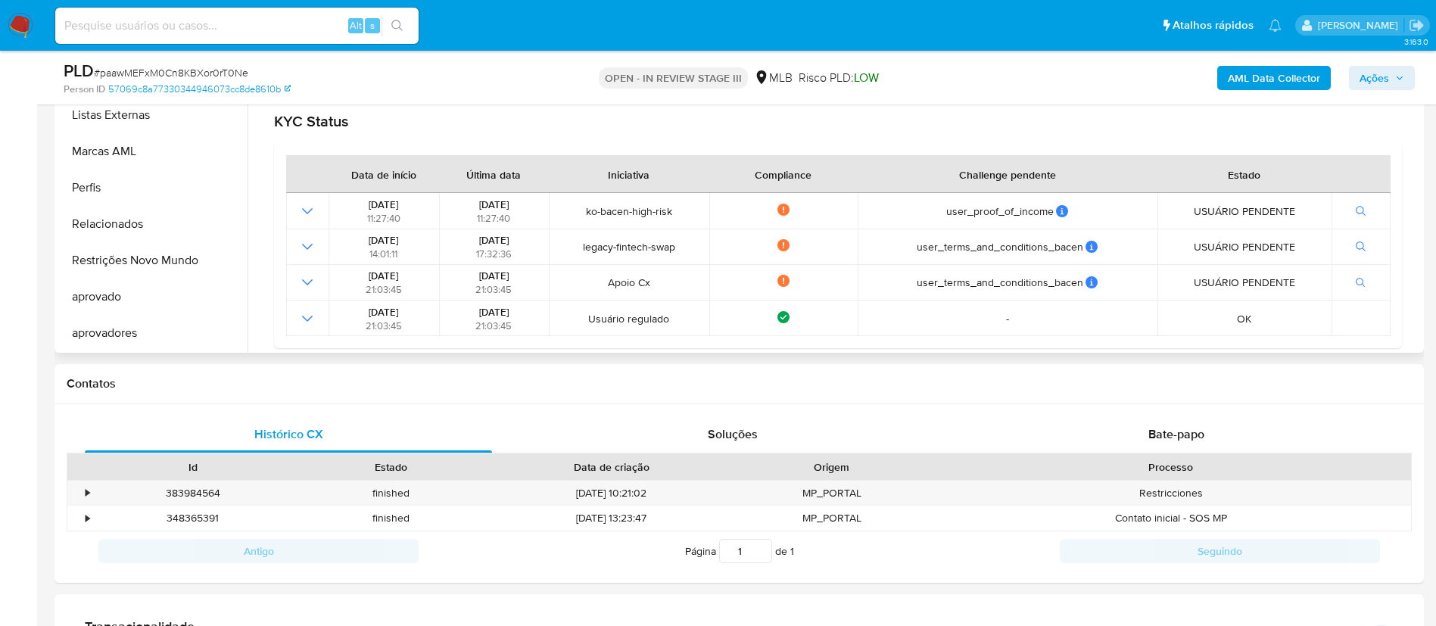
scroll to position [397, 0]
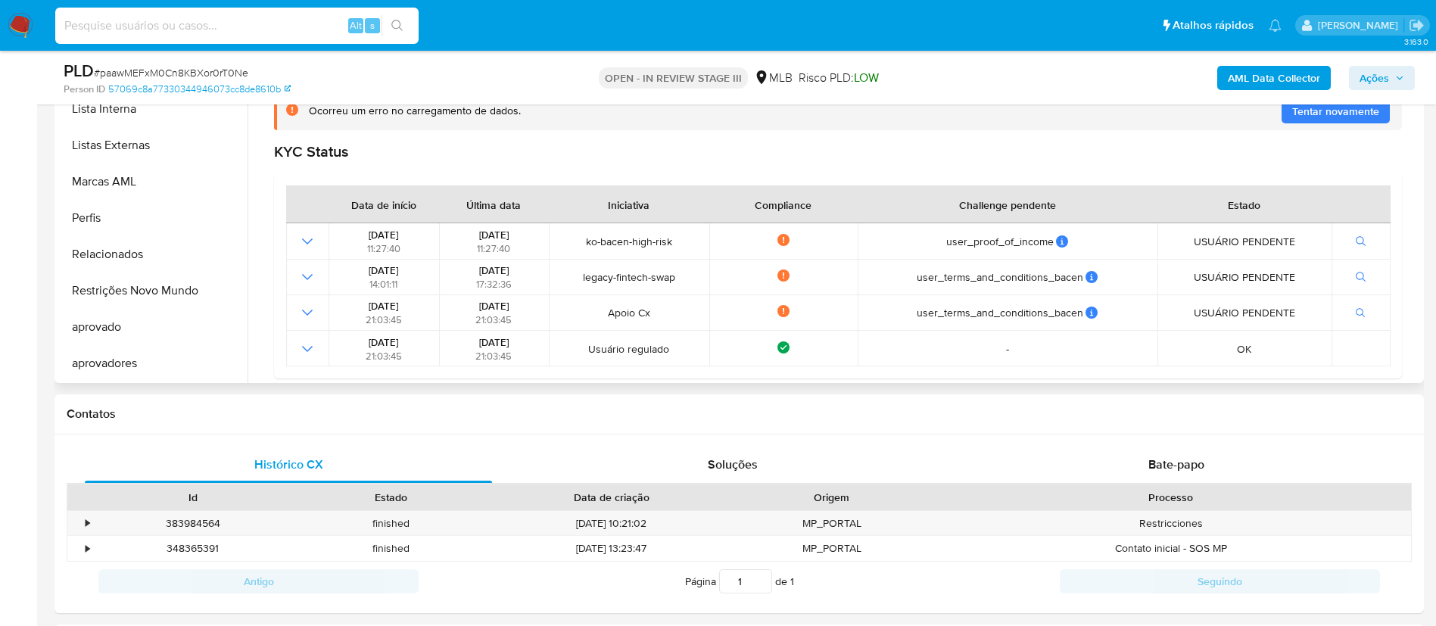
click at [207, 23] on input at bounding box center [236, 26] width 363 height 20
paste input "jZGFfably1OXhL2oNL8muwrF"
type input "jZGFfably1OXhL2oNL8muwrF"
click at [407, 30] on button "search-icon" at bounding box center [397, 25] width 31 height 21
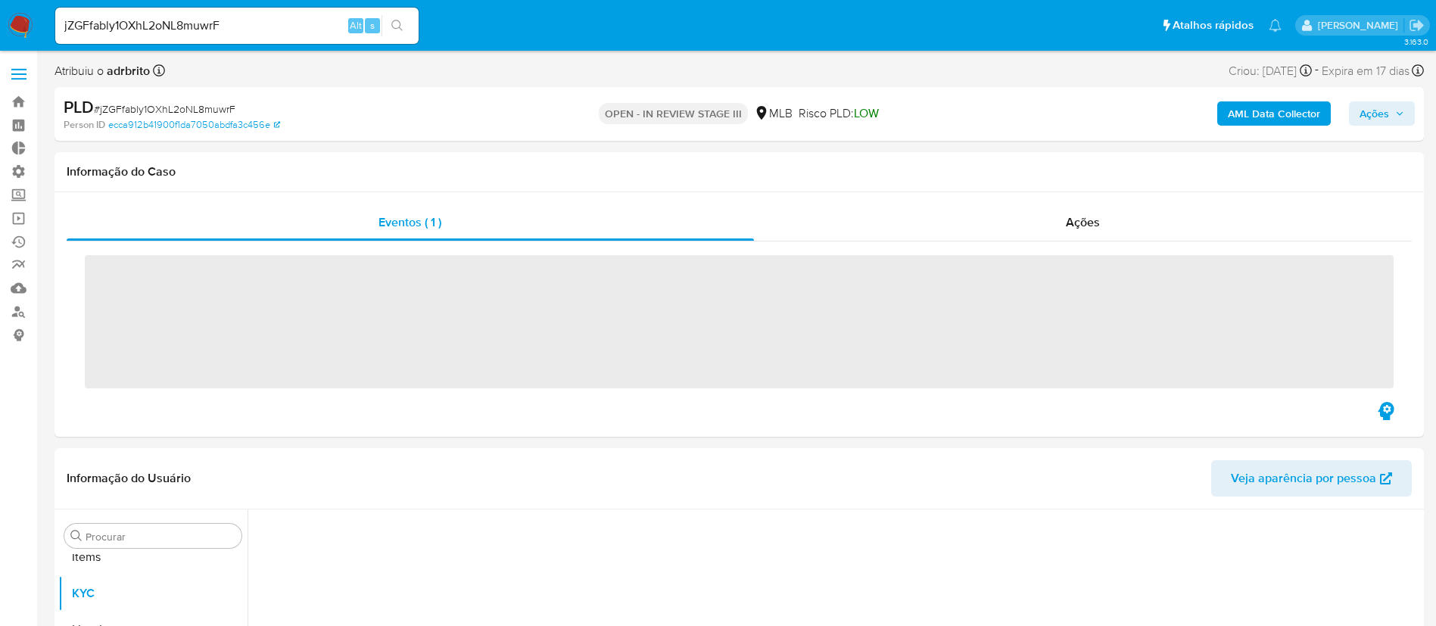
scroll to position [821, 0]
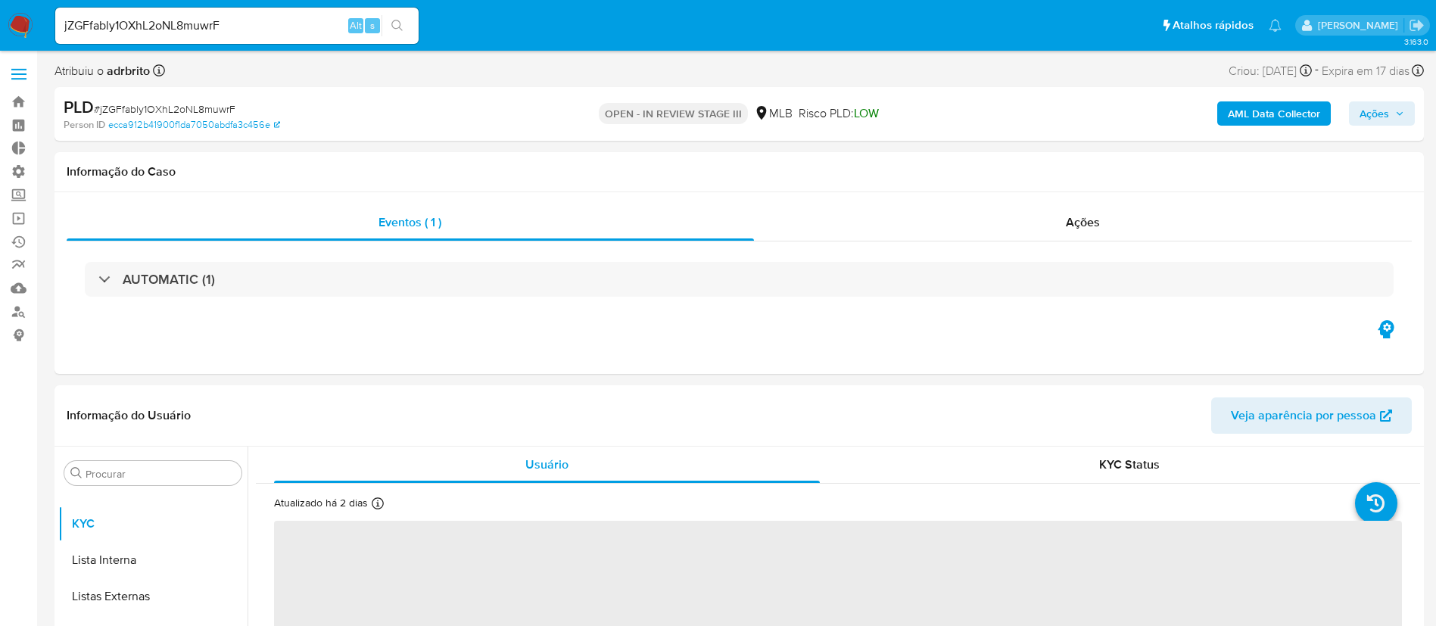
select select "10"
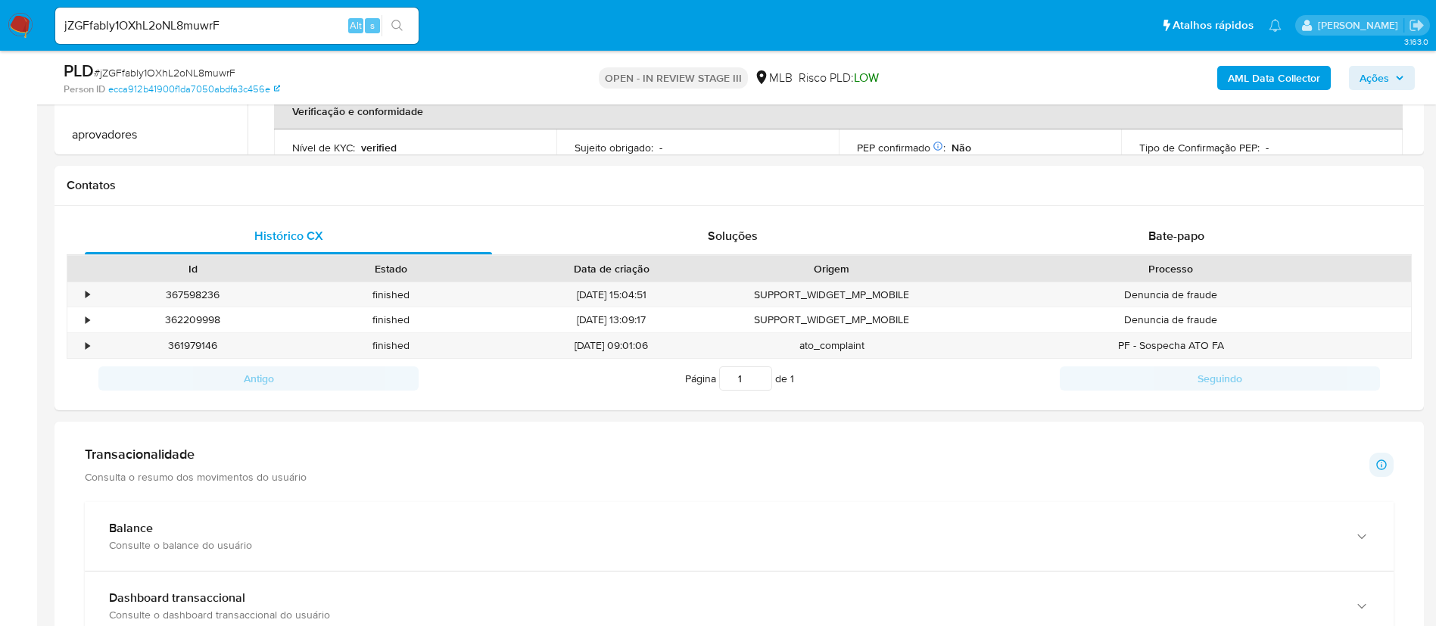
scroll to position [589, 0]
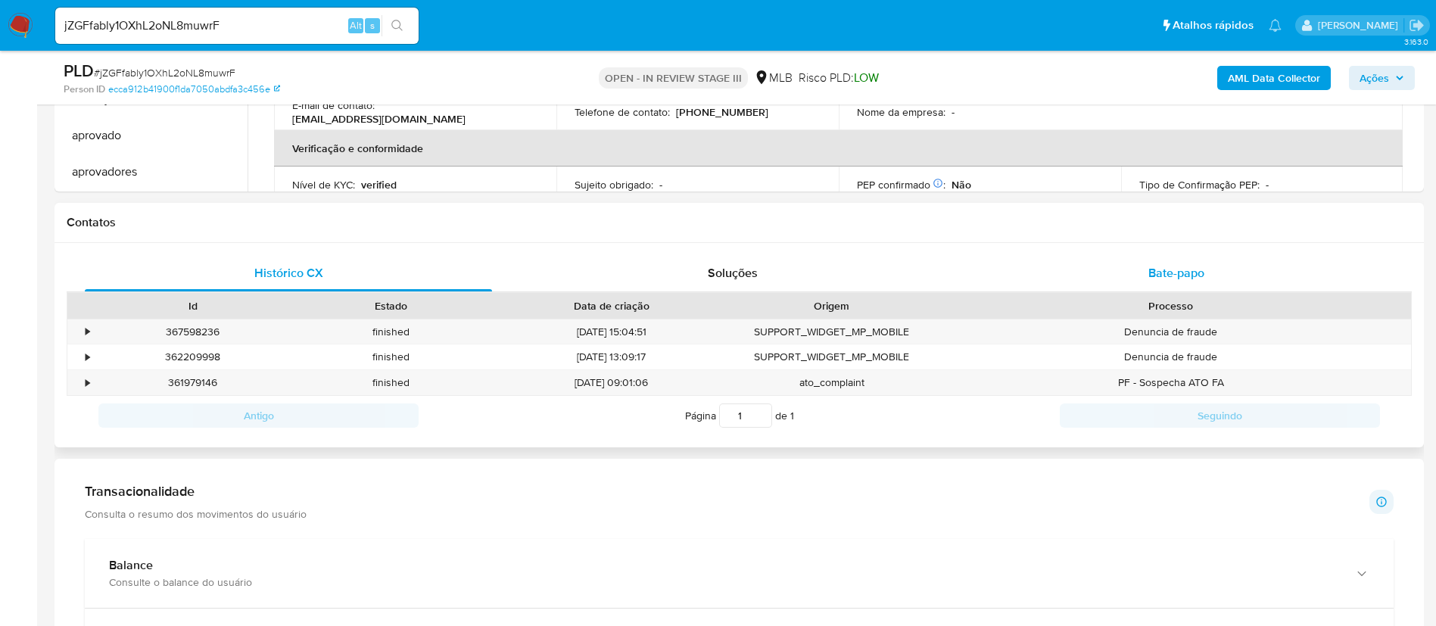
click at [1192, 279] on span "Bate-papo" at bounding box center [1177, 272] width 56 height 17
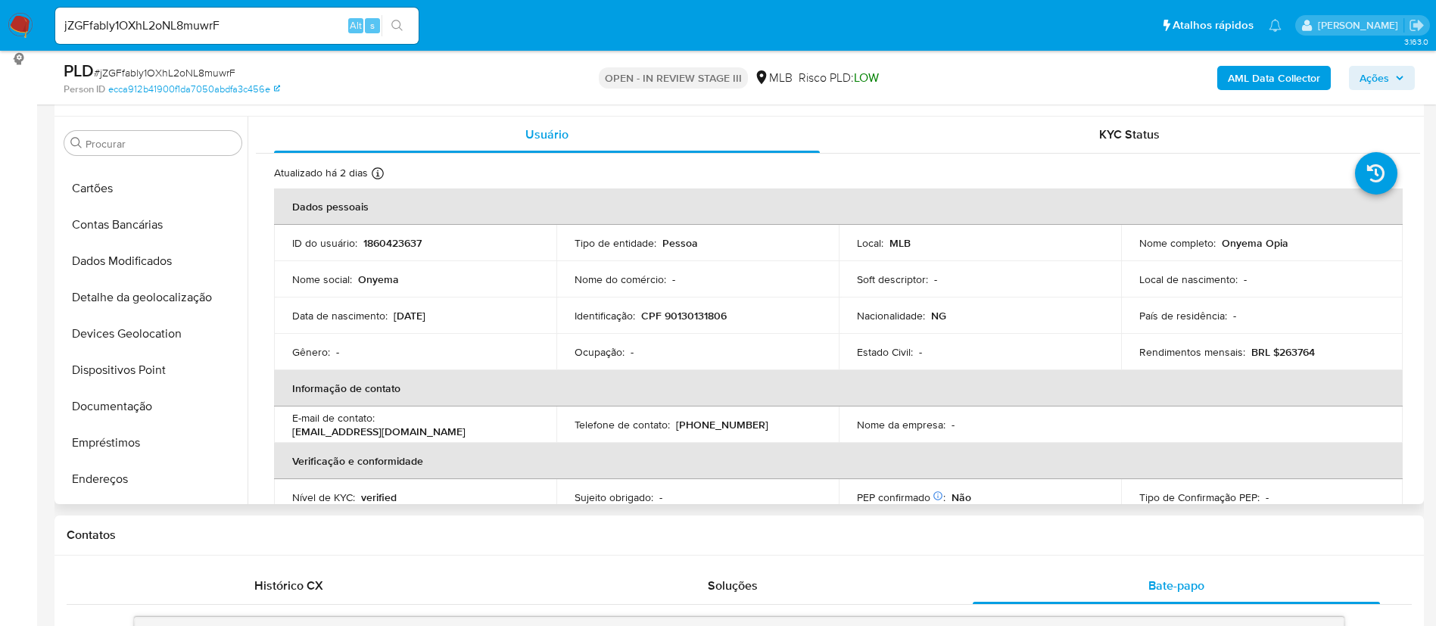
scroll to position [157, 0]
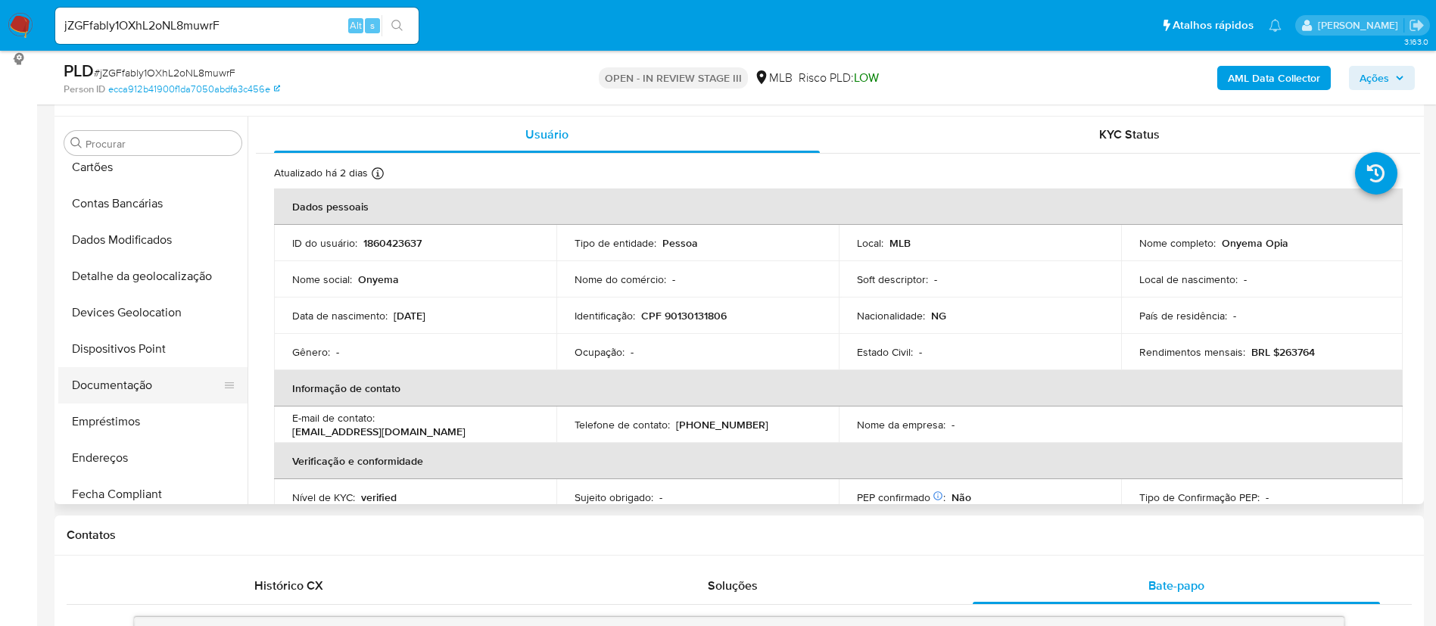
click at [117, 391] on button "Documentação" at bounding box center [146, 385] width 177 height 36
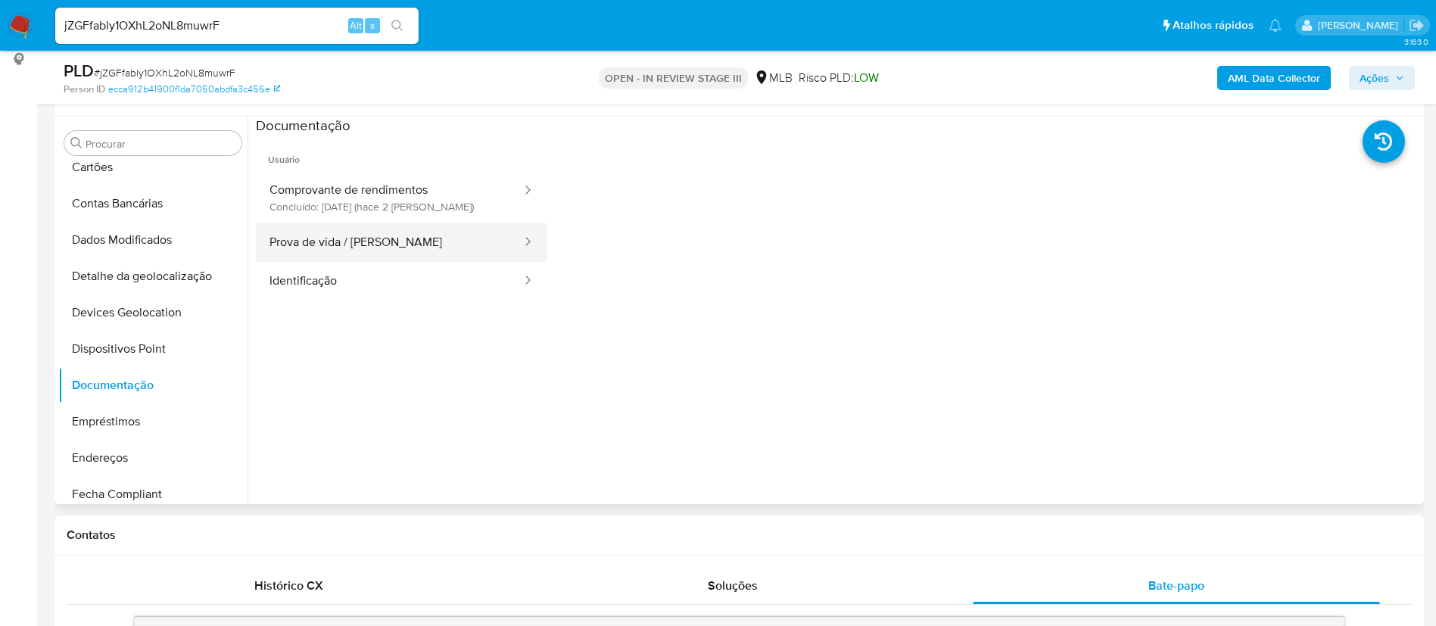
click at [447, 242] on button "Prova de vida / Selfie" at bounding box center [389, 242] width 267 height 39
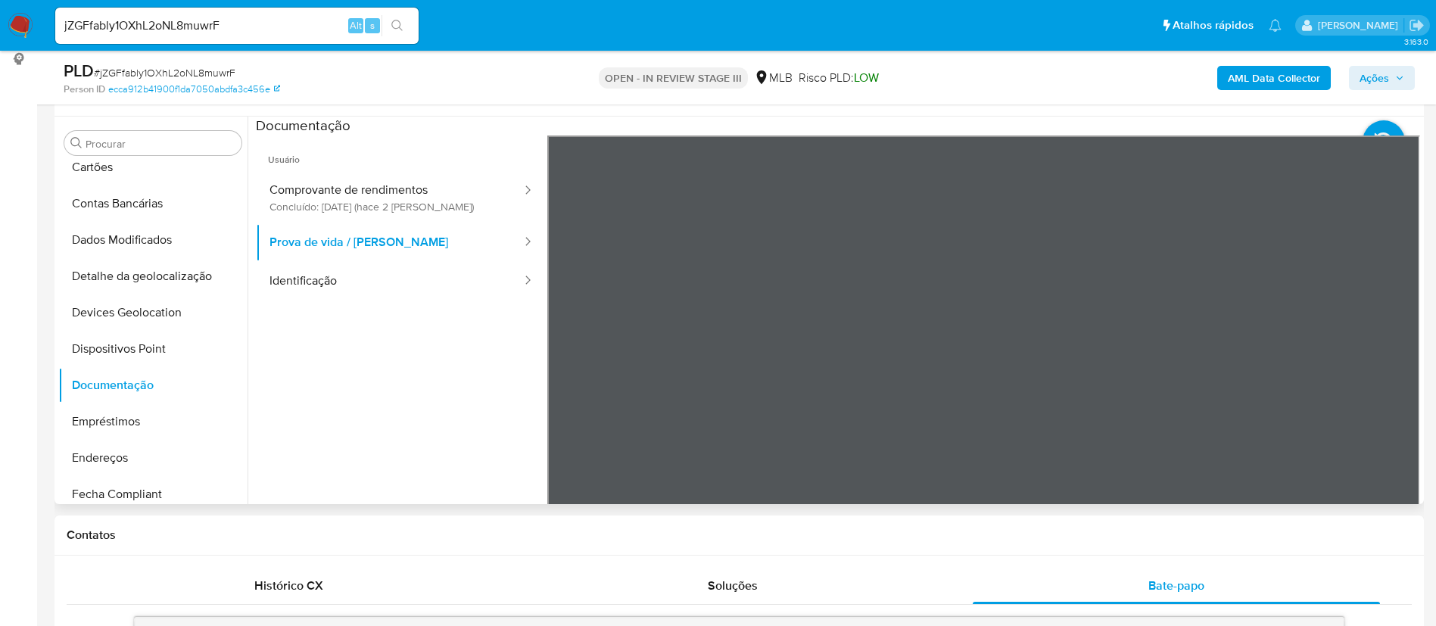
scroll to position [0, 0]
click at [421, 204] on button "Comprovante de rendimentos Concluído: 07/10/2025 (hace 2 días)" at bounding box center [389, 197] width 267 height 51
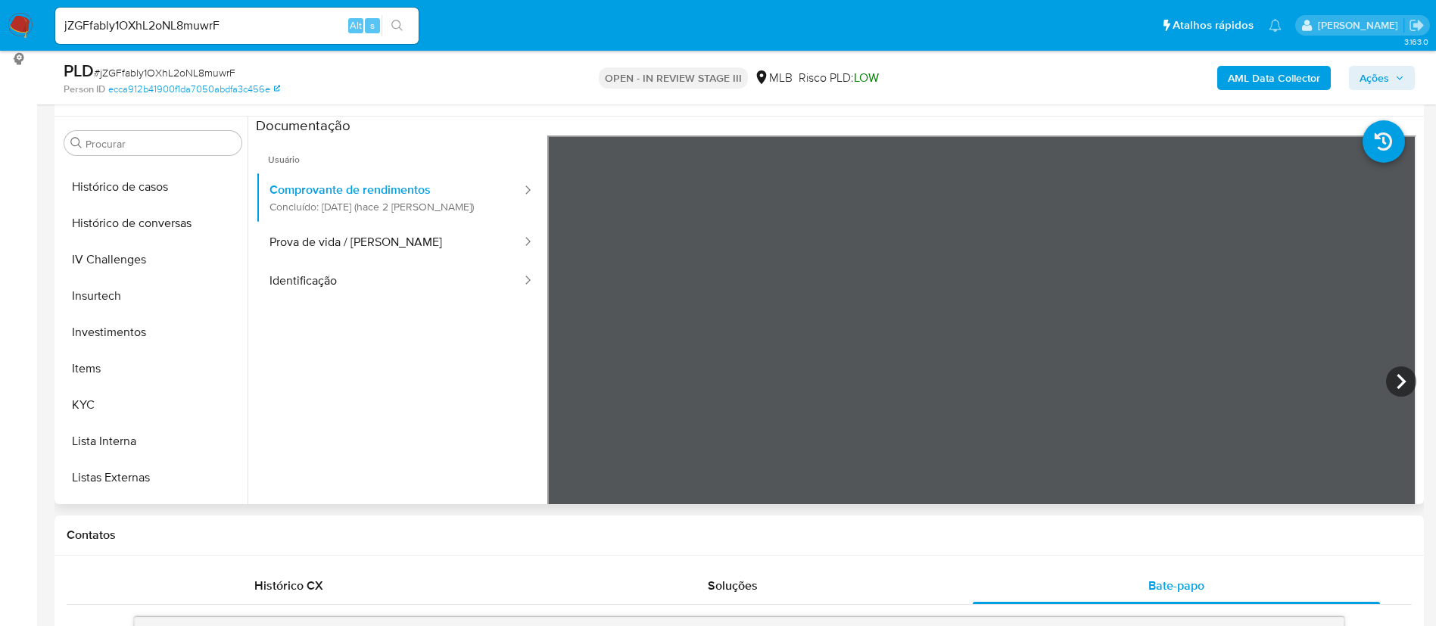
scroll to position [613, 0]
click at [121, 397] on button "KYC" at bounding box center [146, 402] width 177 height 36
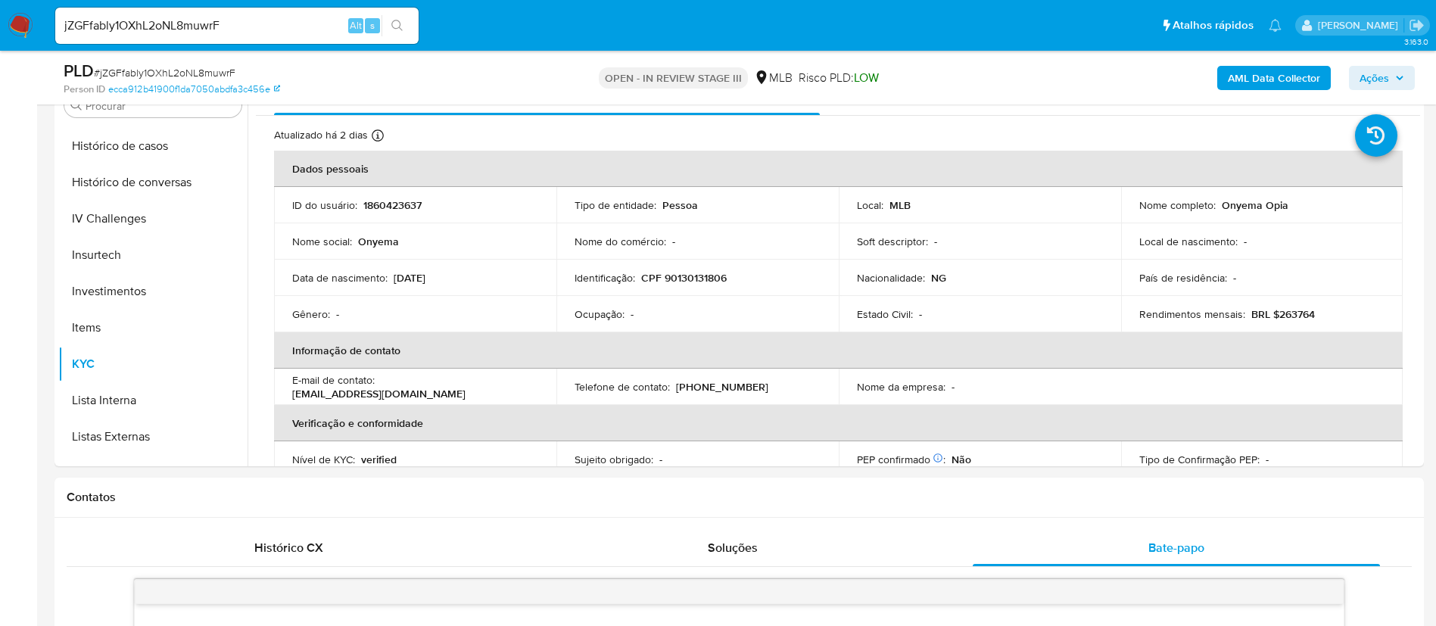
scroll to position [335, 0]
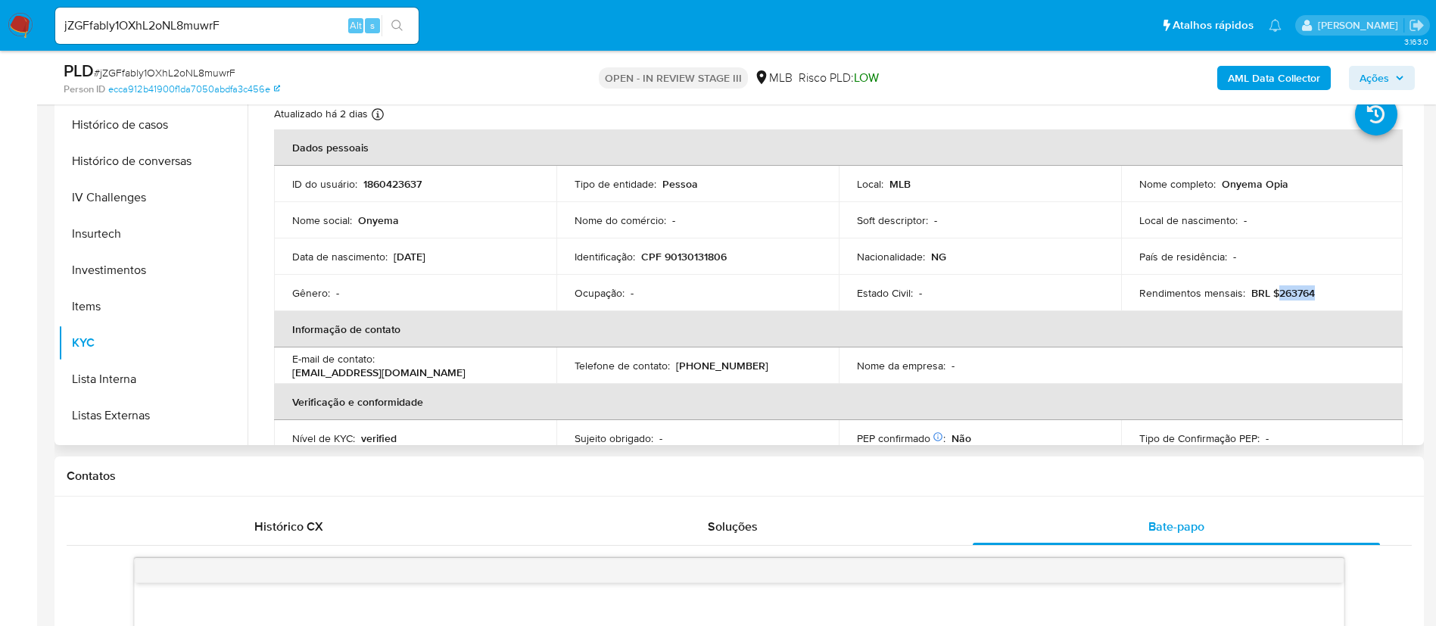
drag, startPoint x: 1317, startPoint y: 289, endPoint x: 1272, endPoint y: 291, distance: 45.5
click at [1272, 291] on div "Rendimentos mensais : BRL $263764" at bounding box center [1262, 293] width 246 height 14
copy p "263764"
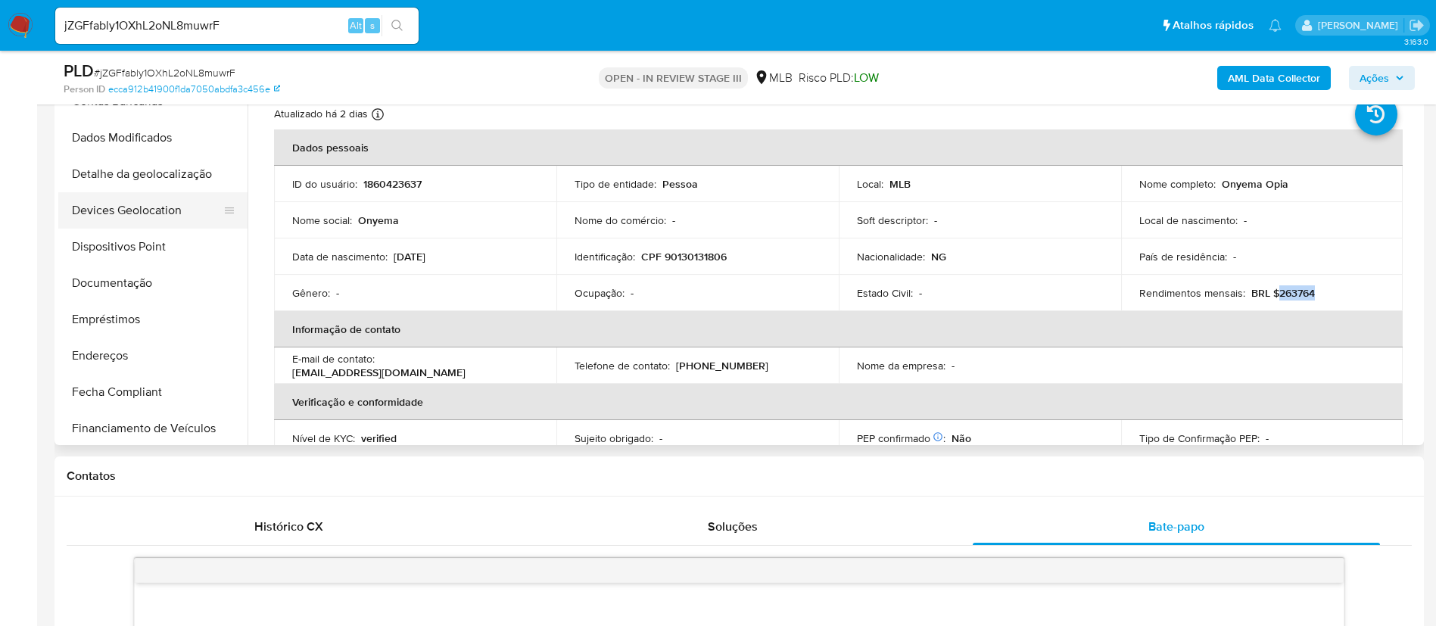
scroll to position [204, 0]
click at [148, 272] on button "Documentação" at bounding box center [146, 280] width 177 height 36
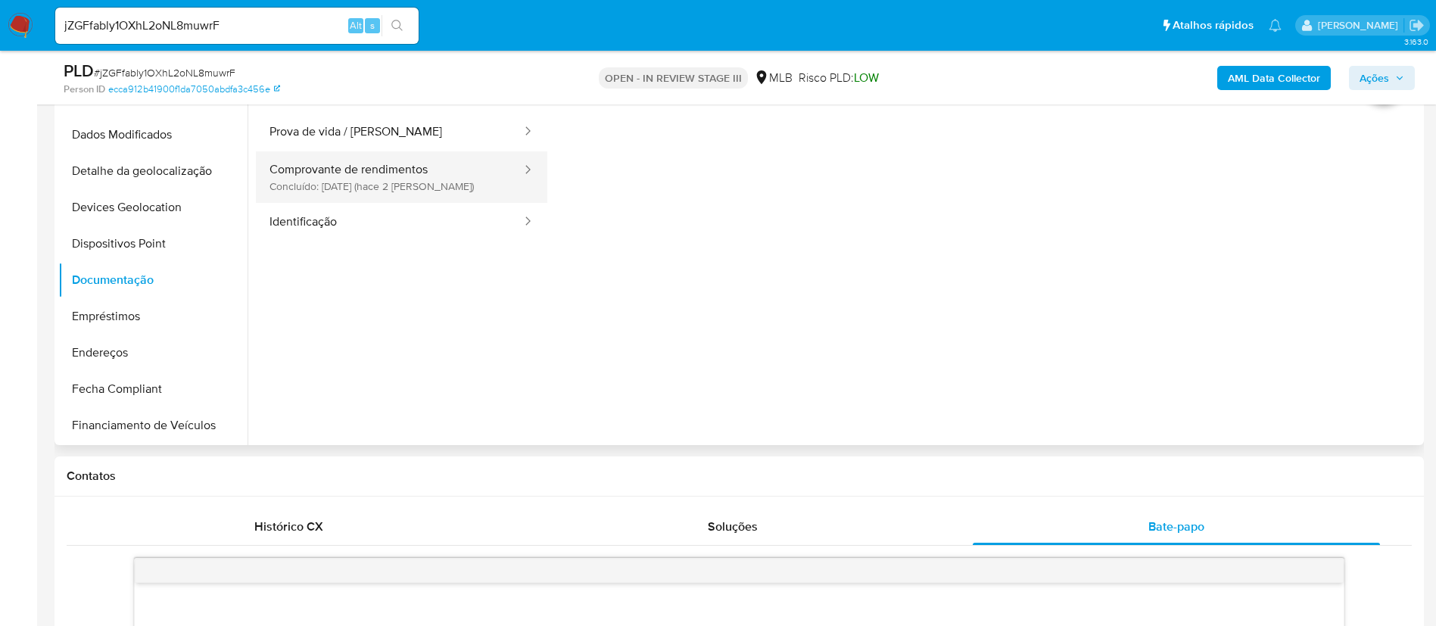
click at [454, 170] on button "Comprovante de rendimentos Concluído: 07/10/2025 (hace 2 días)" at bounding box center [389, 176] width 267 height 51
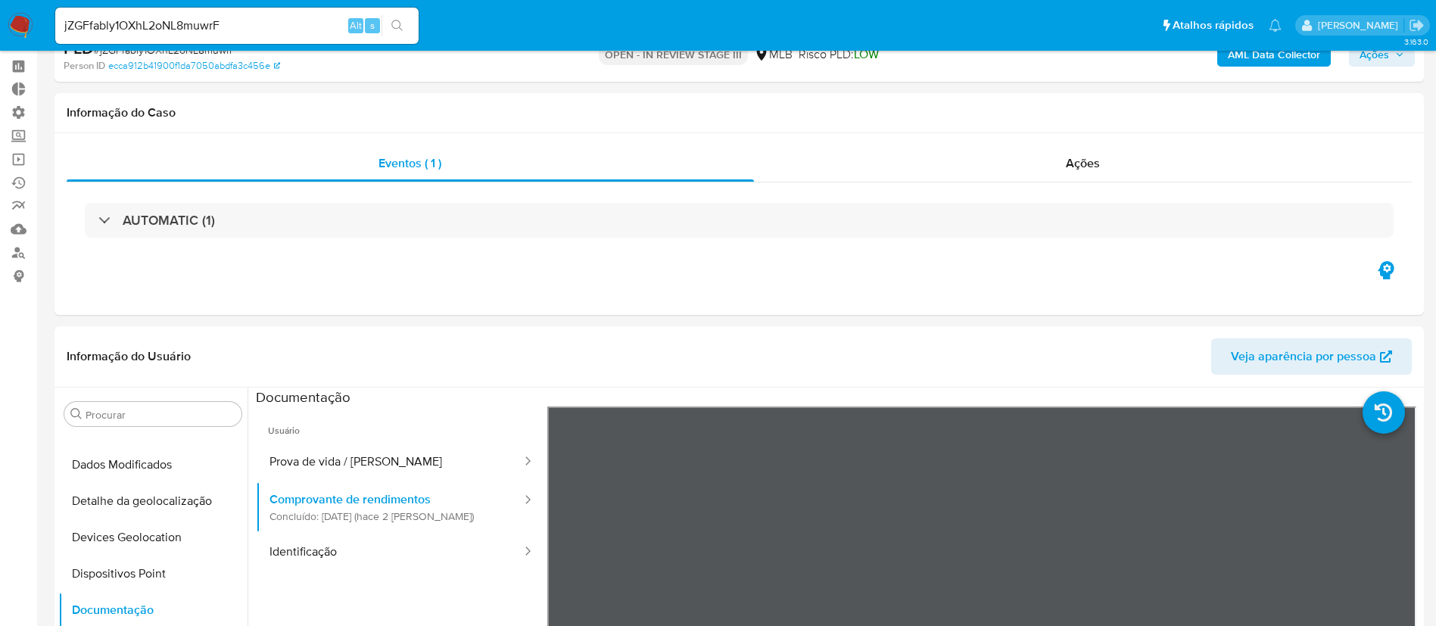
scroll to position [0, 0]
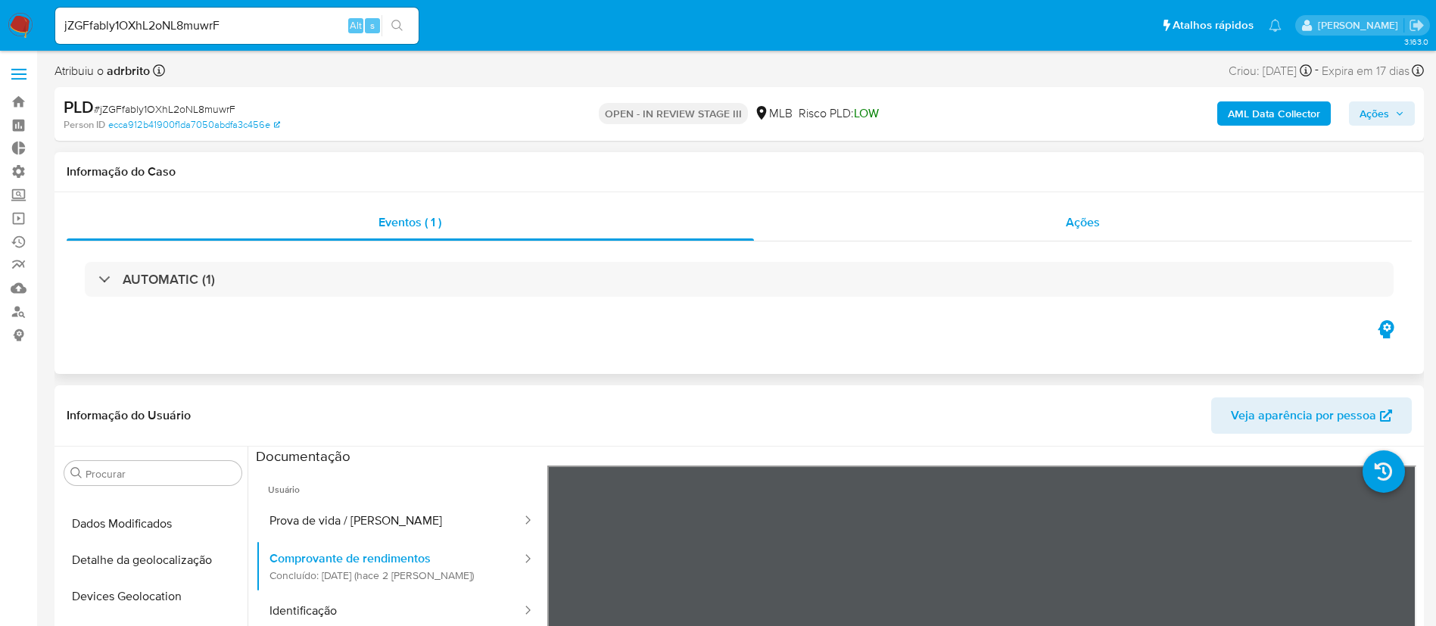
click at [1074, 220] on span "Ações" at bounding box center [1083, 222] width 34 height 17
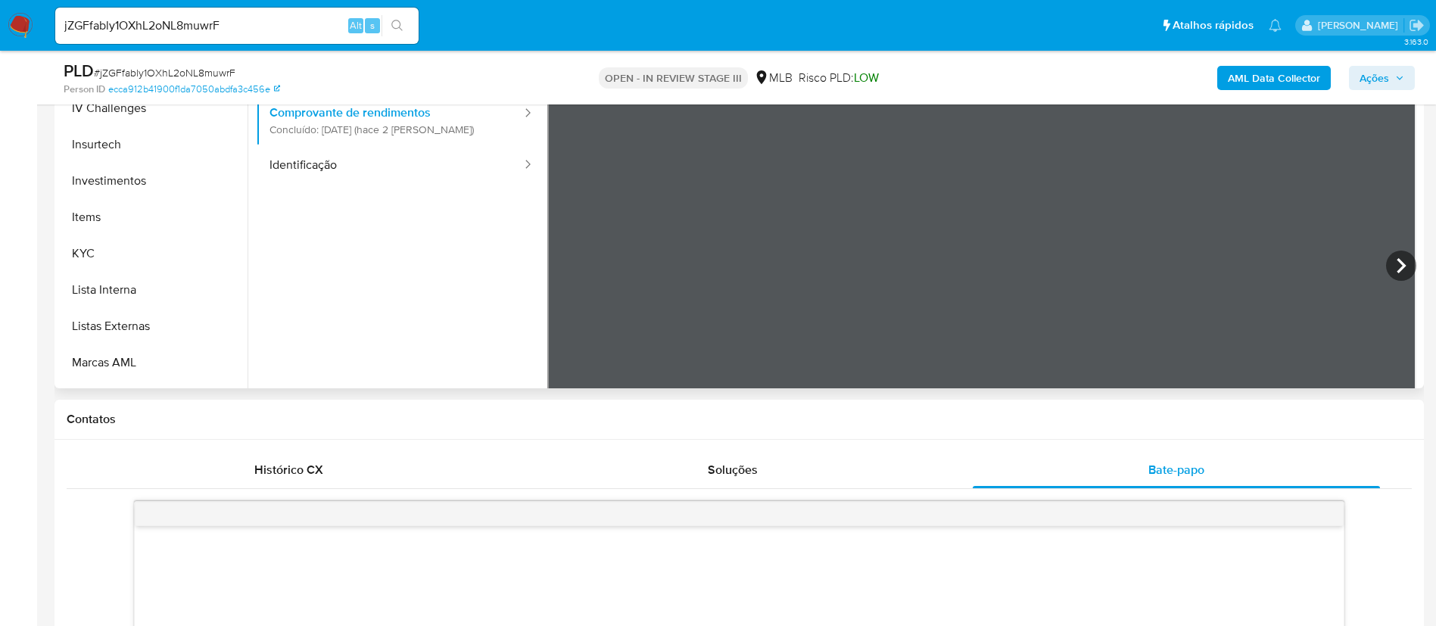
scroll to position [650, 0]
click at [130, 259] on button "KYC" at bounding box center [146, 250] width 177 height 36
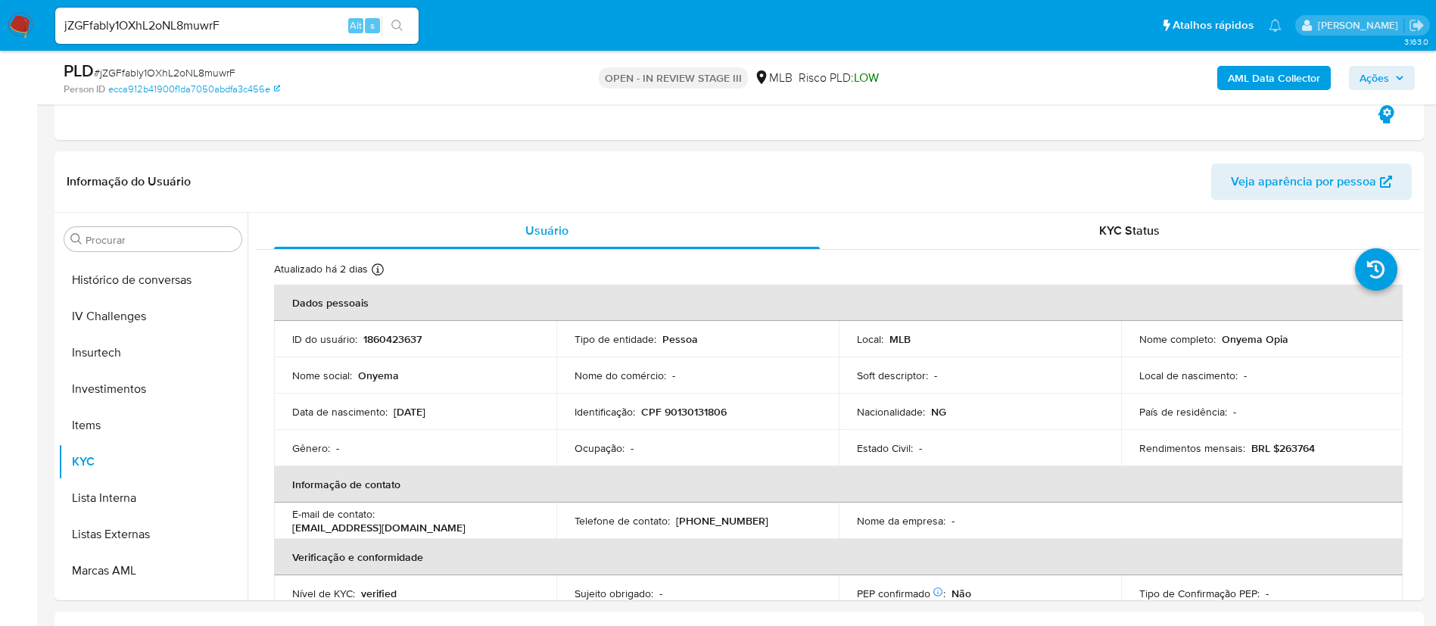
scroll to position [269, 0]
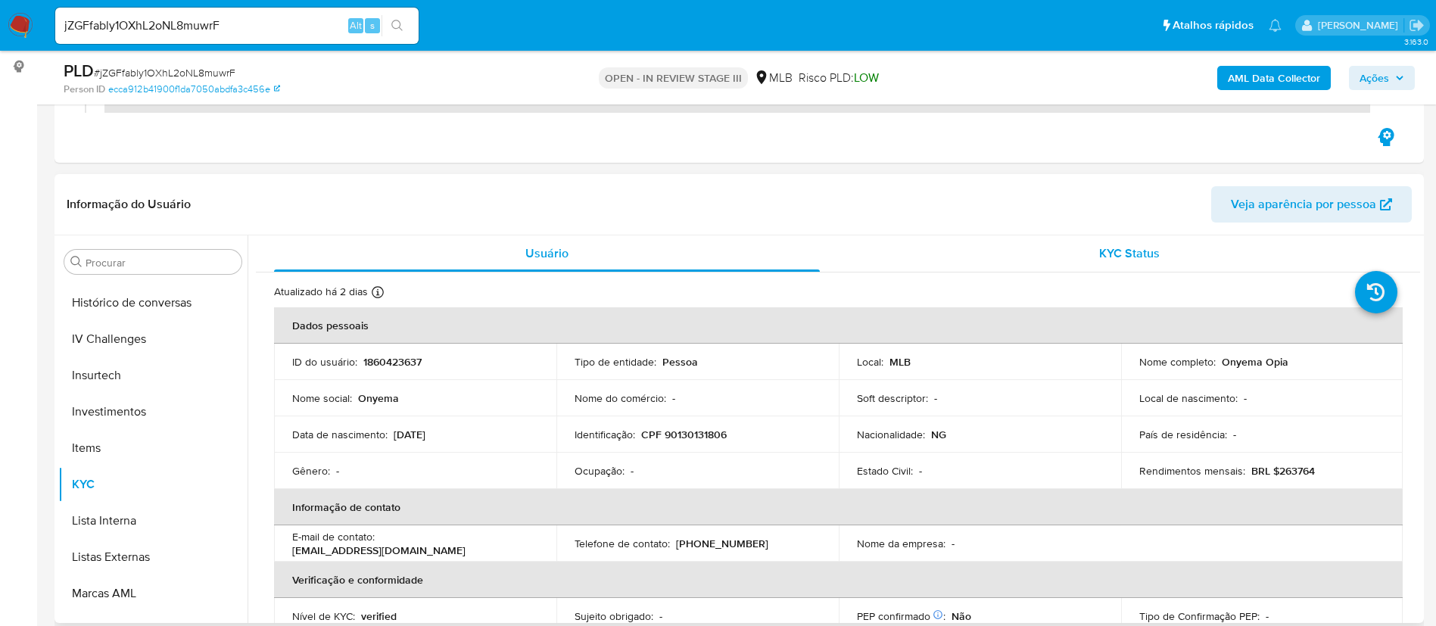
click at [1134, 253] on span "KYC Status" at bounding box center [1129, 253] width 61 height 17
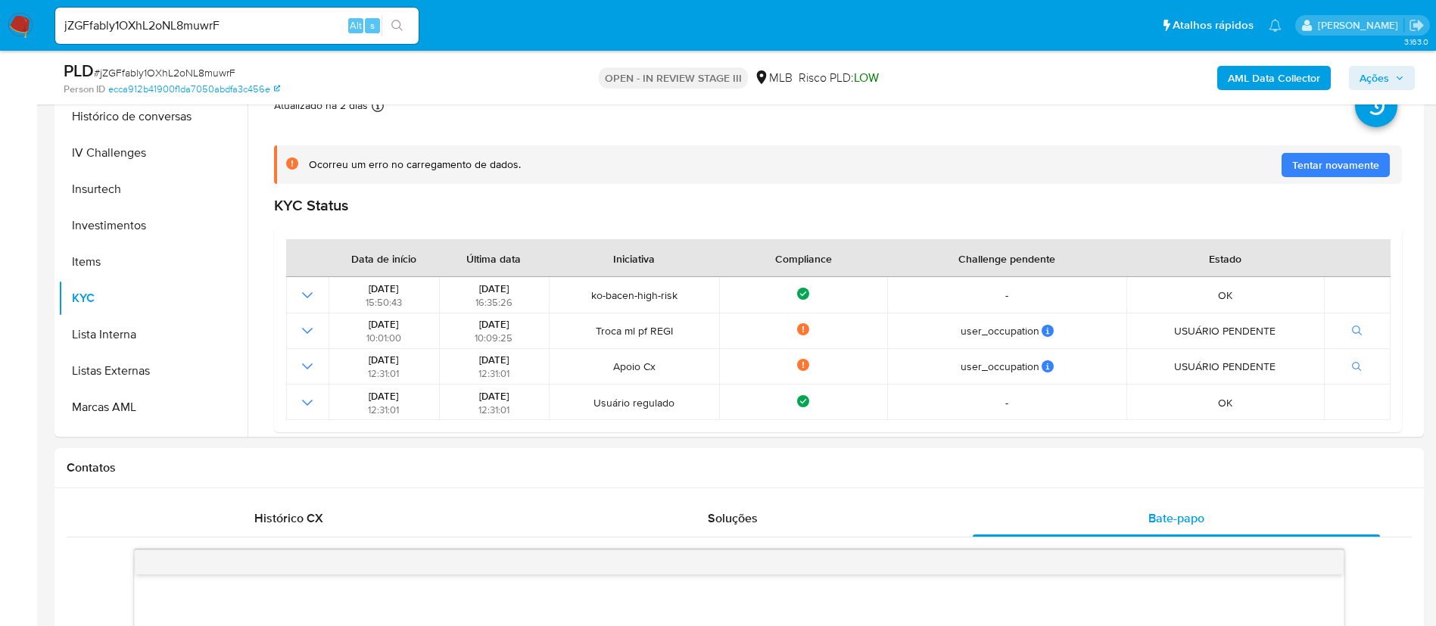
scroll to position [451, 0]
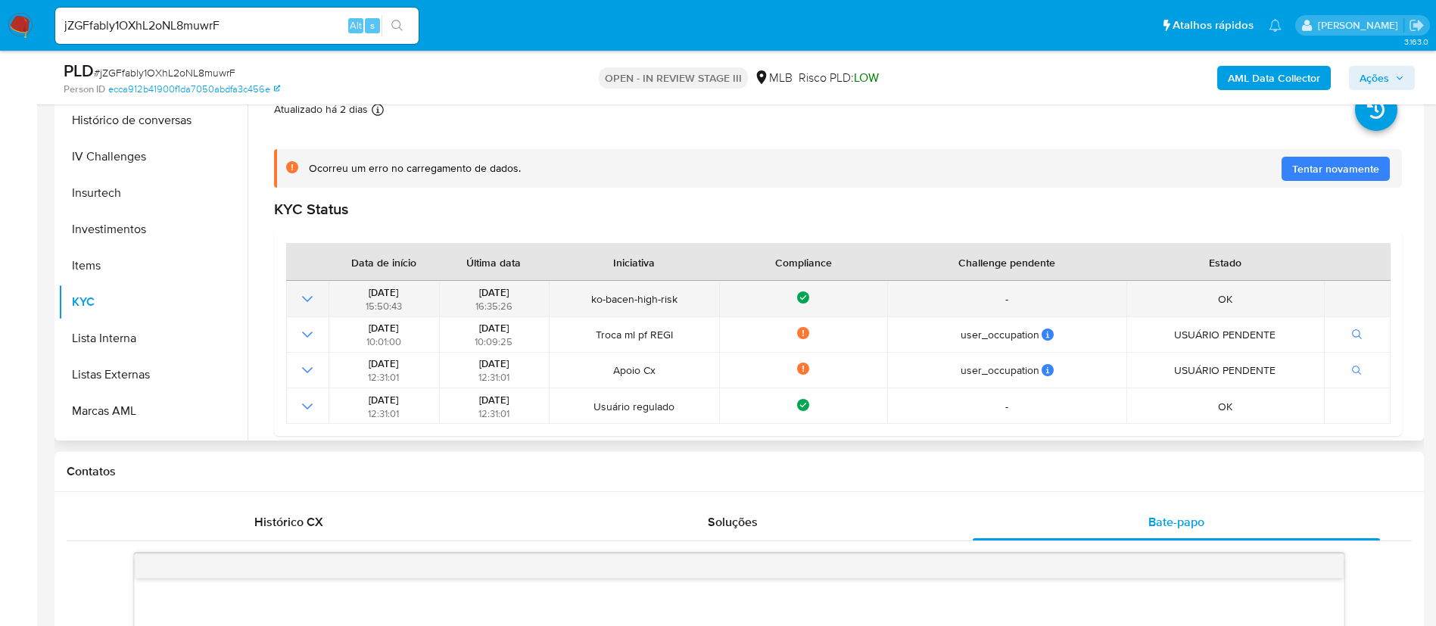
click at [307, 291] on icon "Mostrar operación" at bounding box center [307, 299] width 18 height 18
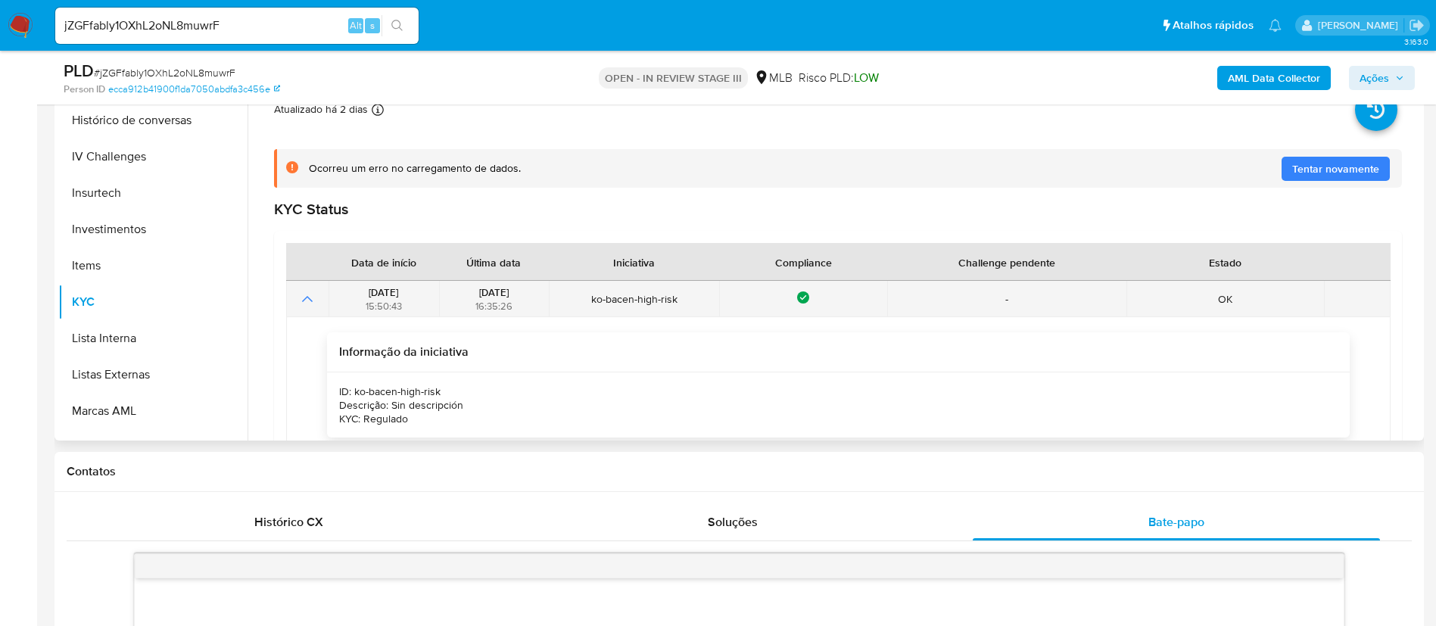
click at [307, 291] on icon "Mostrar operación" at bounding box center [307, 299] width 18 height 18
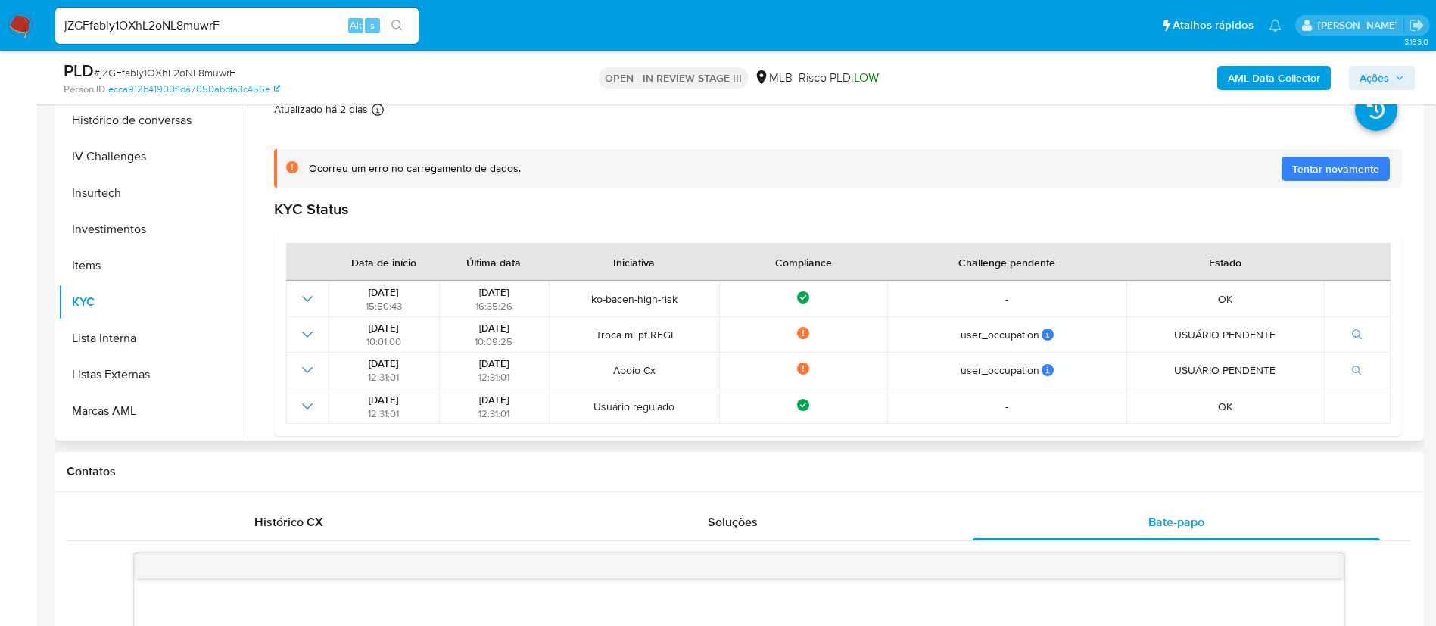
drag, startPoint x: 1414, startPoint y: 214, endPoint x: 1417, endPoint y: 272, distance: 57.7
click at [1417, 272] on div "Usuário KYC Status Atualizado há 2 dias Criado: 17/06/2024 12:31:02 Atualizado:…" at bounding box center [834, 247] width 1173 height 388
click at [1369, 217] on div "KYC Status" at bounding box center [838, 209] width 1128 height 19
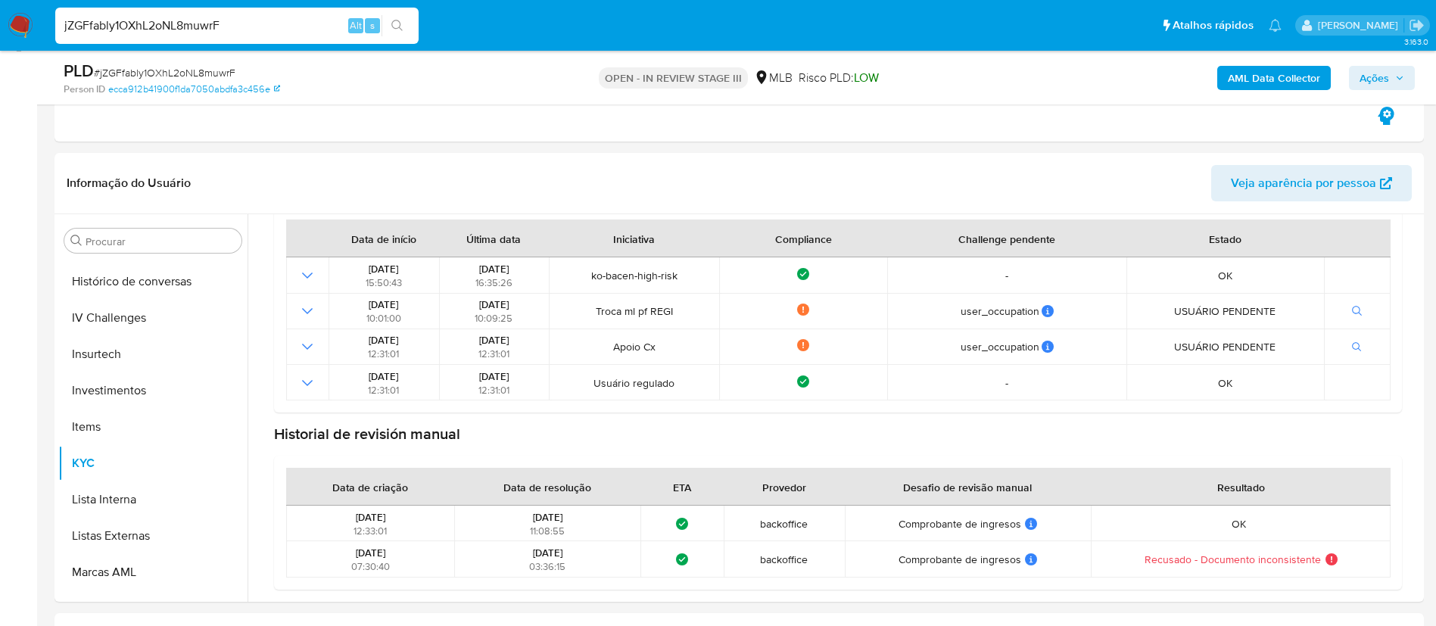
scroll to position [0, 0]
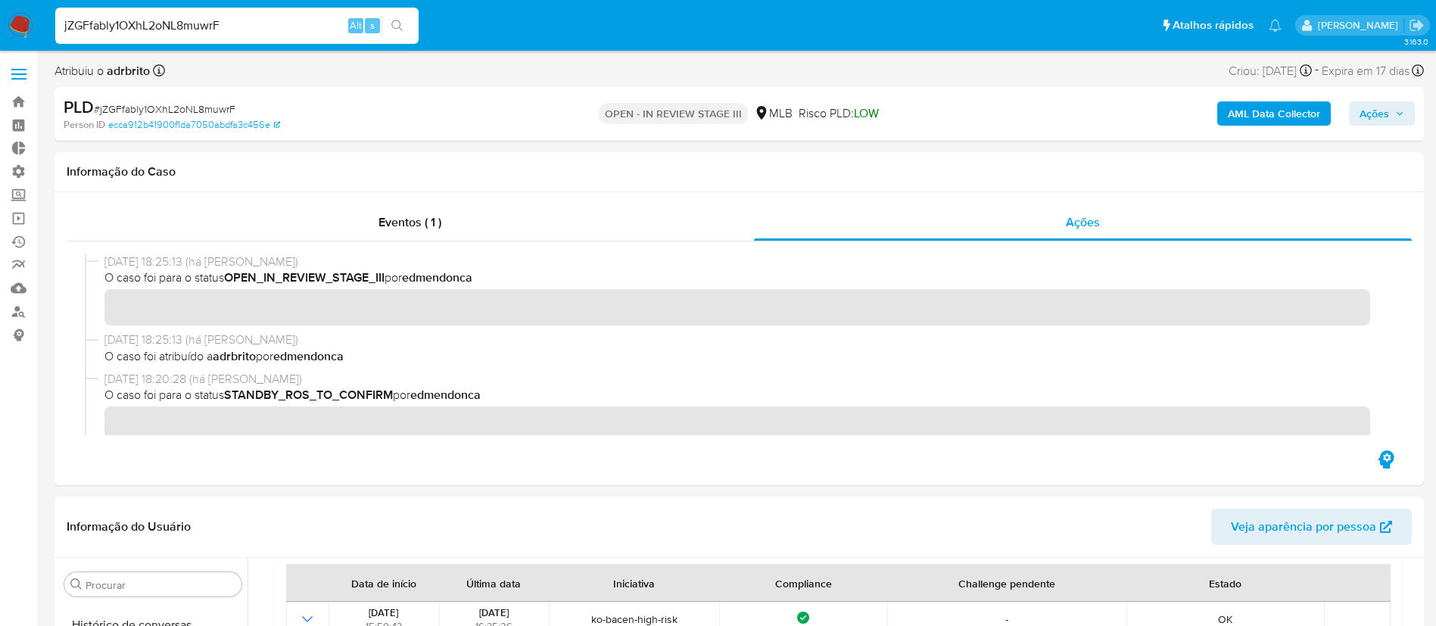
drag, startPoint x: 238, startPoint y: 23, endPoint x: 0, endPoint y: -46, distance: 247.5
paste input "YajB0BrrJCCRFU4DWNCrL0kt"
type input "YajB0BrrJCCRFU4DWNCrL0kt"
click at [399, 29] on icon "search-icon" at bounding box center [397, 26] width 12 height 12
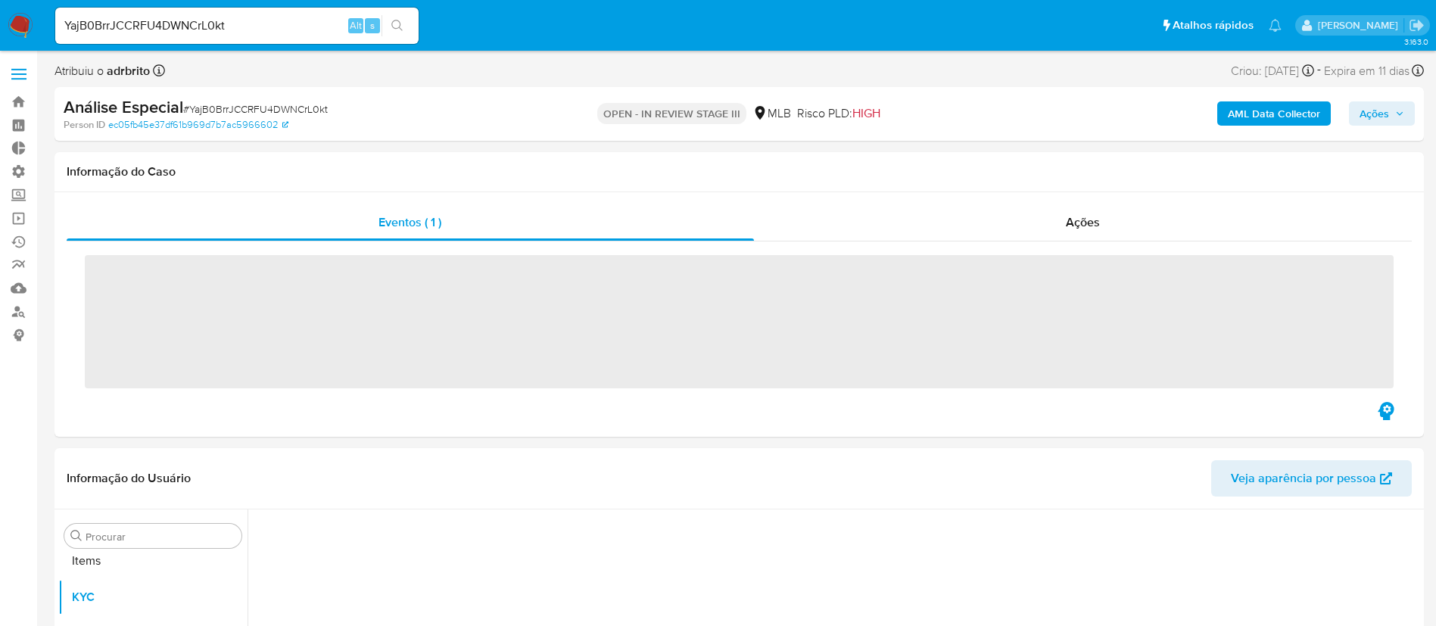
scroll to position [821, 0]
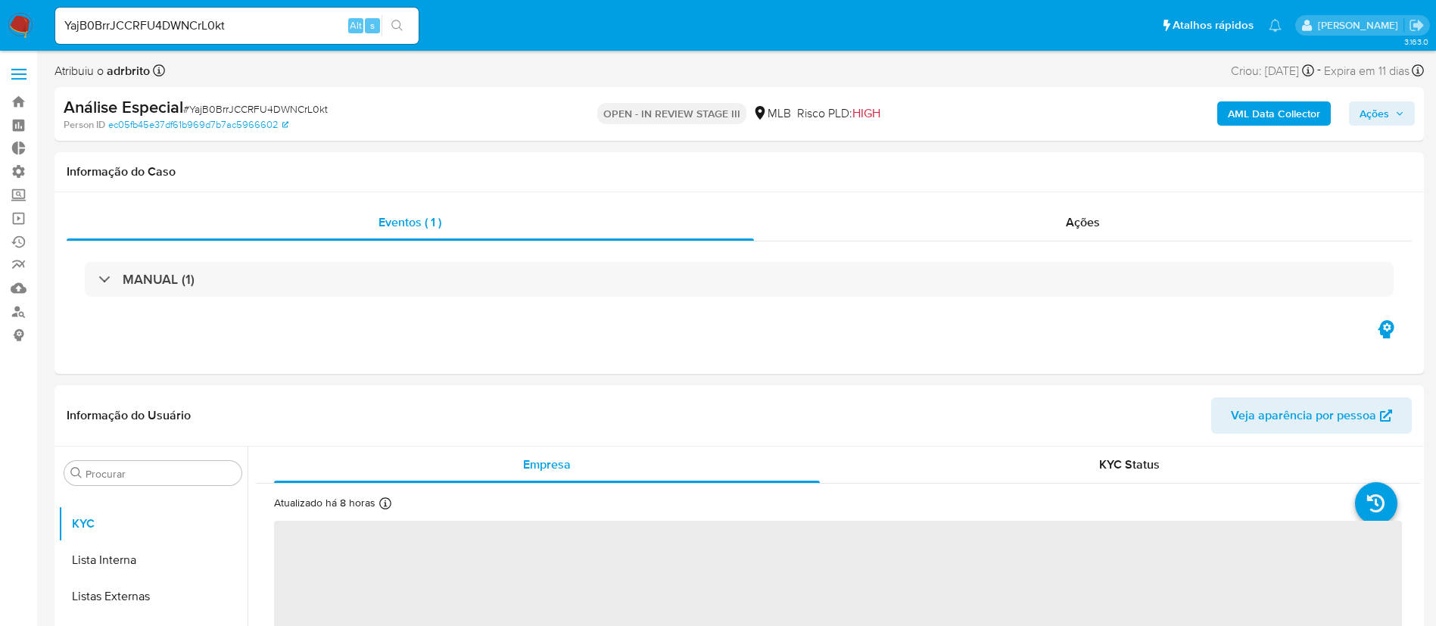
select select "10"
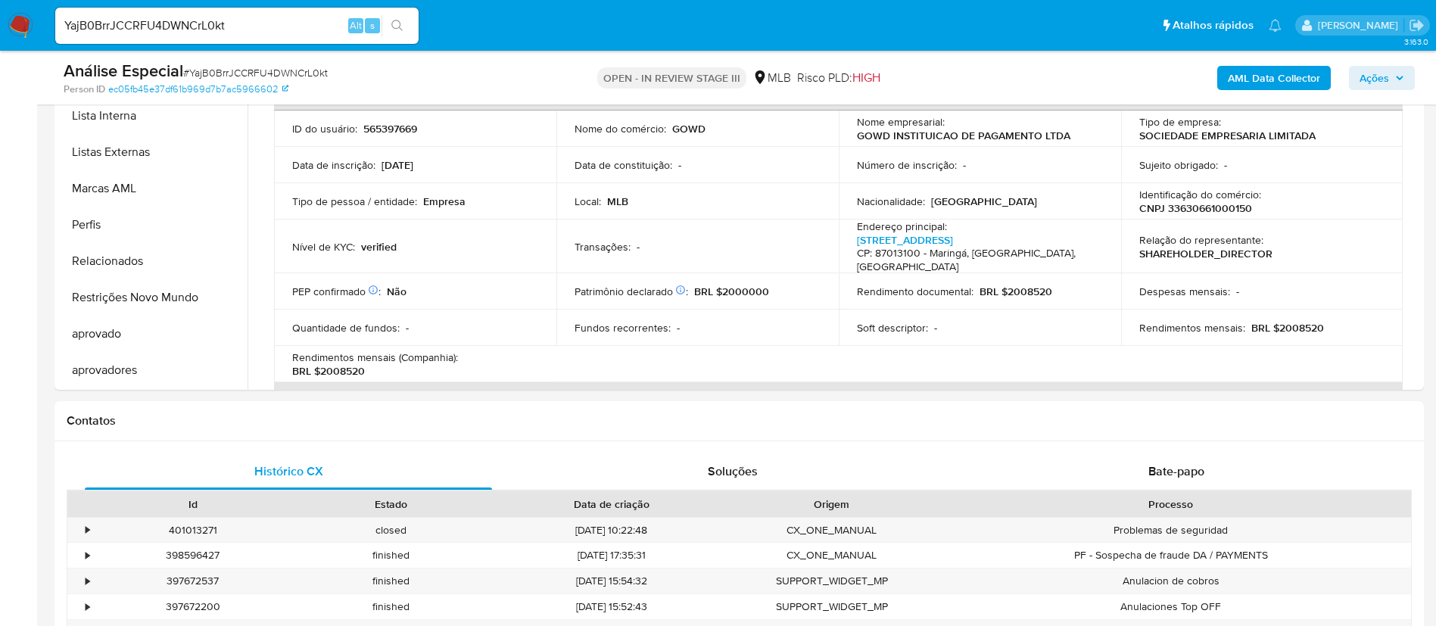
scroll to position [383, 0]
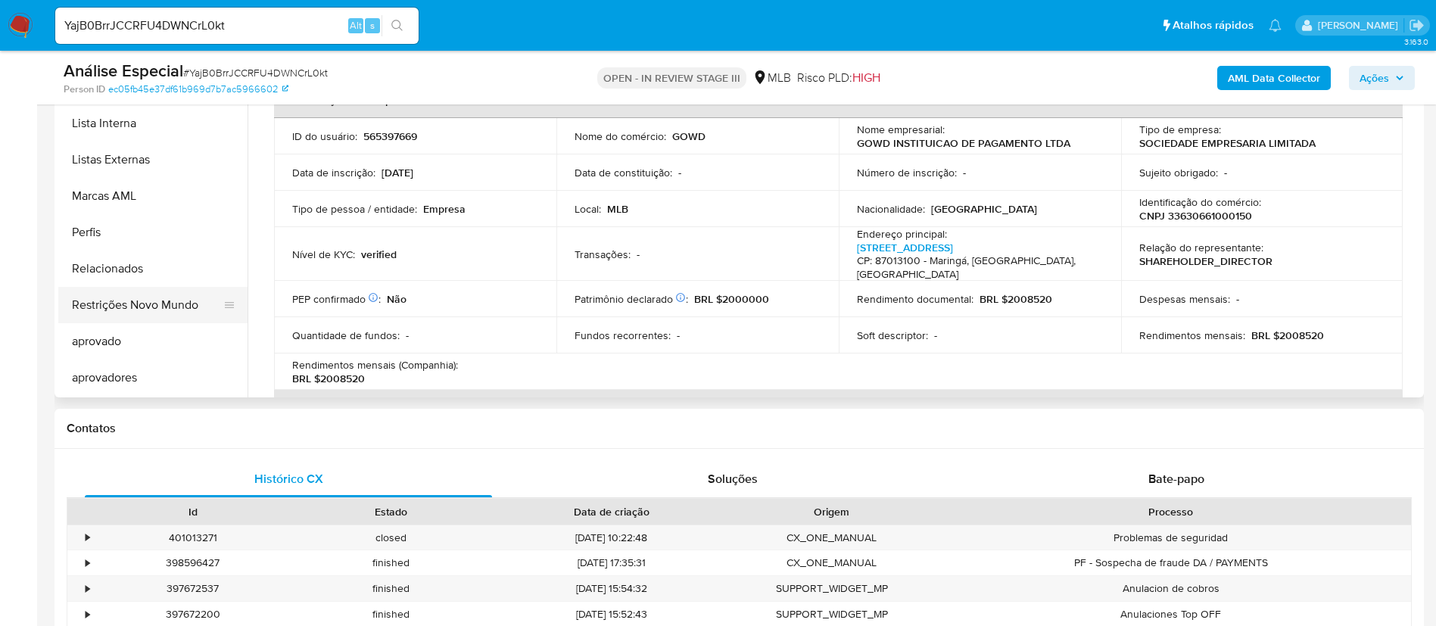
click at [142, 307] on button "Restrições Novo Mundo" at bounding box center [146, 305] width 177 height 36
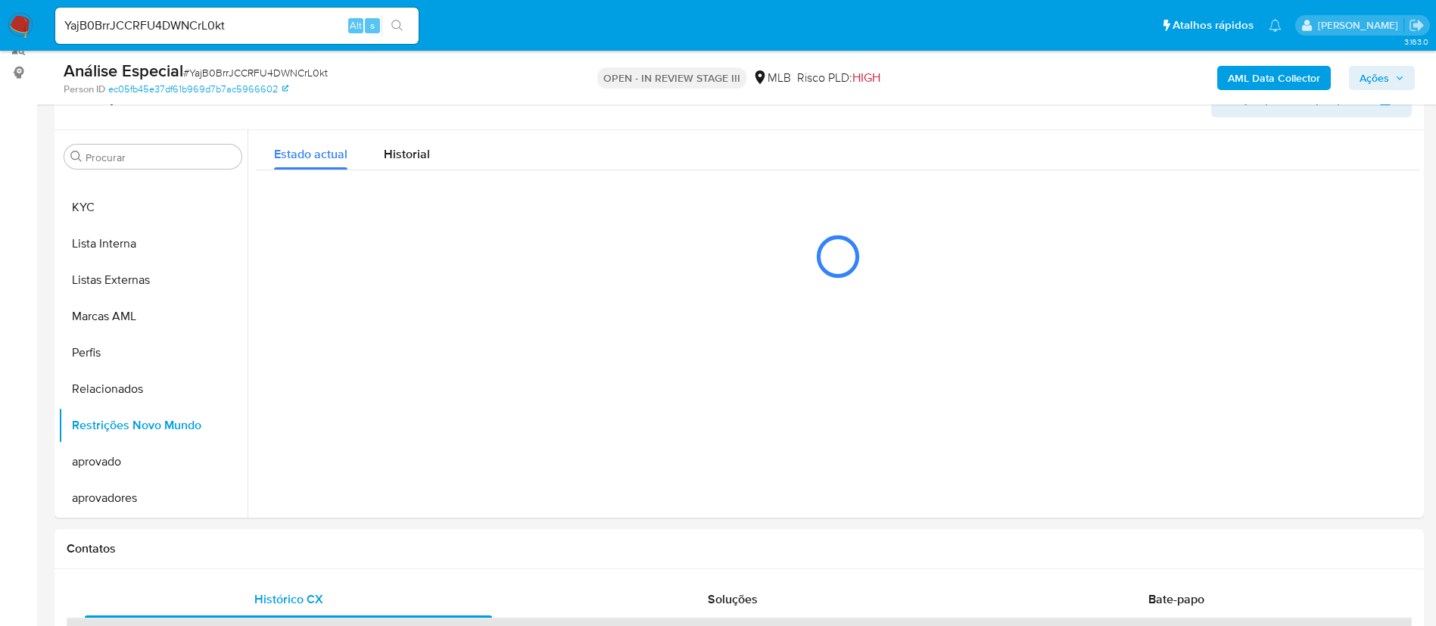
scroll to position [280, 0]
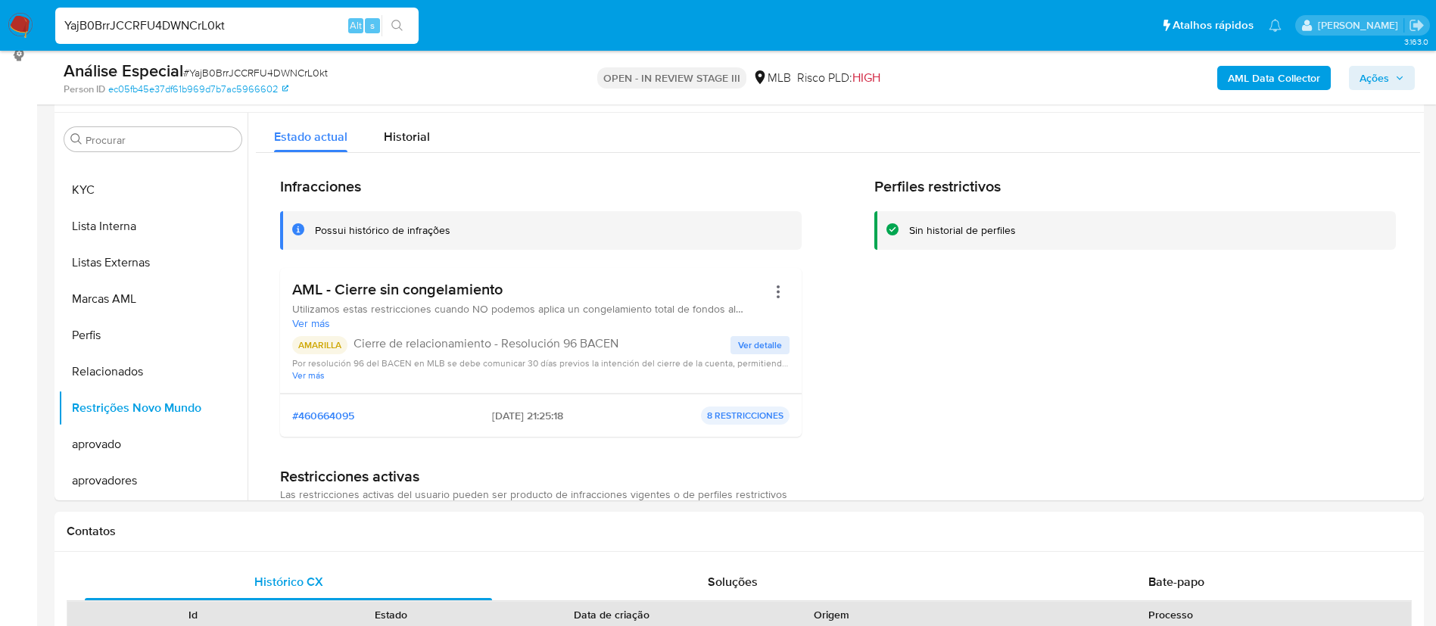
drag, startPoint x: 250, startPoint y: 33, endPoint x: 51, endPoint y: -11, distance: 203.2
paste input "MkvtXh67xiXXNrDZNO9GSFLE"
type input "MkvtXh67xiXXNrDZNO9GSFLE"
click at [392, 24] on icon "search-icon" at bounding box center [396, 25] width 11 height 11
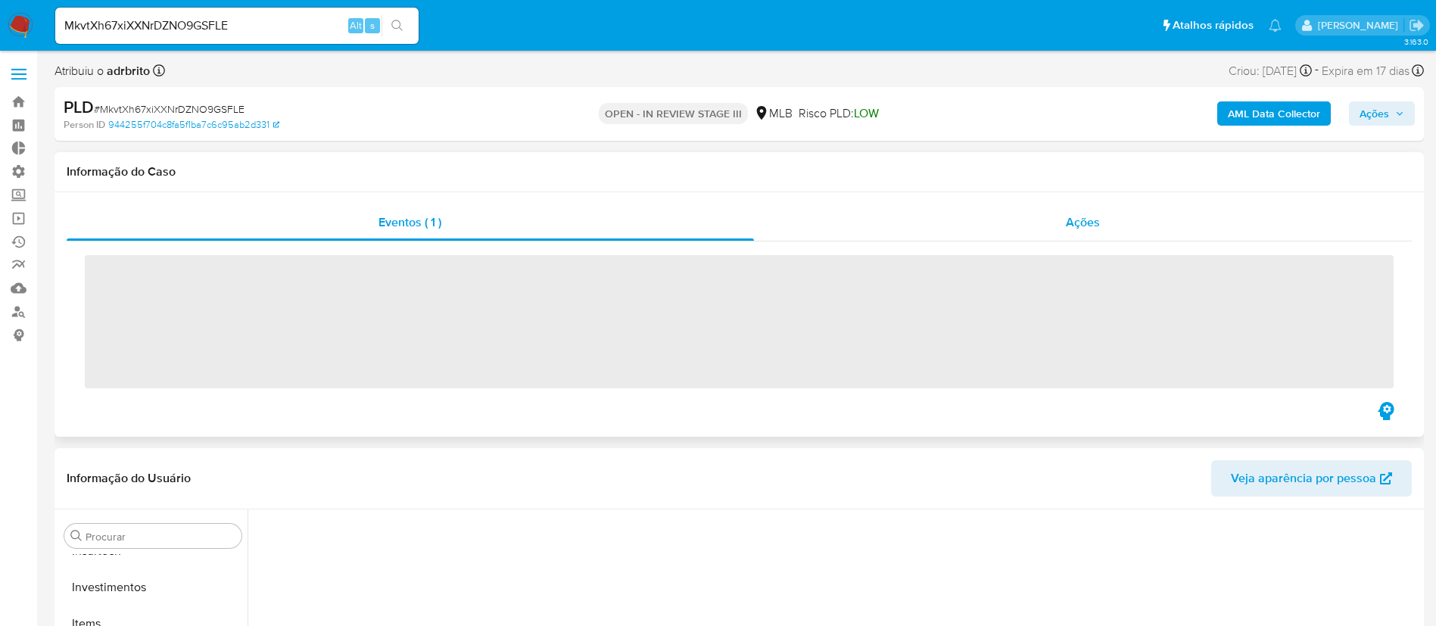
scroll to position [821, 0]
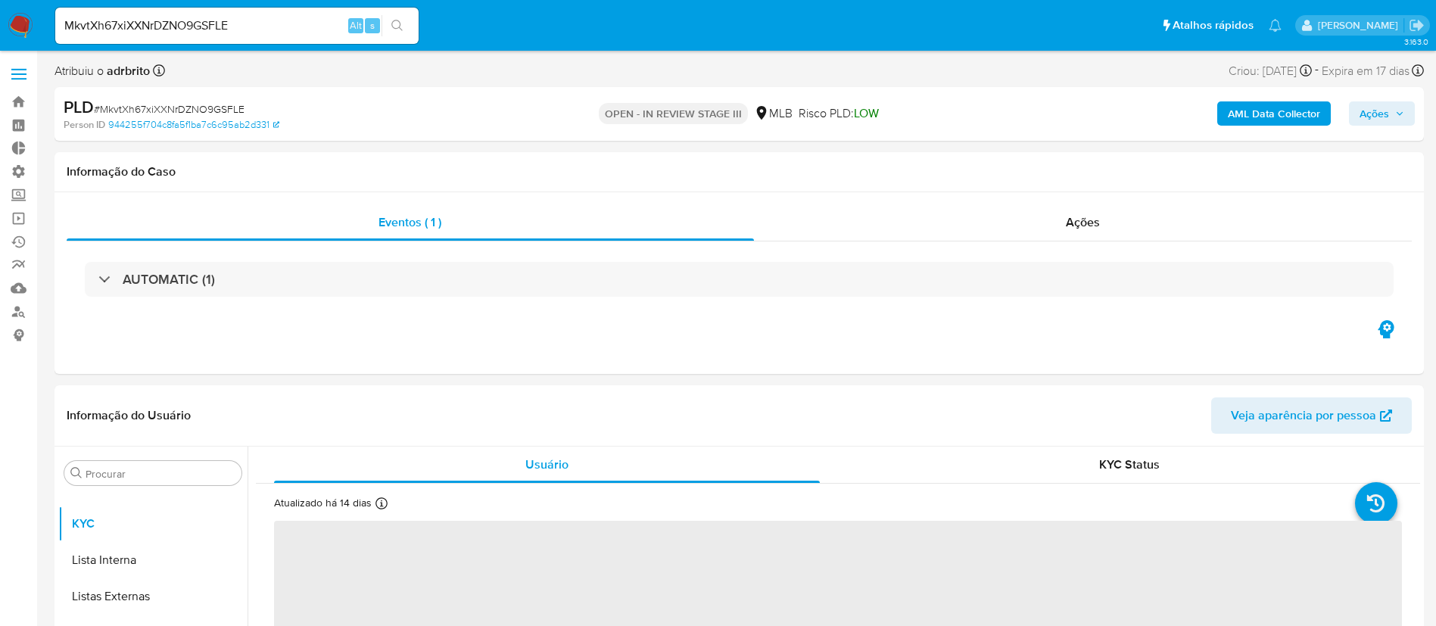
select select "10"
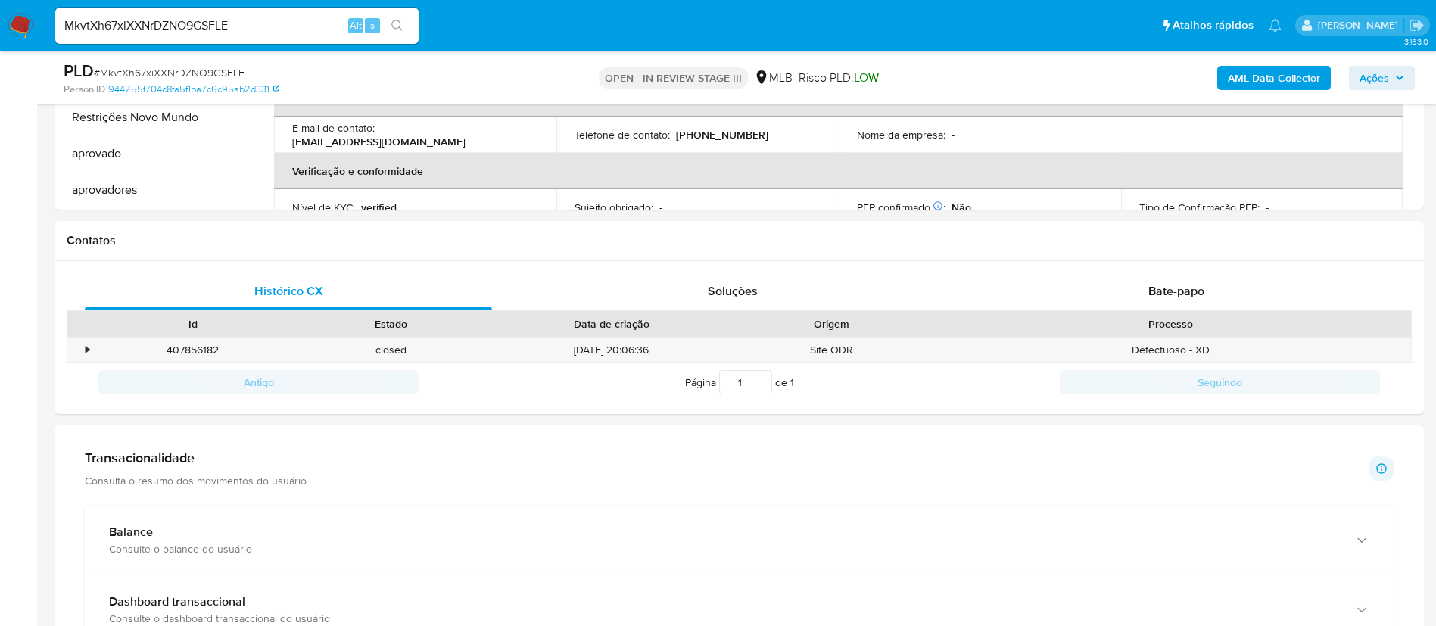
scroll to position [574, 0]
click at [1187, 282] on span "Bate-papo" at bounding box center [1177, 287] width 56 height 17
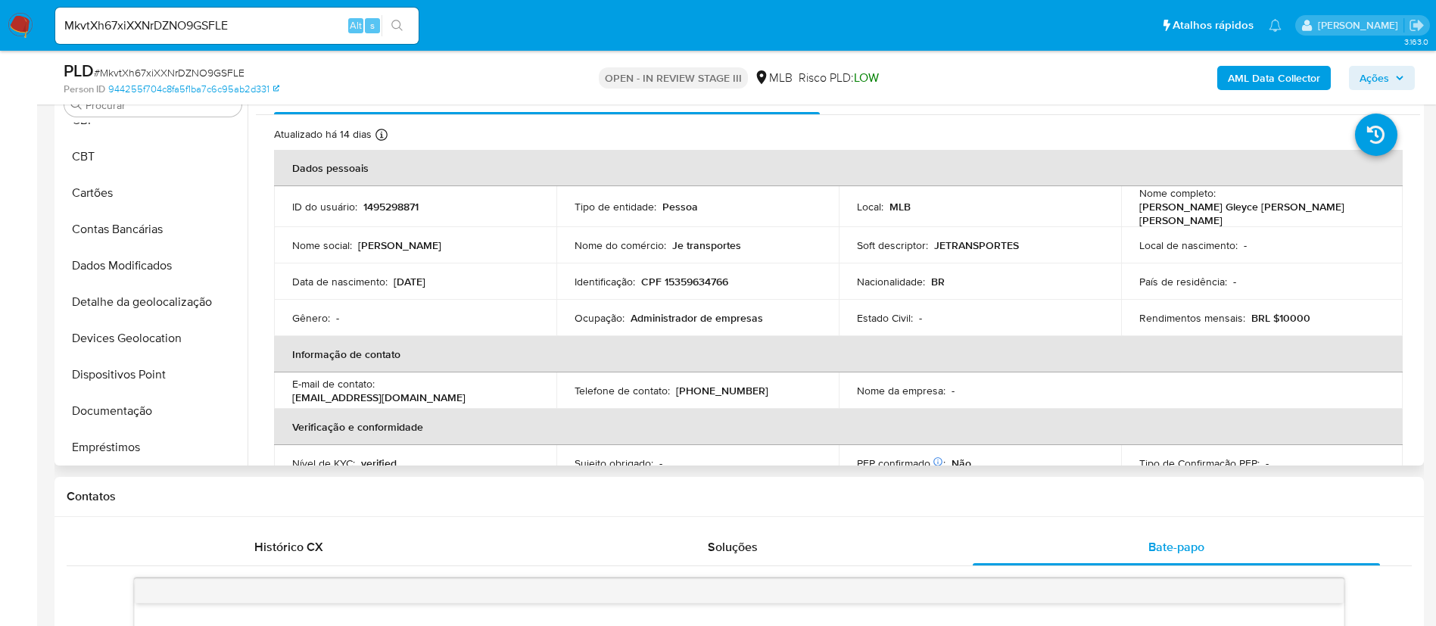
scroll to position [95, 0]
click at [131, 400] on button "Documentação" at bounding box center [146, 409] width 177 height 36
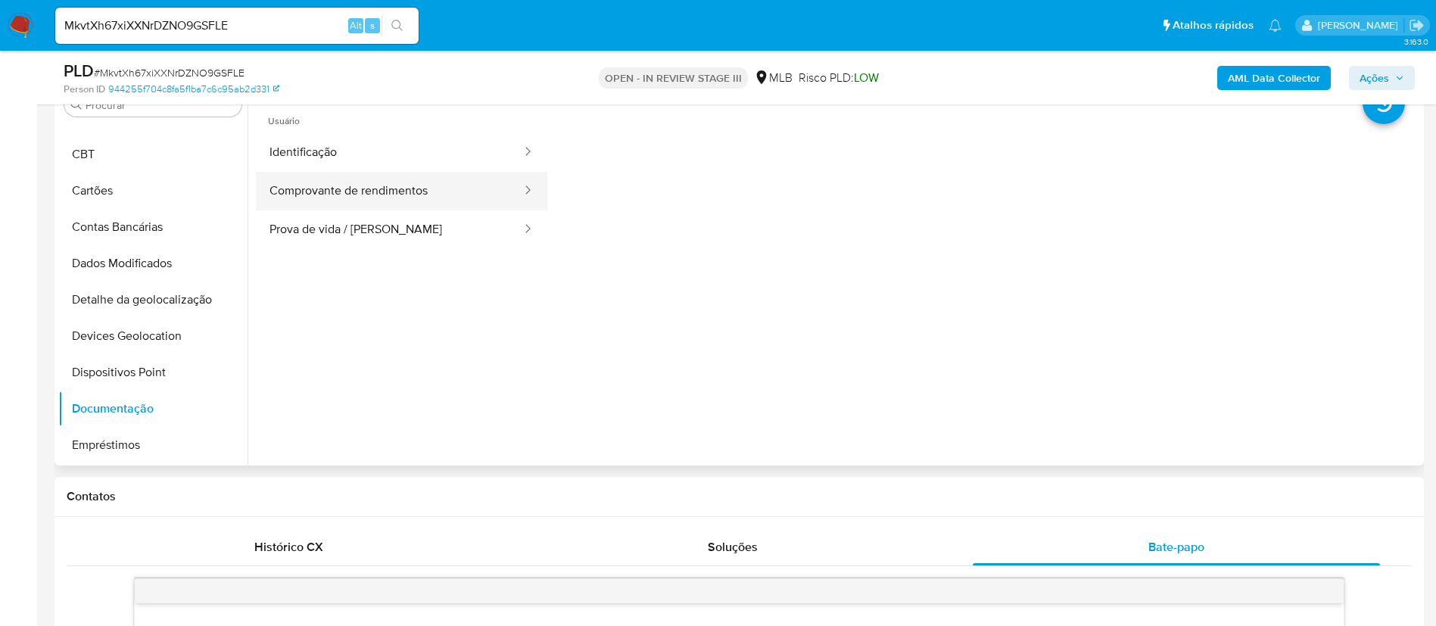
click at [438, 192] on button "Comprovante de rendimentos" at bounding box center [389, 191] width 267 height 39
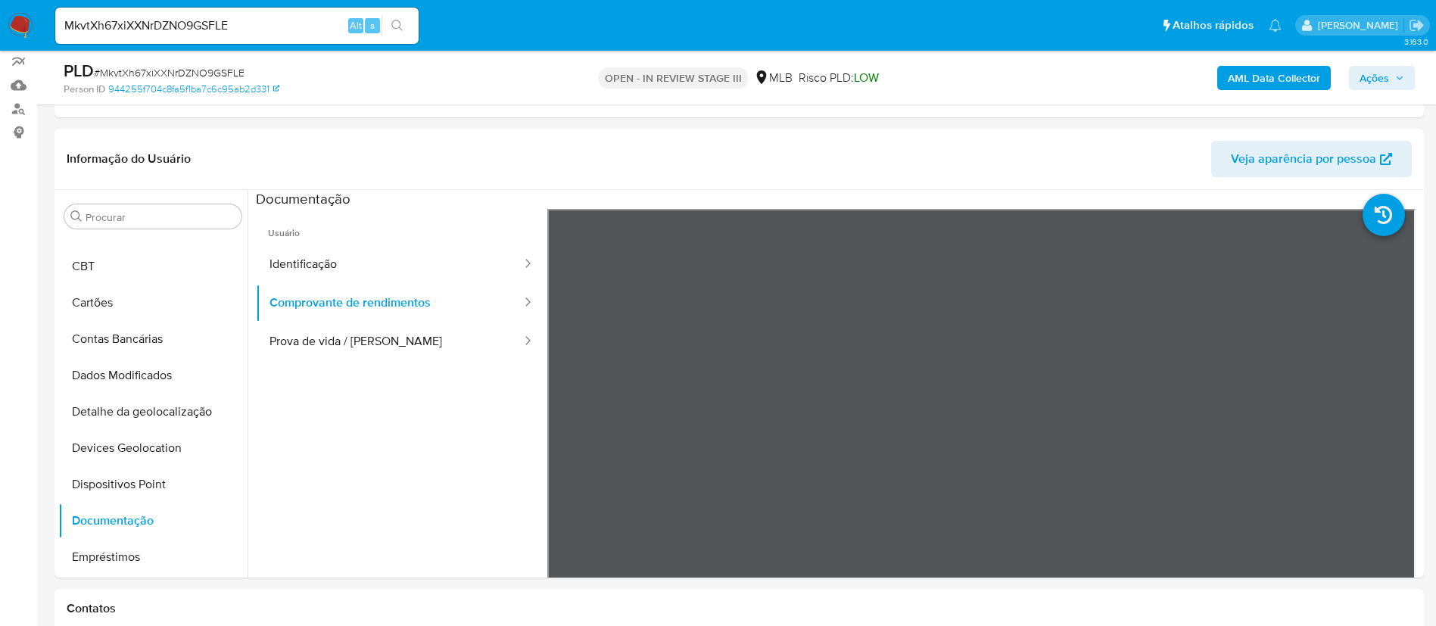
scroll to position [207, 0]
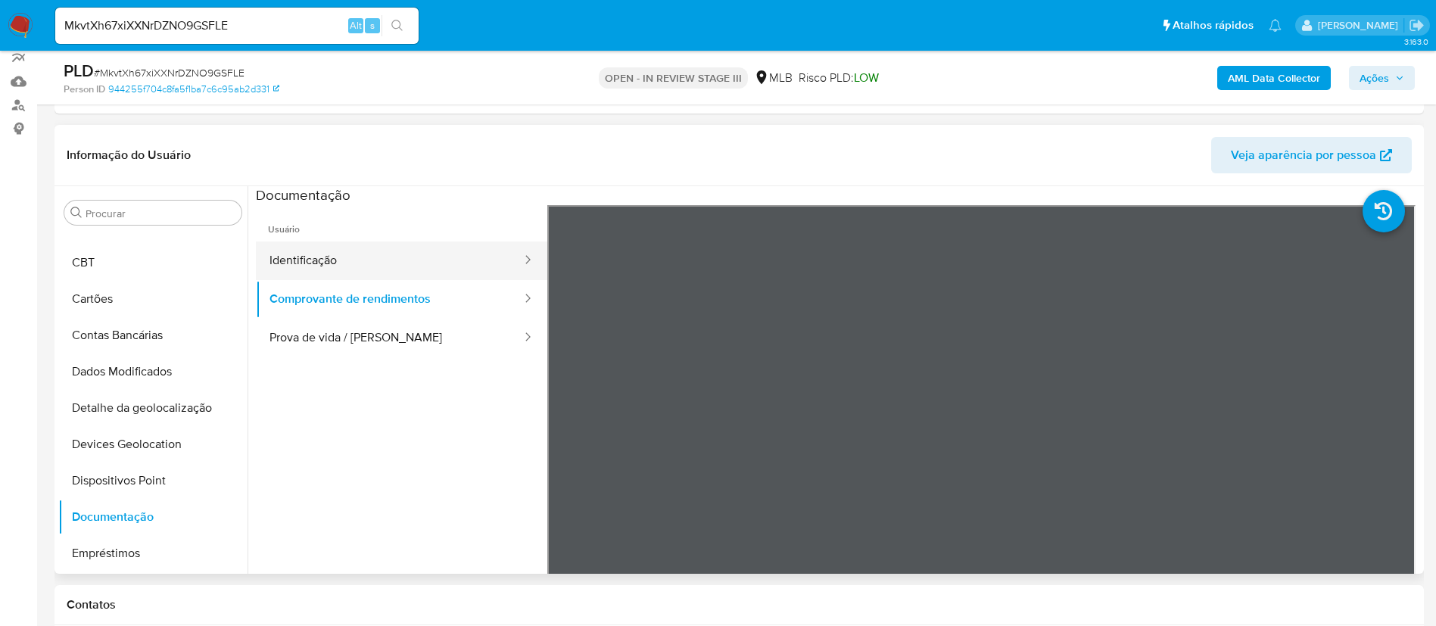
click at [423, 248] on button "Identificação" at bounding box center [389, 261] width 267 height 39
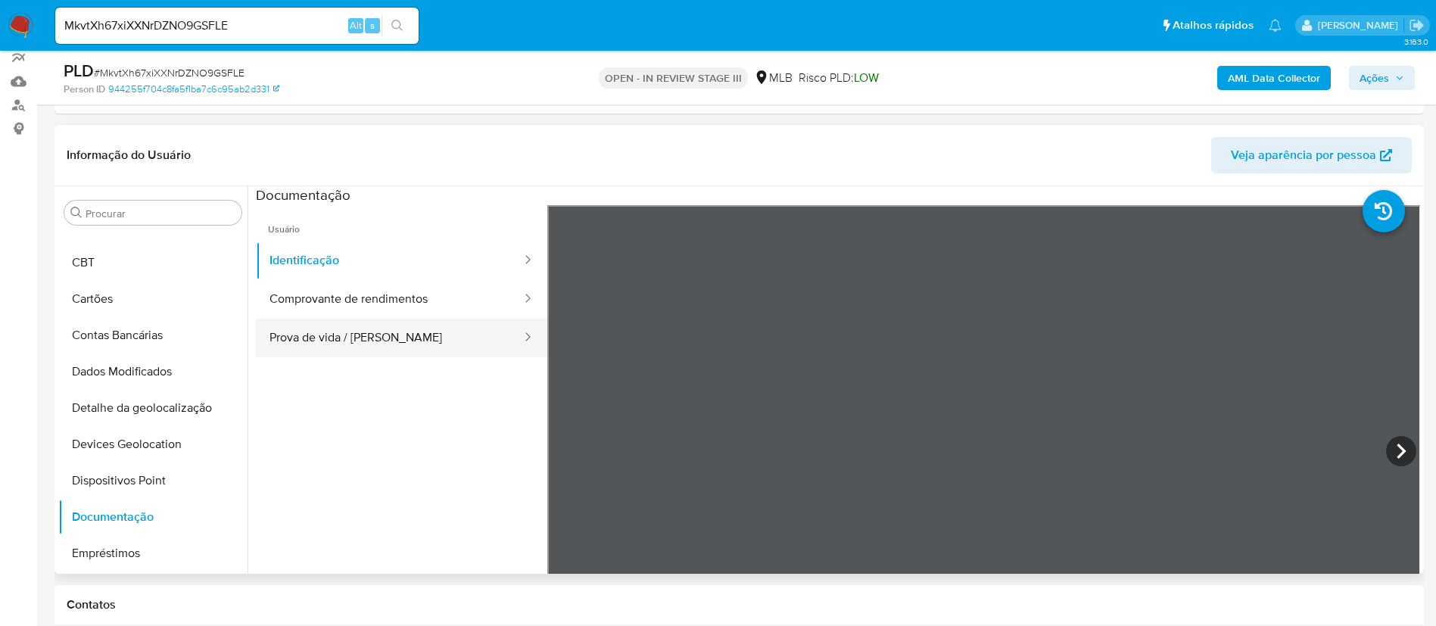
click at [482, 344] on button "Prova de vida / Selfie" at bounding box center [389, 338] width 267 height 39
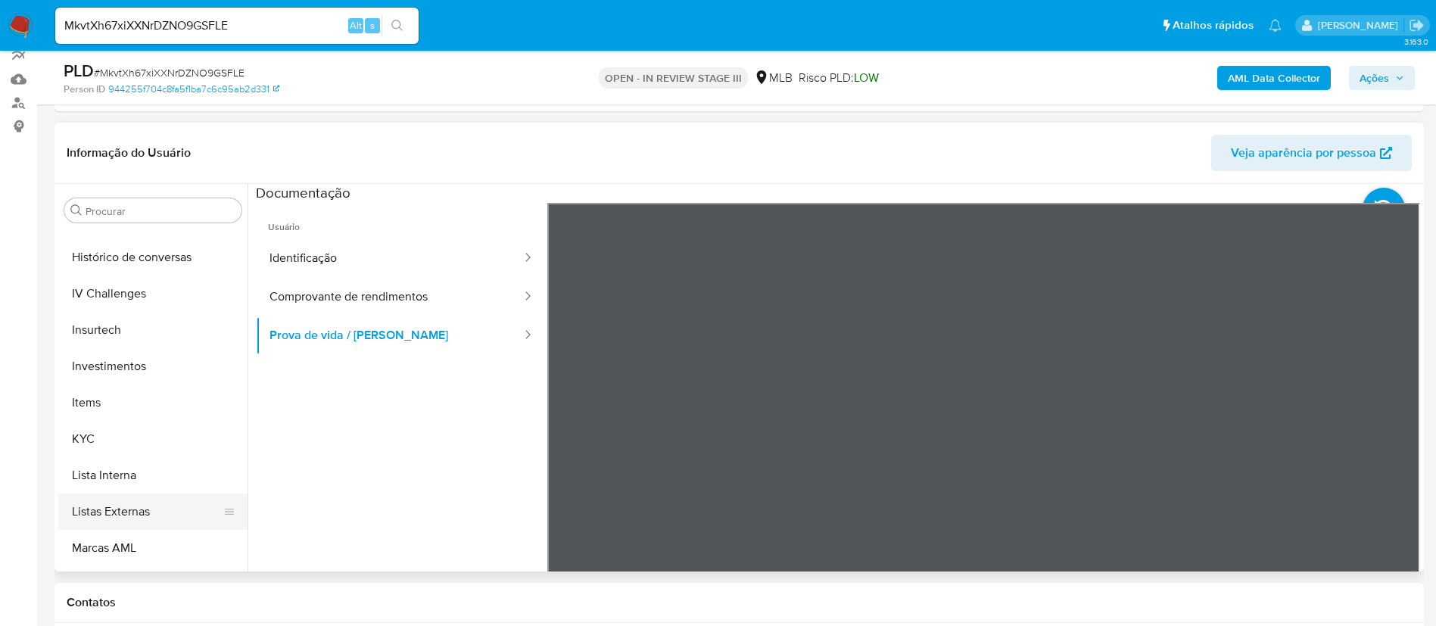
scroll to position [659, 0]
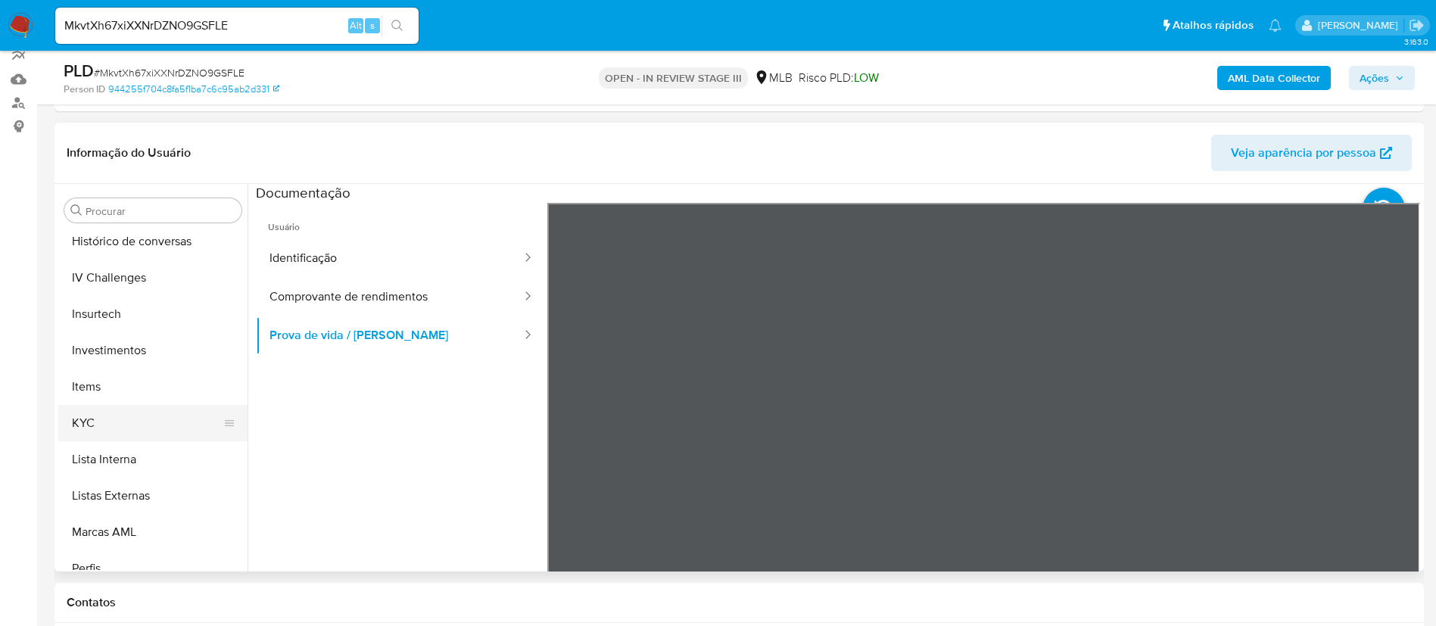
click at [113, 432] on button "KYC" at bounding box center [146, 423] width 177 height 36
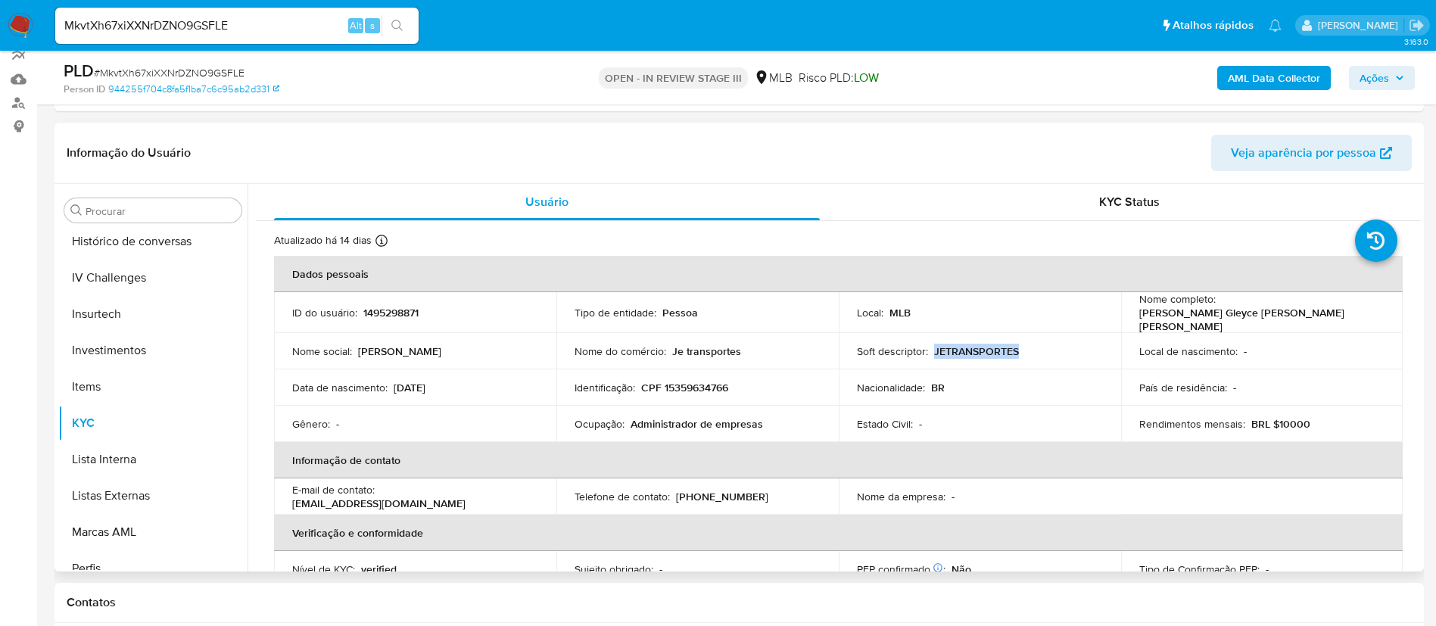
drag, startPoint x: 1023, startPoint y: 347, endPoint x: 932, endPoint y: 348, distance: 90.9
click at [932, 348] on div "Soft descriptor : JETRANSPORTES" at bounding box center [980, 351] width 246 height 14
copy p "JETRANSPORTES"
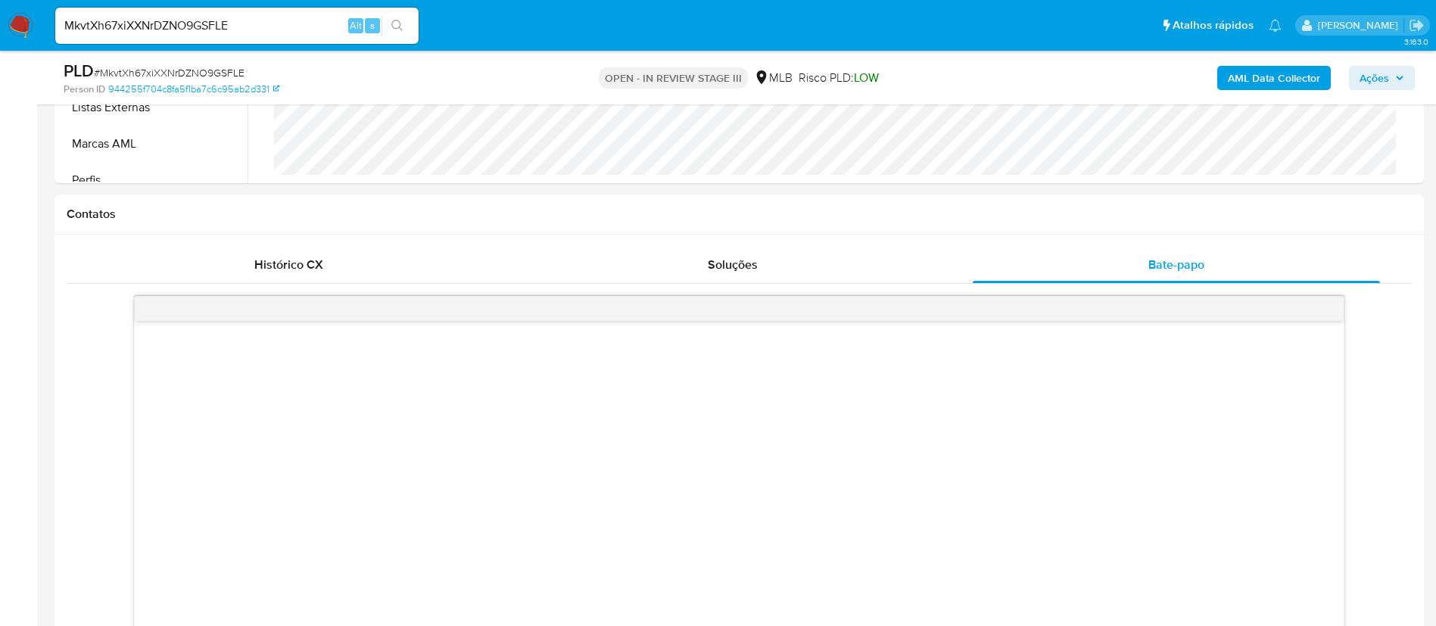
scroll to position [549, 0]
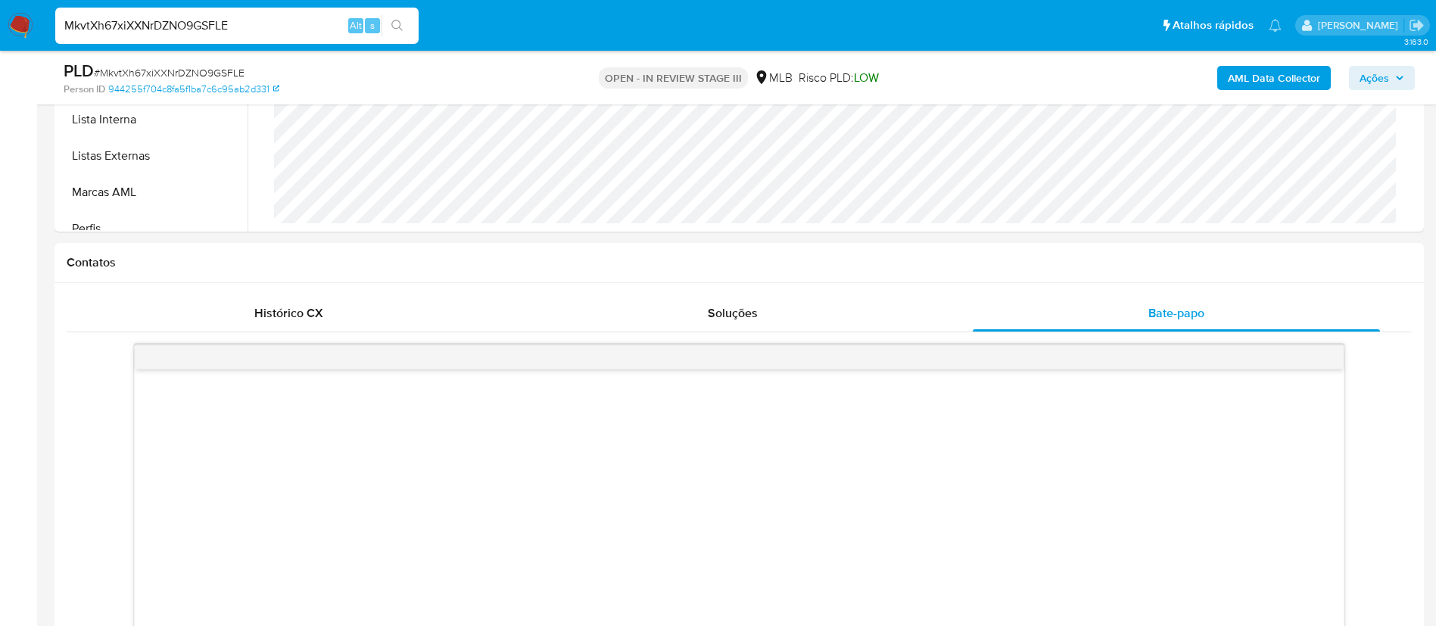
drag, startPoint x: 251, startPoint y: 26, endPoint x: 14, endPoint y: -28, distance: 243.7
paste input "BtWyTndu7w3j9IzVZ3abYJqH"
type input "BtWyTndu7w3j9IzVZ3abYJqH"
click at [405, 30] on button "search-icon" at bounding box center [397, 25] width 31 height 21
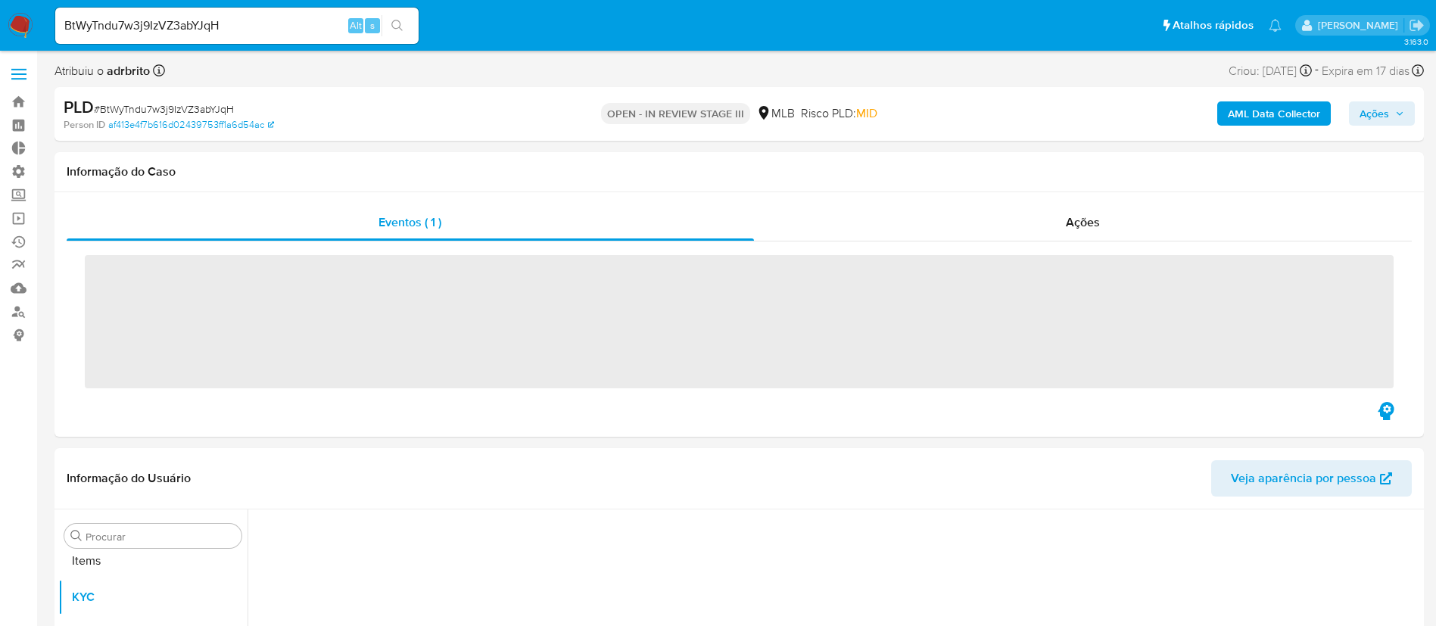
scroll to position [821, 0]
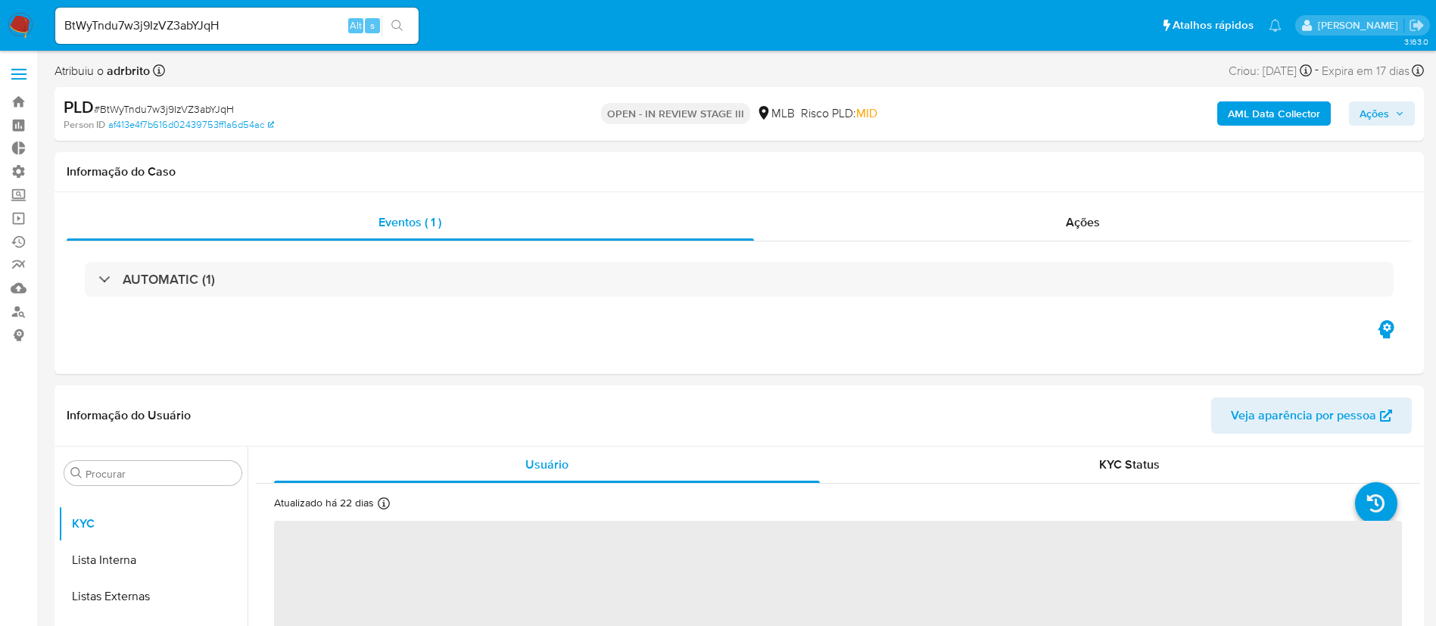
select select "10"
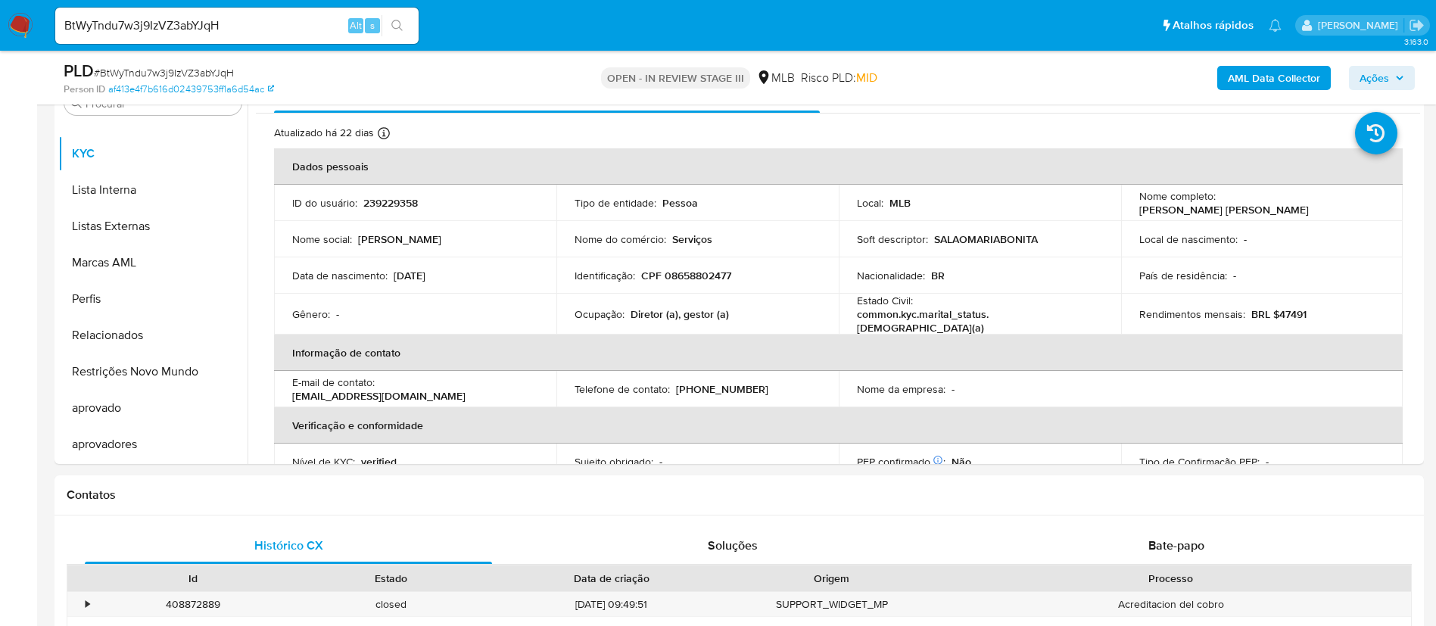
scroll to position [329, 0]
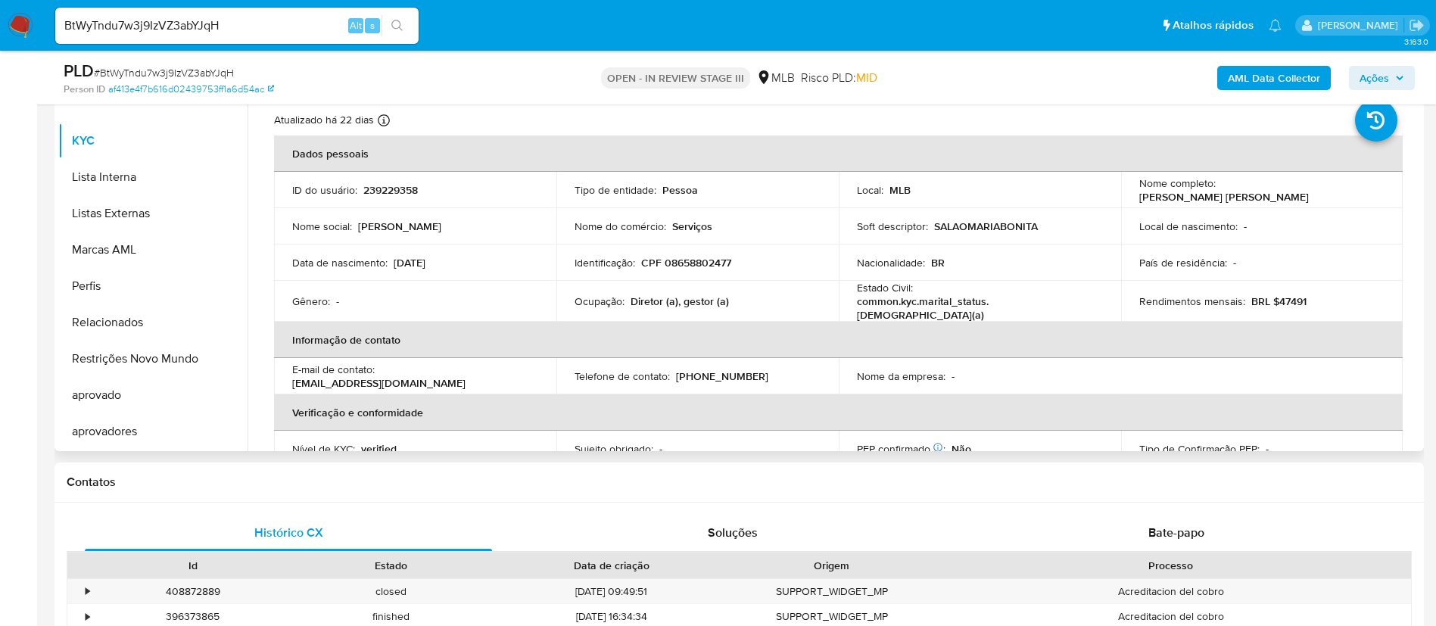
click at [965, 223] on p "SALAOMARIABONITA" at bounding box center [986, 227] width 104 height 14
copy p "SALAOMARIABONITA"
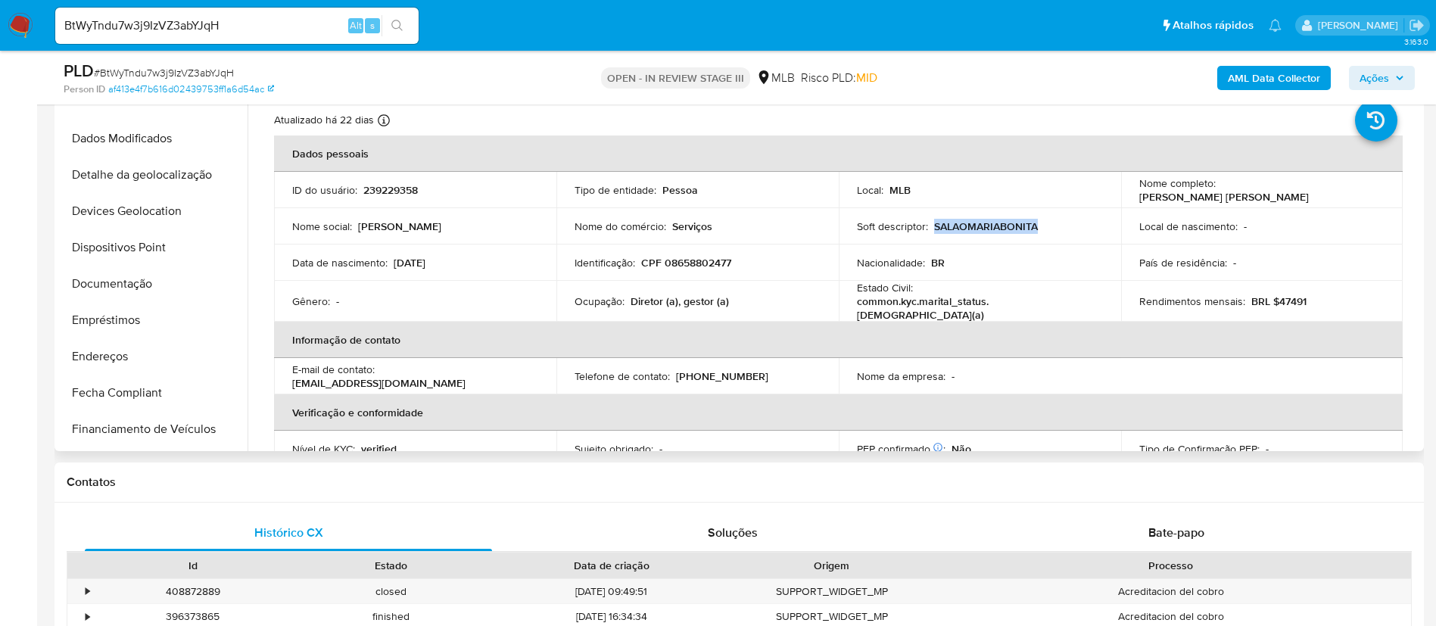
scroll to position [208, 0]
click at [131, 273] on button "Documentação" at bounding box center [146, 281] width 177 height 36
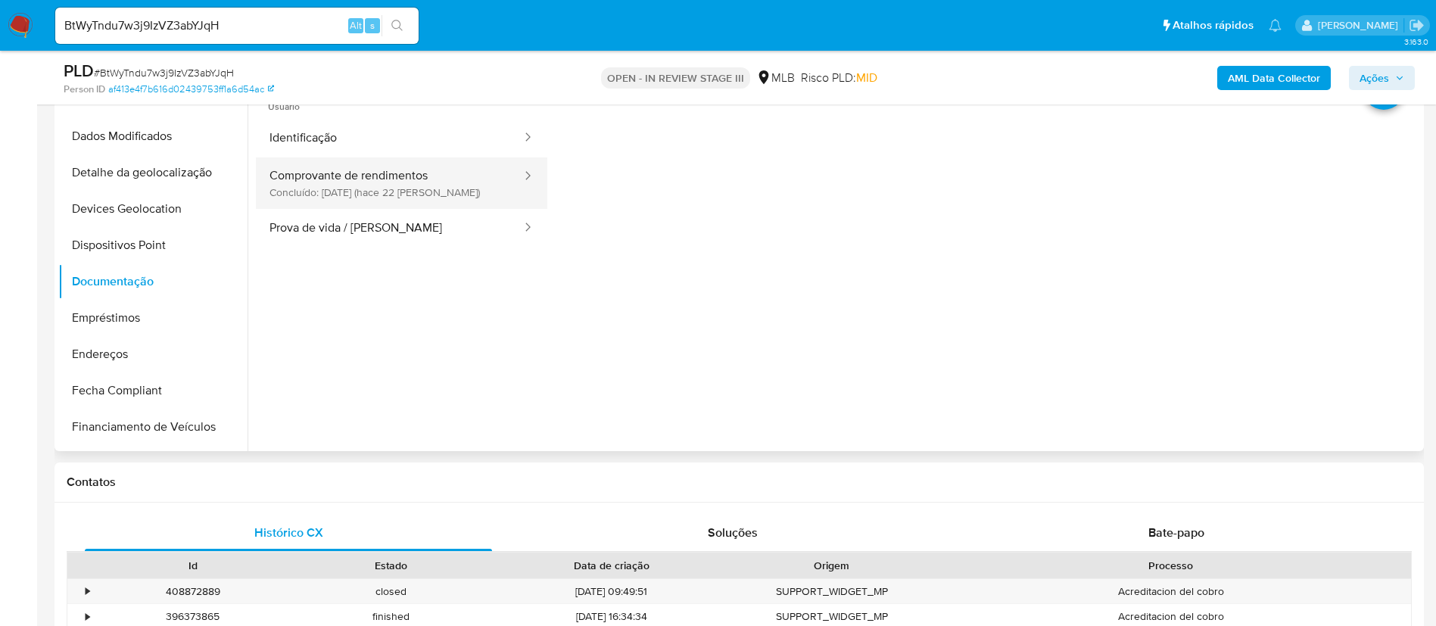
click at [454, 191] on button "Comprovante de rendimentos Concluído: 17/09/2025 (hace 22 días)" at bounding box center [389, 182] width 267 height 51
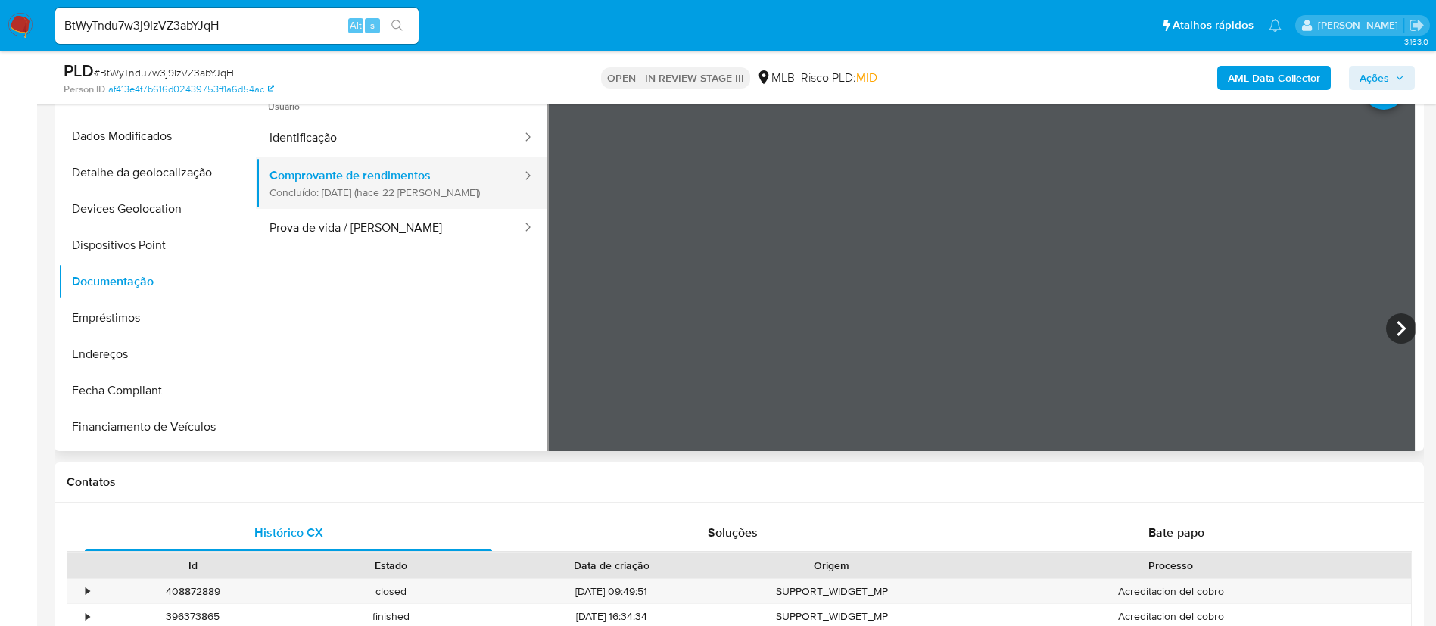
click at [454, 191] on button "Comprovante de rendimentos Concluído: 17/09/2025 (hace 22 días)" at bounding box center [389, 182] width 267 height 51
click at [1401, 331] on icon at bounding box center [1401, 328] width 30 height 30
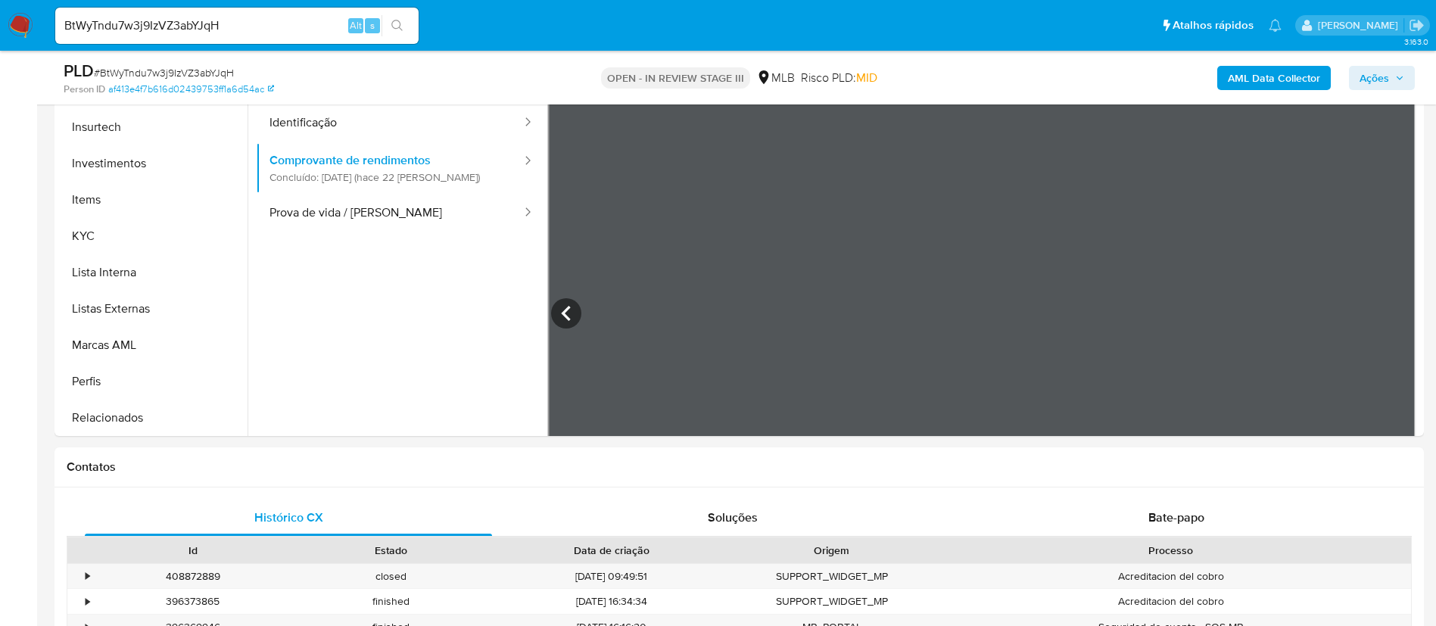
scroll to position [713, 0]
click at [121, 242] on button "KYC" at bounding box center [146, 234] width 177 height 36
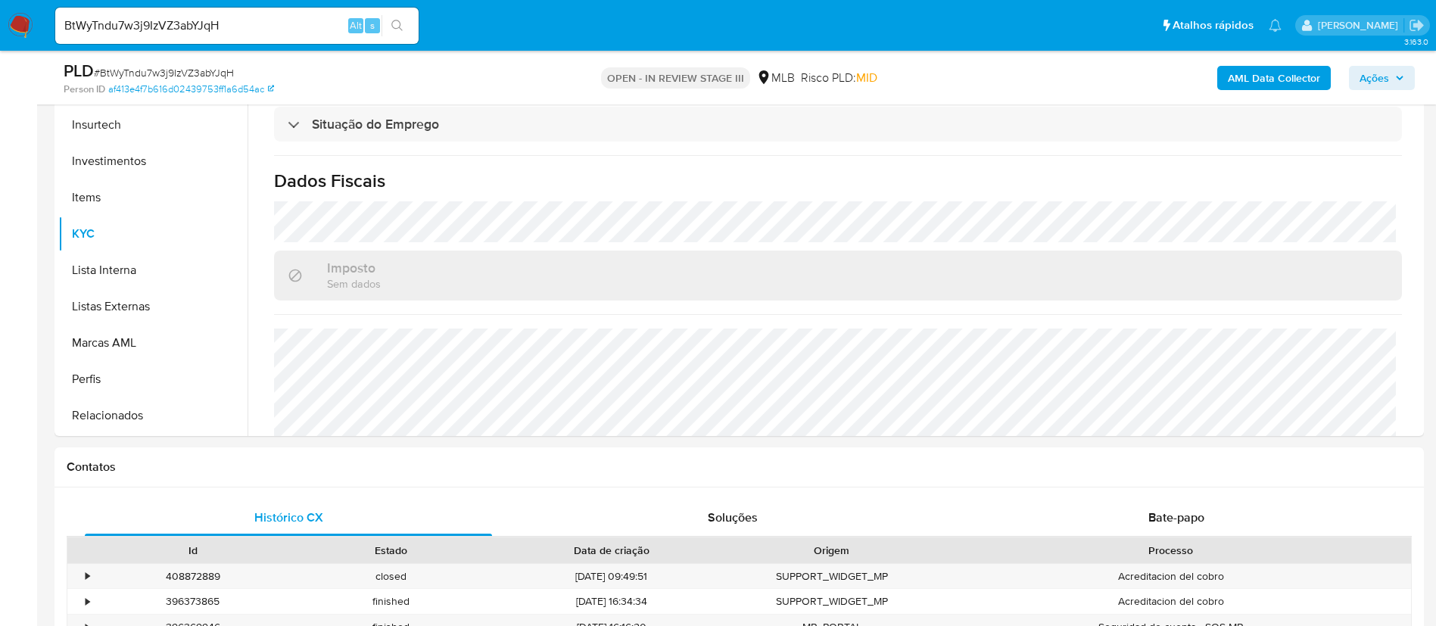
scroll to position [631, 0]
